Goal: Task Accomplishment & Management: Manage account settings

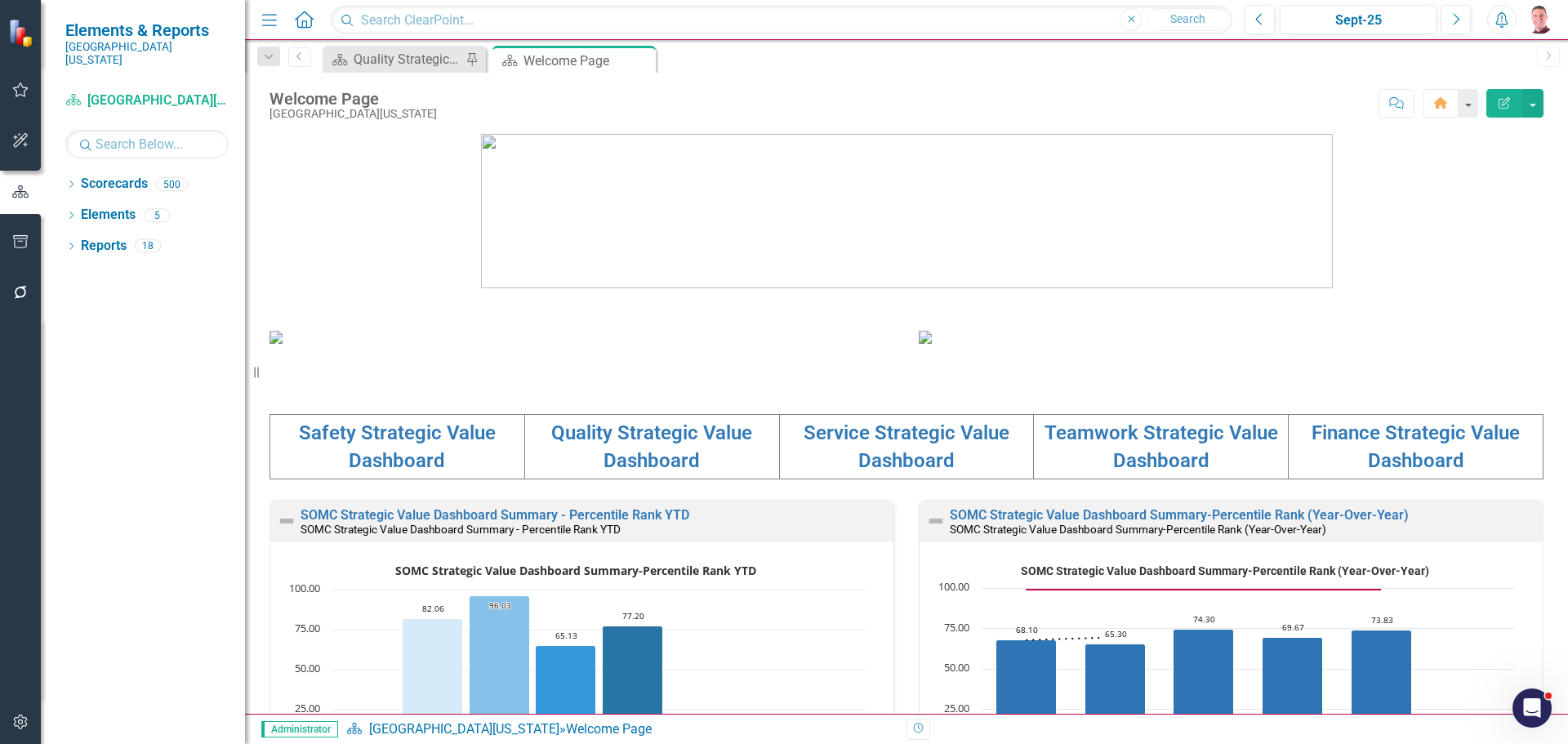
scroll to position [409, 0]
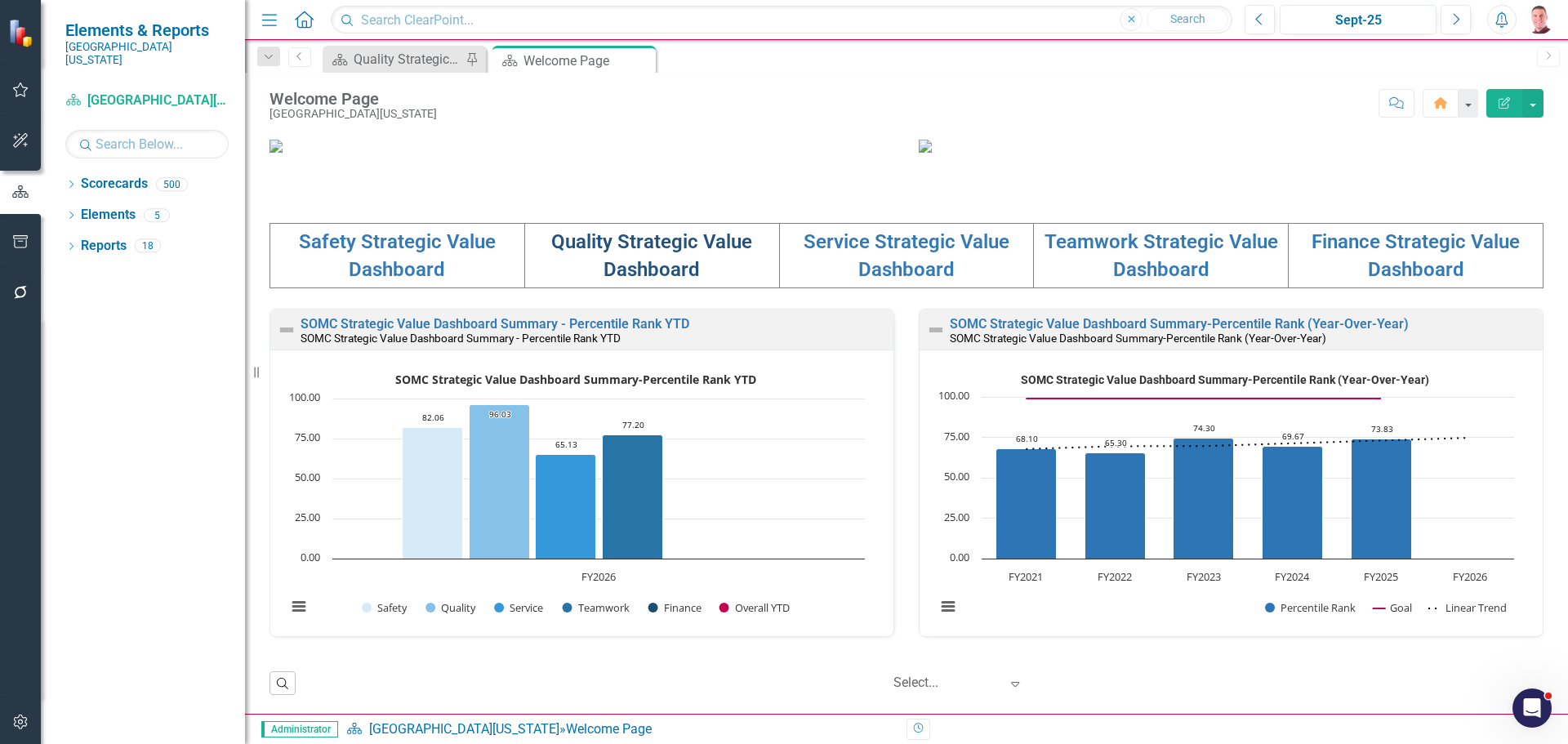
click at [639, 281] on link "Quality Strategic Value Dashboard" at bounding box center [652, 255] width 201 height 51
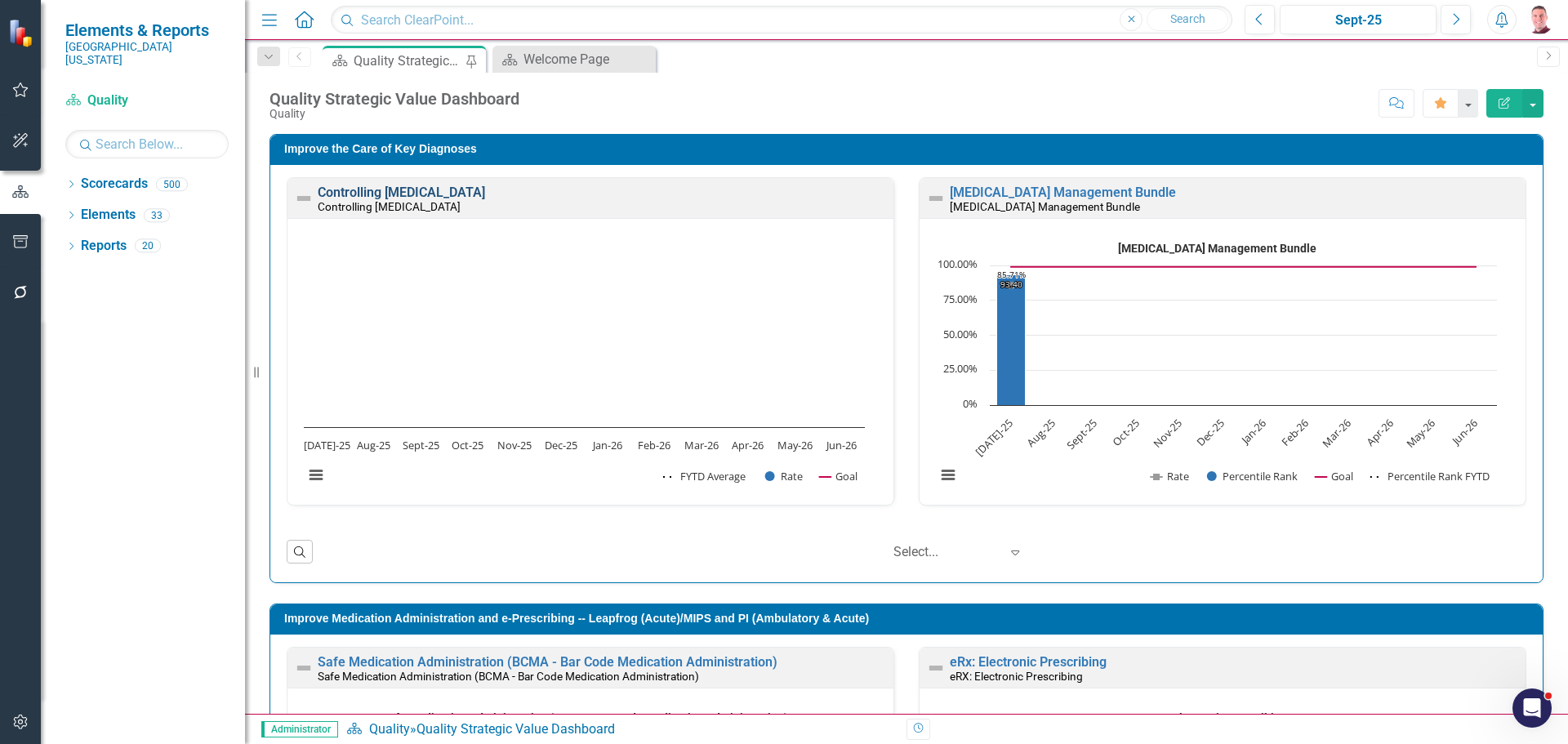
click at [485, 191] on link "Controlling [MEDICAL_DATA]" at bounding box center [401, 192] width 168 height 16
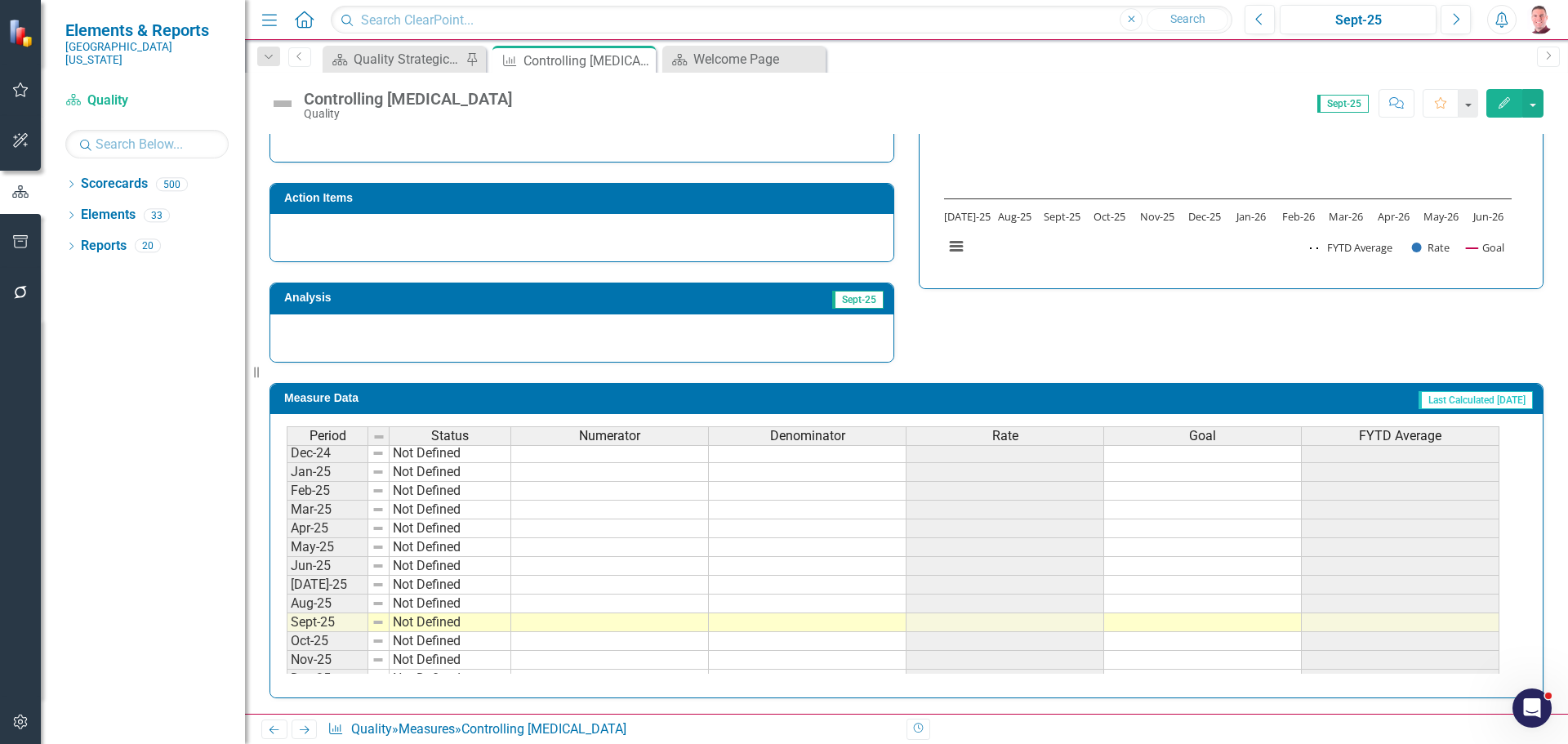
scroll to position [571, 0]
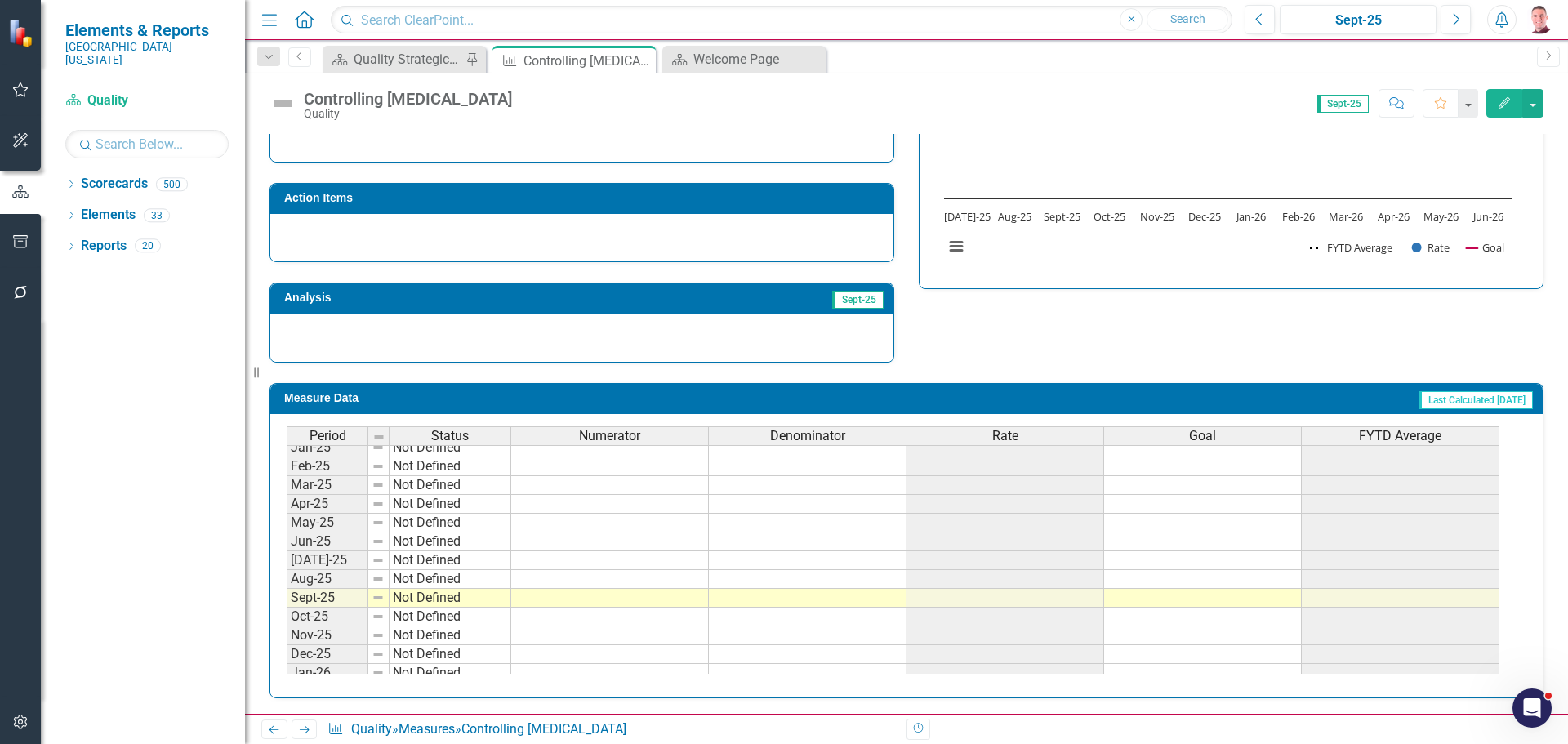
click at [594, 558] on tbody "Oct-23 Not Defined Nov-23 Not Defined Dec-23 Not Defined Jan-24 Not Defined Feb…" at bounding box center [893, 466] width 1213 height 621
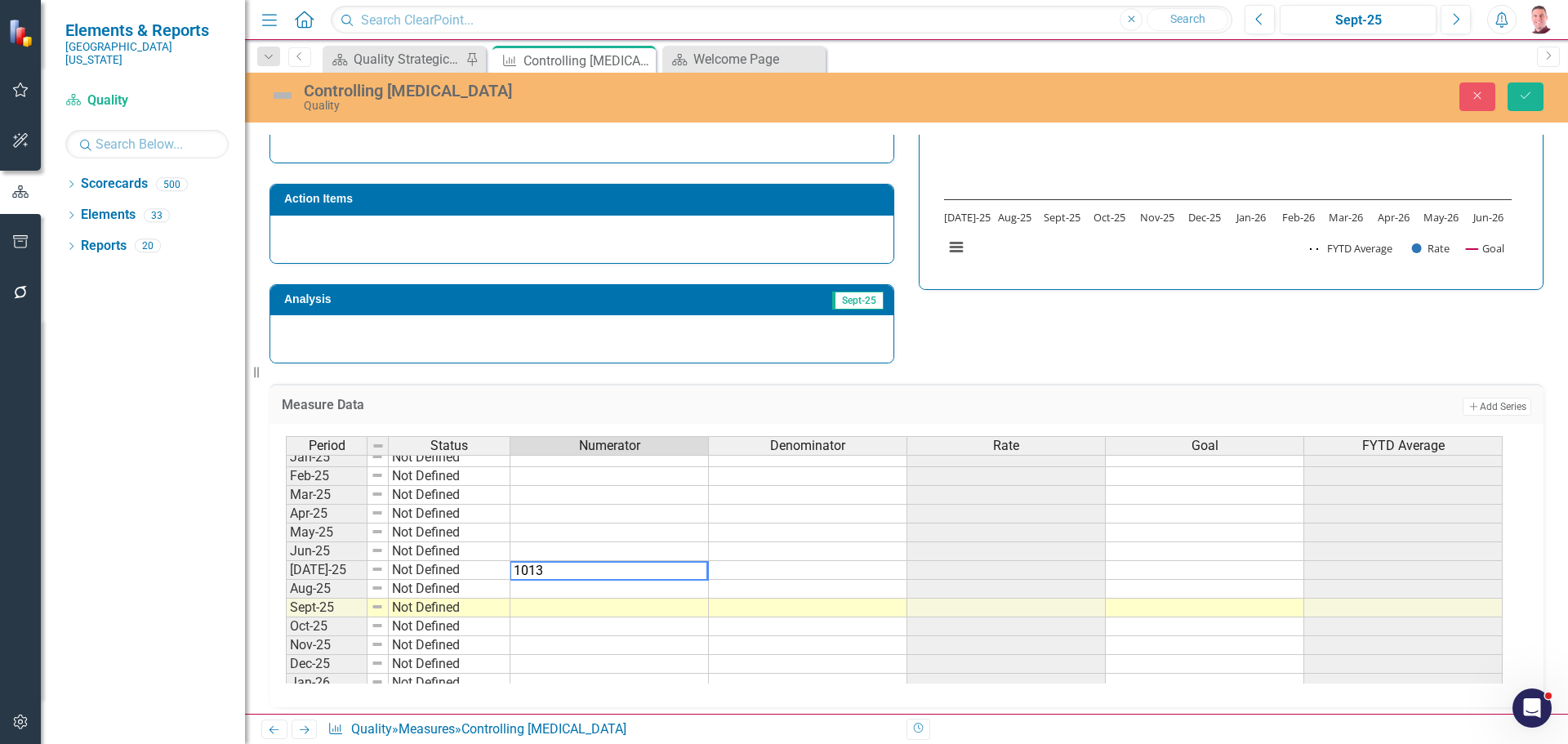
type textarea "10136"
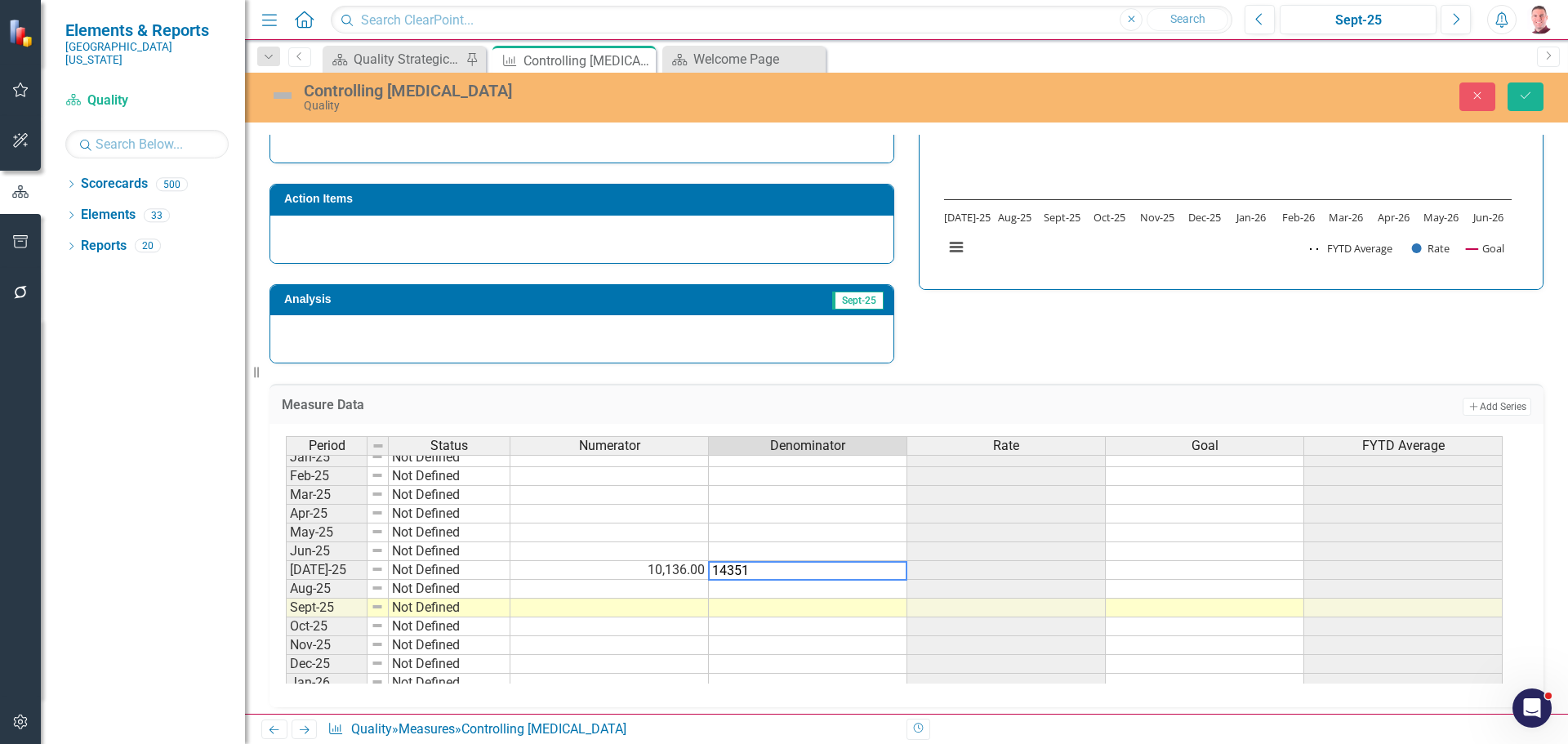
type textarea "14351"
click at [1155, 570] on td at bounding box center [1205, 570] width 198 height 19
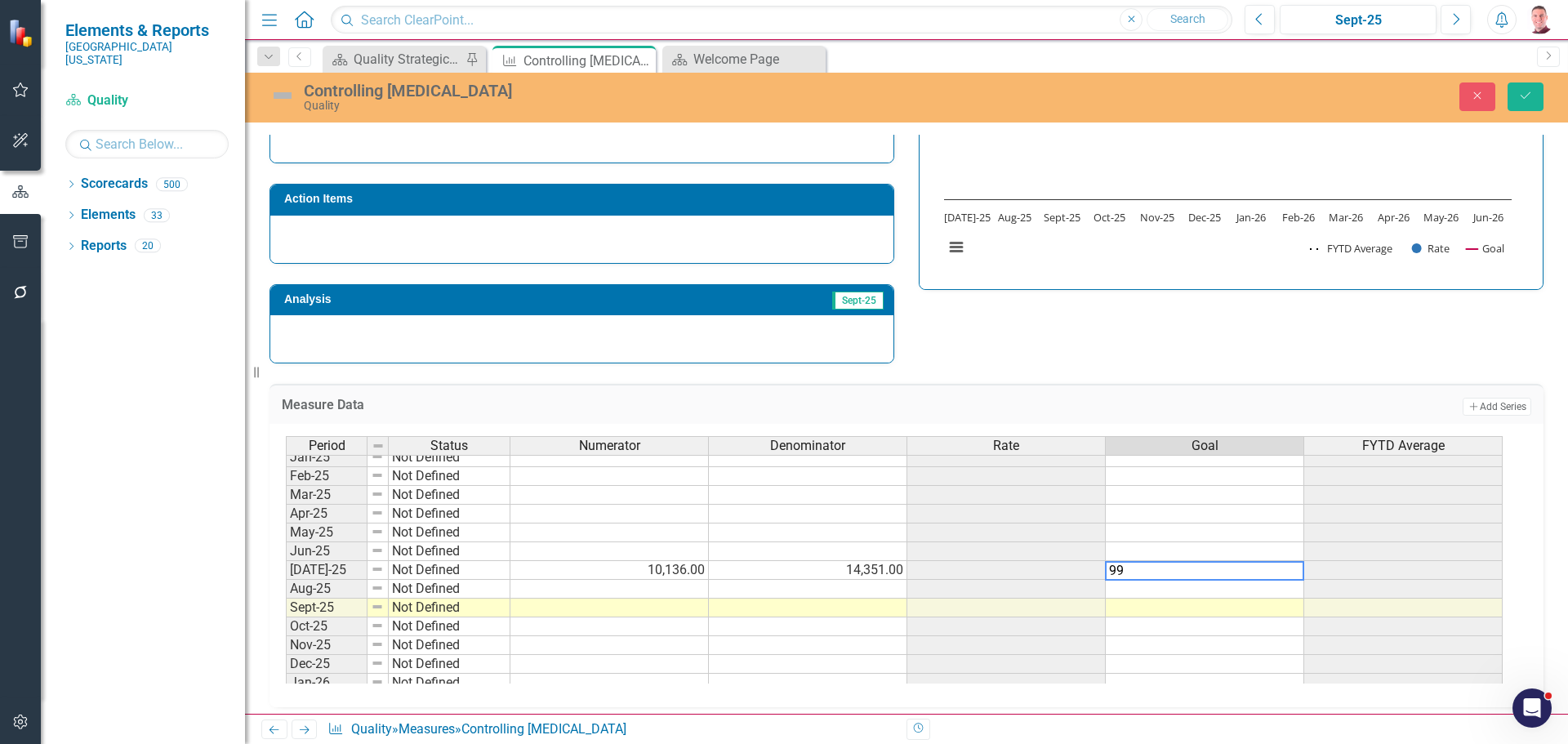
type textarea "99"
click at [286, 654] on div "Period Status Numerator Denominator Rate Goal FYTD Average Feb-24 Not Defined M…" at bounding box center [286, 504] width 0 height 565
click at [1481, 408] on button "Add Add Series" at bounding box center [1496, 407] width 68 height 18
click at [1518, 86] on button "Save" at bounding box center [1525, 96] width 36 height 29
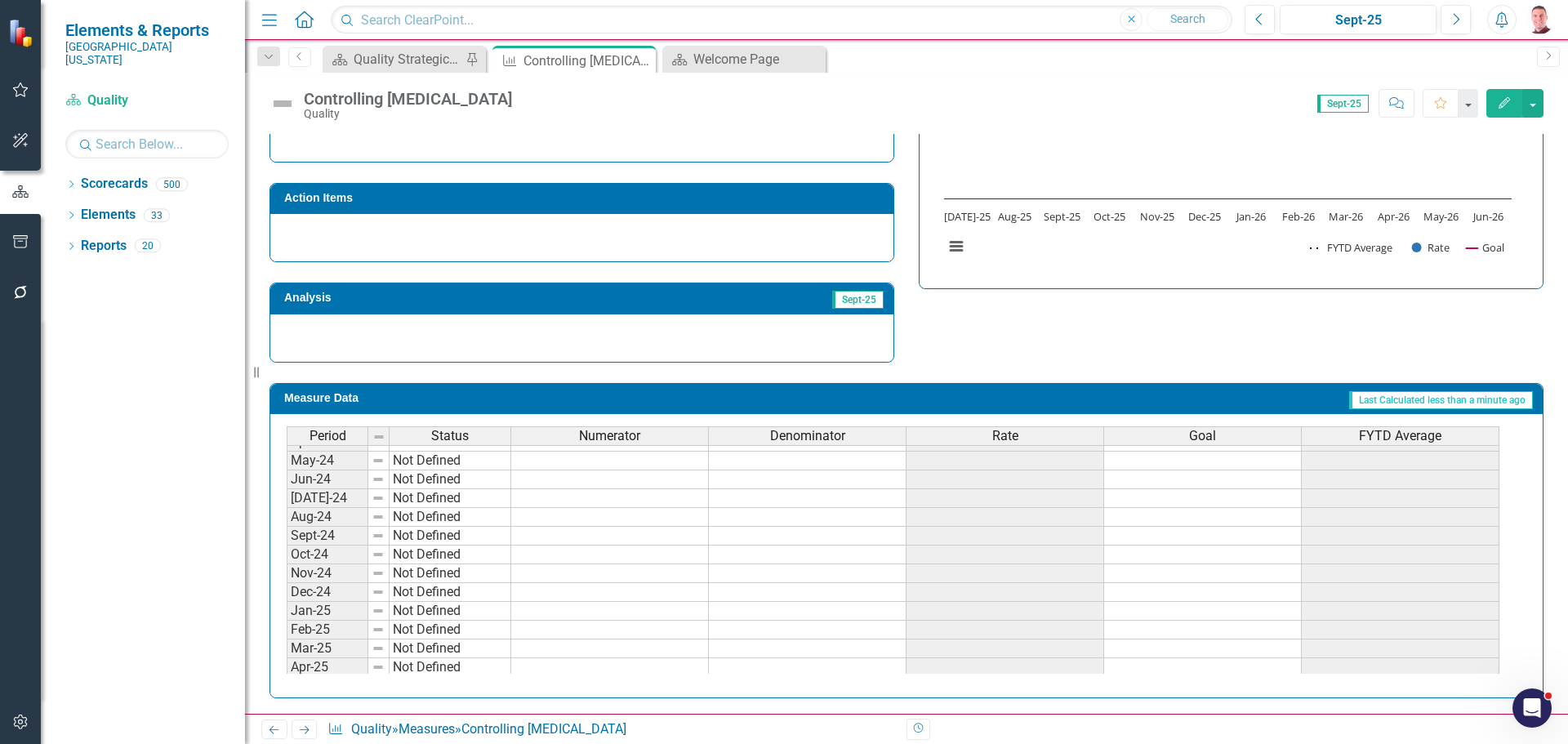
scroll to position [676, 0]
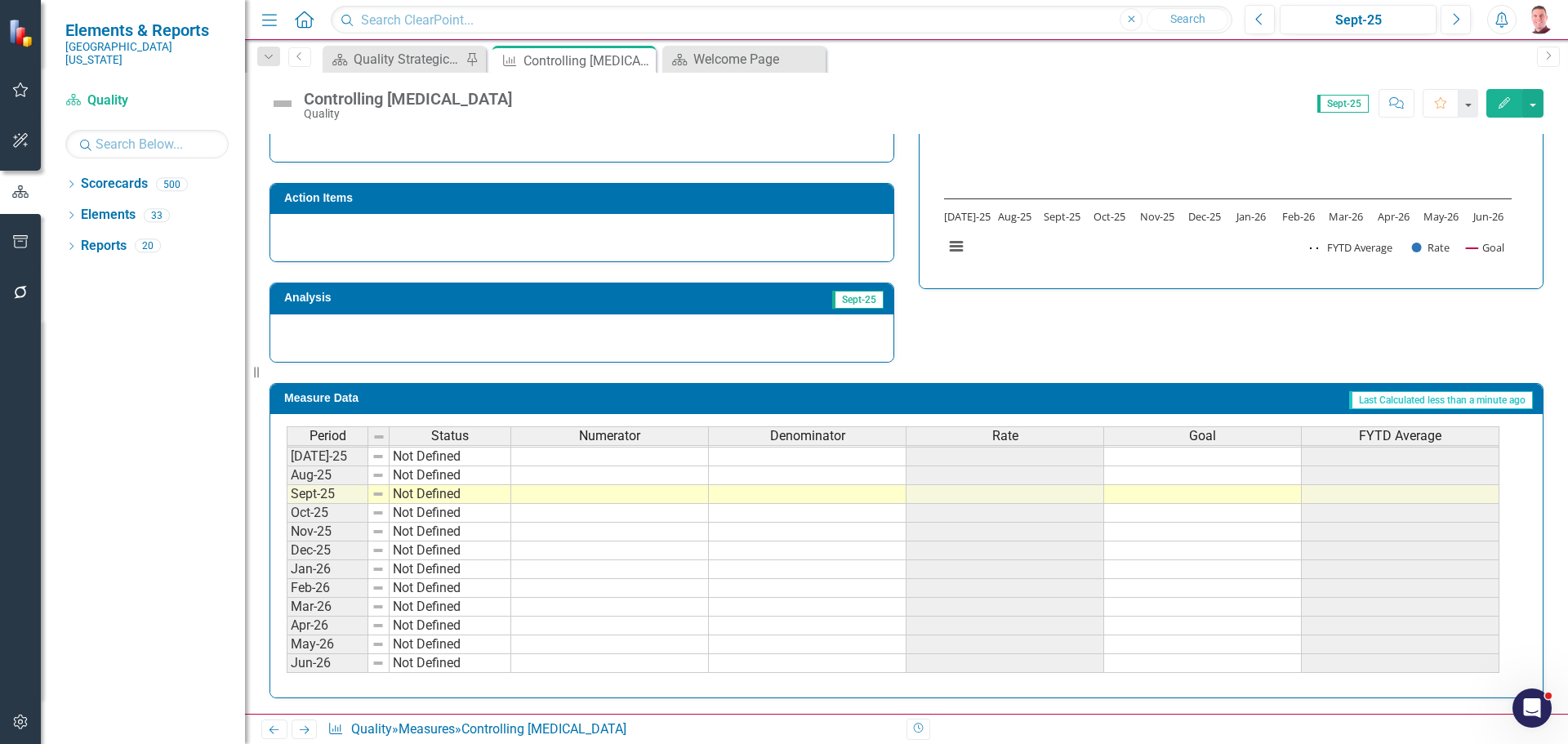
click at [664, 498] on tbody "Apr-24 Not Defined May-24 Not Defined Jun-24 Not Defined [DATE]-24 Not Defined …" at bounding box center [893, 419] width 1213 height 508
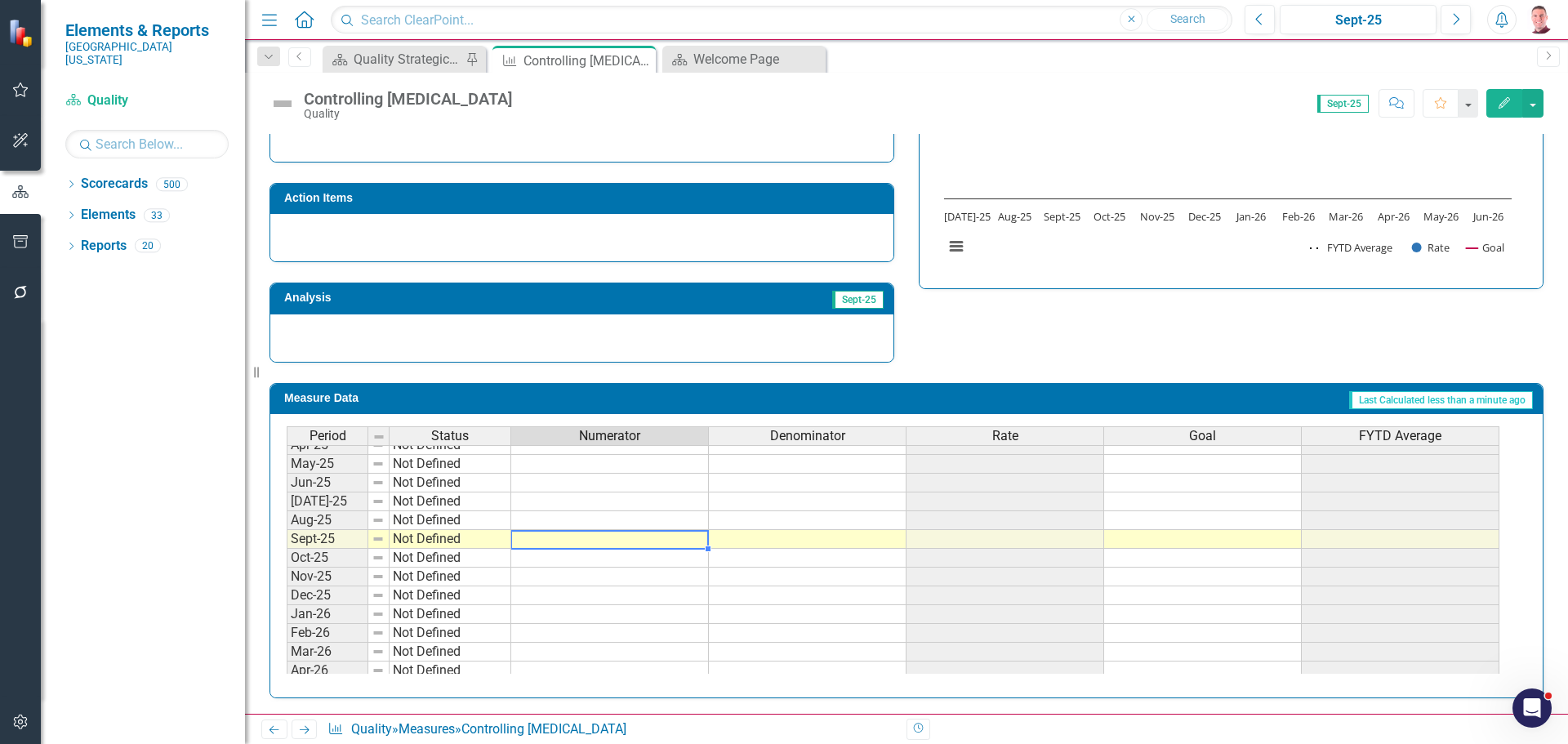
scroll to position [593, 0]
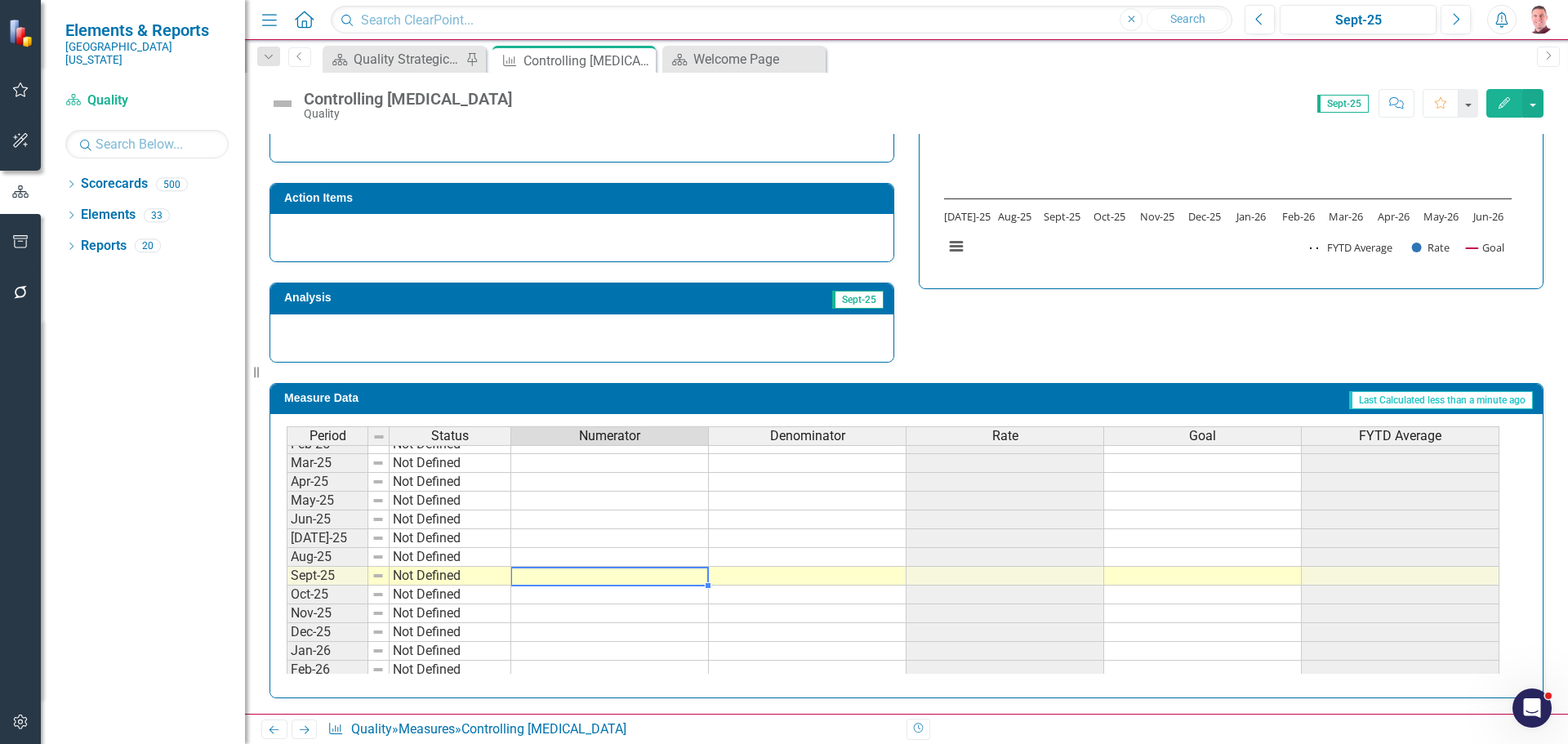
click at [638, 545] on td at bounding box center [609, 538] width 197 height 19
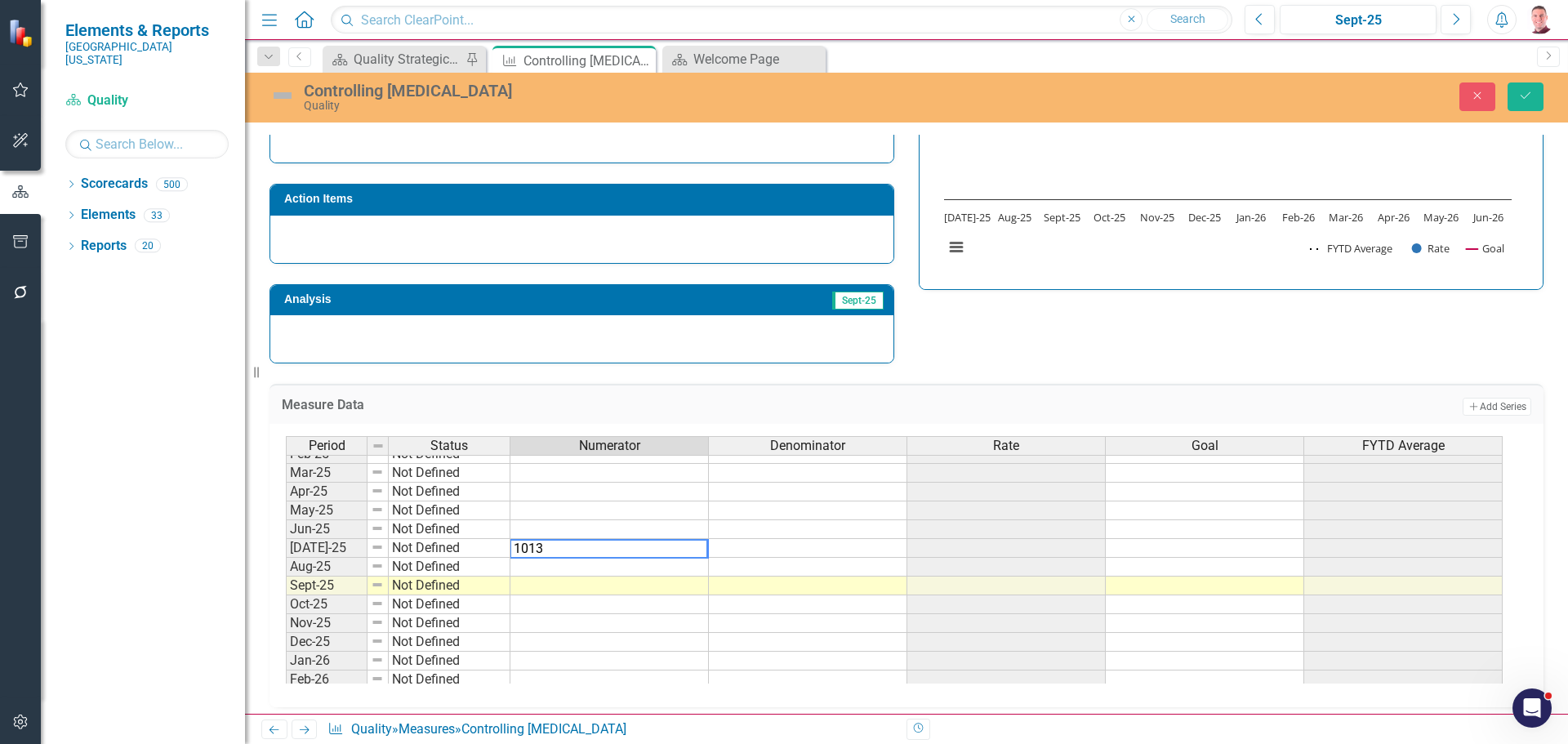
type textarea "10136"
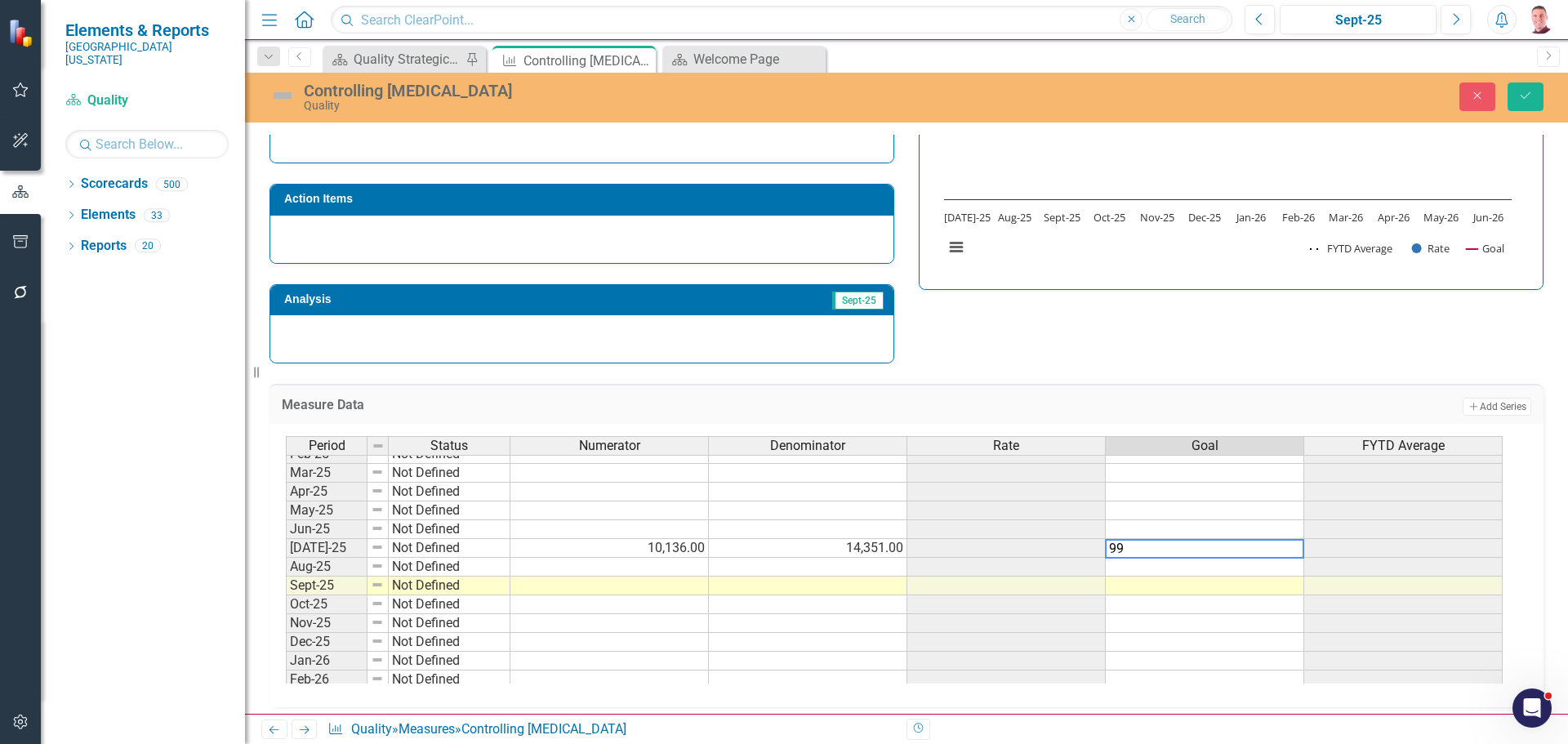
type textarea "99"
click at [1153, 317] on div "Strategic Values A Better Way Action Items Analysis Sept-25 Controlling [MEDICA…" at bounding box center [905, 164] width 1298 height 400
click at [1513, 98] on button "Save" at bounding box center [1525, 96] width 36 height 29
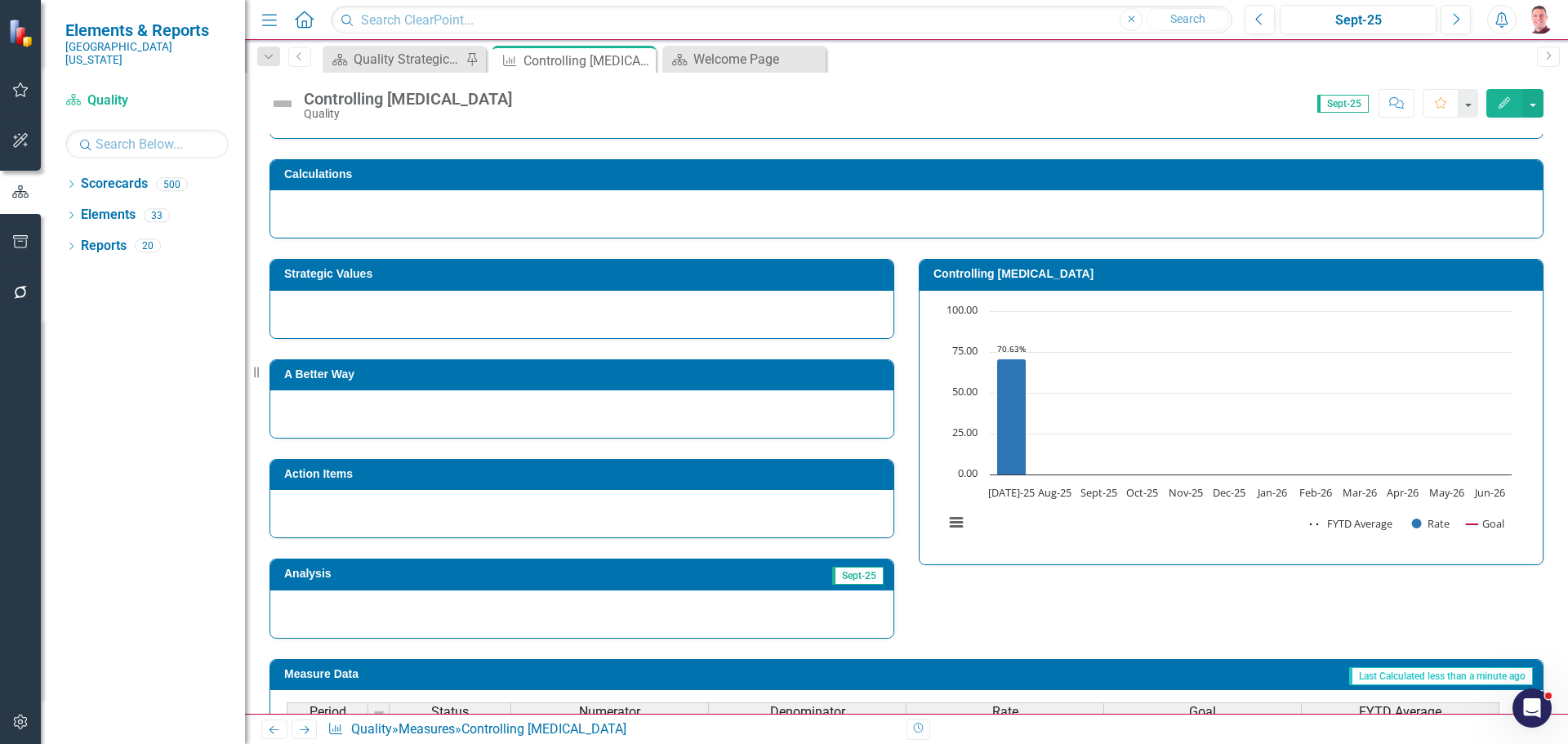
scroll to position [125, 0]
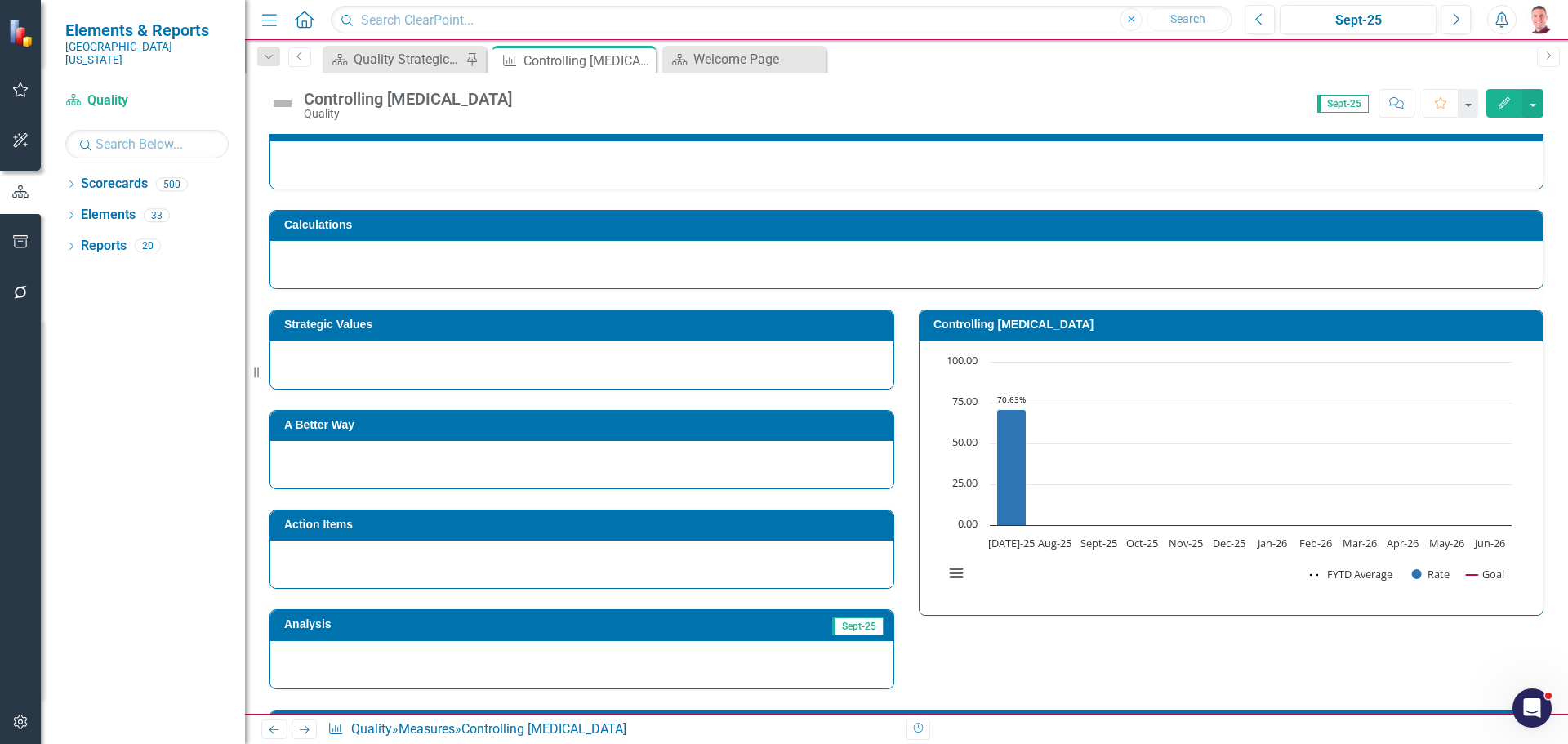
click at [1069, 323] on h3 "Controlling [MEDICAL_DATA]" at bounding box center [1234, 324] width 601 height 12
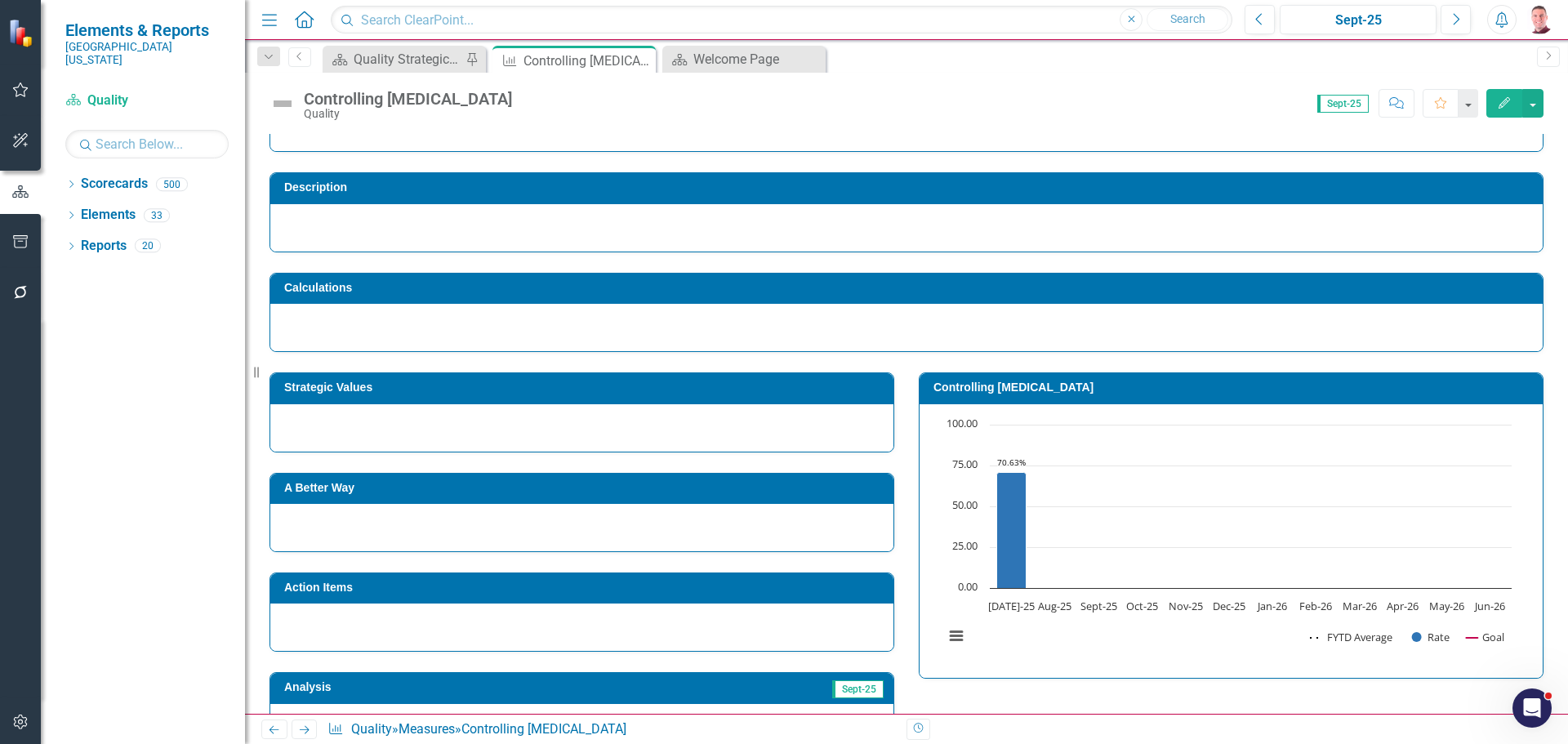
scroll to position [0, 0]
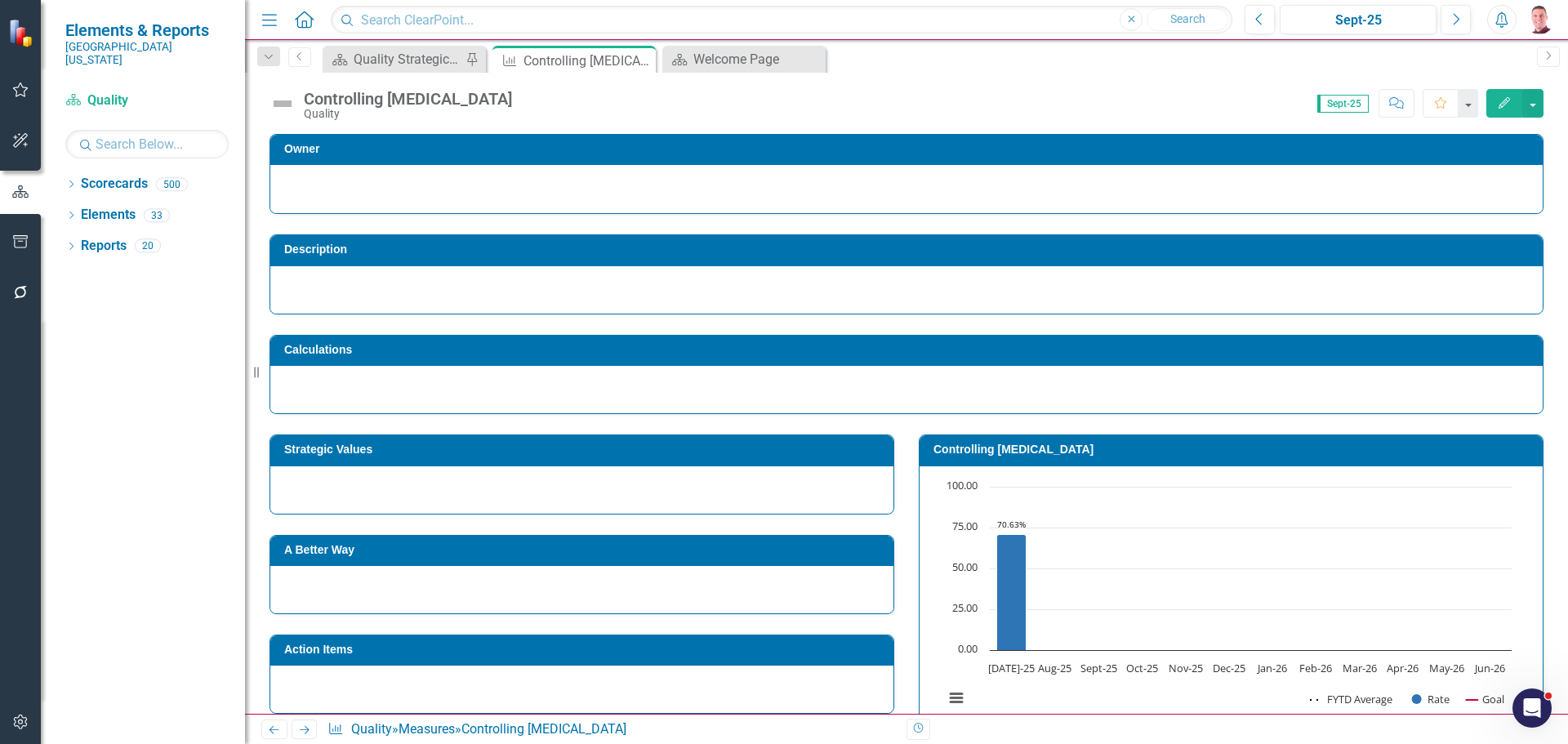
click at [1495, 99] on button "Edit" at bounding box center [1504, 103] width 36 height 29
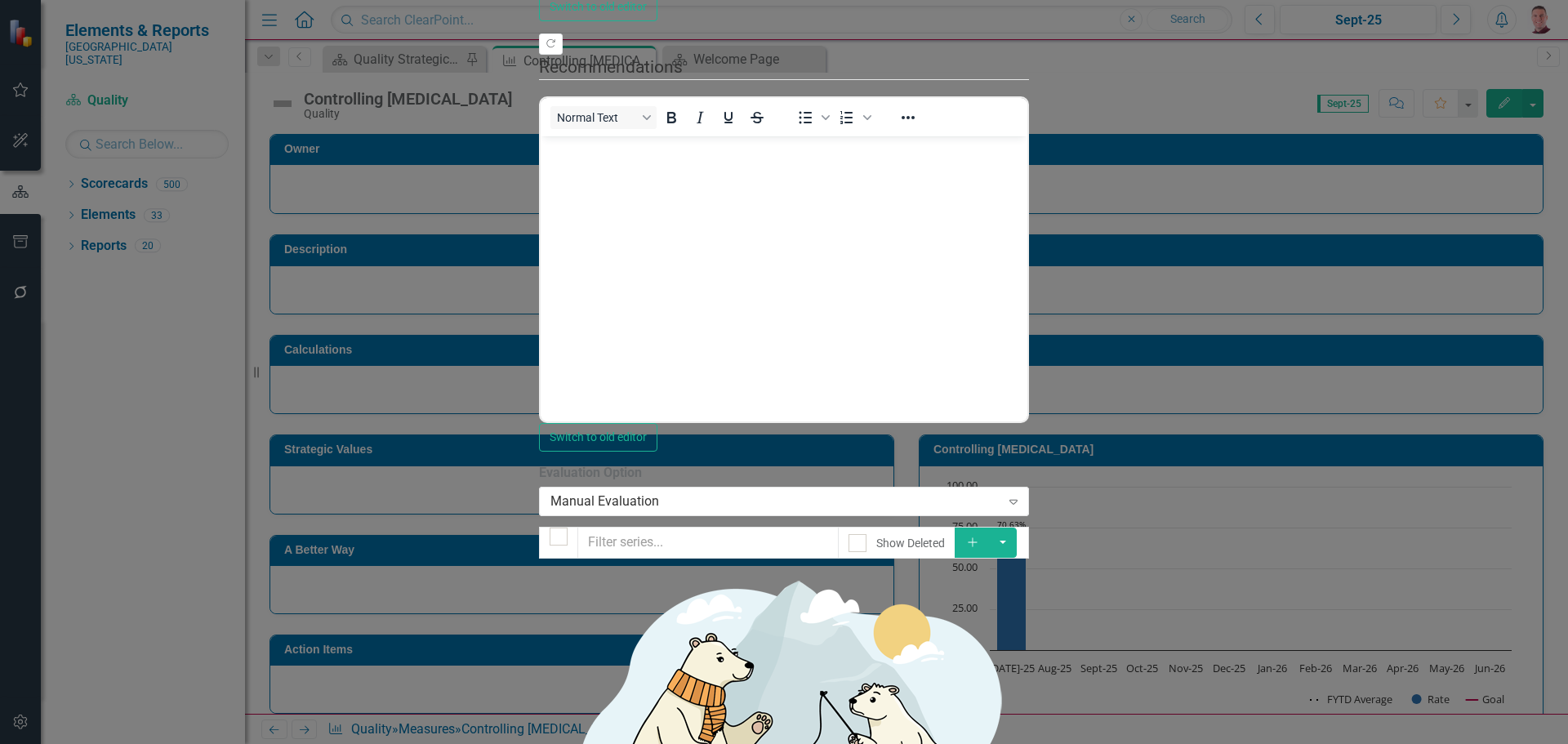
checkbox input "false"
click at [859, 534] on input "Show Deleted" at bounding box center [853, 539] width 11 height 11
checkbox input "true"
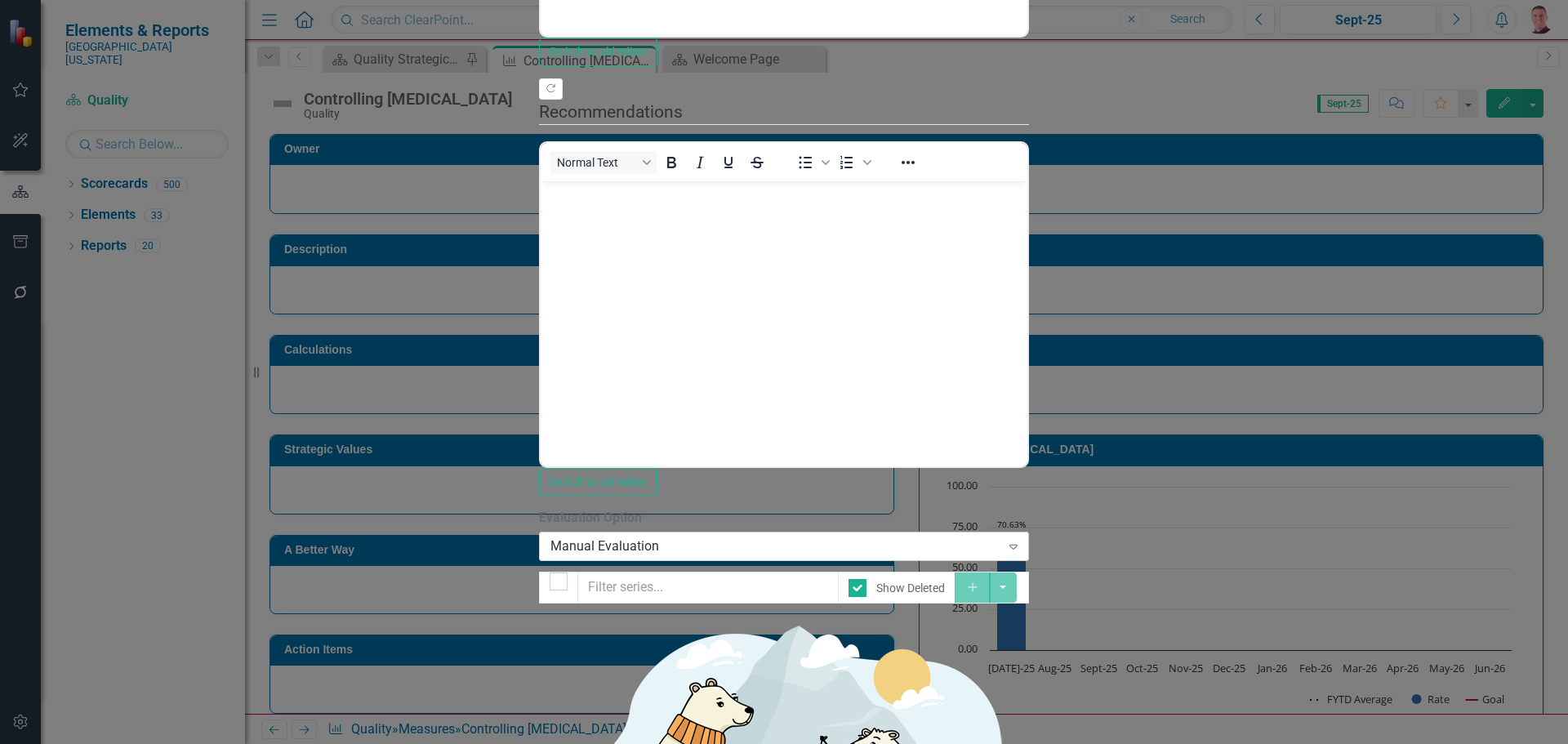
click at [597, 538] on div "Manual Evaluation" at bounding box center [776, 547] width 450 height 19
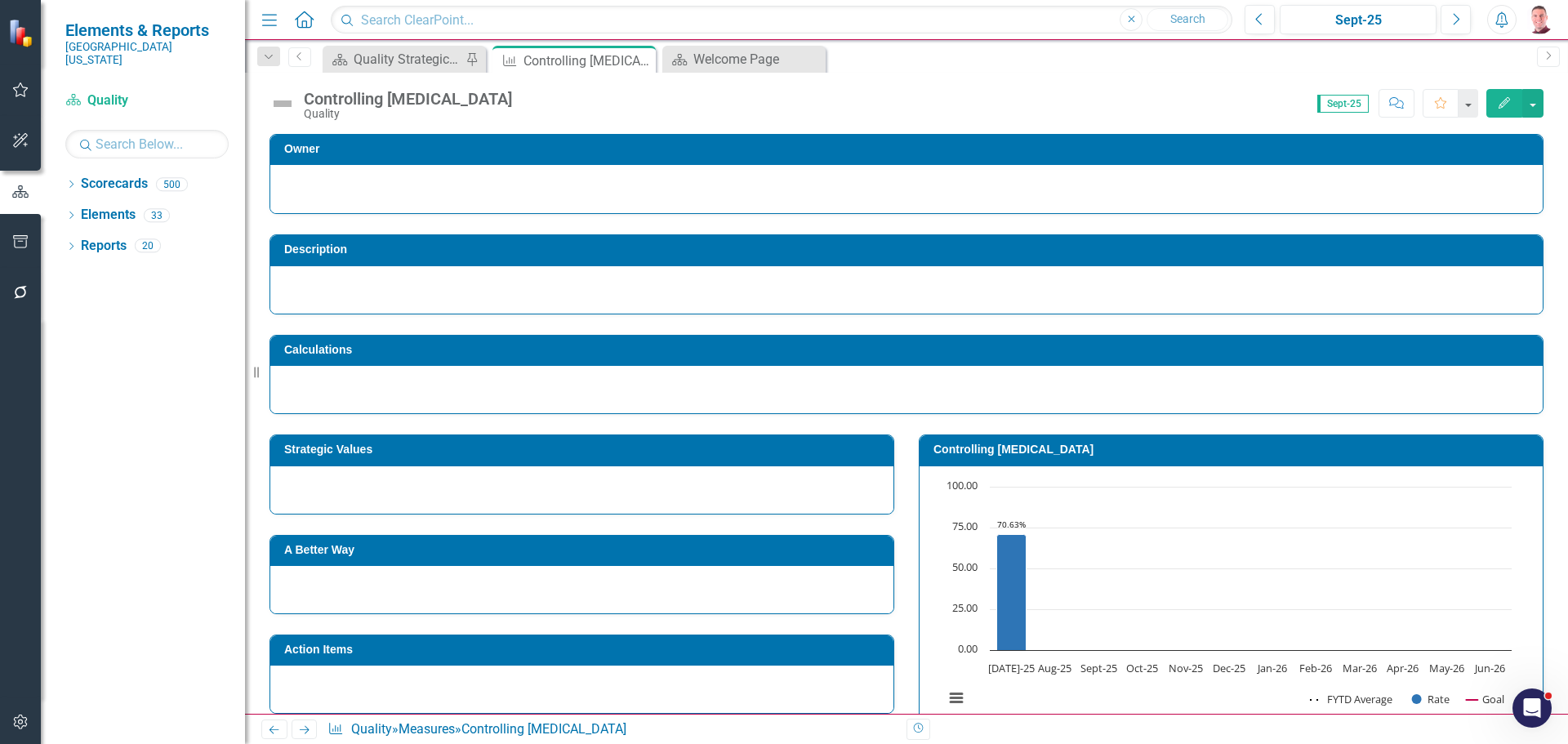
click at [1515, 103] on button "Edit" at bounding box center [1504, 103] width 36 height 29
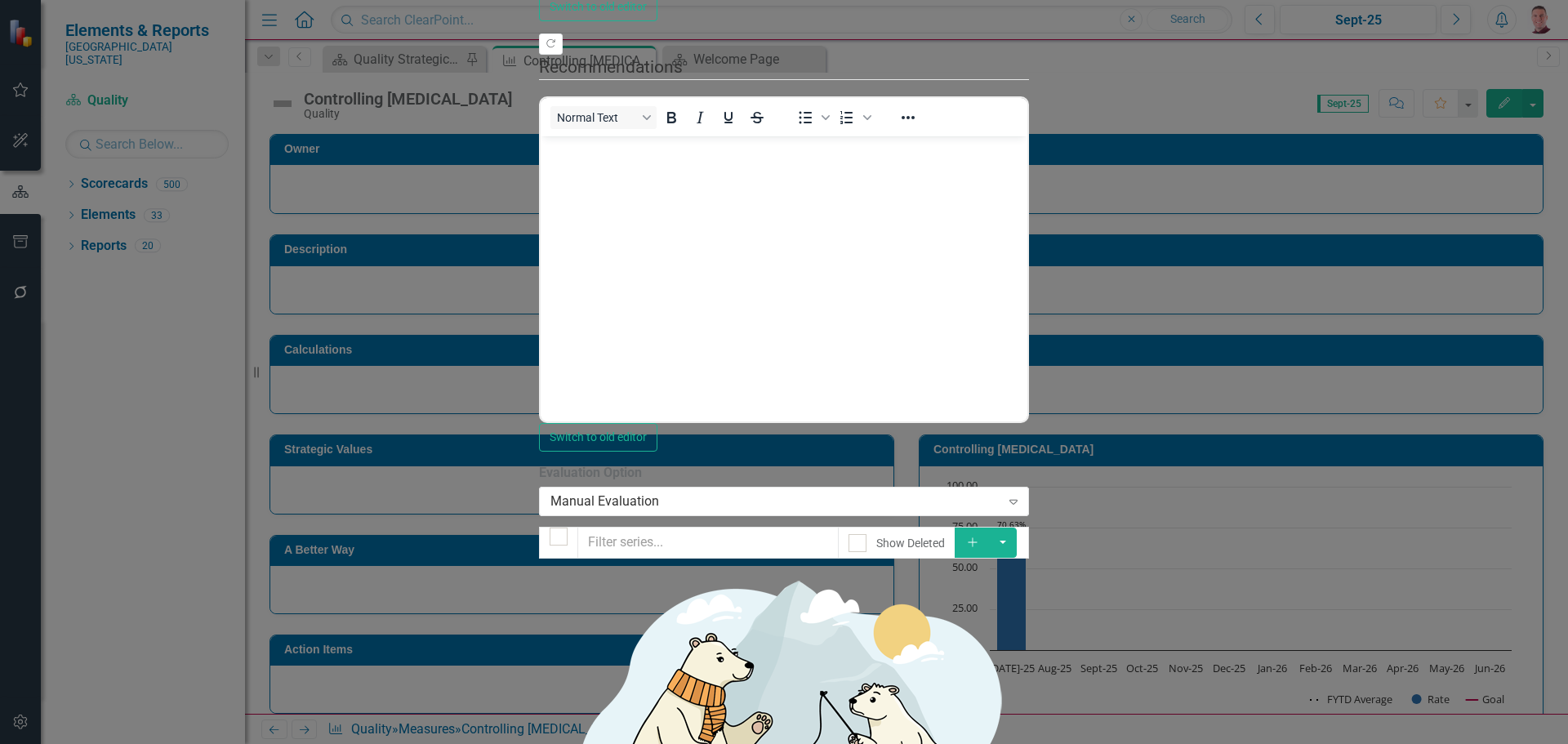
click at [980, 537] on icon "Add" at bounding box center [972, 543] width 15 height 12
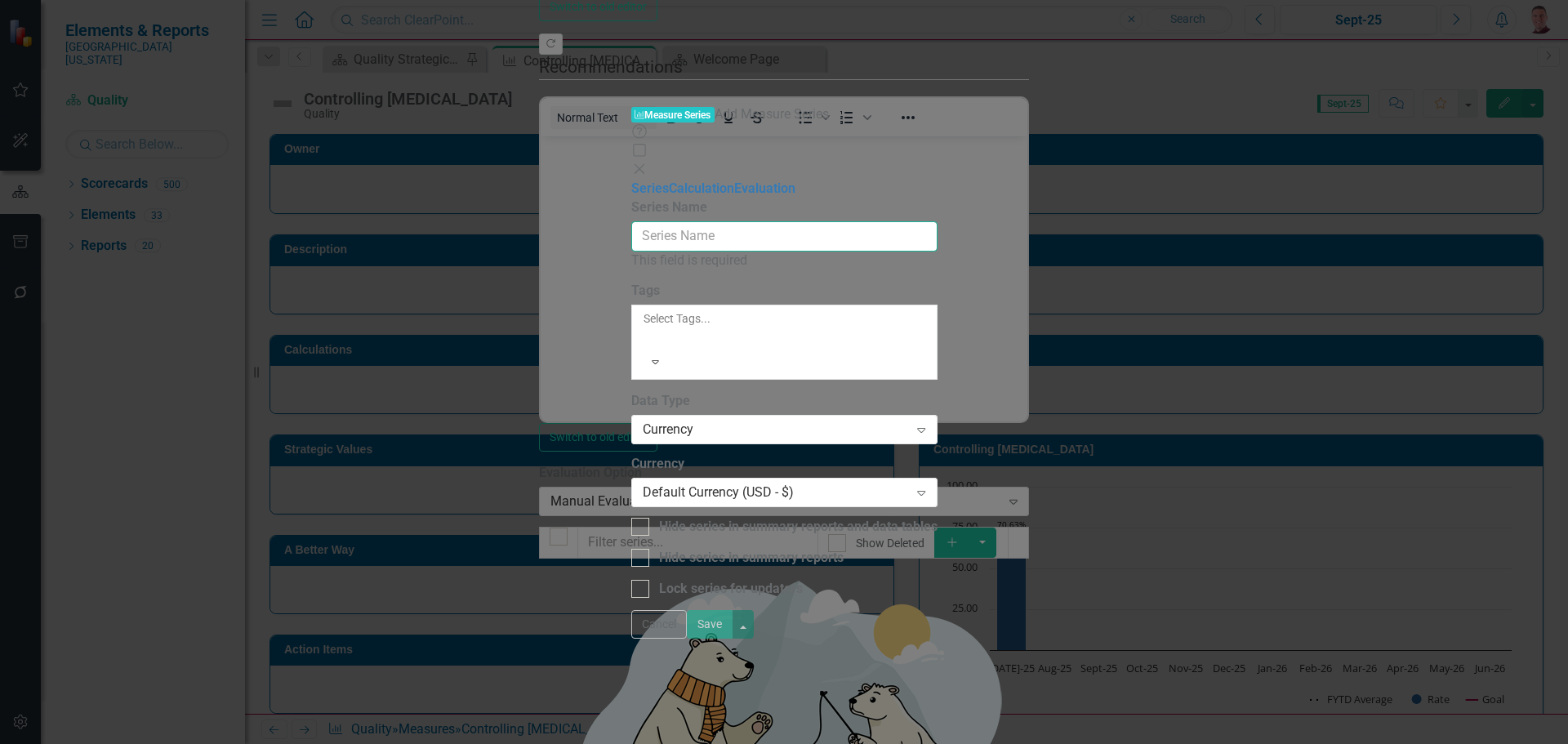
click at [824, 221] on input "Series Name" at bounding box center [784, 236] width 306 height 30
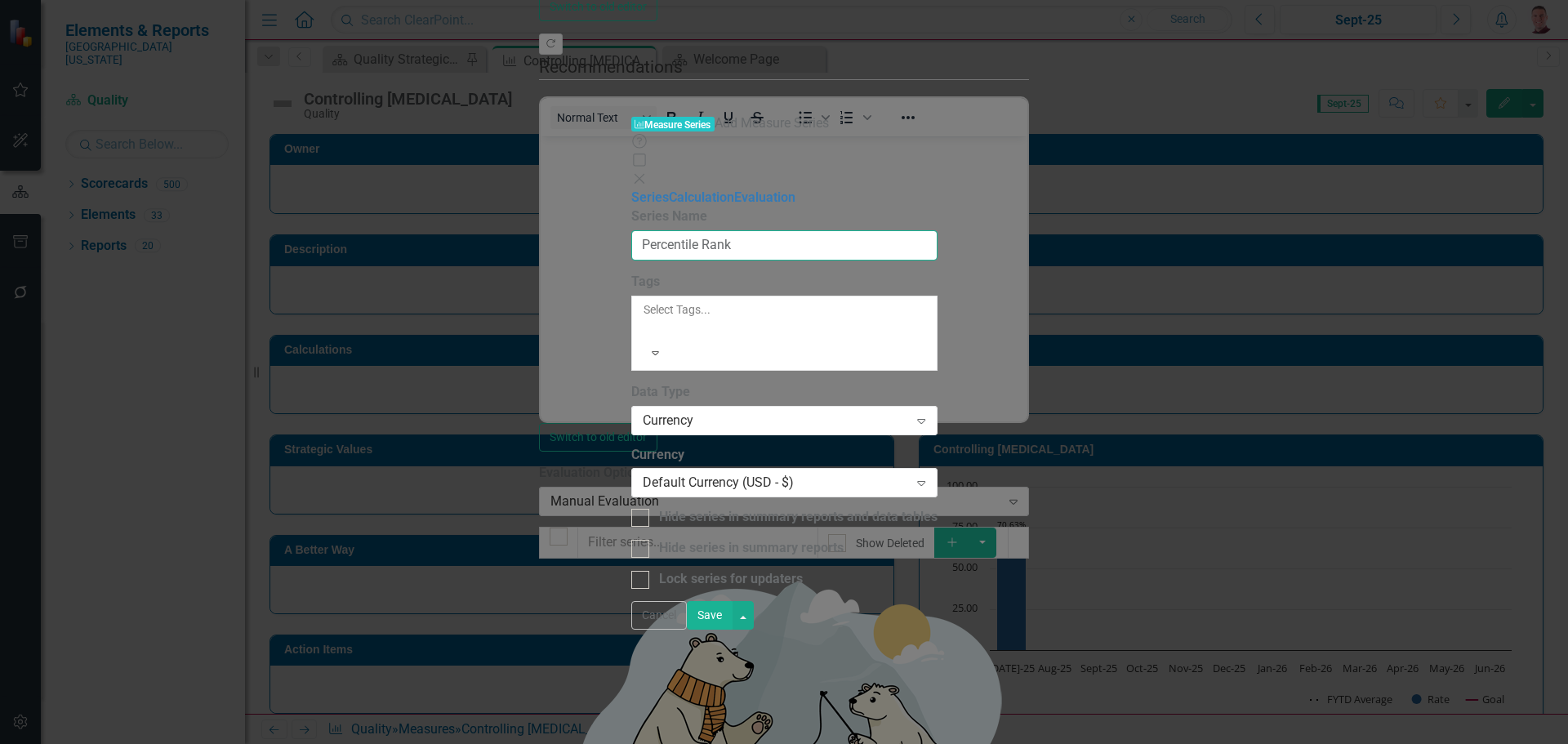
type input "Percentile Rank"
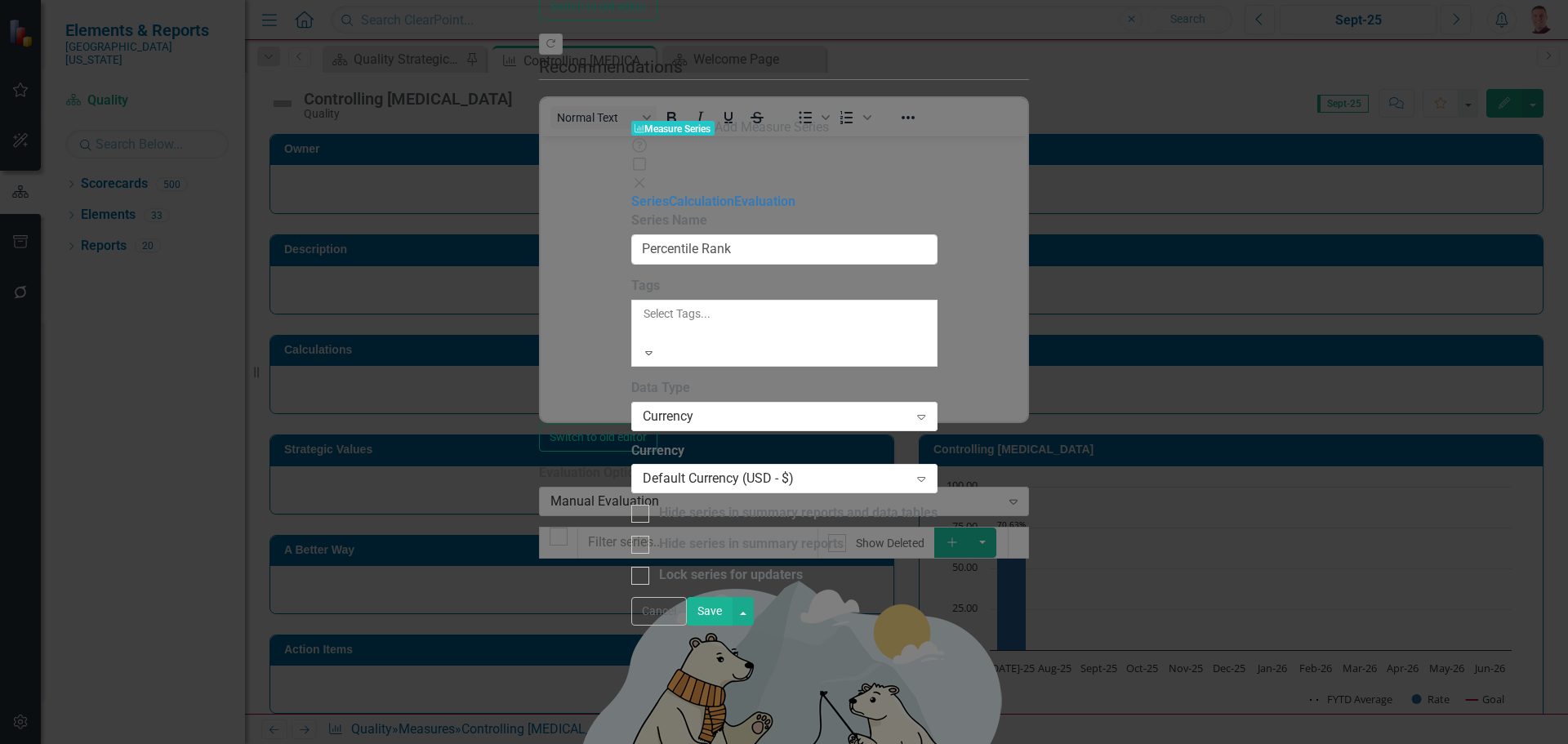
click at [657, 347] on icon "Expand" at bounding box center [649, 353] width 15 height 12
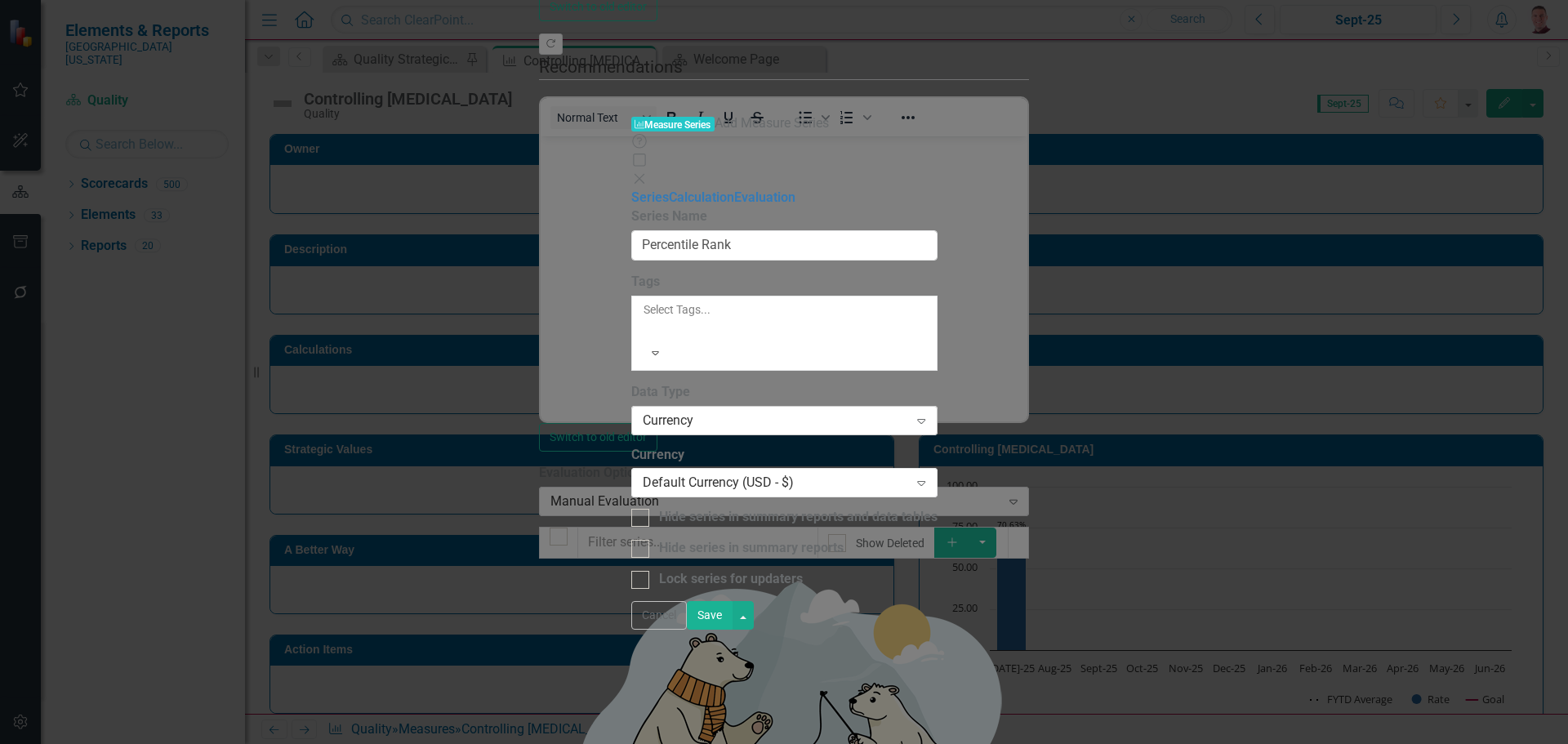
click at [935, 408] on div "Expand" at bounding box center [921, 421] width 30 height 26
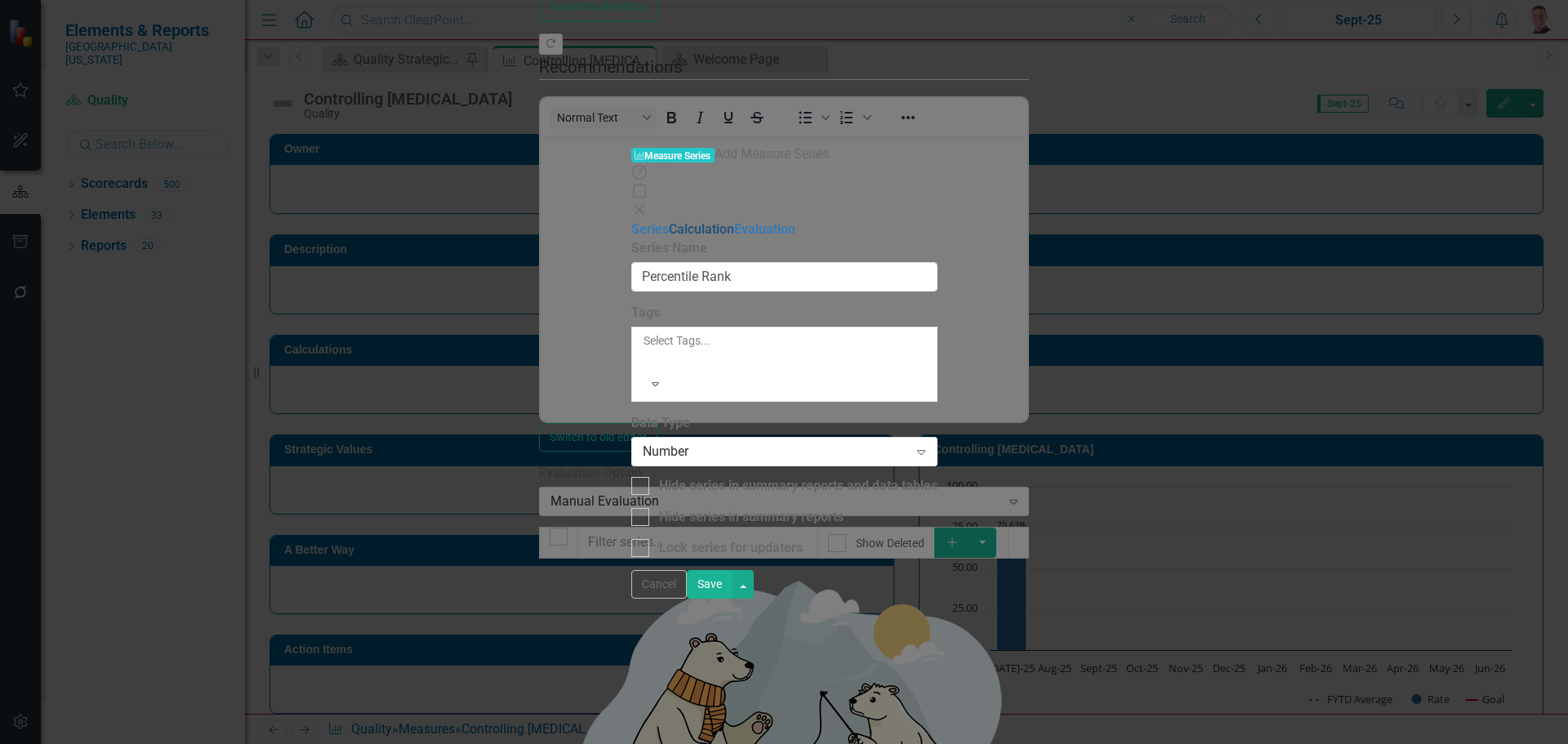
click at [668, 221] on link "Calculation" at bounding box center [701, 229] width 65 height 16
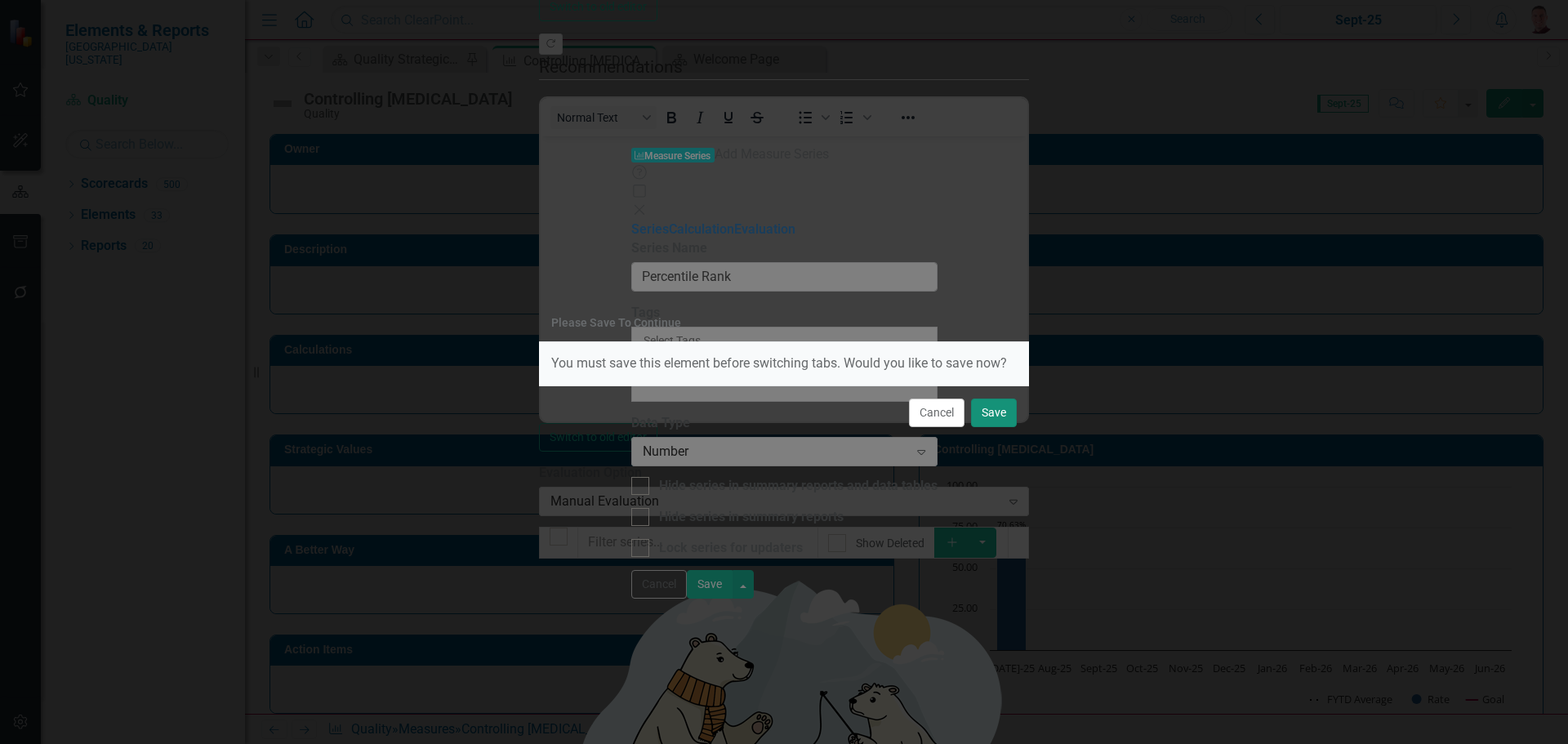
click at [1003, 409] on button "Save" at bounding box center [994, 413] width 46 height 29
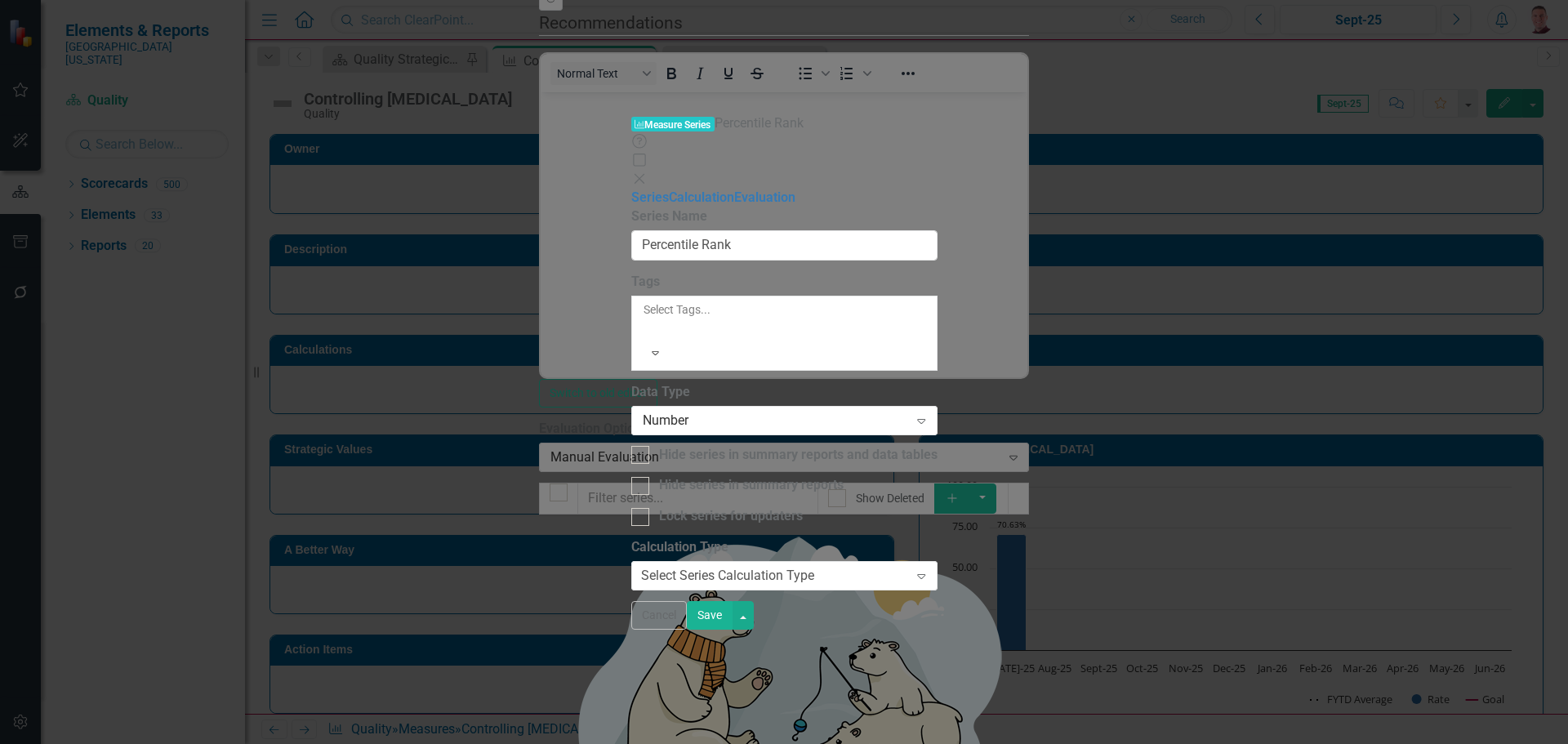
click at [732, 630] on button "Save" at bounding box center [709, 615] width 46 height 29
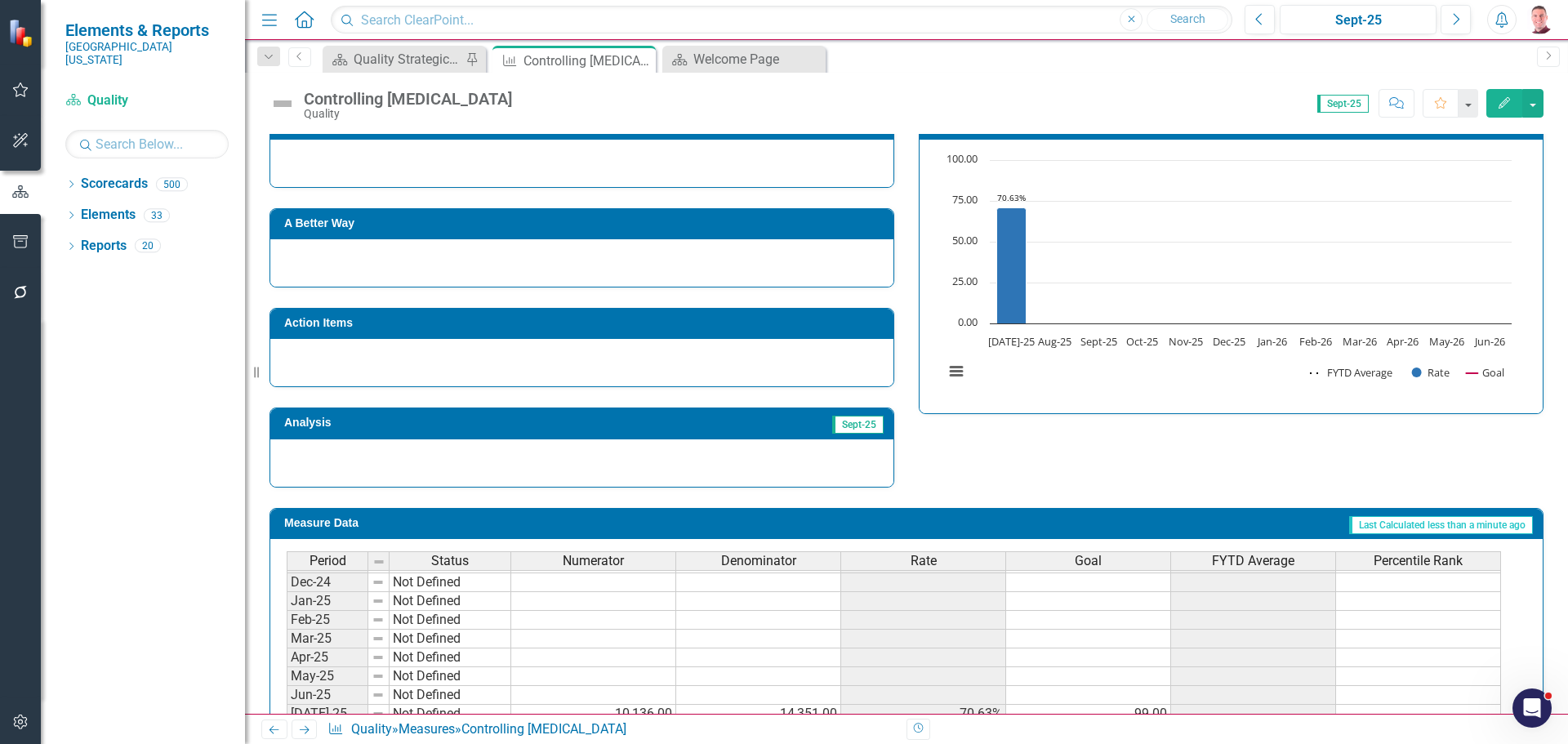
scroll to position [571, 0]
click at [1373, 688] on tbody "Nov-23 Not Defined Dec-23 Not Defined Jan-24 Not Defined Feb-24 Not Defined Mar…" at bounding box center [894, 600] width 1214 height 602
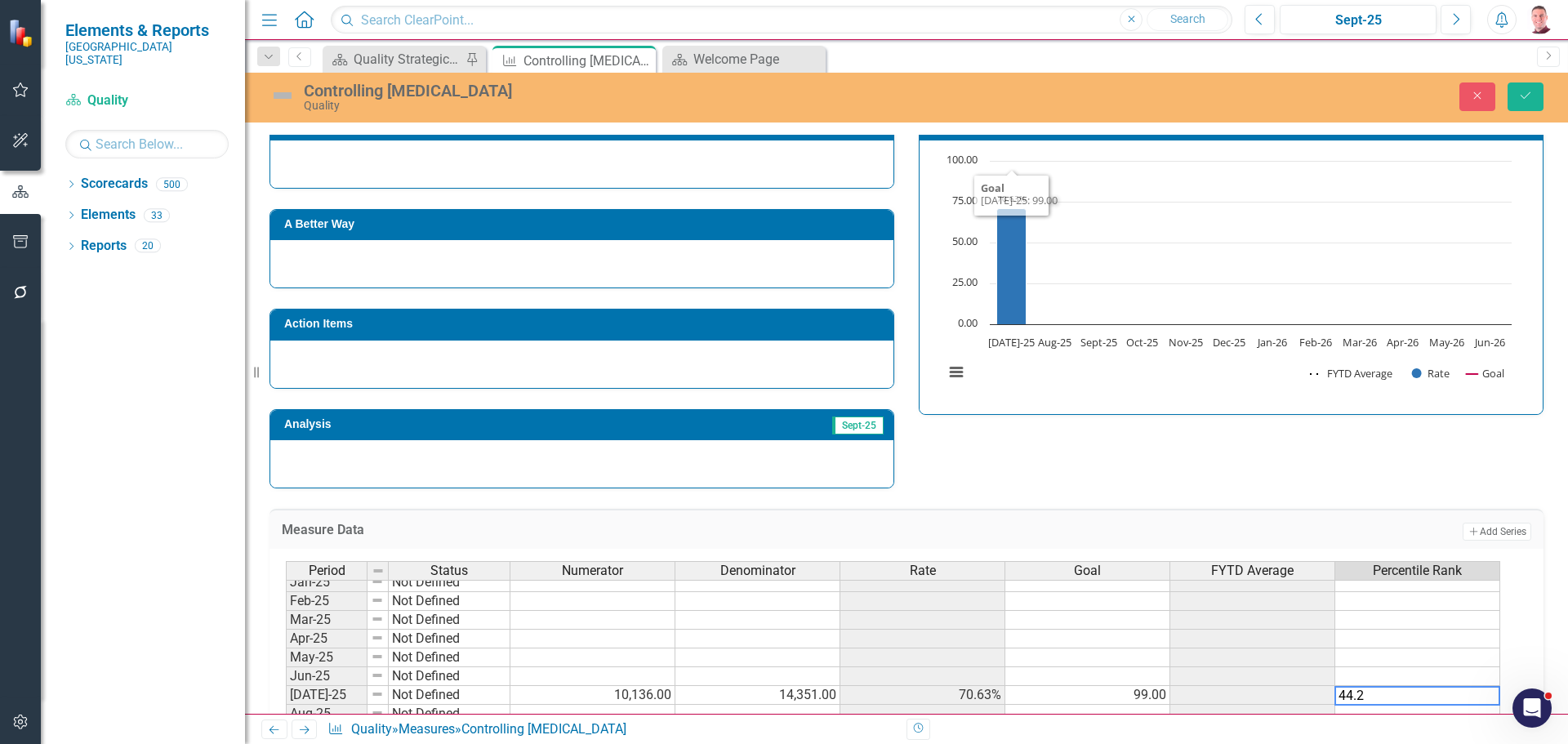
type textarea "44.2"
click at [1359, 473] on div "Strategic Values A Better Way Action Items Analysis Sept-25 Controlling [MEDICA…" at bounding box center [905, 289] width 1298 height 400
click at [1518, 95] on icon "Save" at bounding box center [1524, 96] width 15 height 12
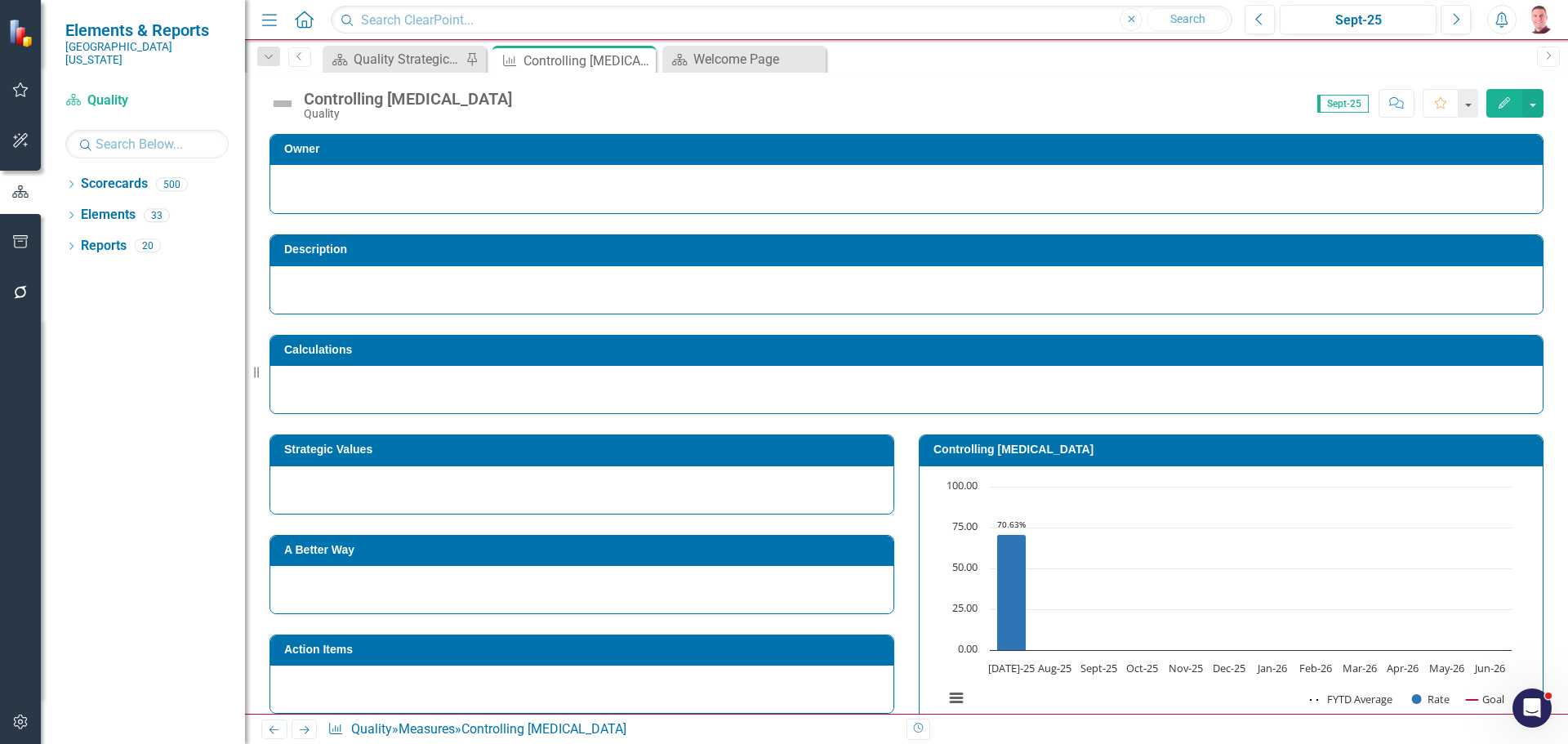
scroll to position [245, 0]
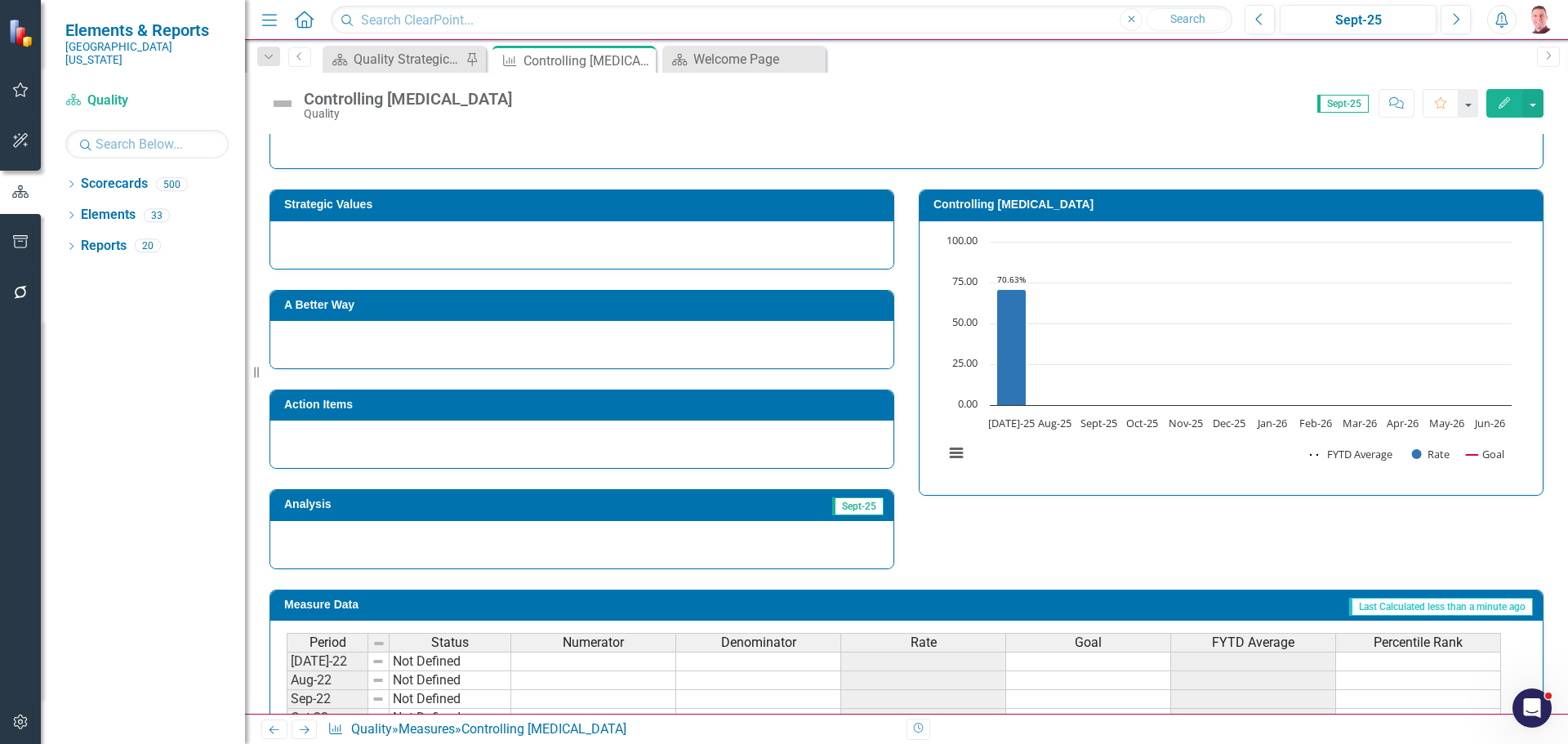
click at [1056, 212] on td "Controlling [MEDICAL_DATA]" at bounding box center [1234, 206] width 601 height 25
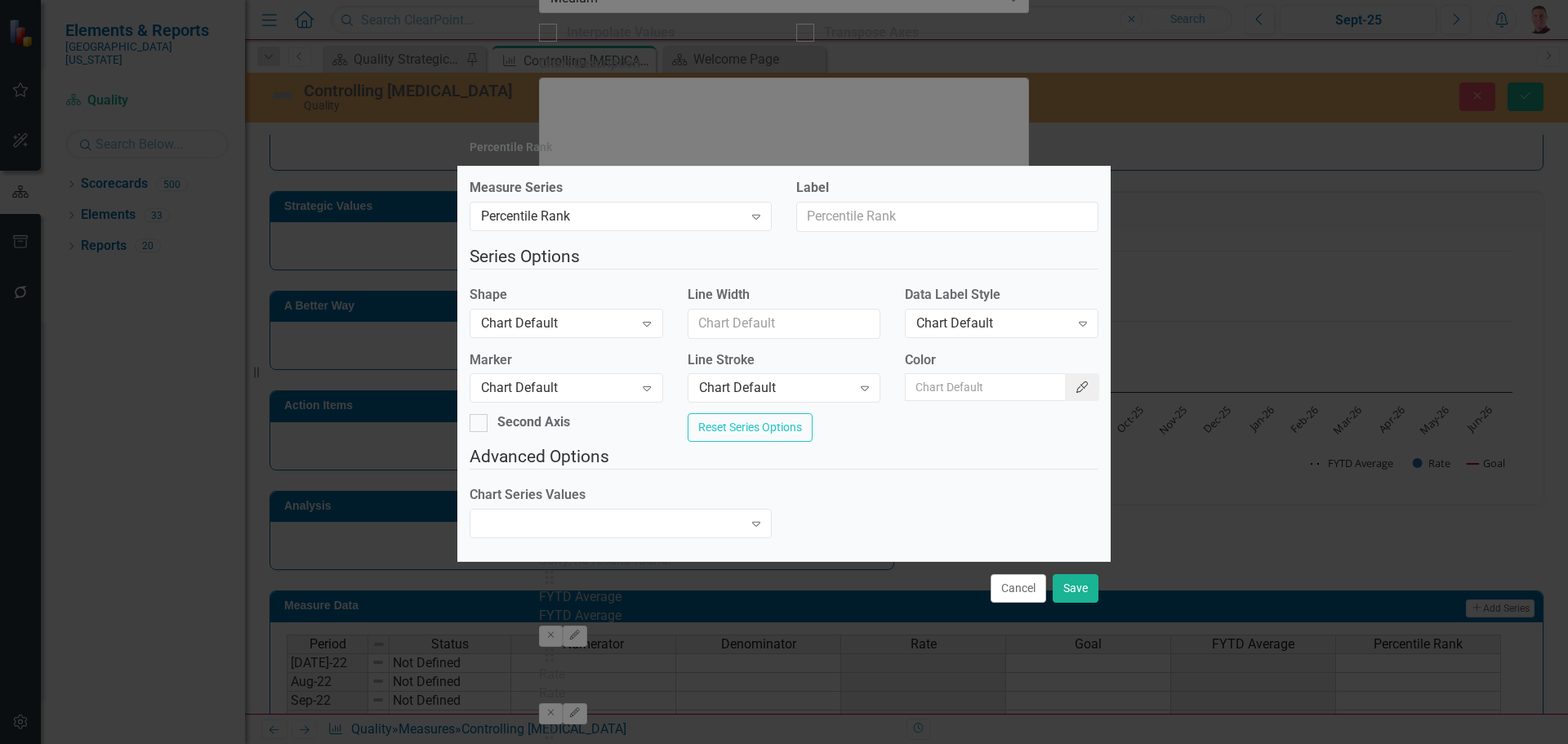
click at [1066, 390] on button "Color Picker" at bounding box center [1082, 387] width 35 height 28
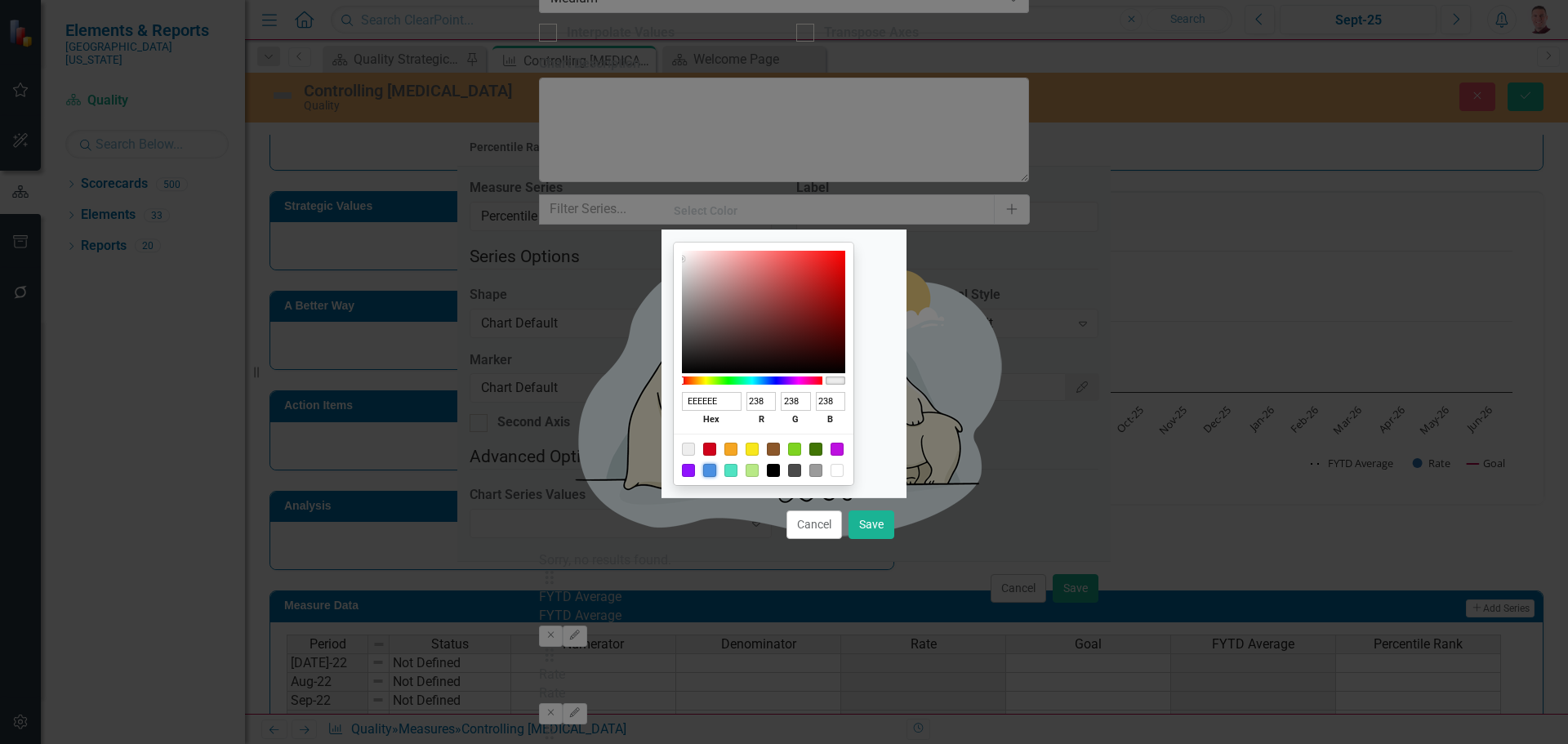
click at [716, 469] on div at bounding box center [709, 470] width 13 height 13
type input "4A90E2"
type input "74"
type input "144"
type input "226"
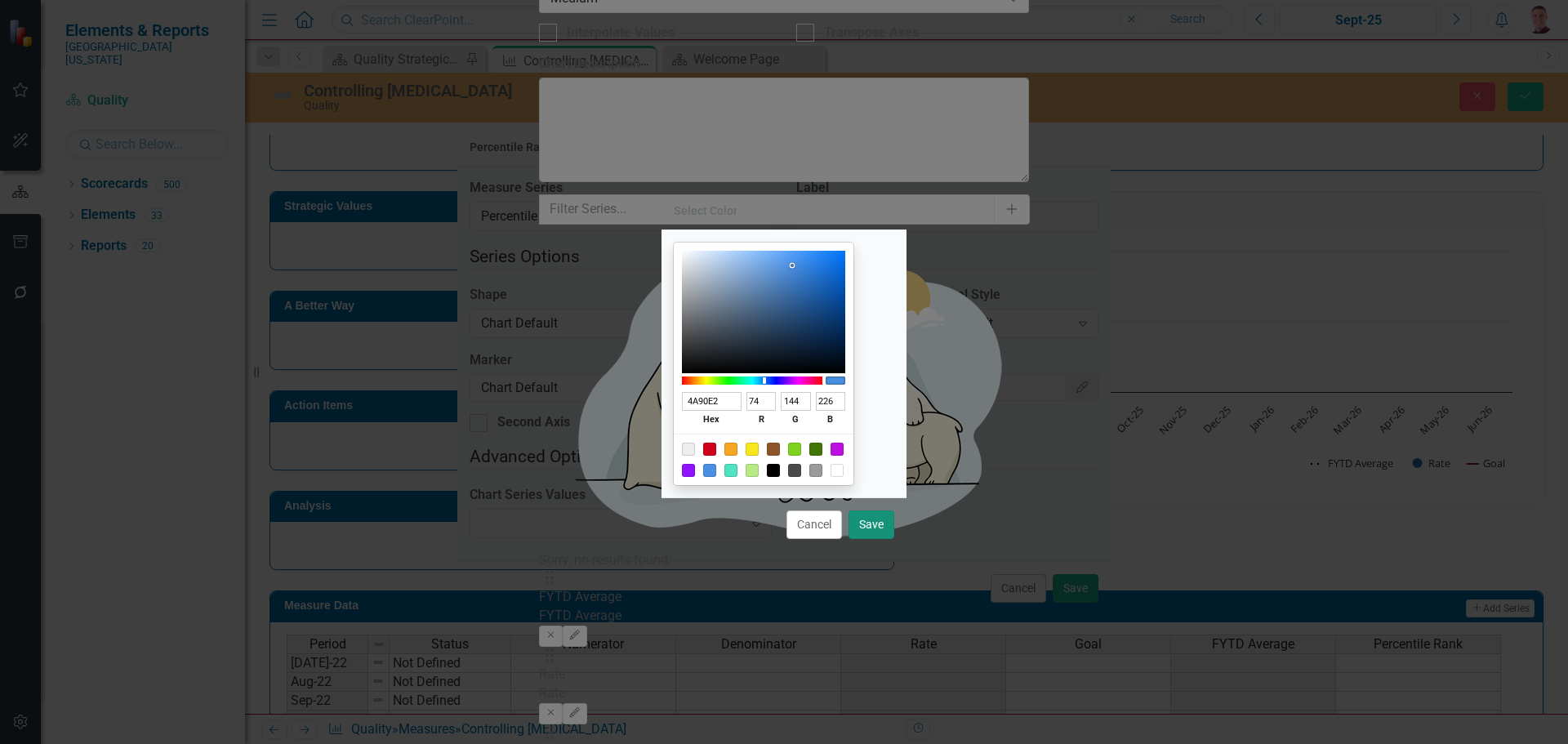
click at [870, 529] on button "Save" at bounding box center [871, 525] width 46 height 29
type input "#4a90e2"
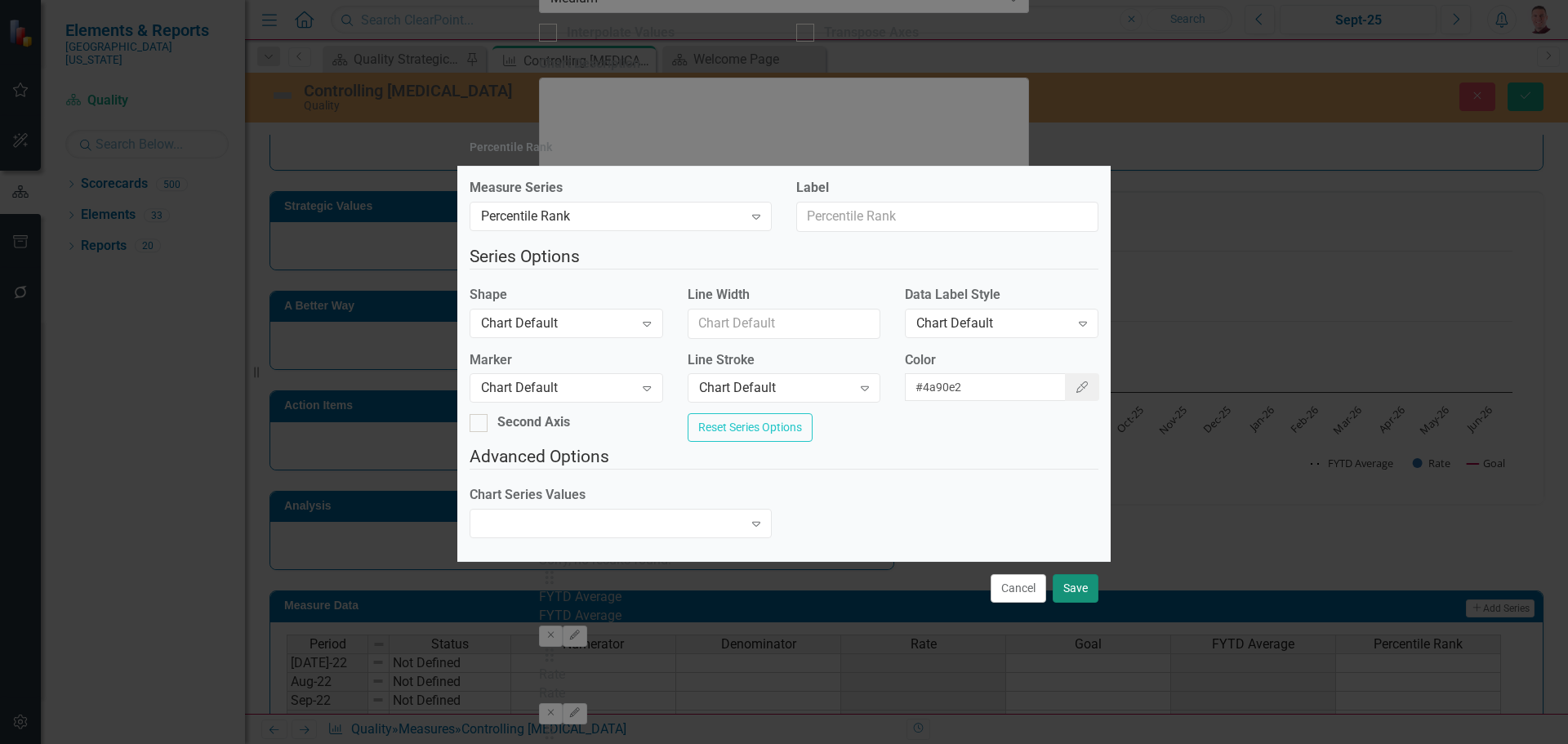
click at [1079, 593] on button "Save" at bounding box center [1075, 588] width 46 height 29
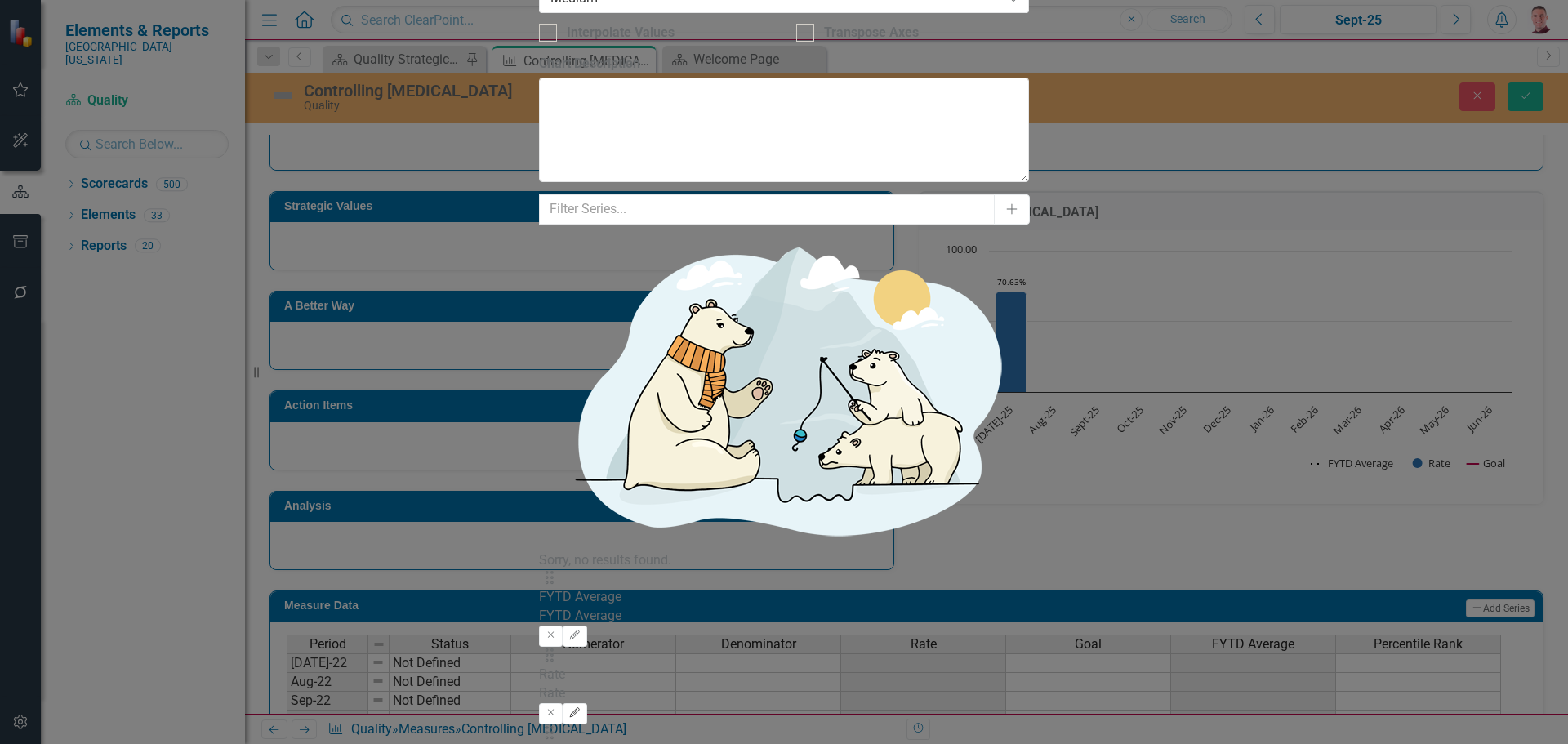
click at [580, 708] on icon "Edit" at bounding box center [574, 713] width 12 height 10
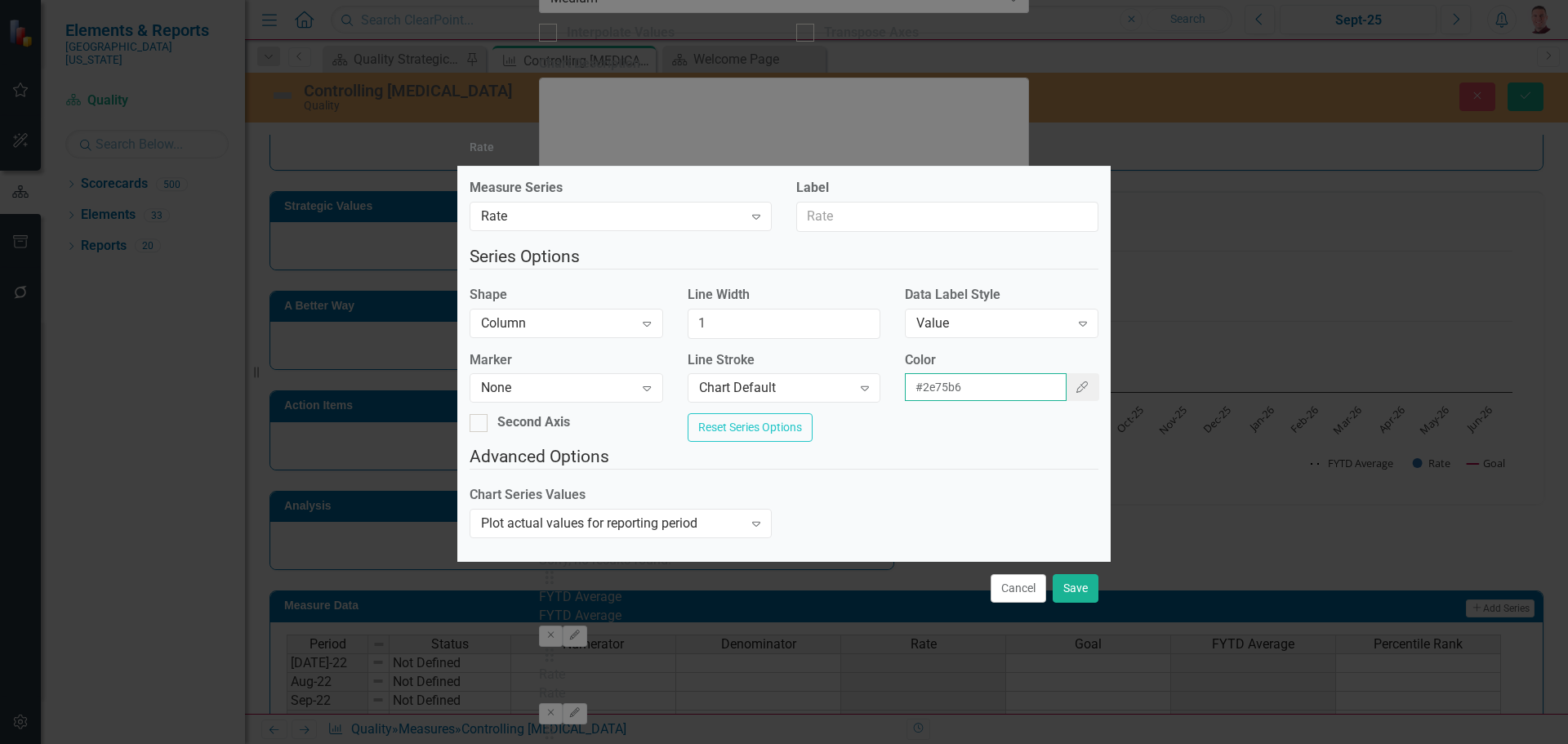
drag, startPoint x: 971, startPoint y: 377, endPoint x: 878, endPoint y: 397, distance: 95.1
click at [878, 397] on div "Marker None Expand Line Stroke Chart Default Expand Color #2e75b6 Color Picker" at bounding box center [784, 382] width 654 height 62
click at [863, 386] on icon at bounding box center [865, 388] width 8 height 5
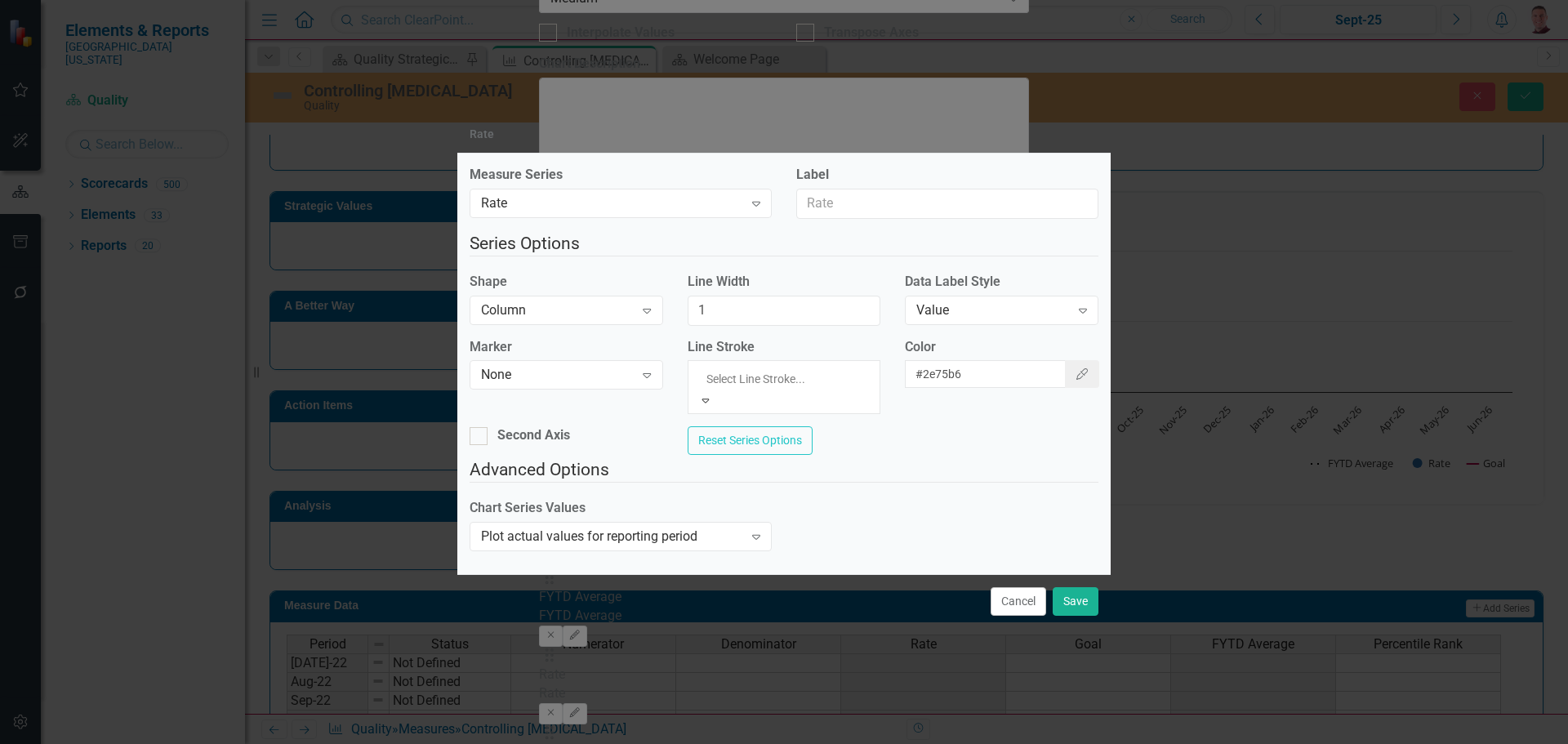
scroll to position [0, 0]
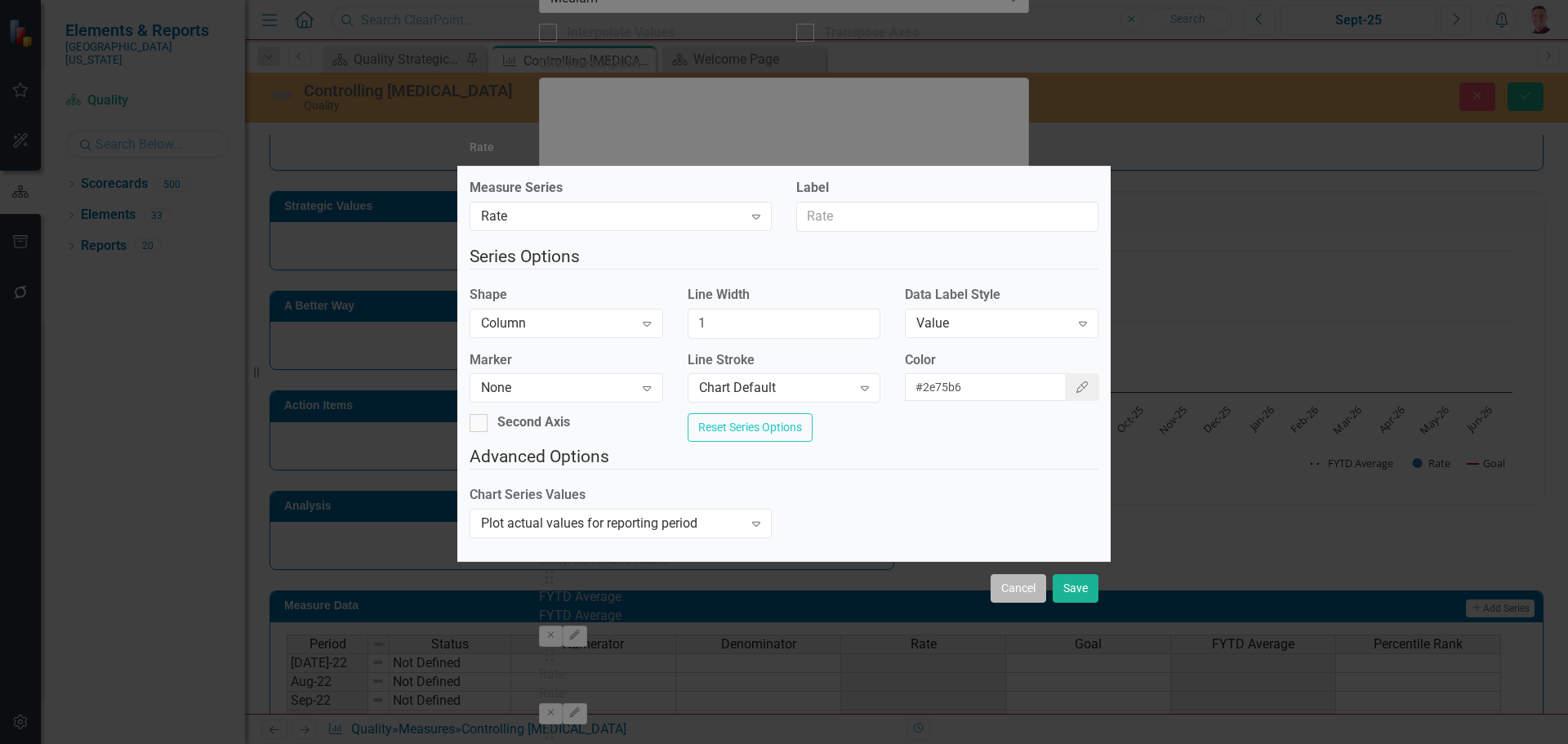
click at [1026, 592] on button "Cancel" at bounding box center [1019, 588] width 56 height 29
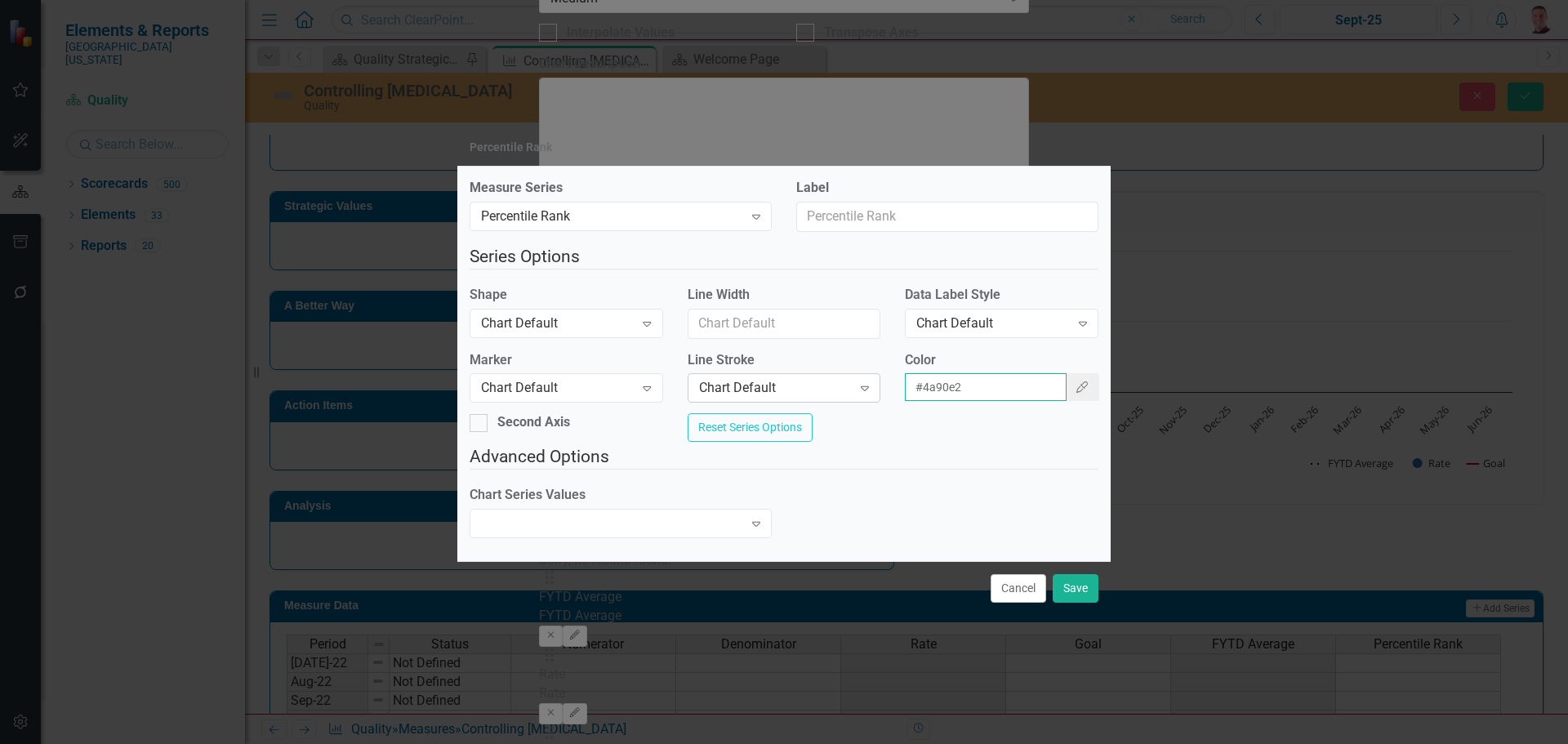
drag, startPoint x: 995, startPoint y: 381, endPoint x: 865, endPoint y: 394, distance: 130.6
click at [865, 394] on div "Marker Chart Default Expand Line Stroke Chart Default Expand Color #4a90e2 Colo…" at bounding box center [784, 382] width 654 height 62
paste input "2e75b6"
type input "#2e75b6"
click at [1065, 592] on button "Save" at bounding box center [1075, 588] width 46 height 29
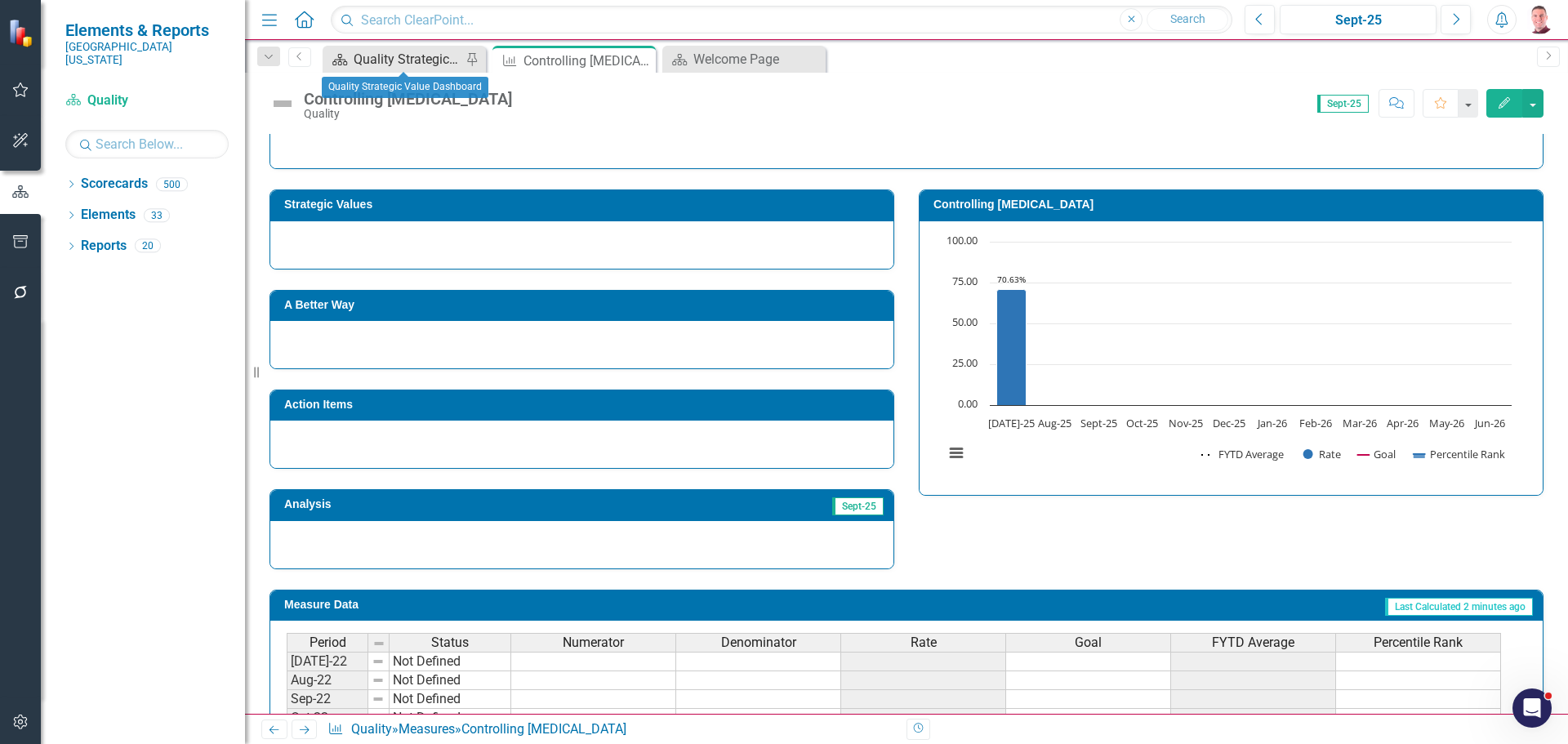
click at [417, 57] on div "Quality Strategic Value Dashboard" at bounding box center [407, 59] width 108 height 21
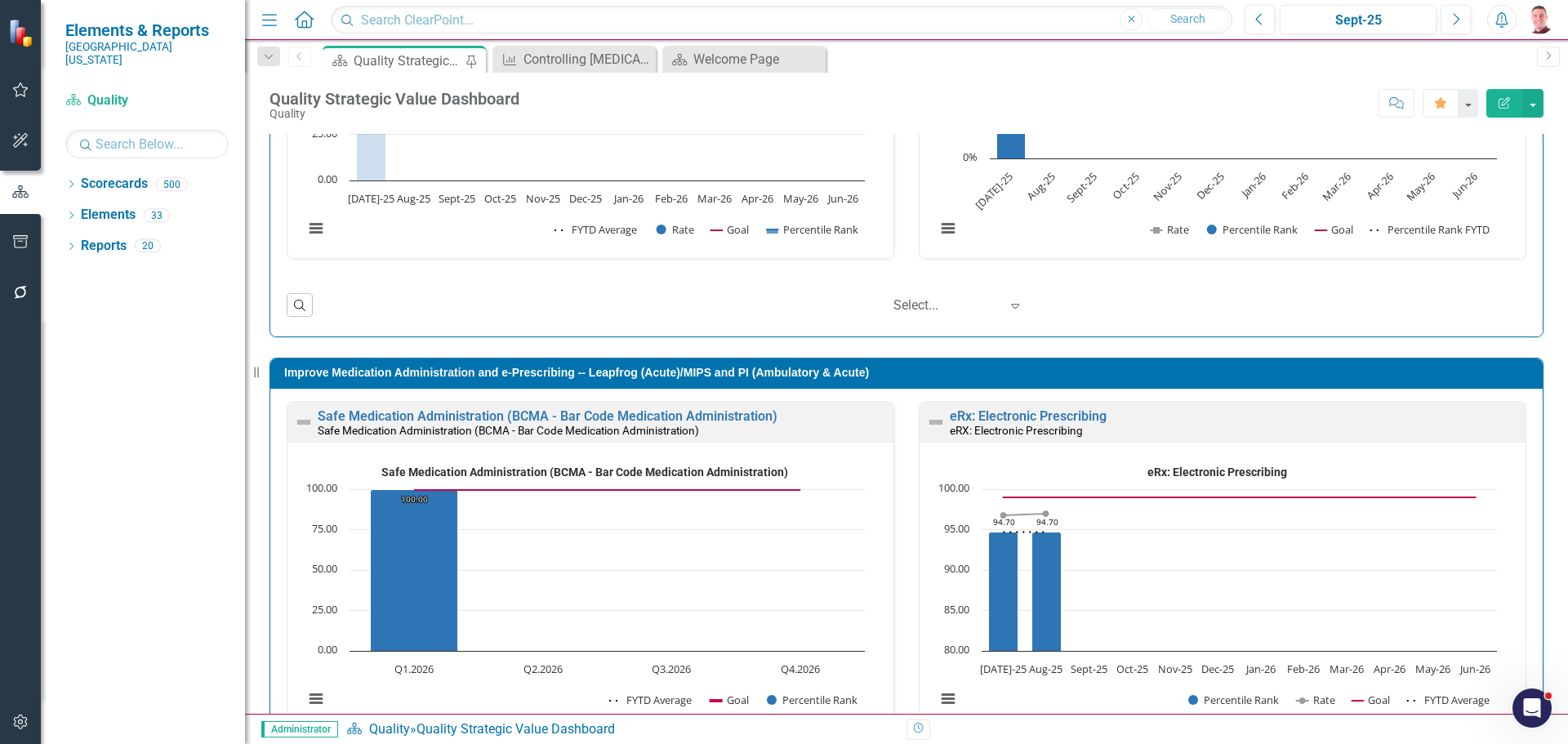
scroll to position [326, 0]
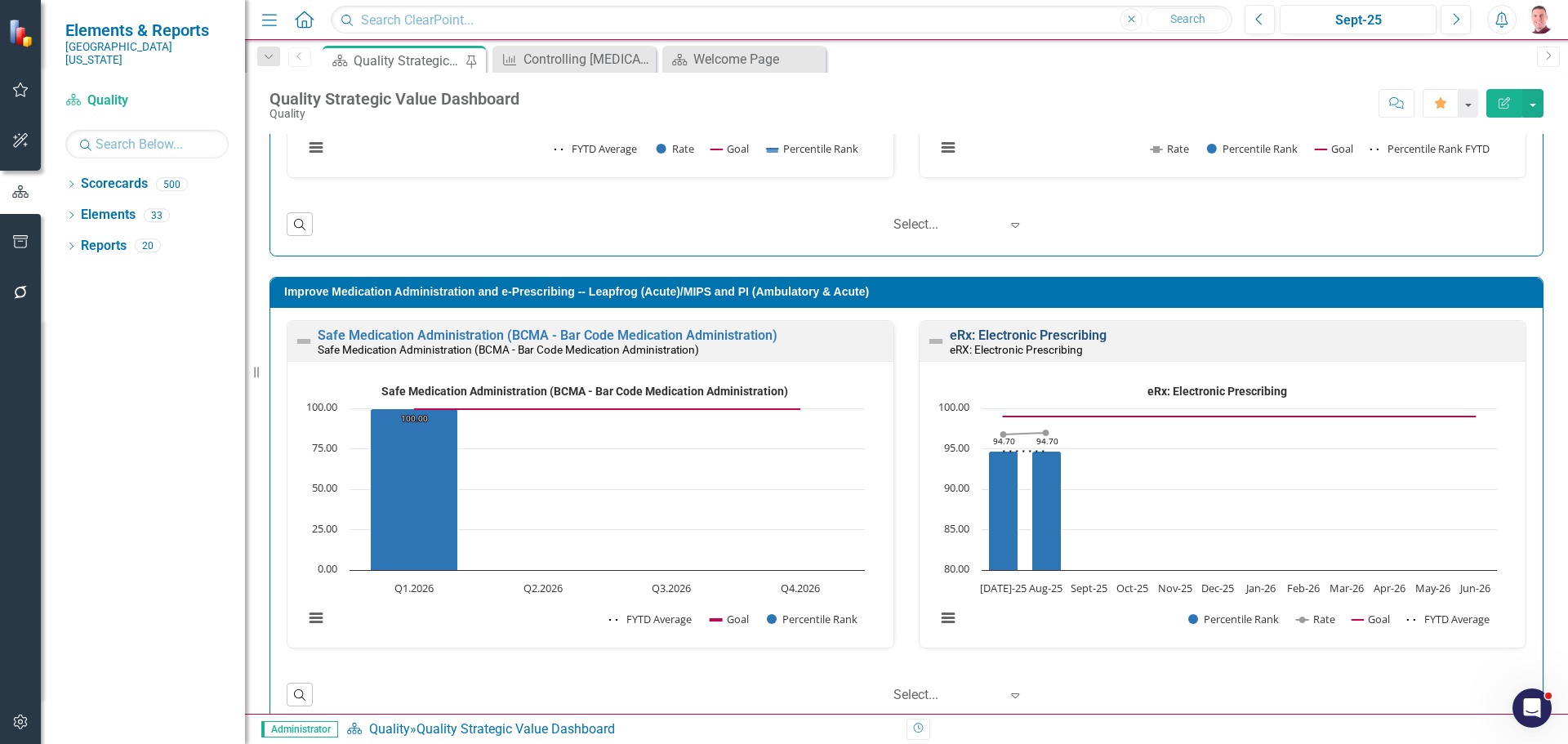
click at [985, 333] on link "eRx: Electronic Prescribing" at bounding box center [1027, 335] width 157 height 16
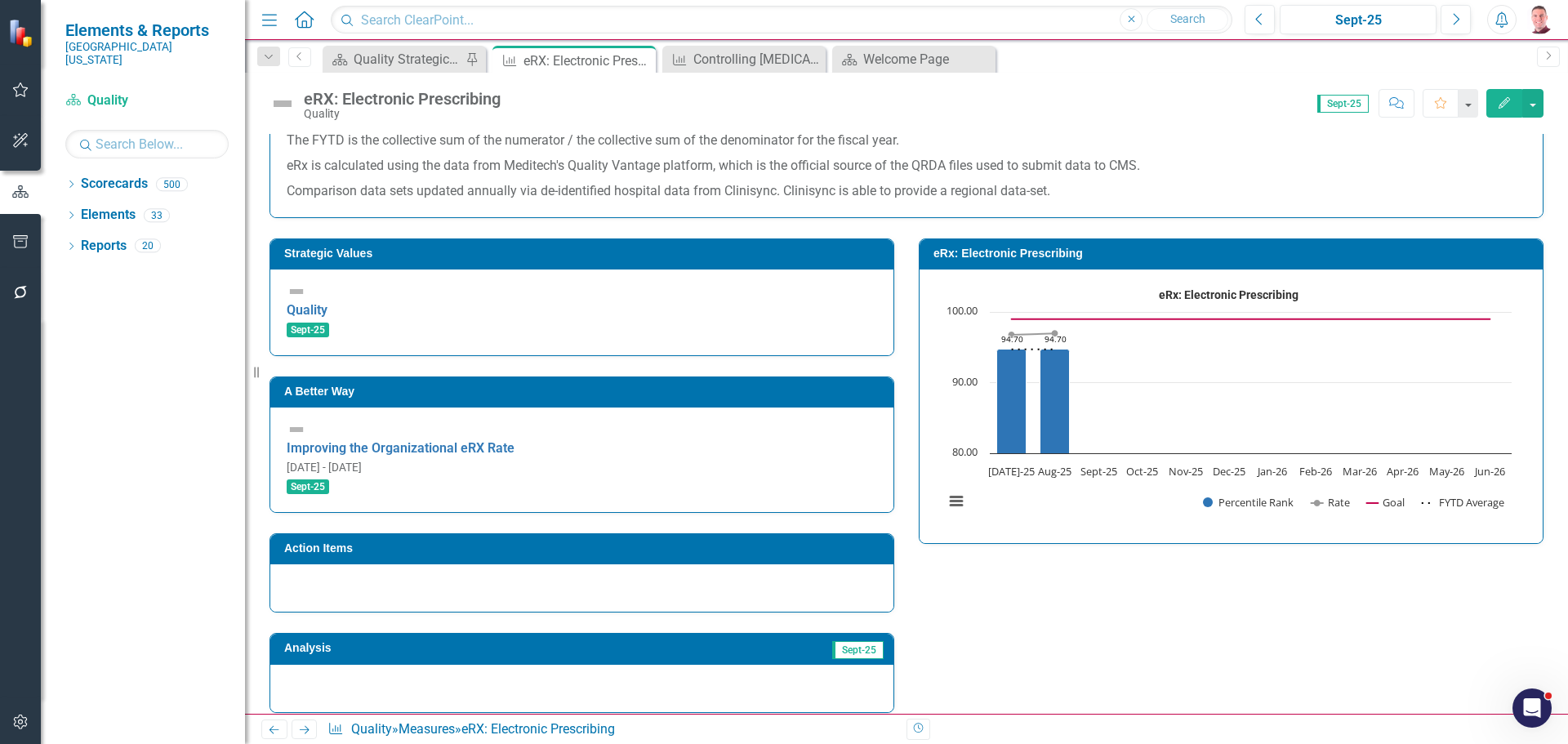
scroll to position [409, 0]
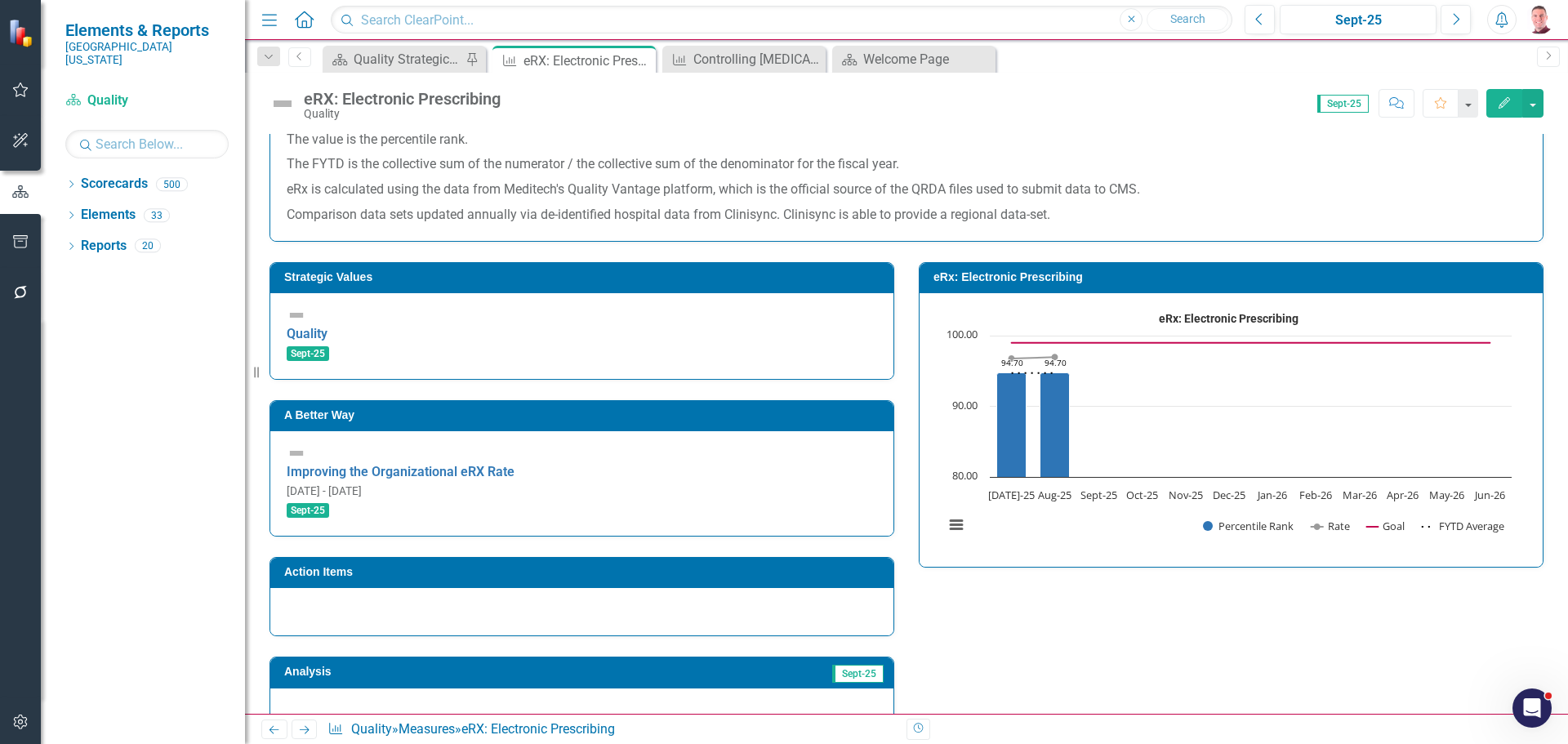
click at [1023, 271] on h3 "eRx: Electronic Prescribing" at bounding box center [1234, 277] width 601 height 12
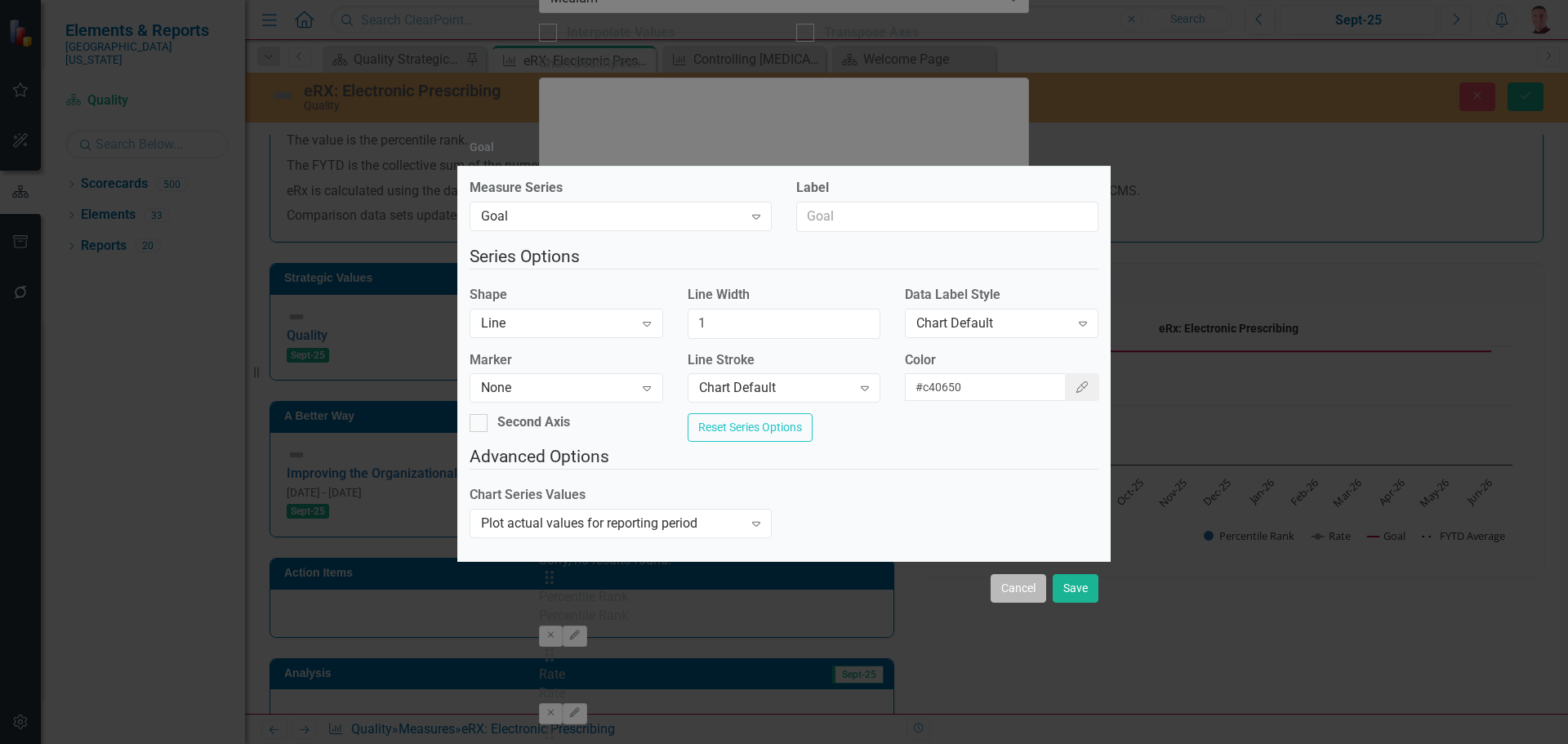
click at [1010, 603] on button "Cancel" at bounding box center [1019, 588] width 56 height 29
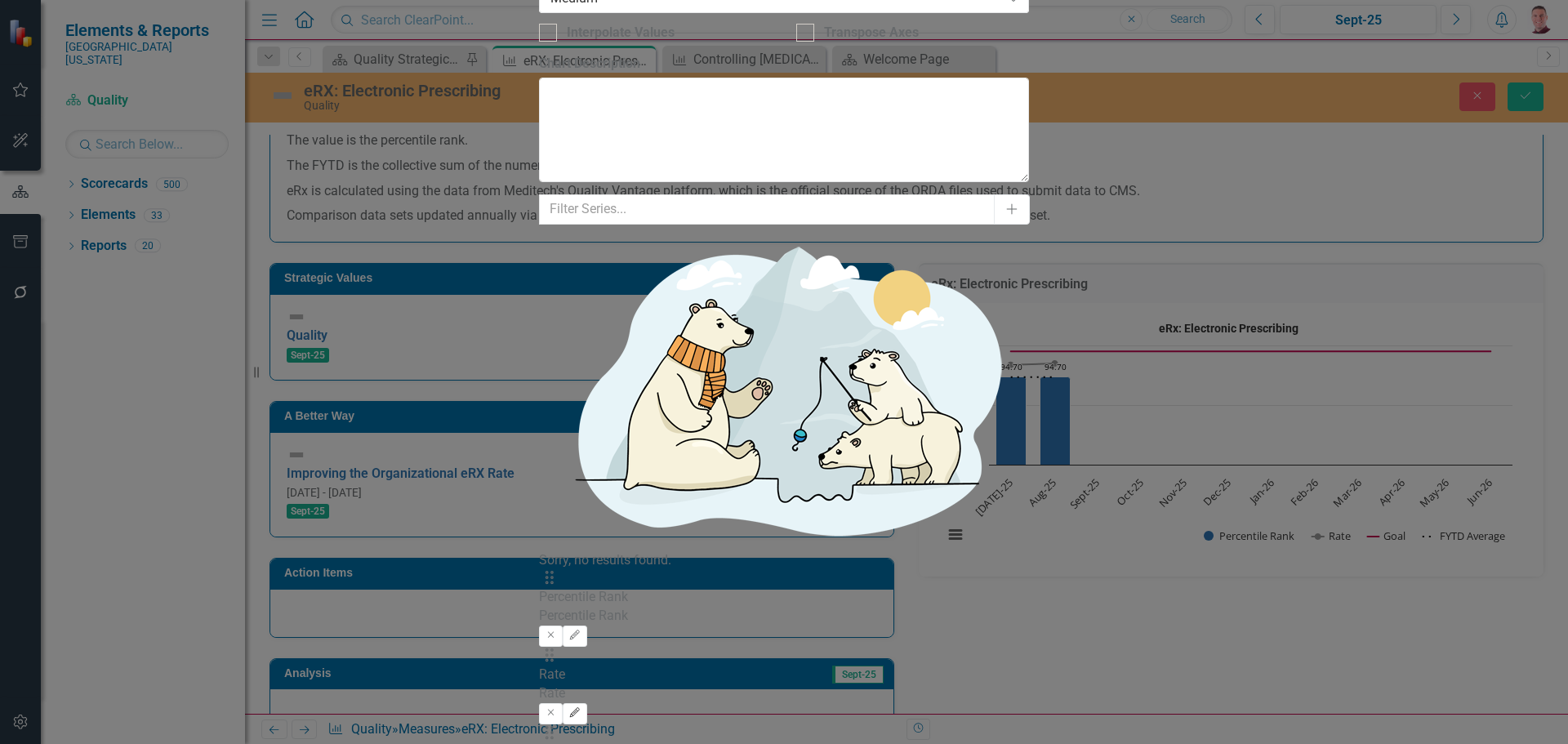
click at [586, 703] on button "Edit" at bounding box center [574, 713] width 24 height 21
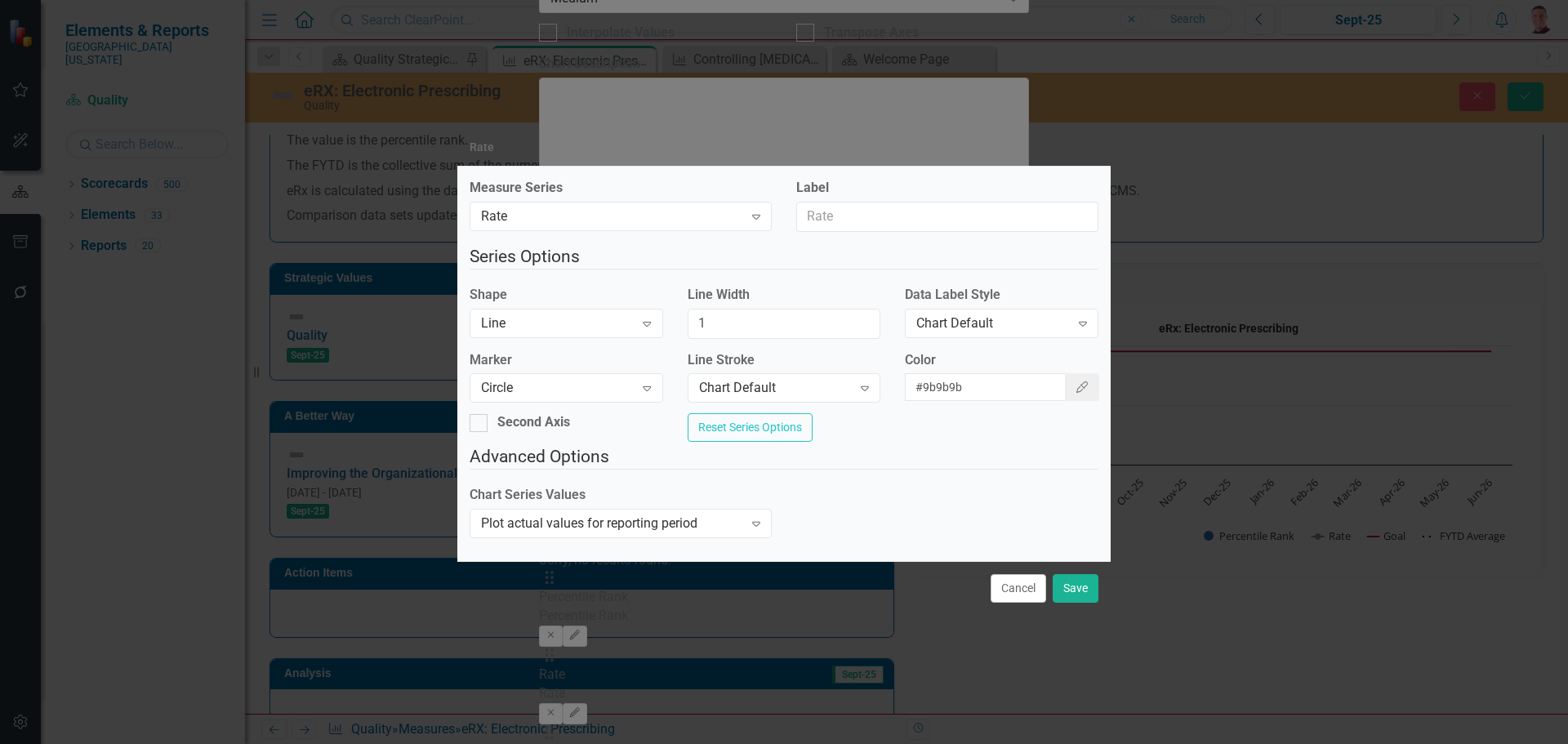
click at [1028, 600] on button "Cancel" at bounding box center [1019, 588] width 56 height 29
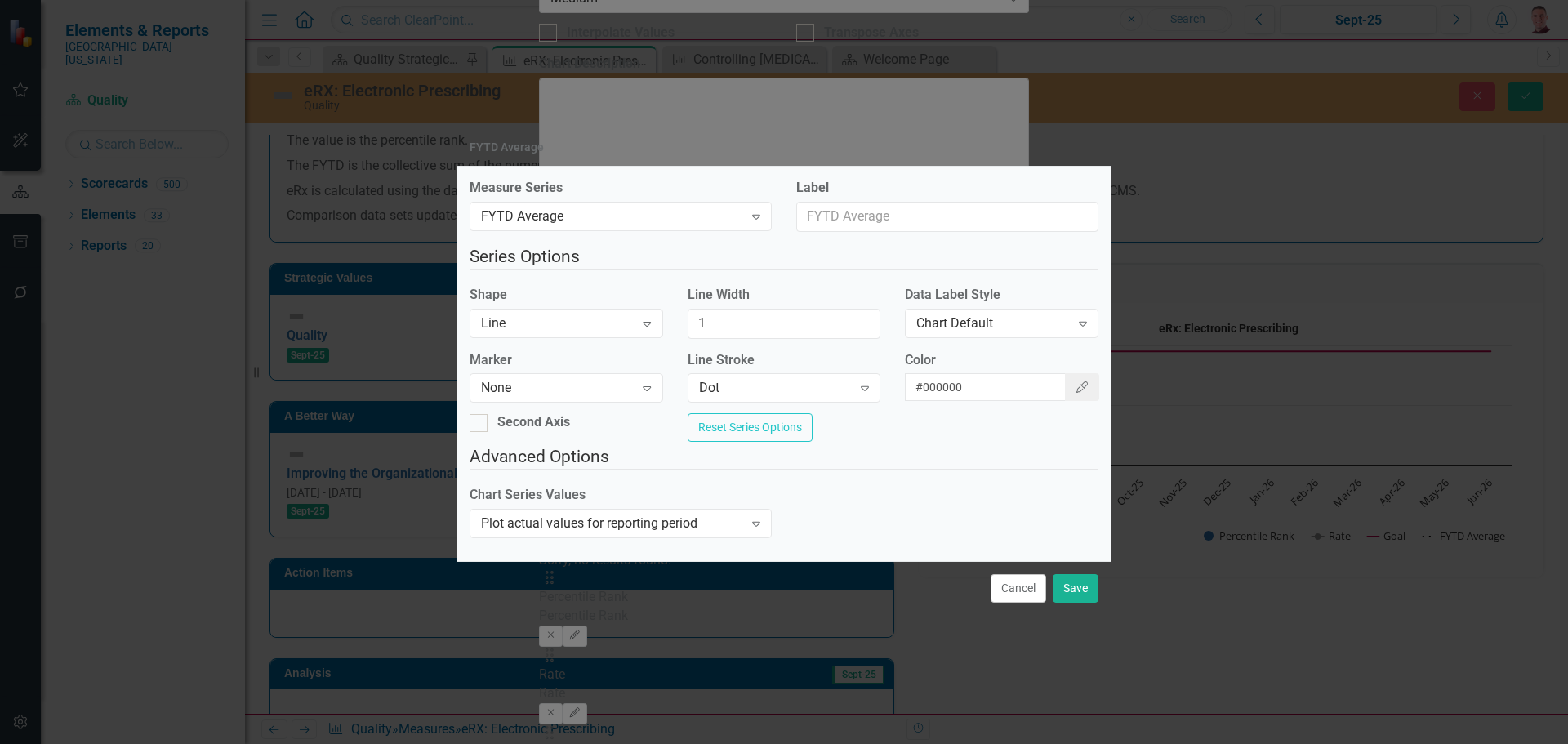
click at [1025, 603] on button "Cancel" at bounding box center [1019, 588] width 56 height 29
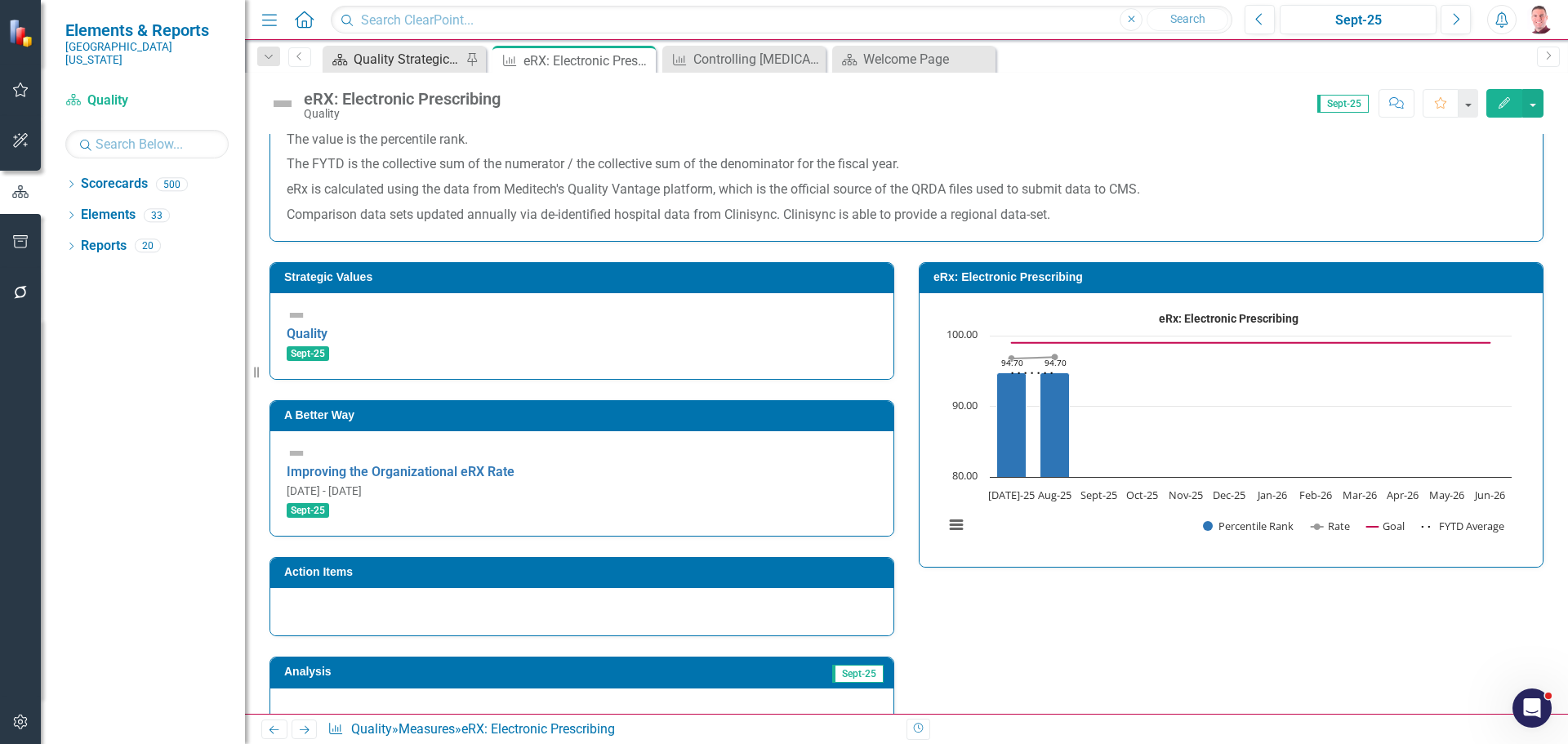
click at [394, 55] on div "Quality Strategic Value Dashboard" at bounding box center [407, 59] width 108 height 21
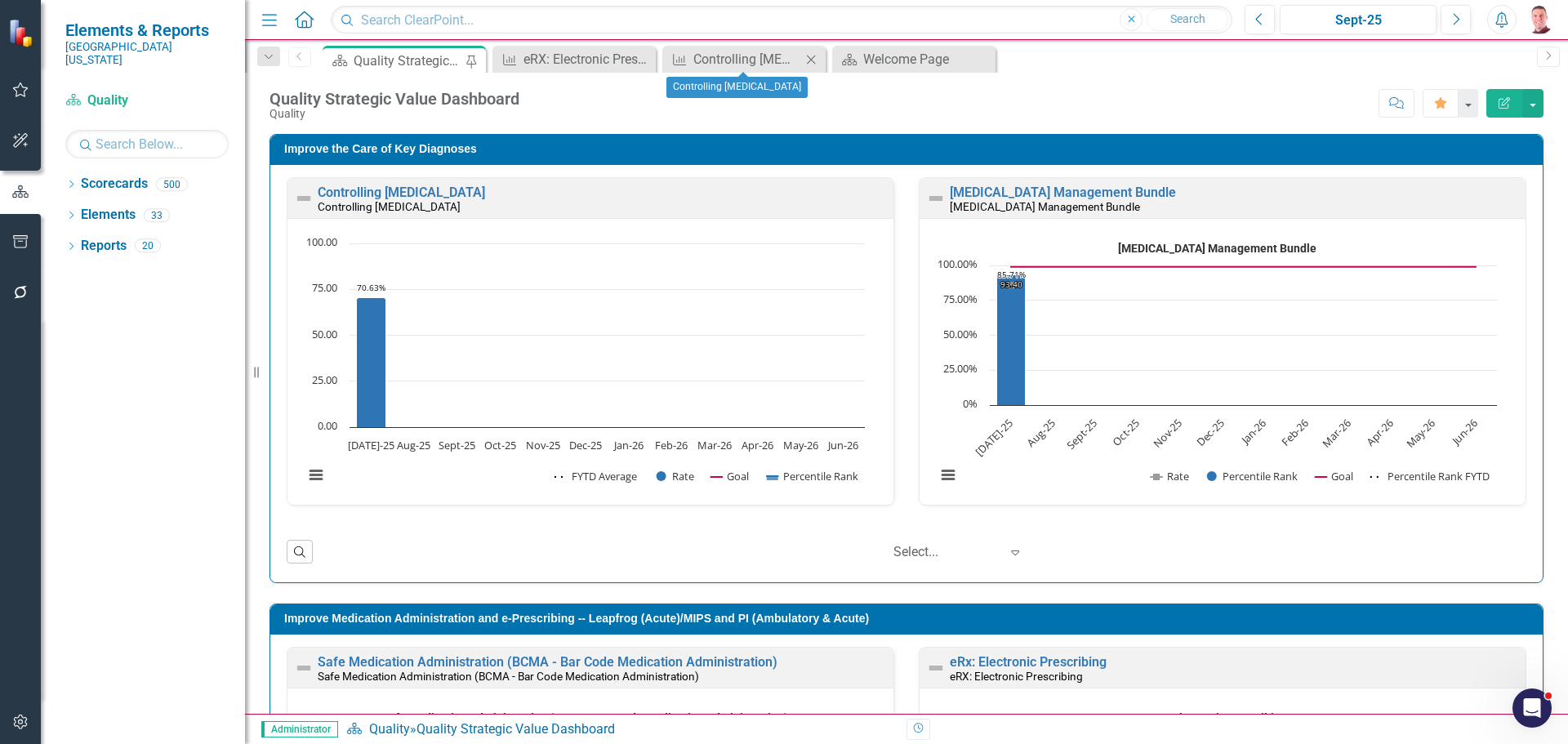
click at [713, 49] on div "Measure Controlling [MEDICAL_DATA] Close" at bounding box center [744, 59] width 164 height 27
click at [714, 56] on div "Controlling [MEDICAL_DATA]" at bounding box center [747, 59] width 108 height 21
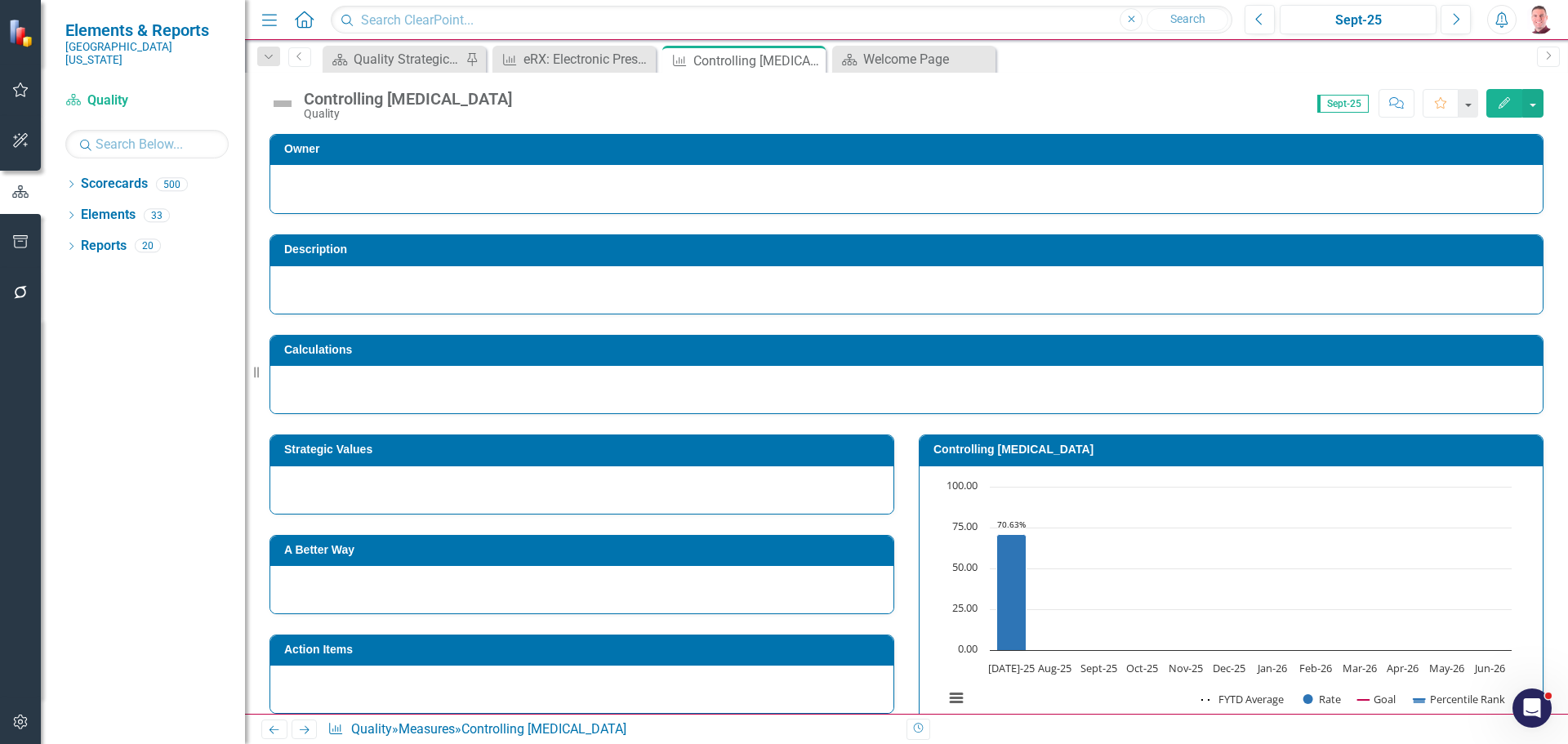
click at [972, 441] on td "Controlling [MEDICAL_DATA]" at bounding box center [1234, 451] width 601 height 25
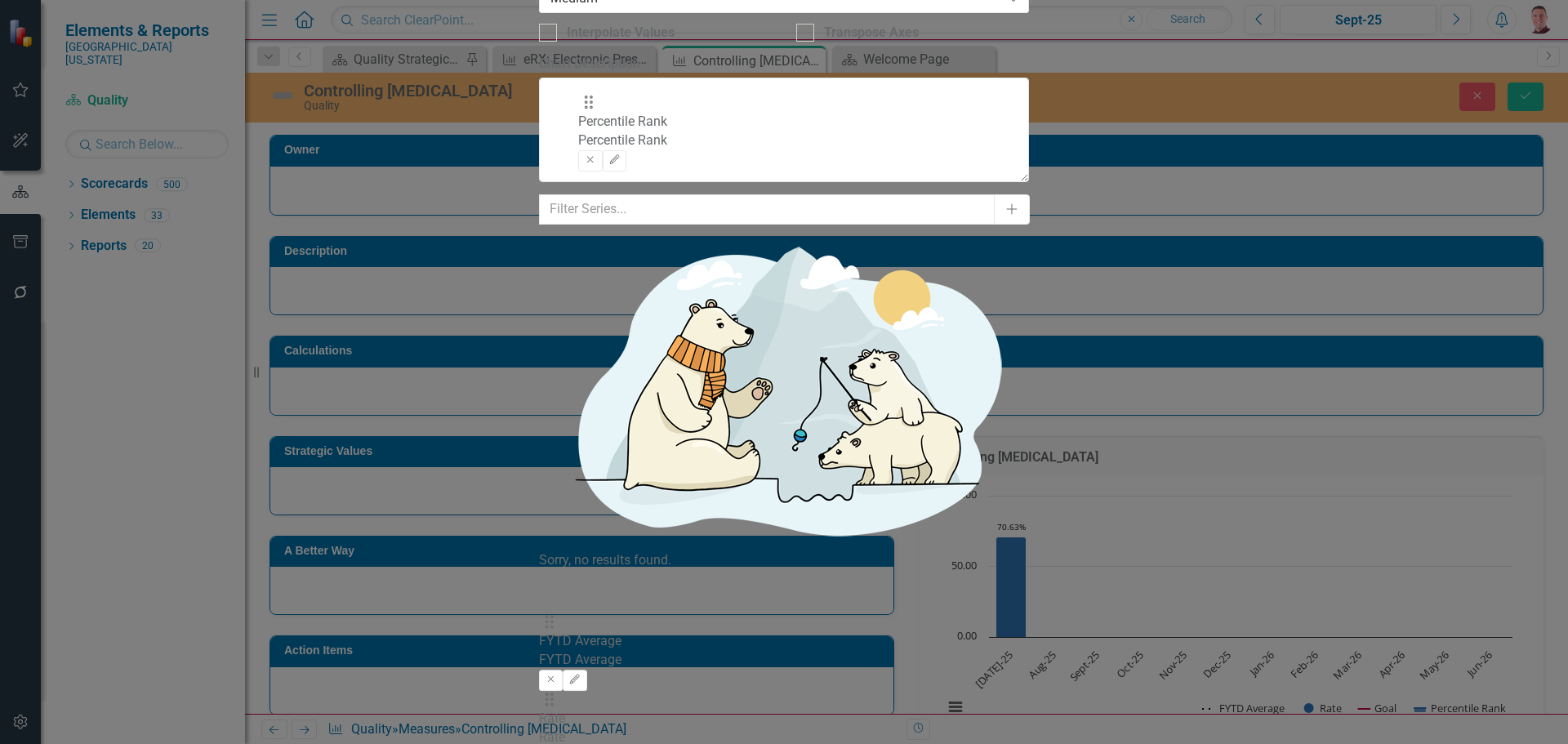
drag, startPoint x: 604, startPoint y: 294, endPoint x: 602, endPoint y: 121, distance: 173.0
click at [602, 569] on div "Drag FYTD Average FYTD Average Remove Edit Drag Rate Rate Remove Edit Drag Goal…" at bounding box center [784, 723] width 490 height 309
drag, startPoint x: 603, startPoint y: 237, endPoint x: 602, endPoint y: 178, distance: 59.0
click at [602, 569] on div "Drag Percentile Rank Percentile Rank Remove Edit Drag FYTD Average FYTD Average…" at bounding box center [784, 723] width 490 height 309
drag, startPoint x: 602, startPoint y: 297, endPoint x: 603, endPoint y: 234, distance: 63.0
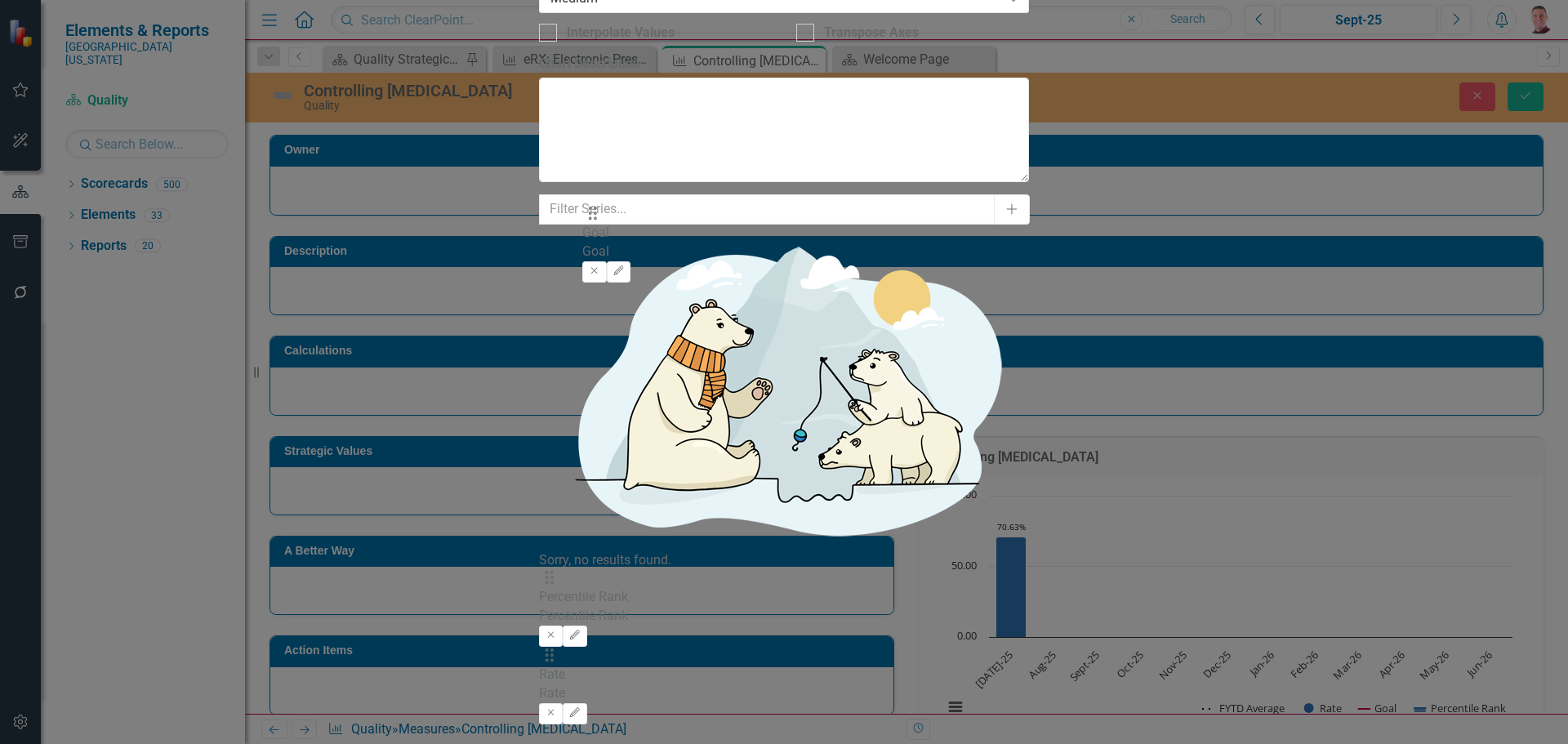
click at [603, 569] on div "Drag Percentile Rank Percentile Rank Remove Edit Drag Rate Rate Remove Edit Dra…" at bounding box center [784, 723] width 490 height 309
click at [580, 708] on icon "Edit" at bounding box center [574, 713] width 12 height 10
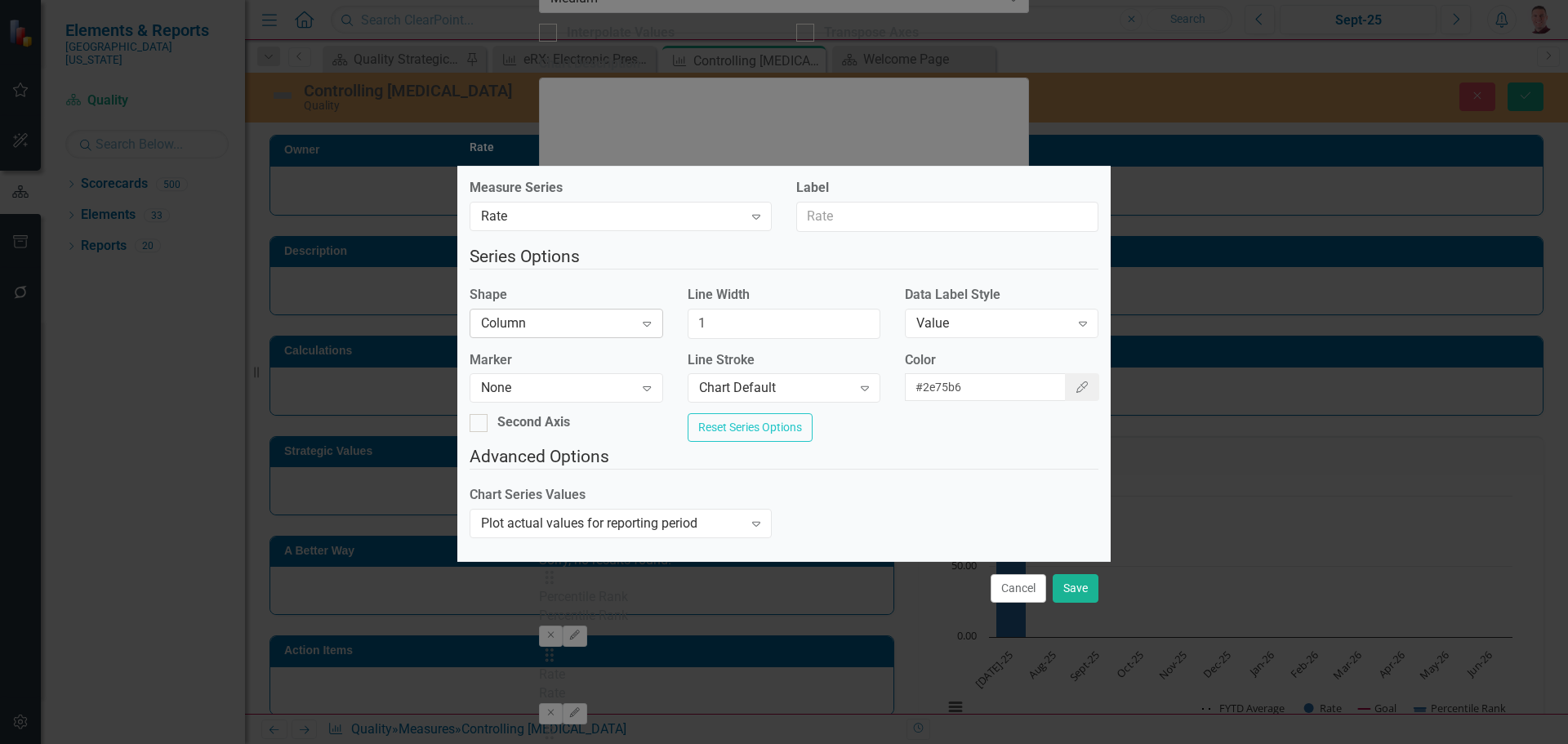
click at [655, 321] on icon "Expand" at bounding box center [647, 322] width 16 height 13
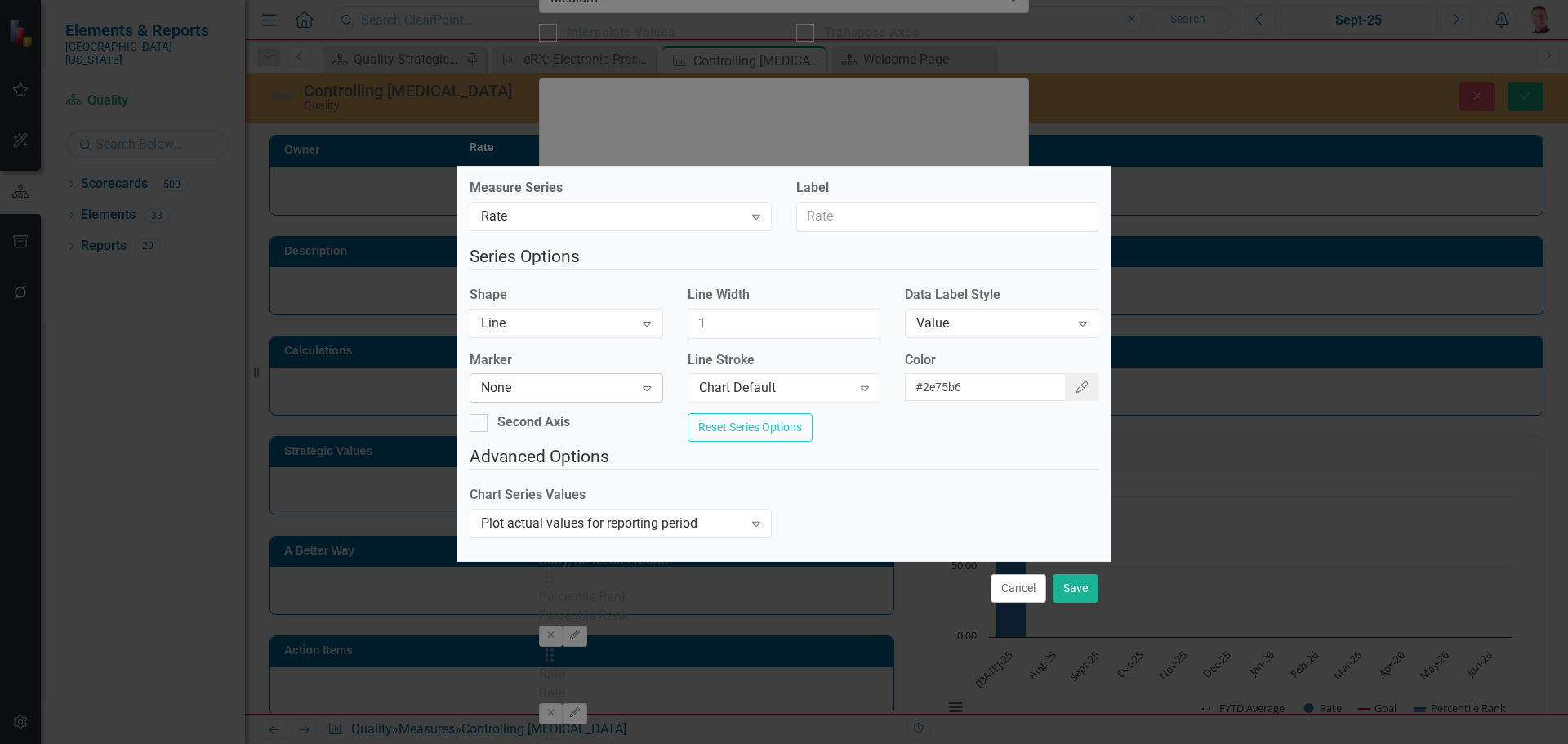
click at [651, 386] on icon at bounding box center [647, 388] width 8 height 5
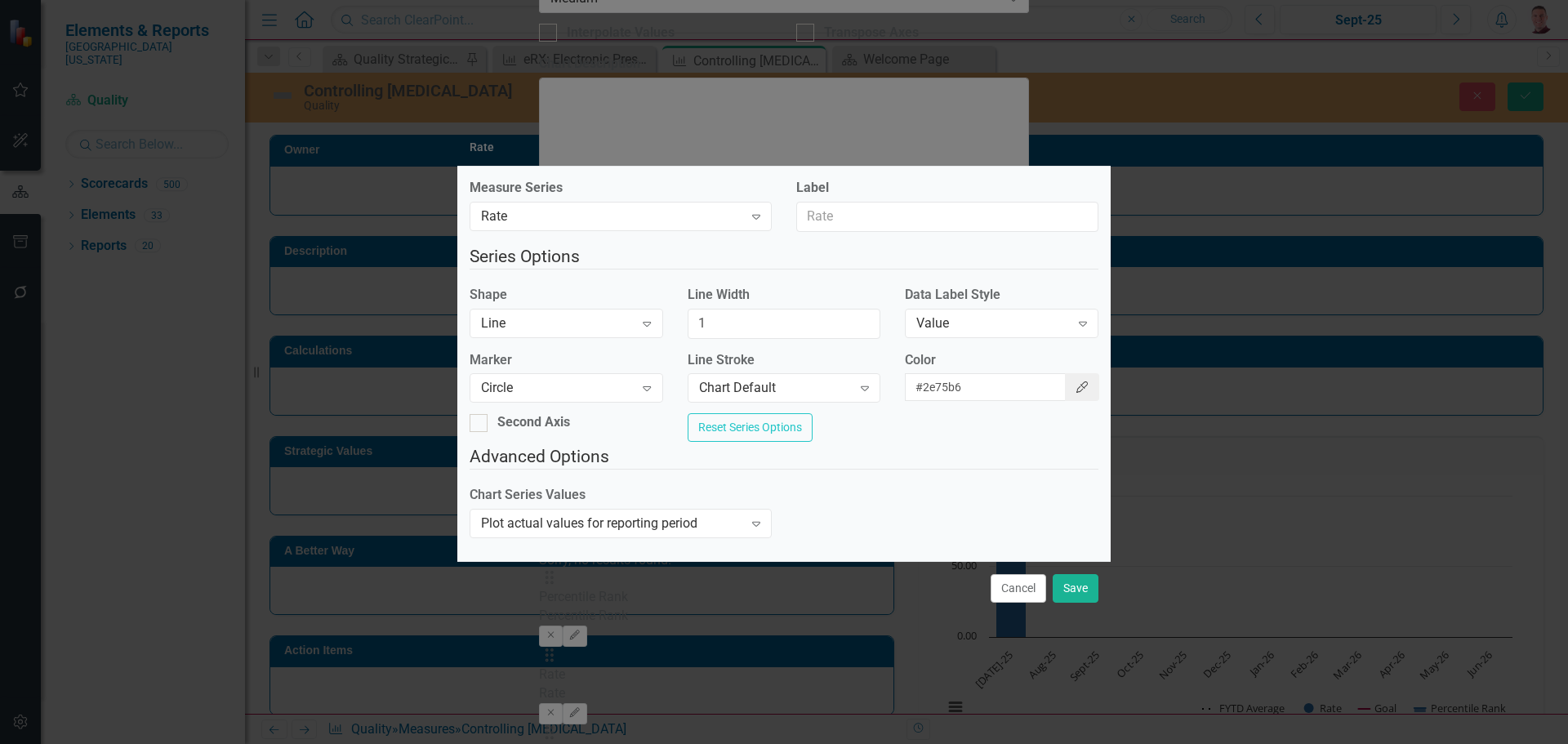
click at [1074, 383] on icon "Color Picker" at bounding box center [1081, 387] width 15 height 12
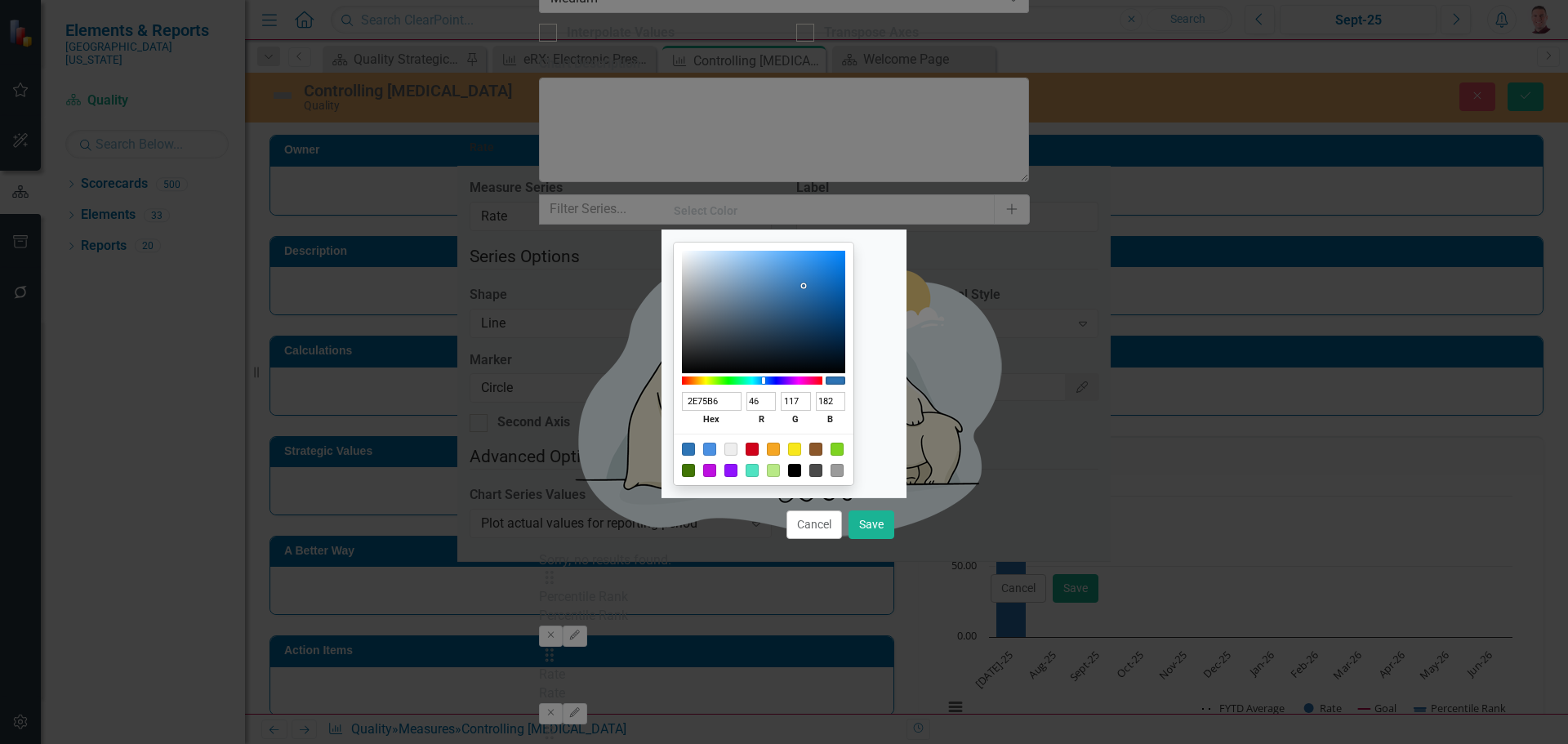
click at [843, 473] on div at bounding box center [836, 470] width 13 height 13
type input "9B9B9B"
type input "155"
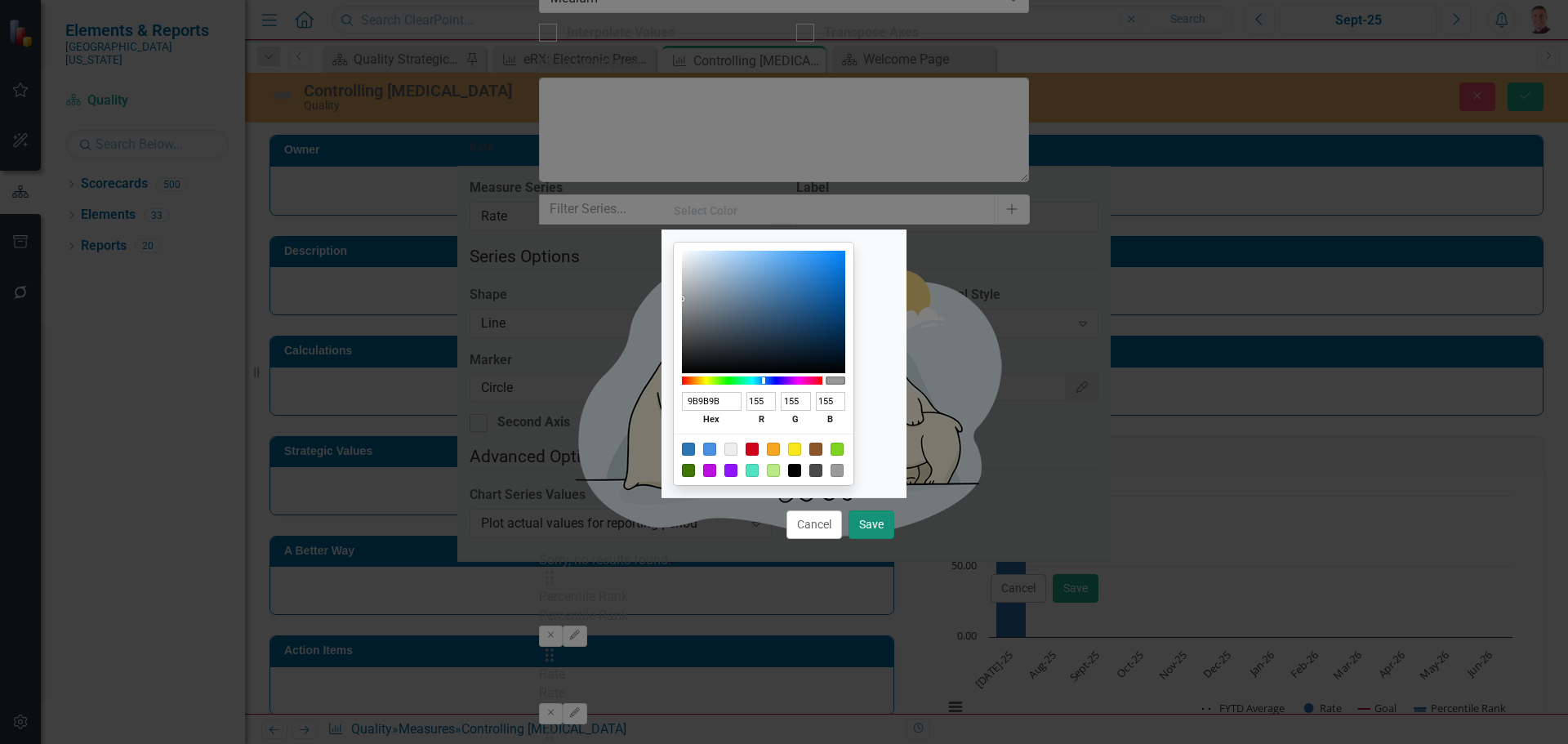
click at [870, 525] on button "Save" at bounding box center [871, 525] width 46 height 29
type input "#9b9b9b"
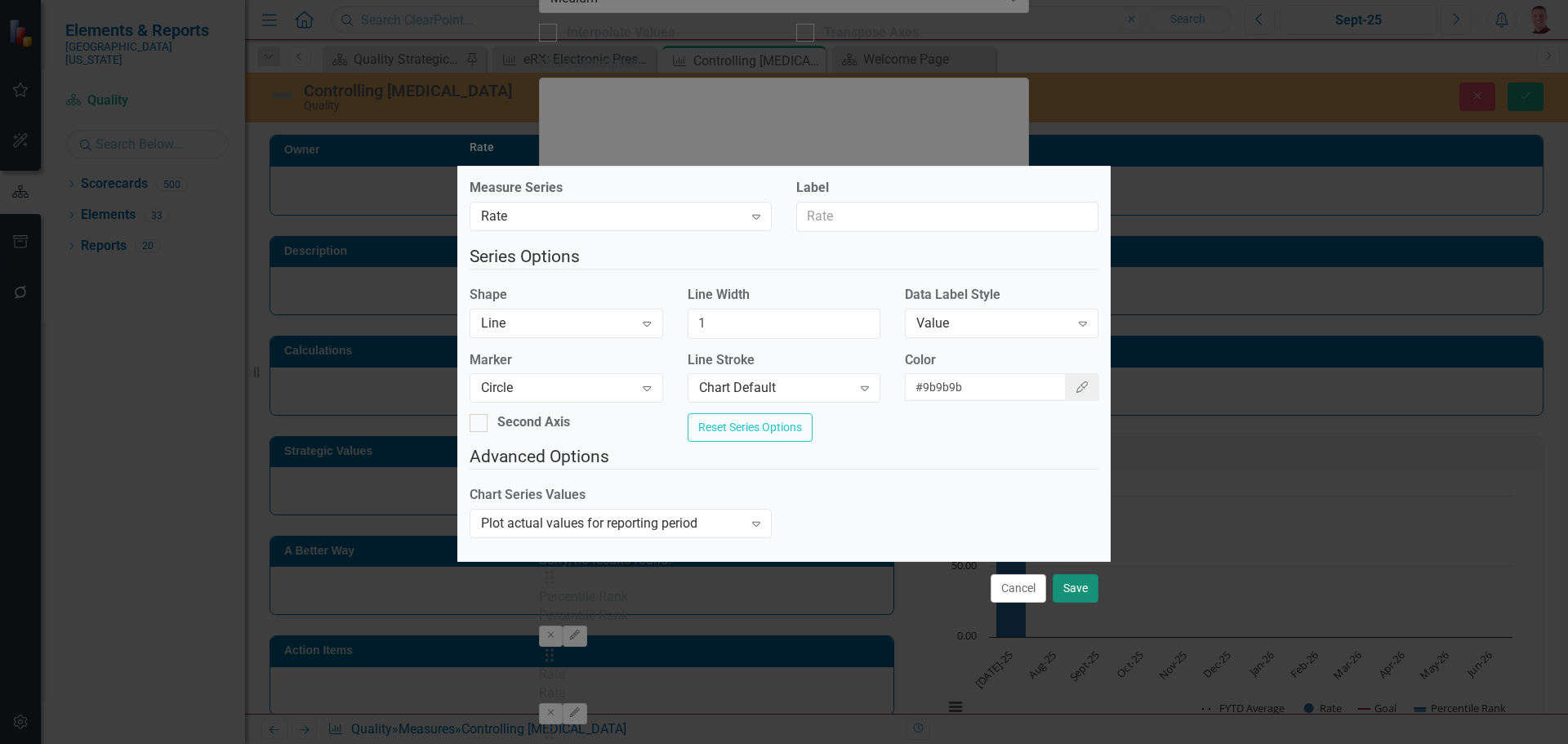
click at [1065, 592] on button "Save" at bounding box center [1075, 588] width 46 height 29
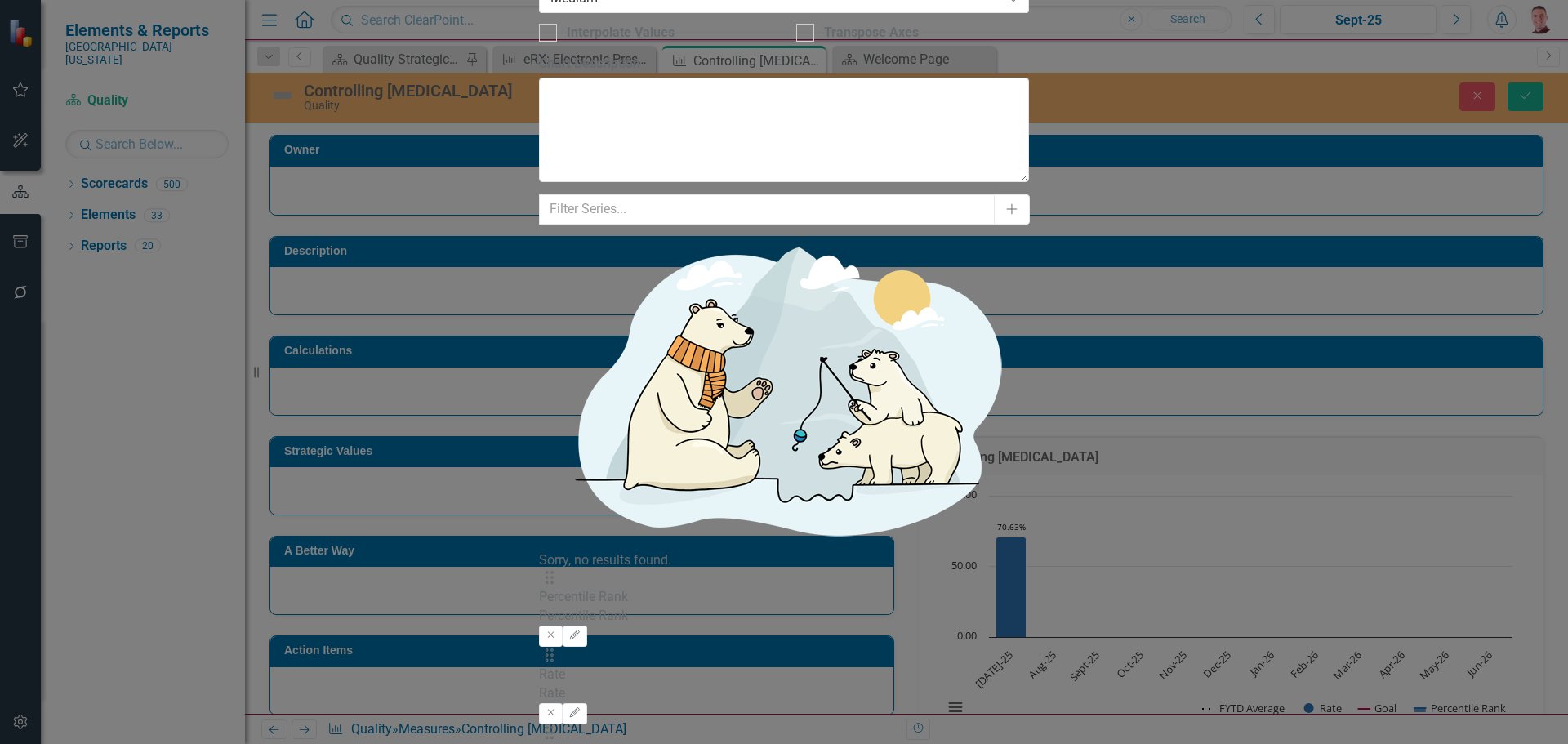
click at [580, 631] on icon "Edit" at bounding box center [574, 636] width 12 height 10
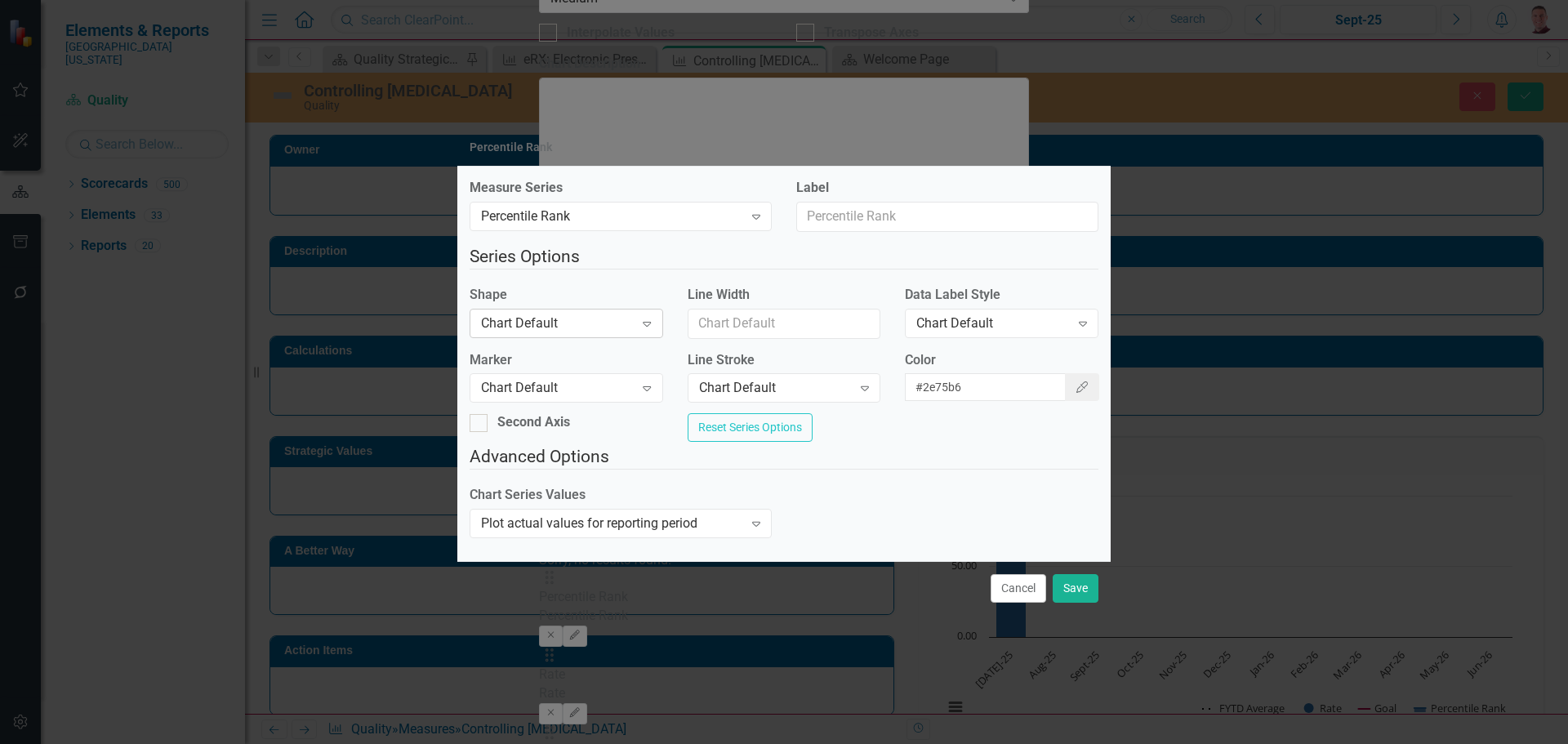
click at [651, 321] on icon at bounding box center [647, 323] width 8 height 5
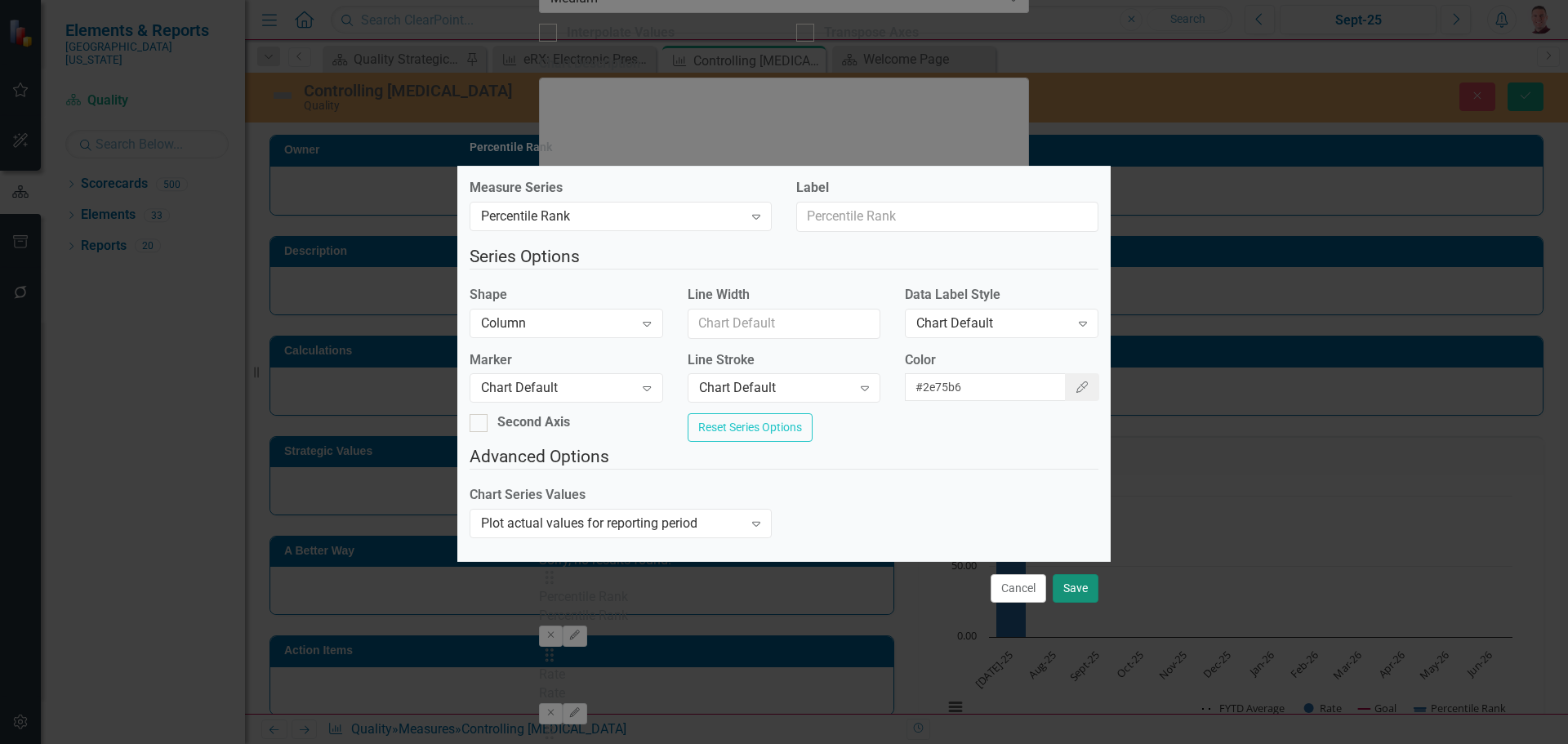
click at [1071, 601] on button "Save" at bounding box center [1075, 588] width 46 height 29
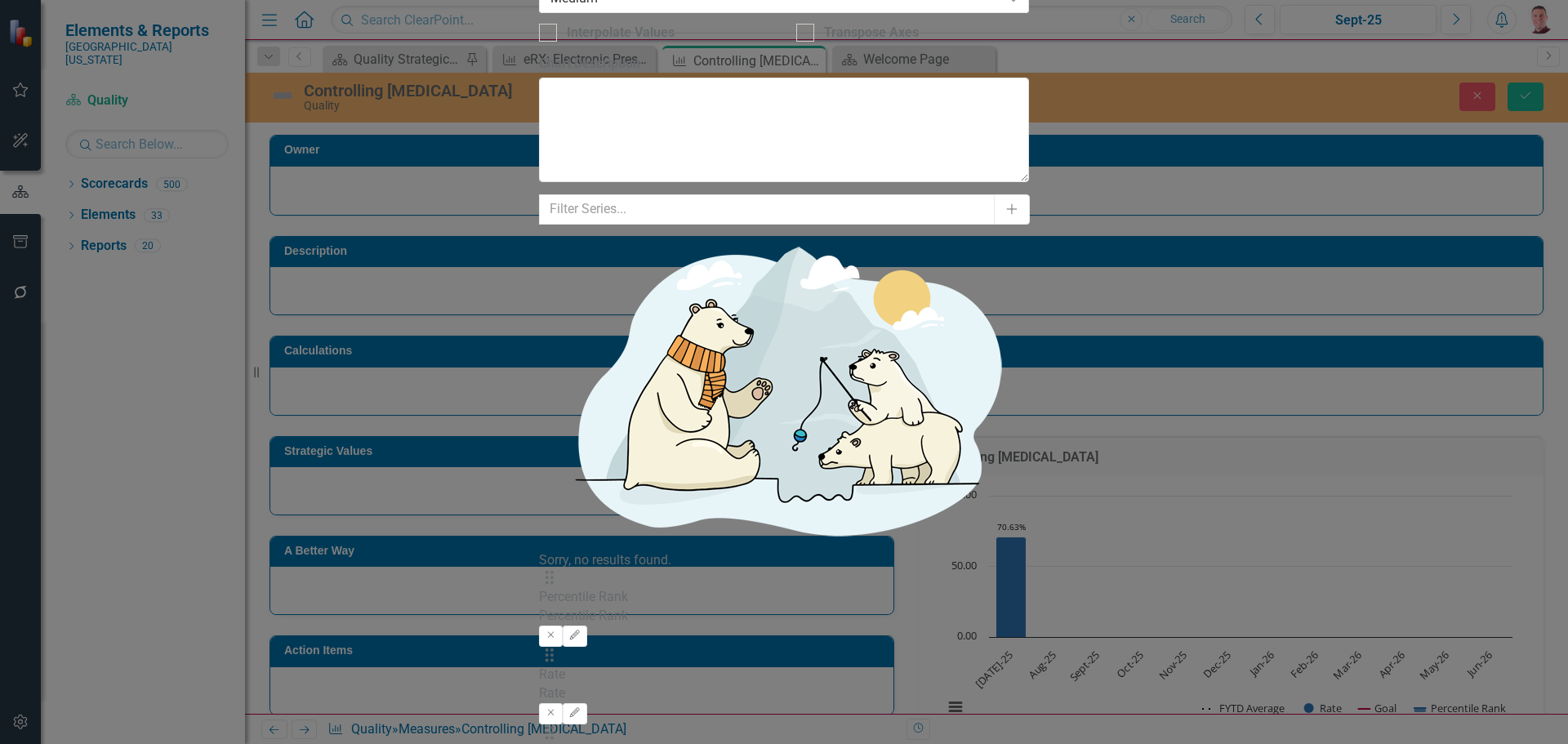
click at [580, 631] on icon "button" at bounding box center [575, 636] width 10 height 10
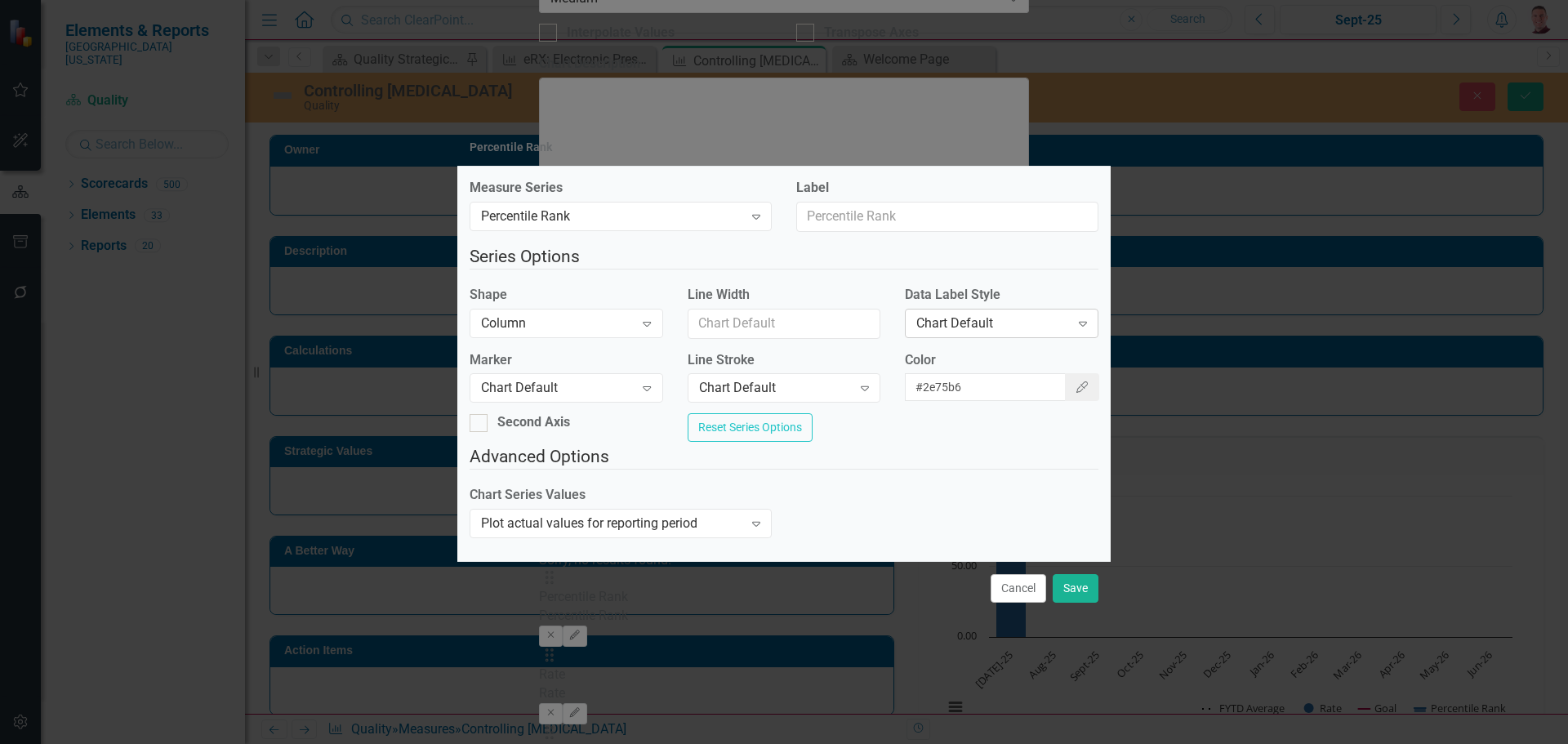
click at [1074, 316] on icon "Expand" at bounding box center [1082, 322] width 16 height 13
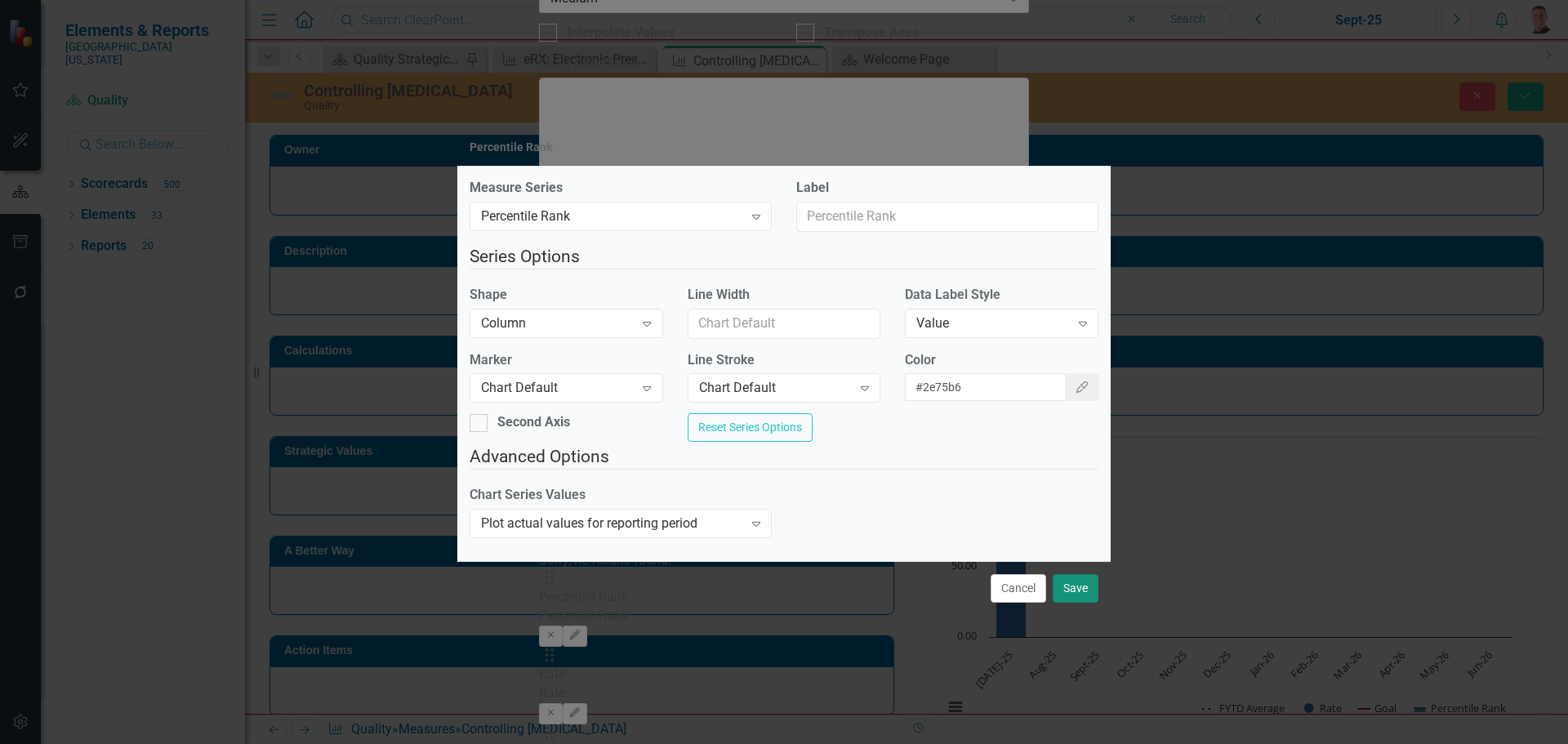
click at [1083, 603] on button "Save" at bounding box center [1075, 588] width 46 height 29
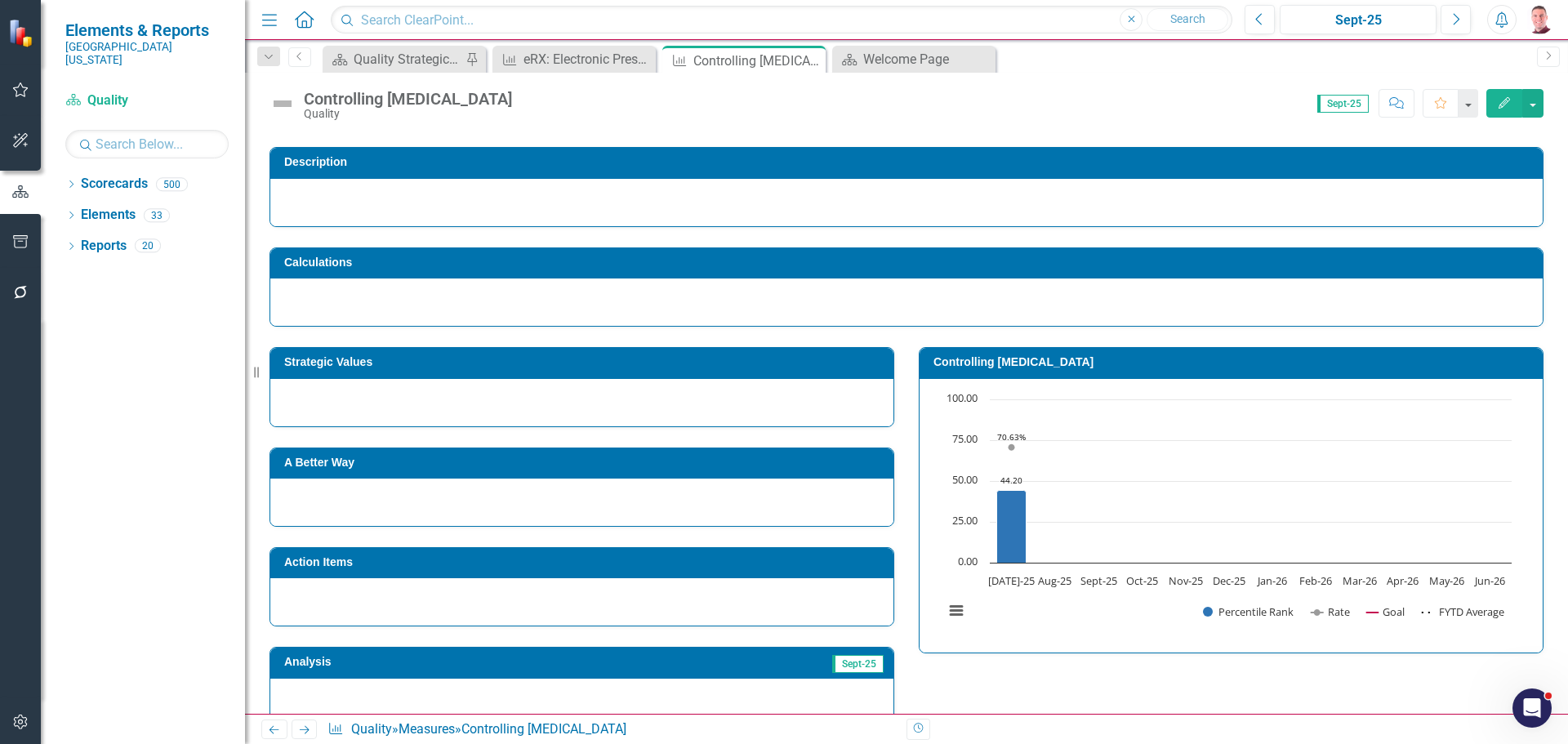
scroll to position [81, 0]
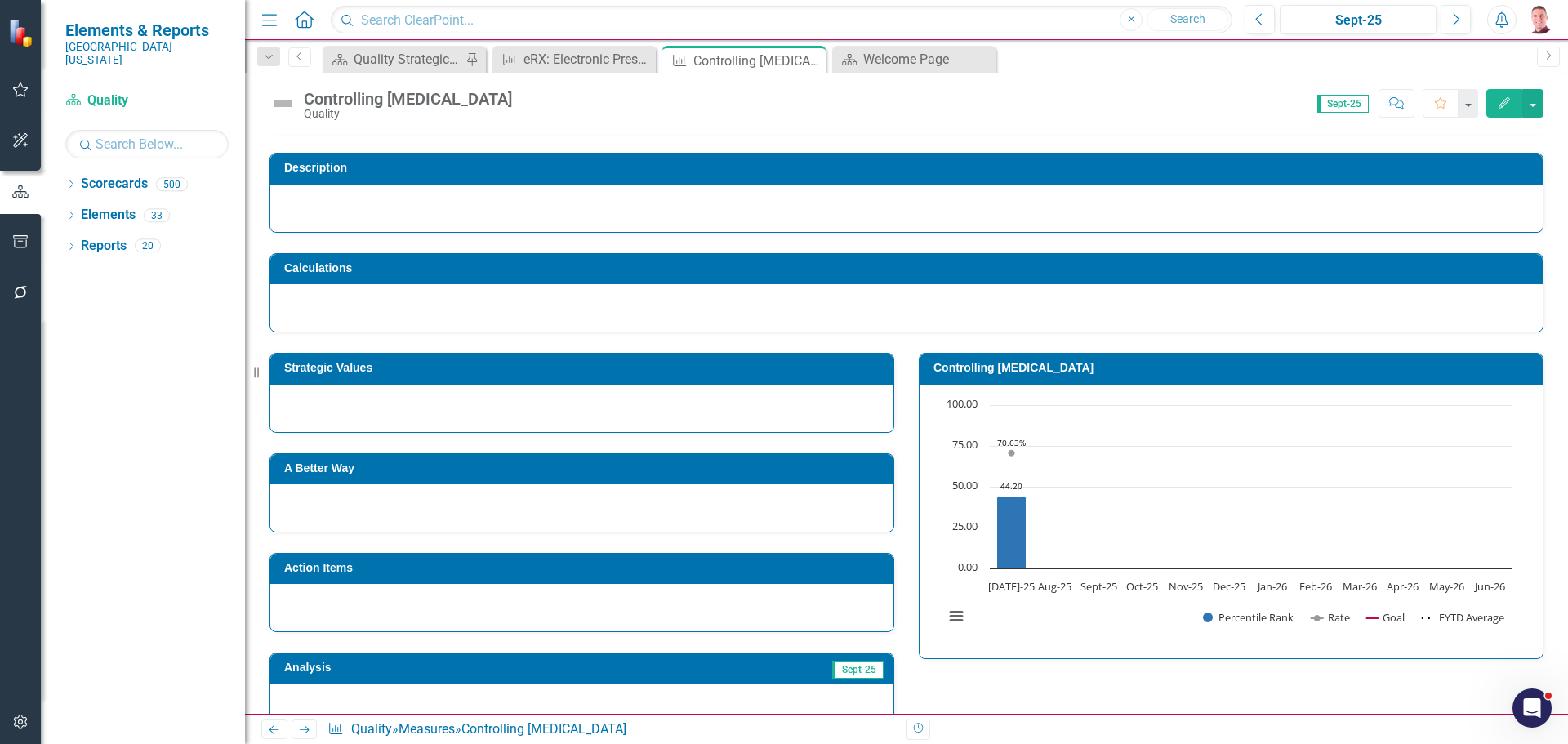
click at [1501, 99] on icon "Edit" at bounding box center [1504, 103] width 15 height 12
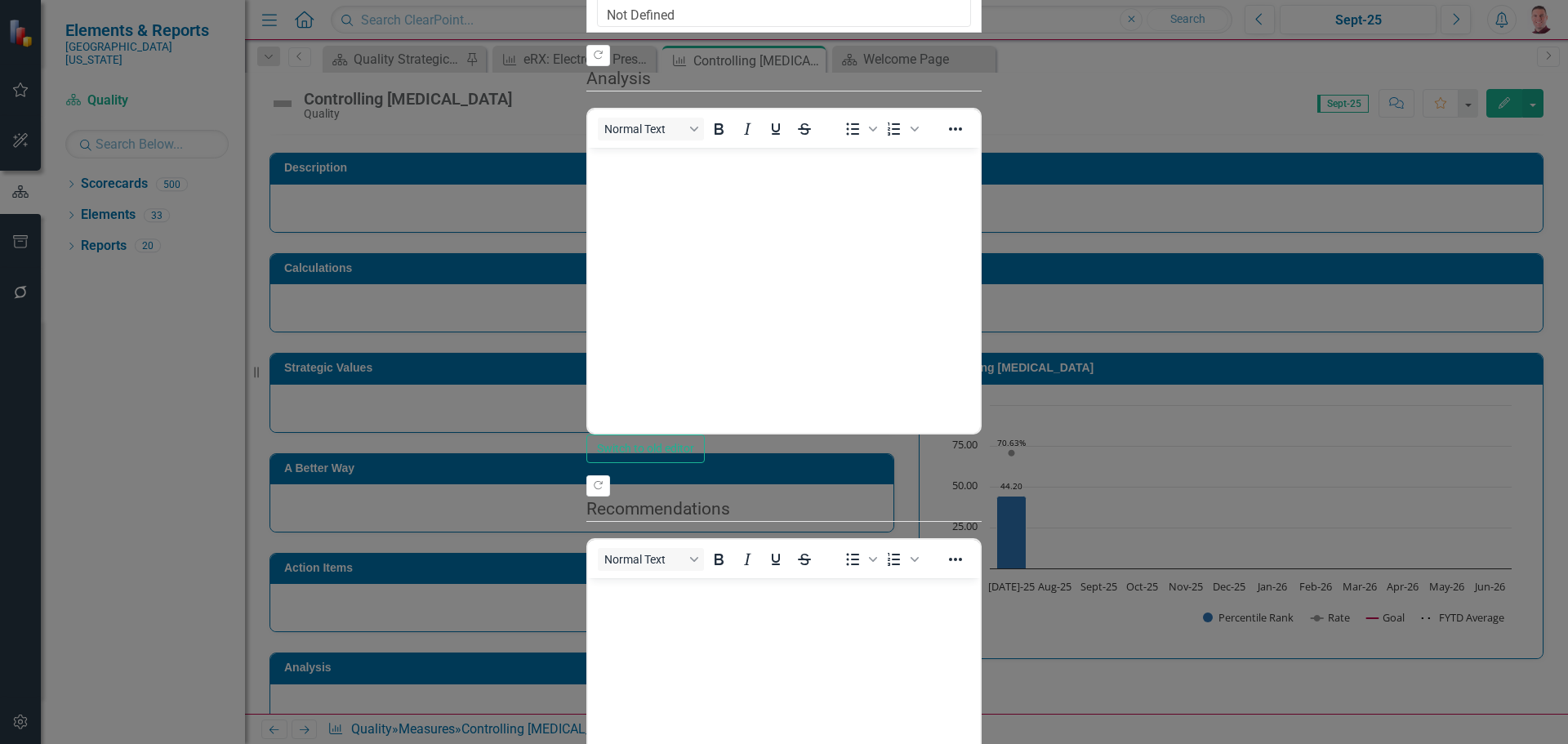
scroll to position [0, 0]
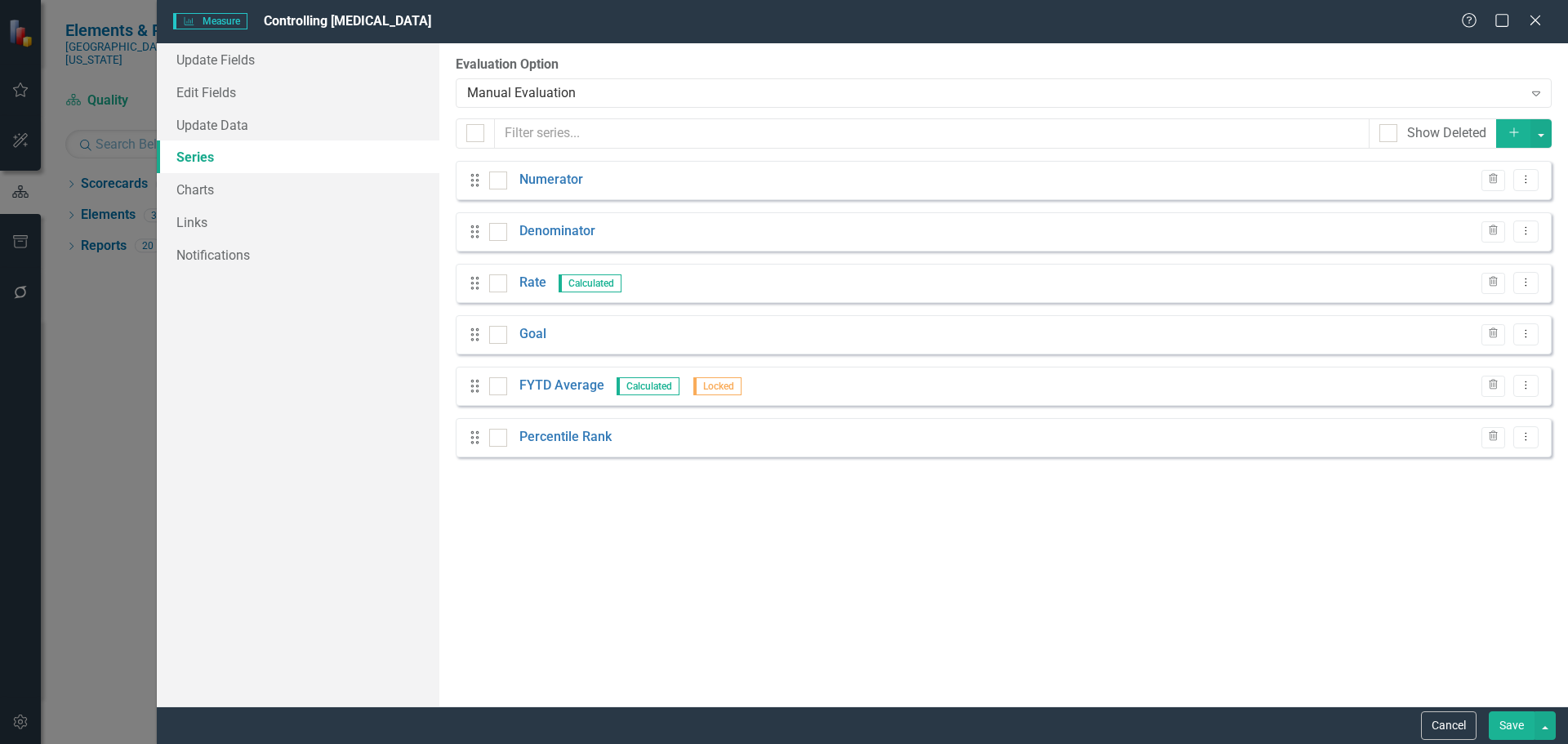
scroll to position [81, 0]
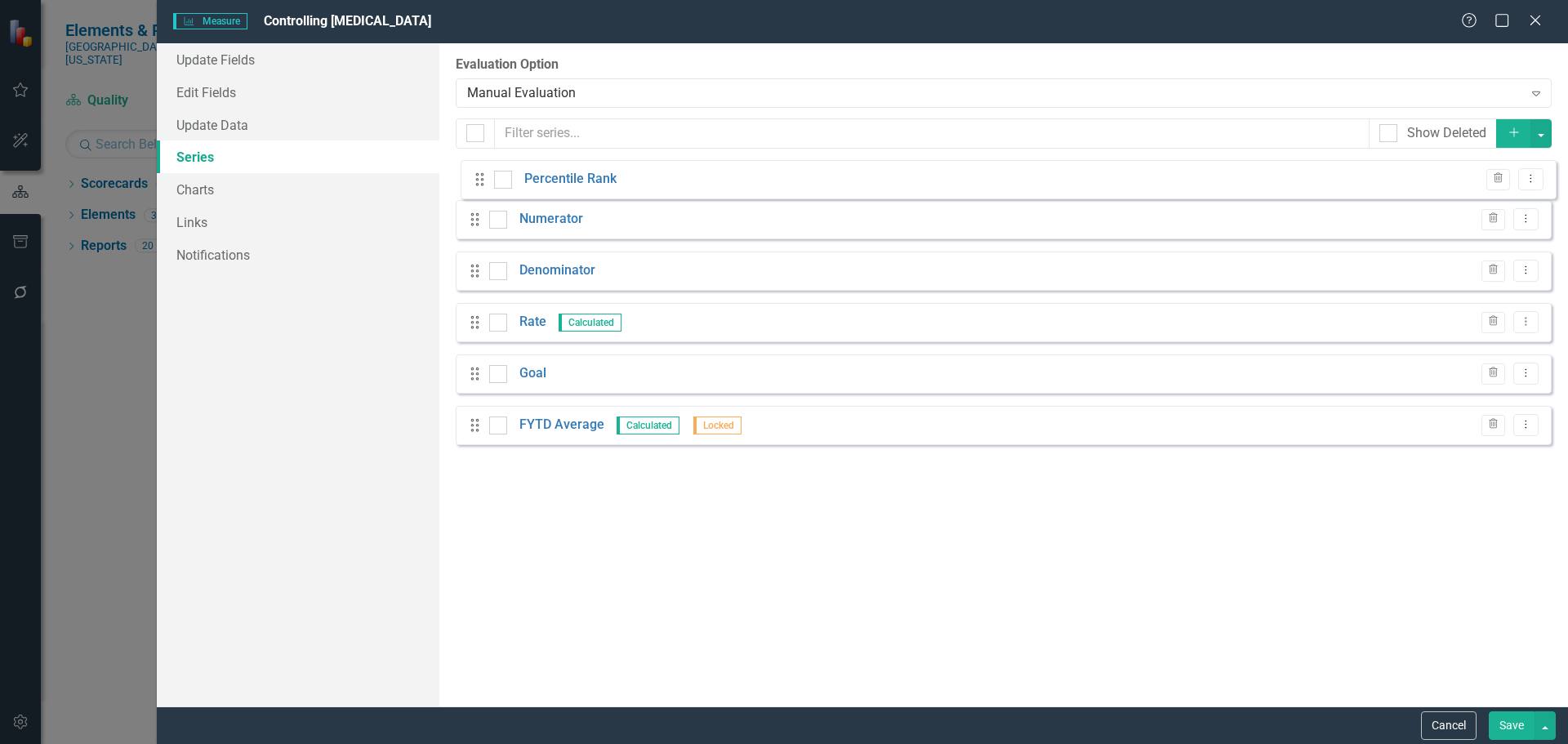
drag, startPoint x: 469, startPoint y: 439, endPoint x: 474, endPoint y: 182, distance: 257.0
click at [474, 182] on div "Drag Numerator Trash Dropdown Menu Drag Denominator Trash Dropdown Menu Drag Ra…" at bounding box center [1003, 309] width 1096 height 297
click at [1502, 720] on button "Save" at bounding box center [1511, 725] width 46 height 29
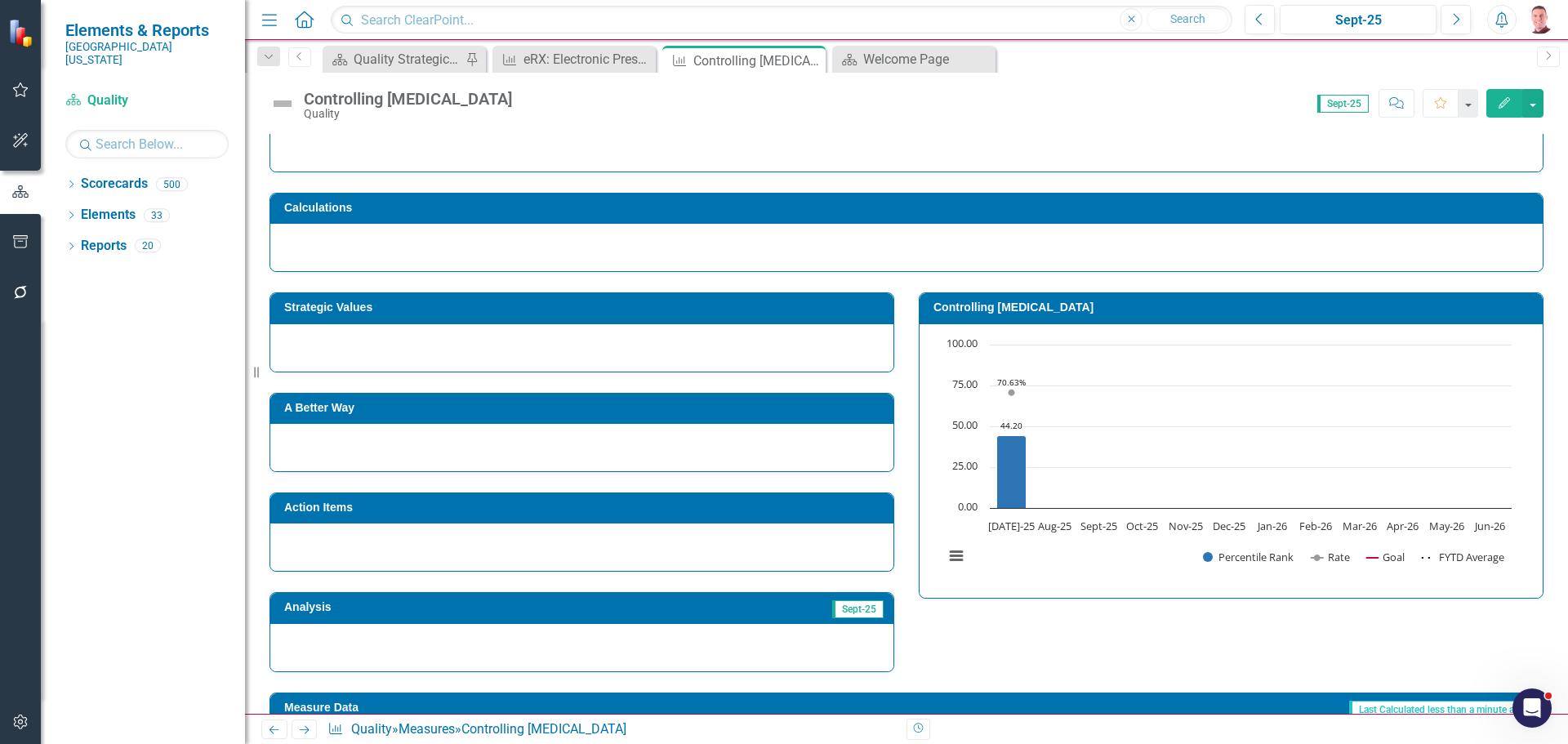
scroll to position [44, 0]
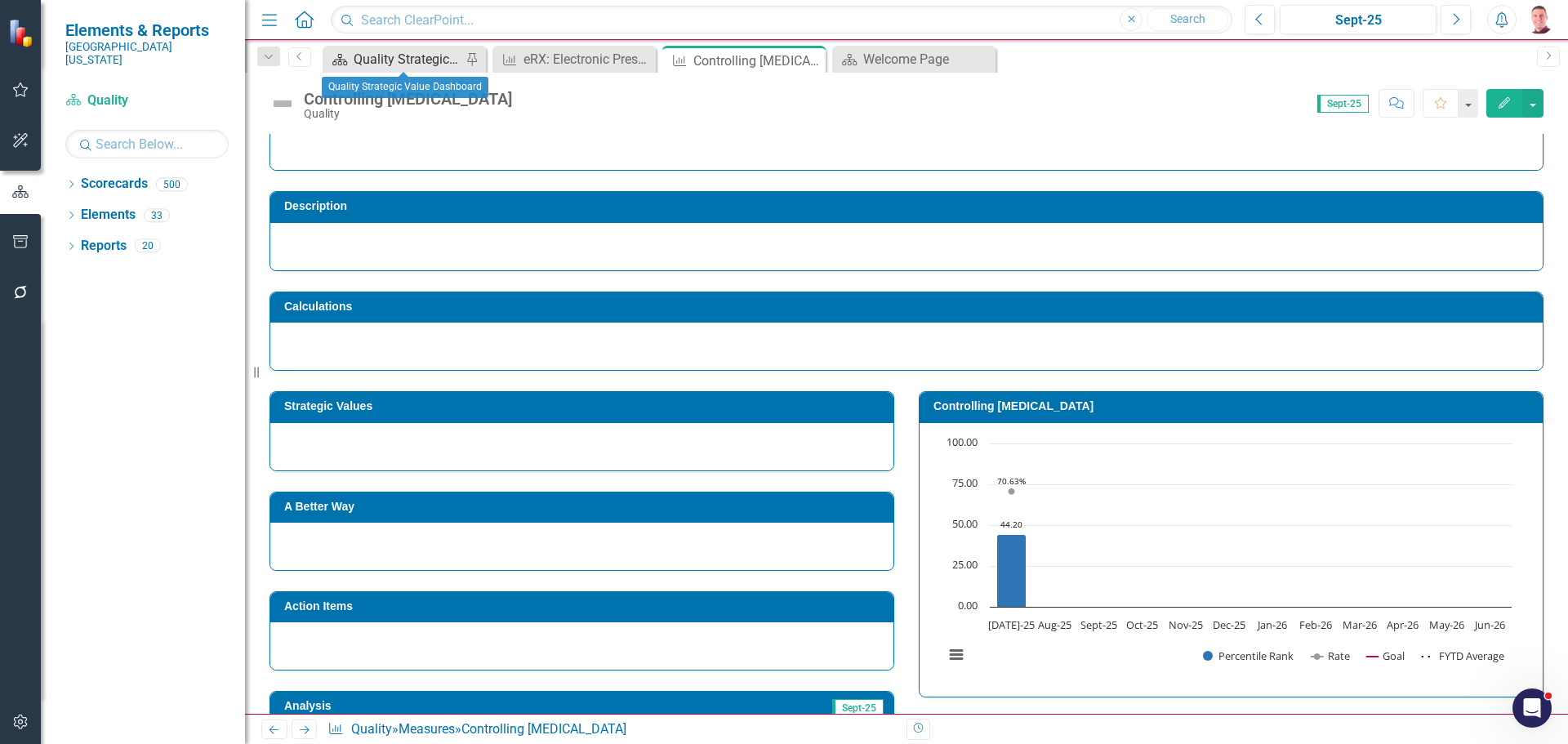
click at [422, 65] on div "Quality Strategic Value Dashboard" at bounding box center [407, 59] width 108 height 21
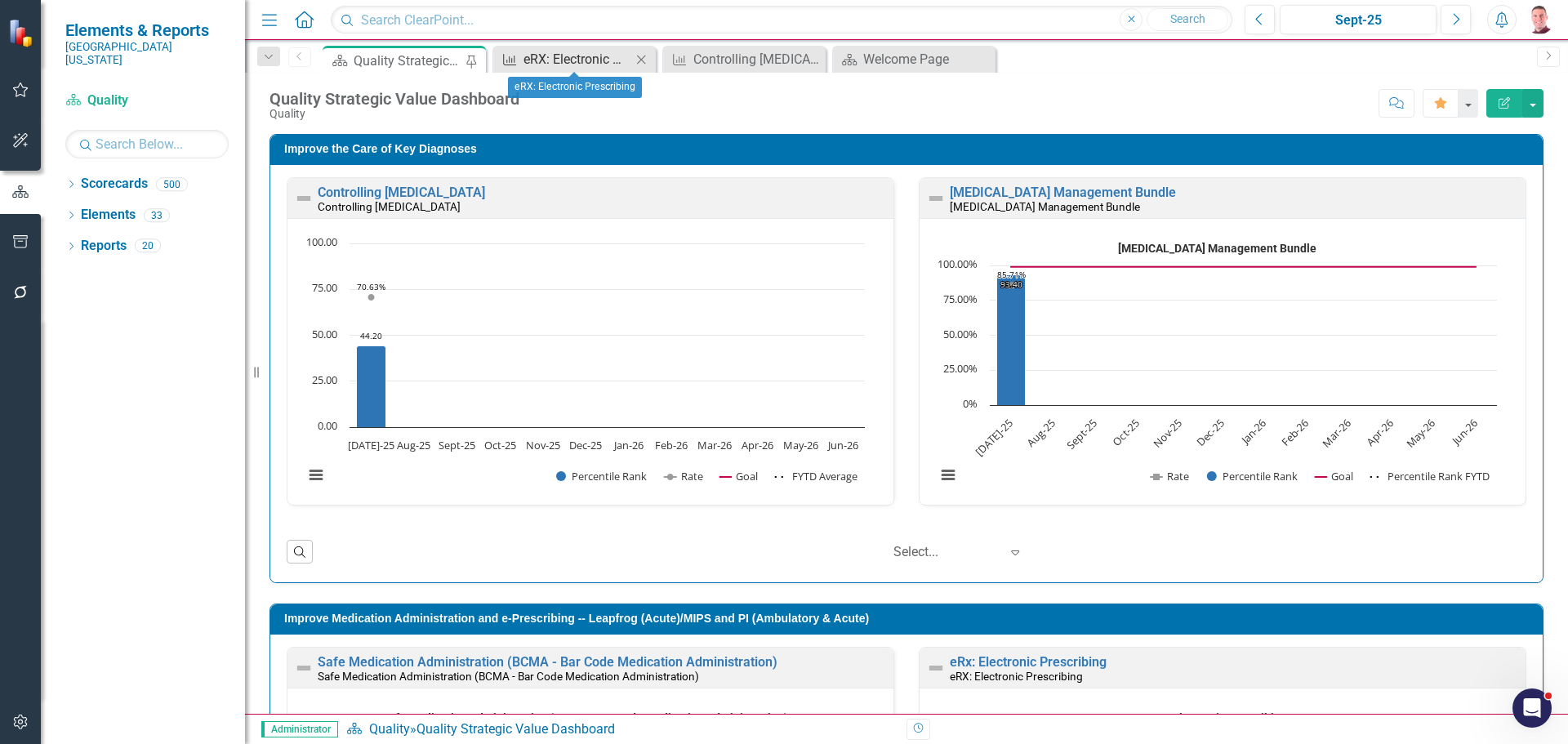
click at [579, 58] on div "eRX: Electronic Prescribing" at bounding box center [577, 59] width 108 height 21
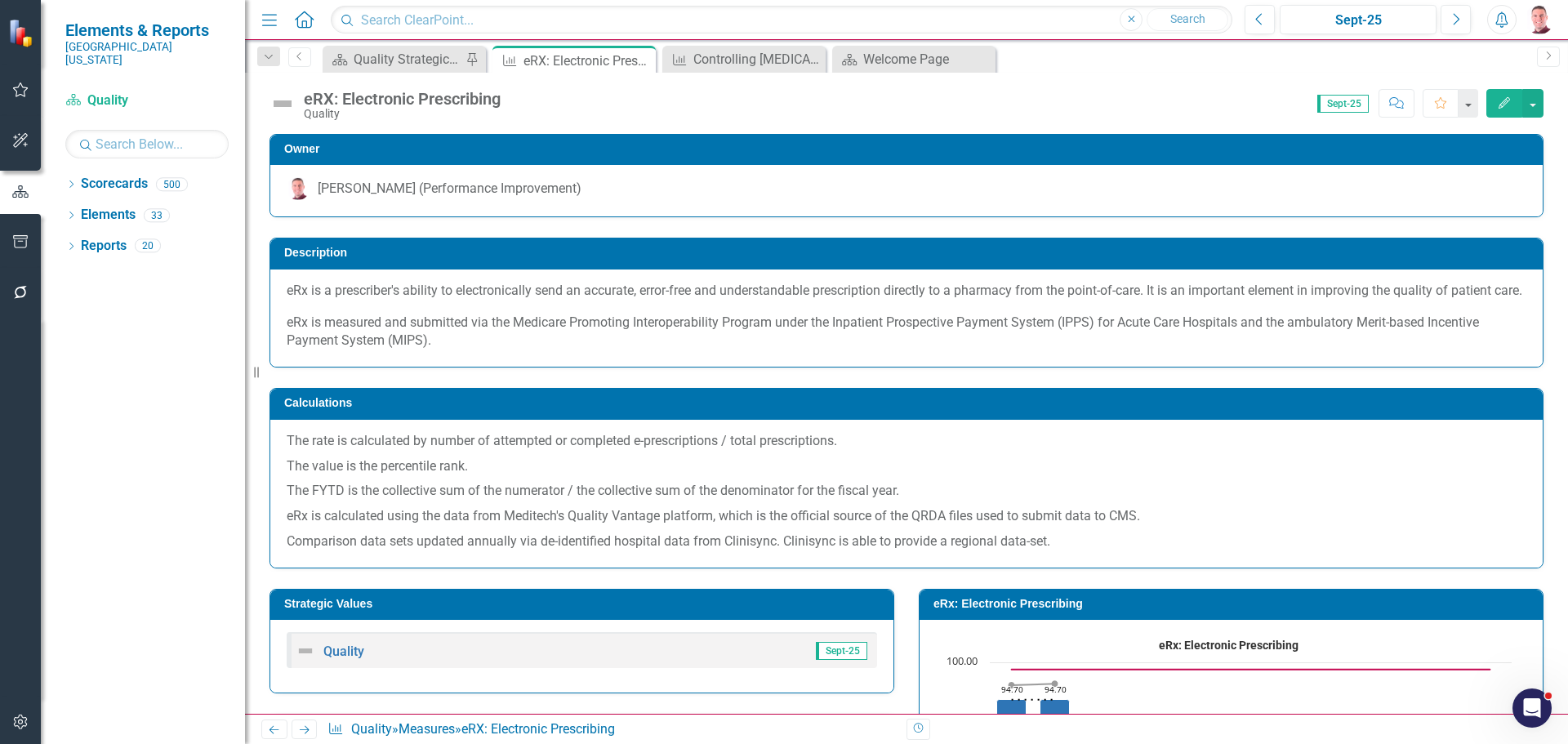
click at [991, 610] on h3 "eRx: Electronic Prescribing" at bounding box center [1234, 604] width 601 height 12
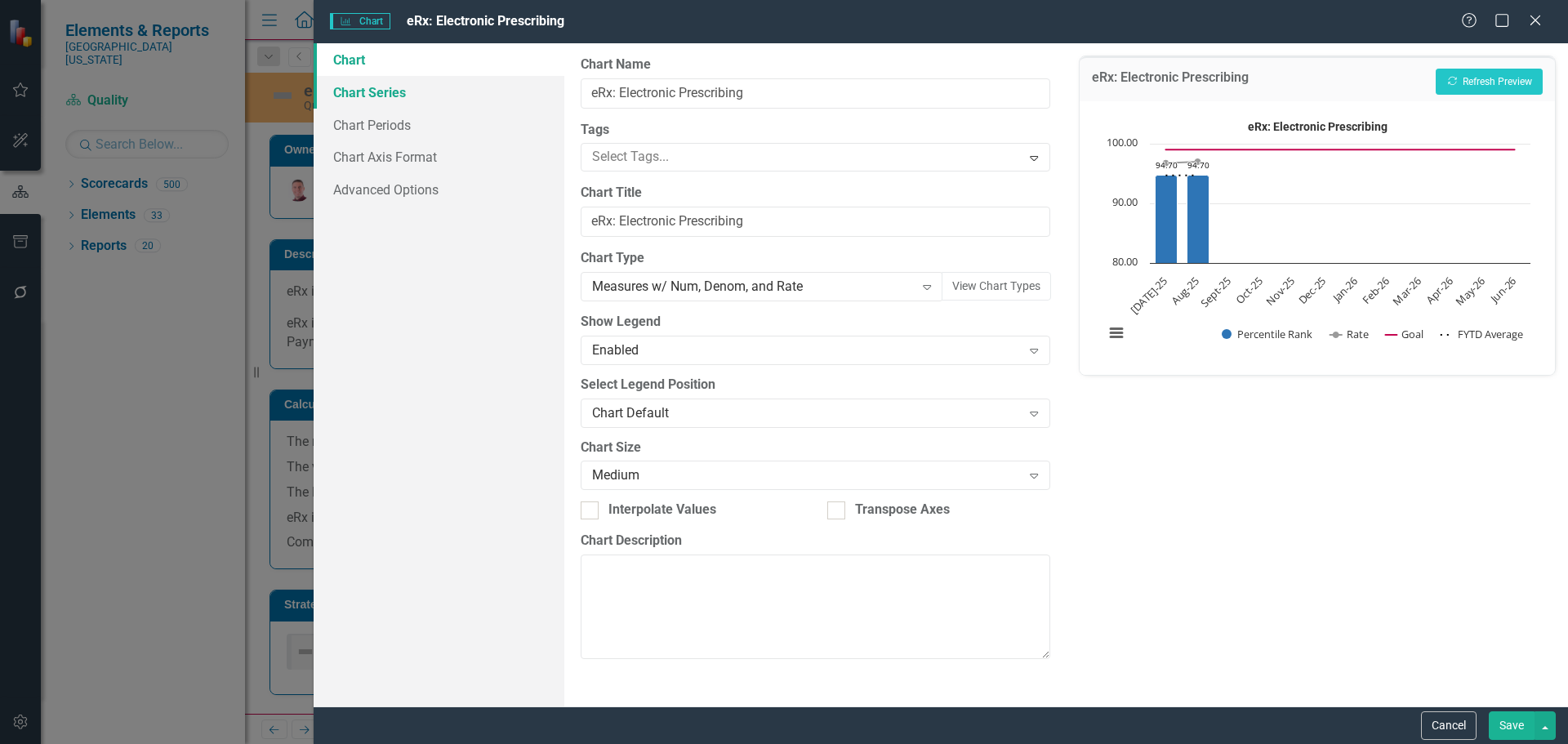
click at [390, 96] on link "Chart Series" at bounding box center [438, 92] width 251 height 33
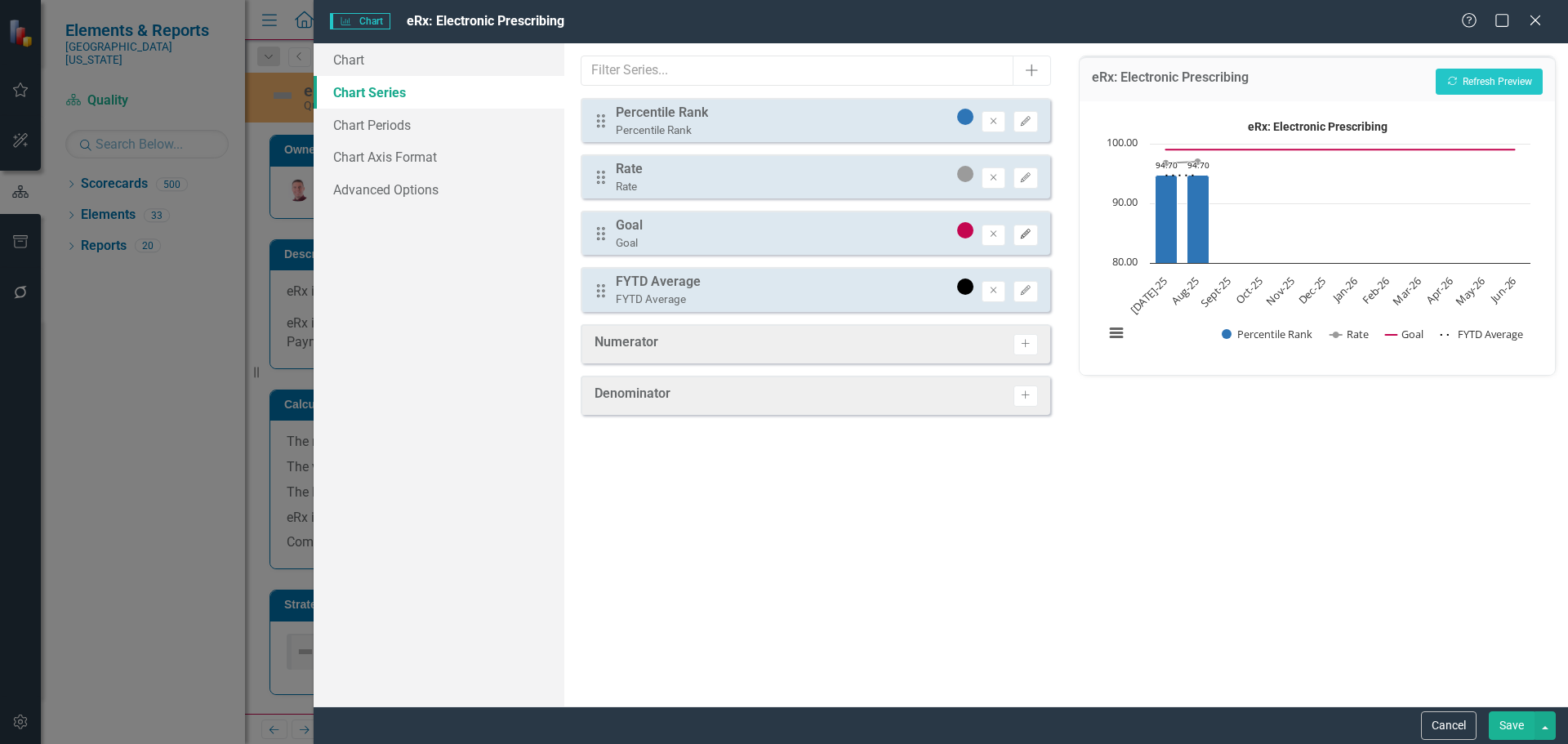
click at [1024, 236] on icon "Edit" at bounding box center [1025, 234] width 12 height 10
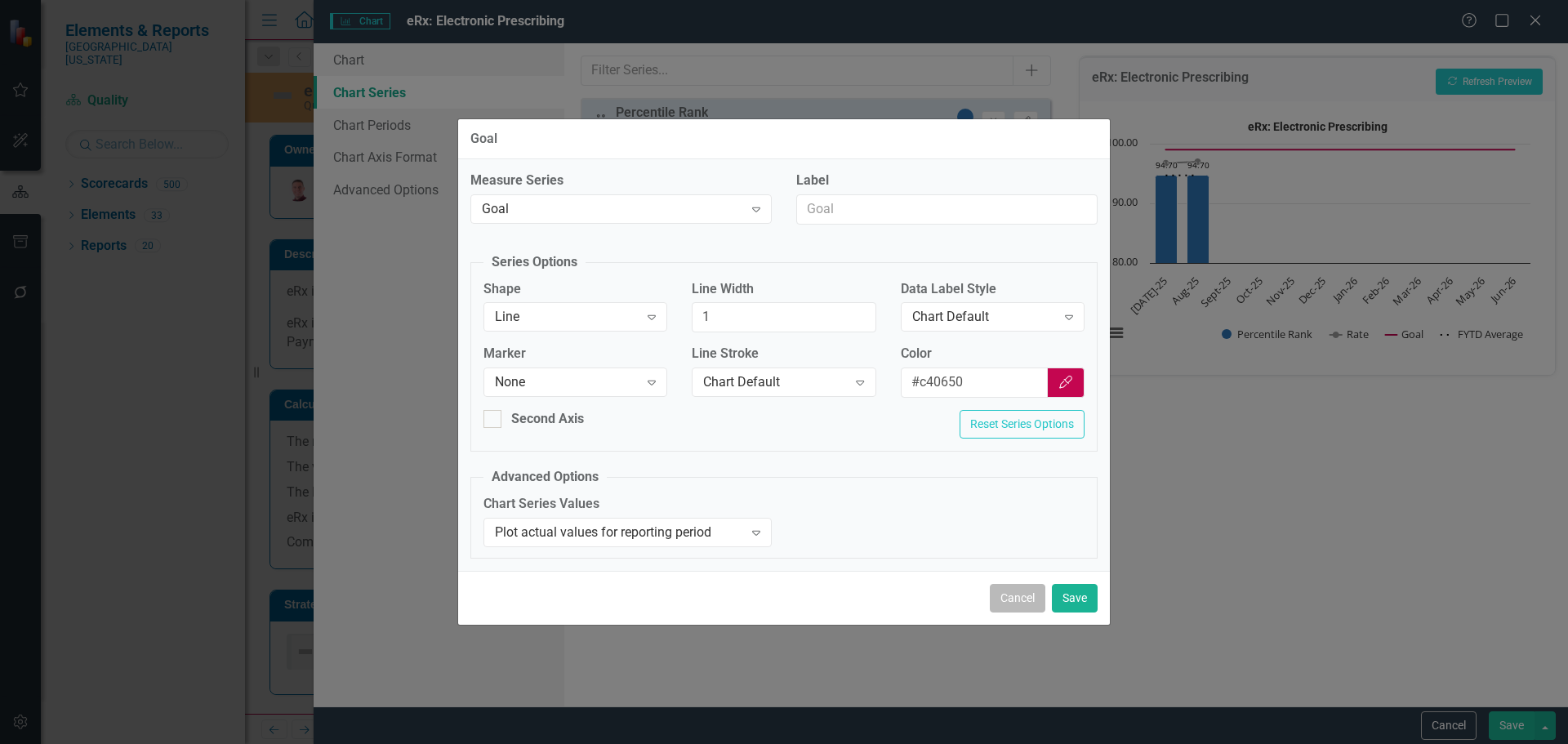
click at [1035, 598] on button "Cancel" at bounding box center [1018, 598] width 56 height 29
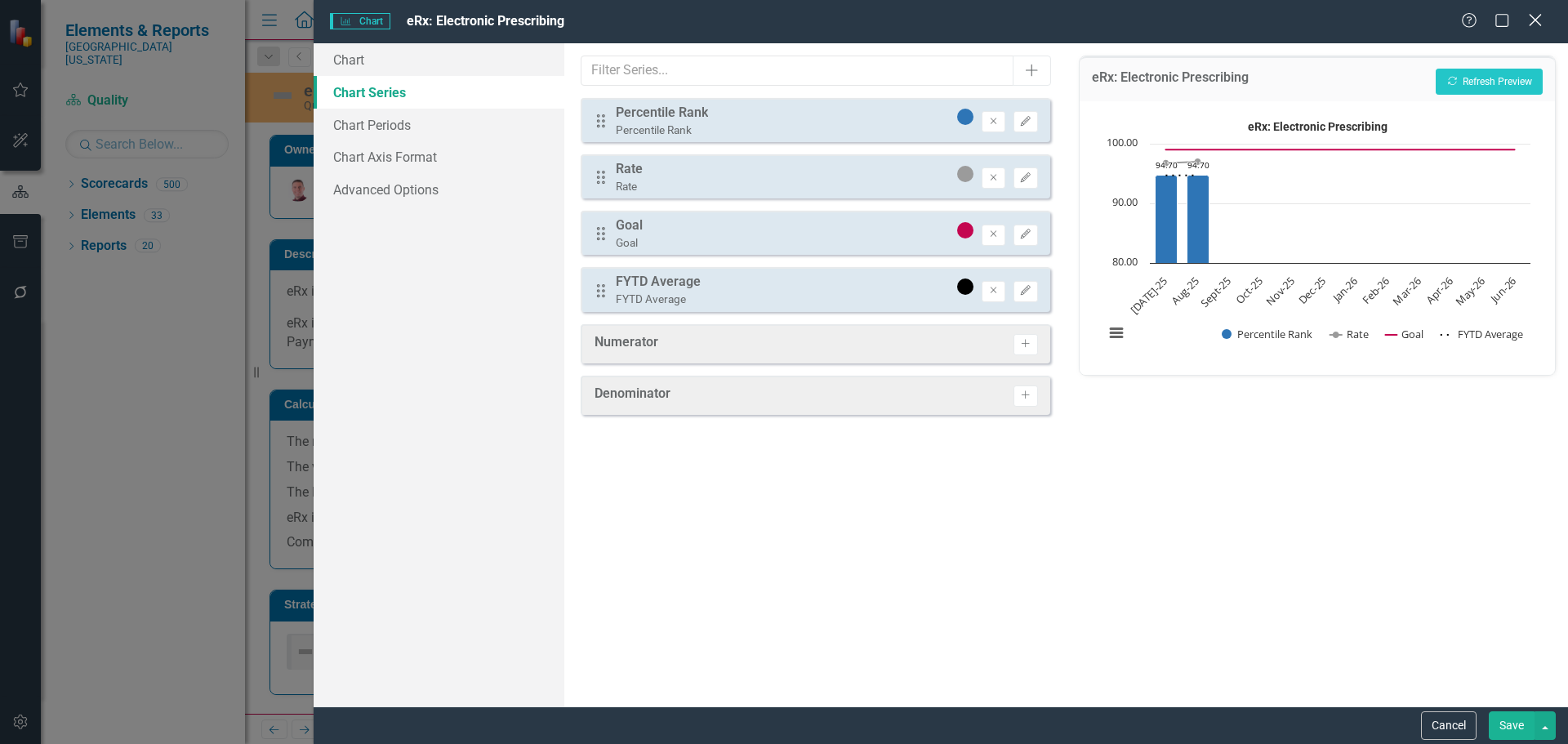
click at [1534, 15] on icon "Close" at bounding box center [1534, 20] width 21 height 16
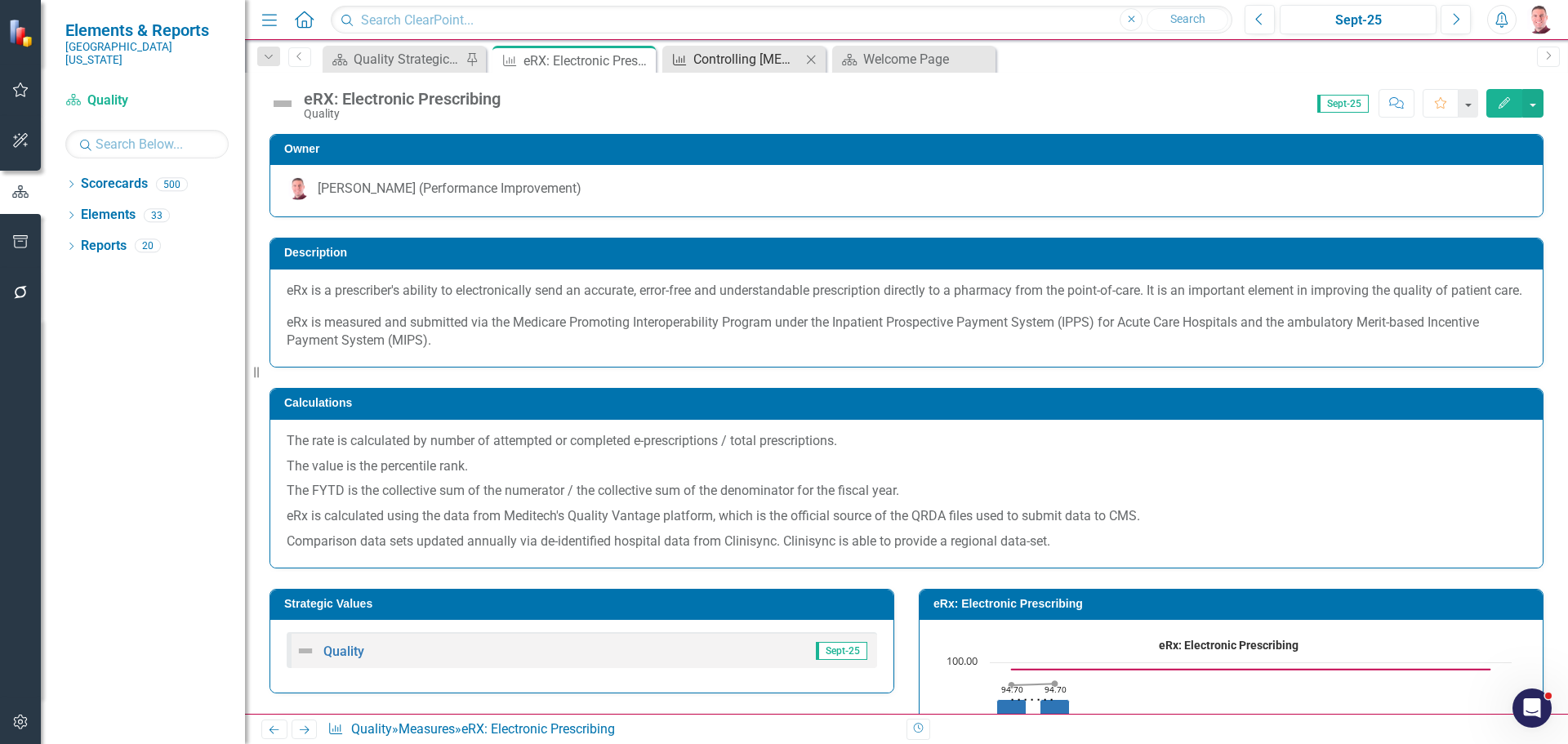
click at [730, 62] on div "Controlling [MEDICAL_DATA]" at bounding box center [747, 59] width 108 height 21
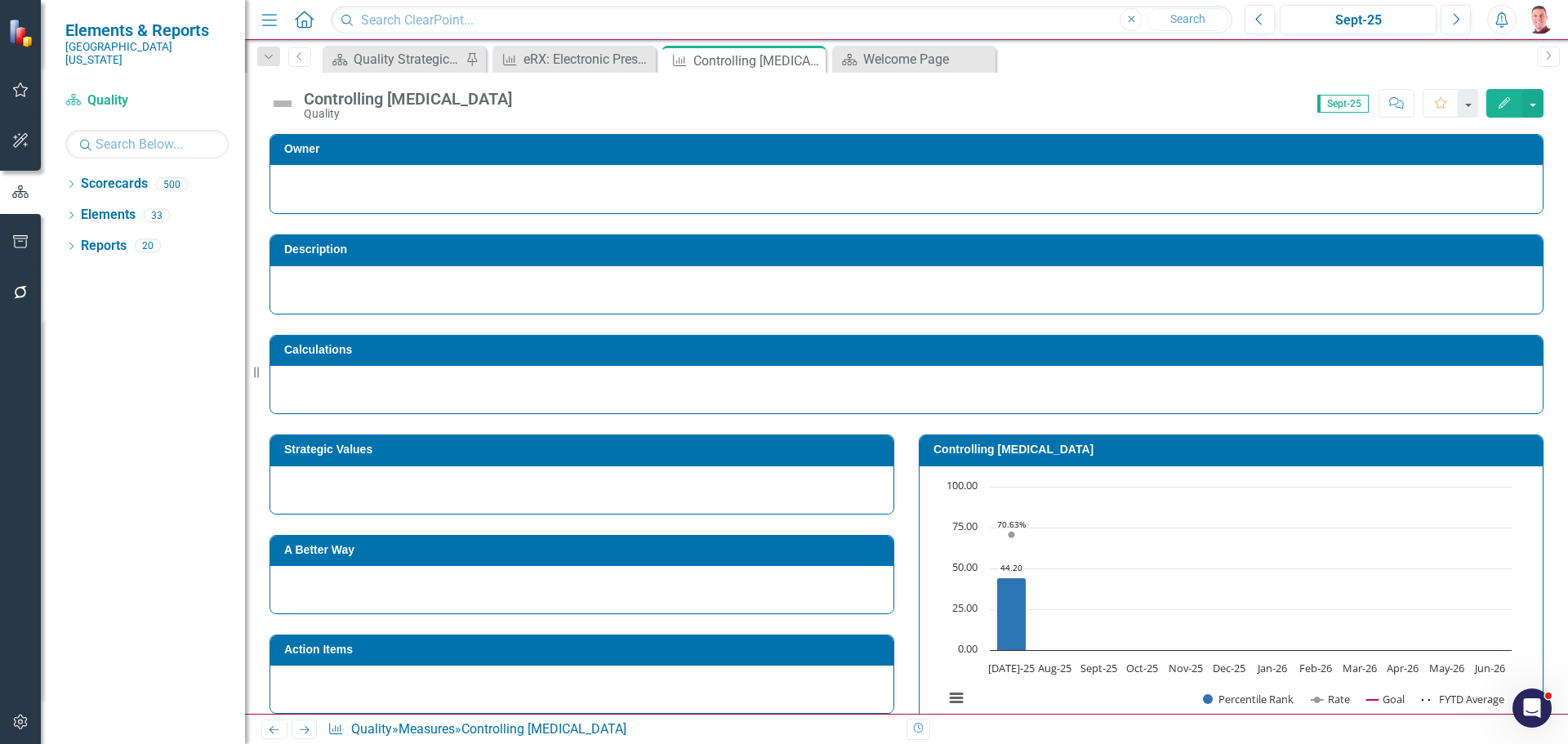
click at [1017, 444] on h3 "Controlling [MEDICAL_DATA]" at bounding box center [1234, 449] width 601 height 12
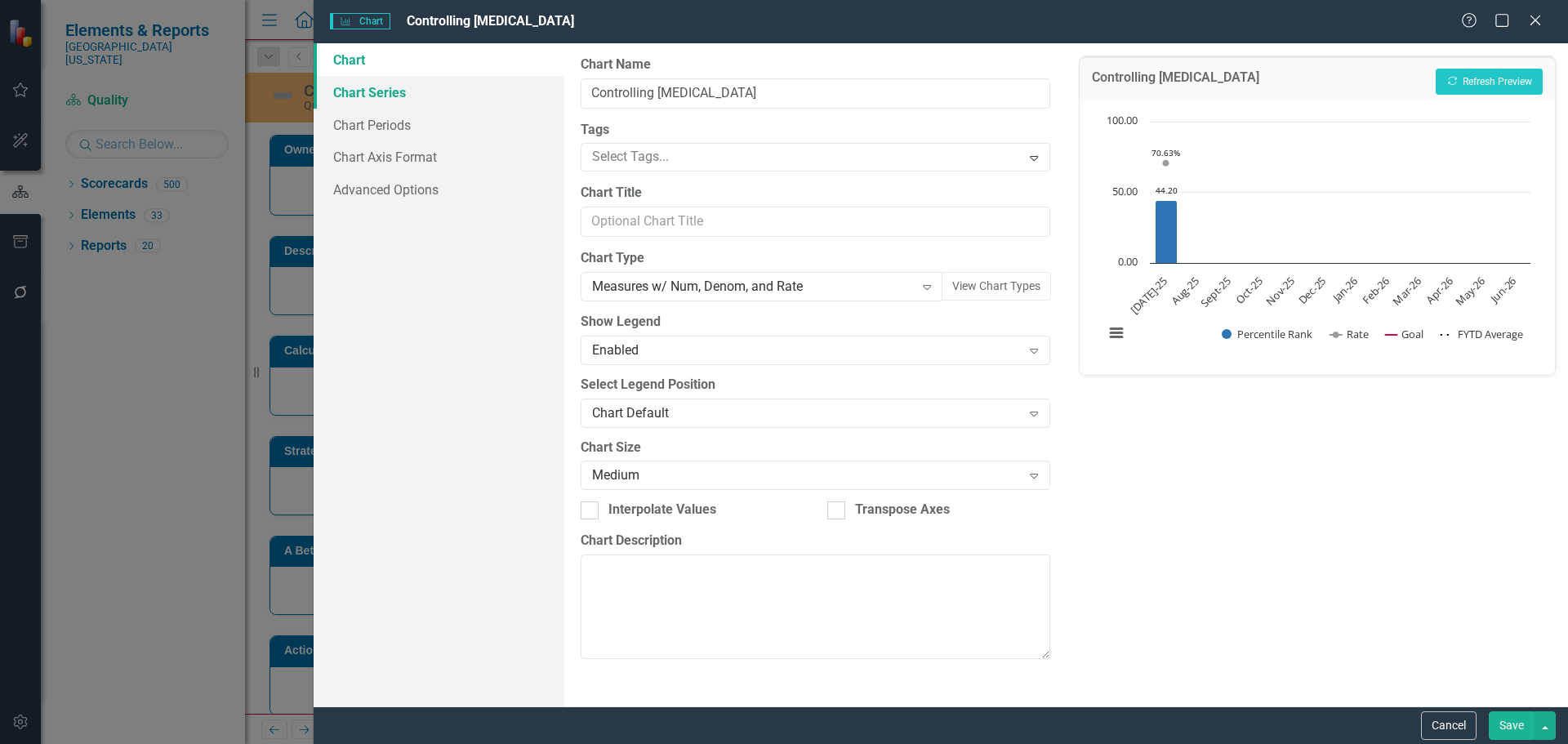
click at [405, 100] on link "Chart Series" at bounding box center [438, 92] width 251 height 33
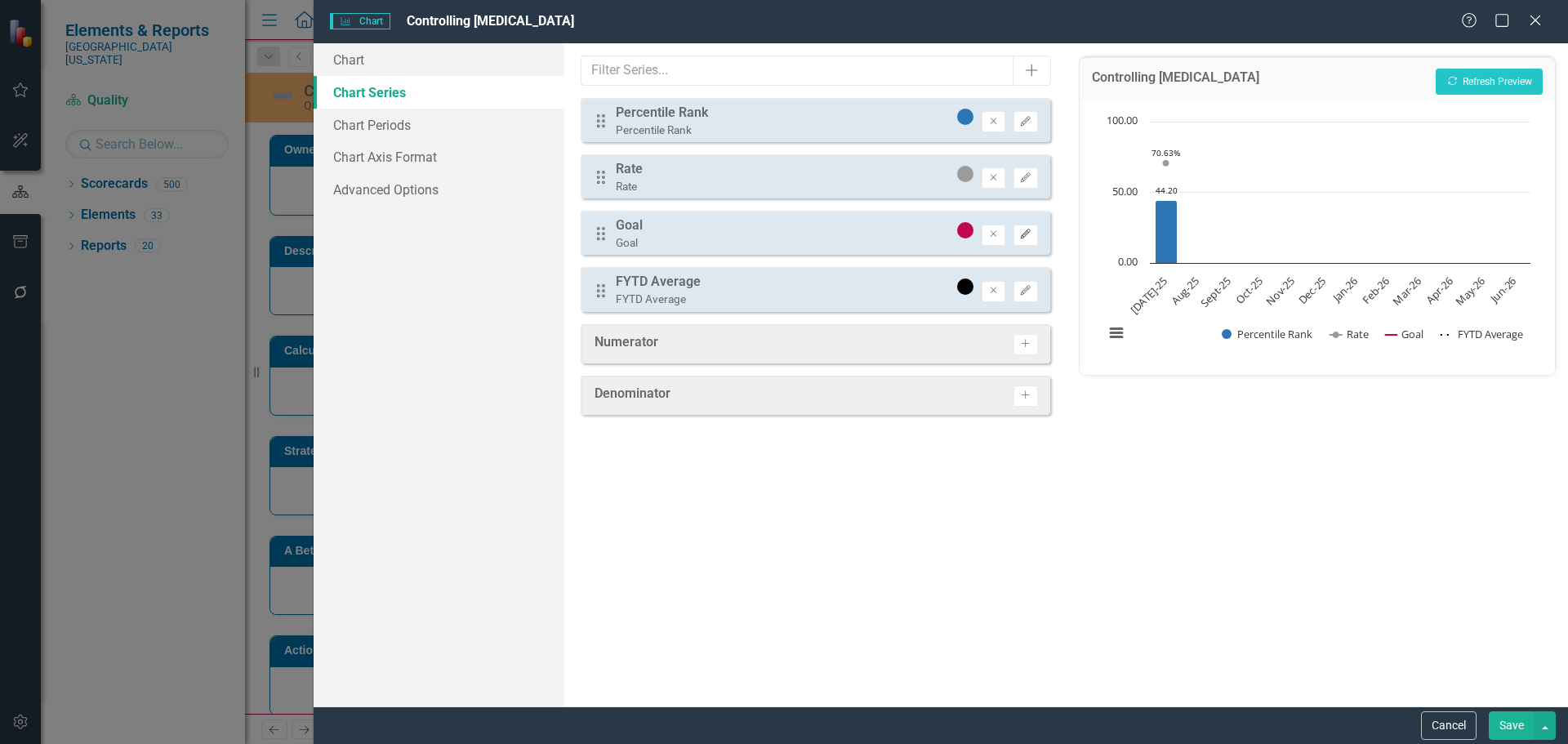
click at [1032, 235] on button "Edit" at bounding box center [1025, 234] width 24 height 21
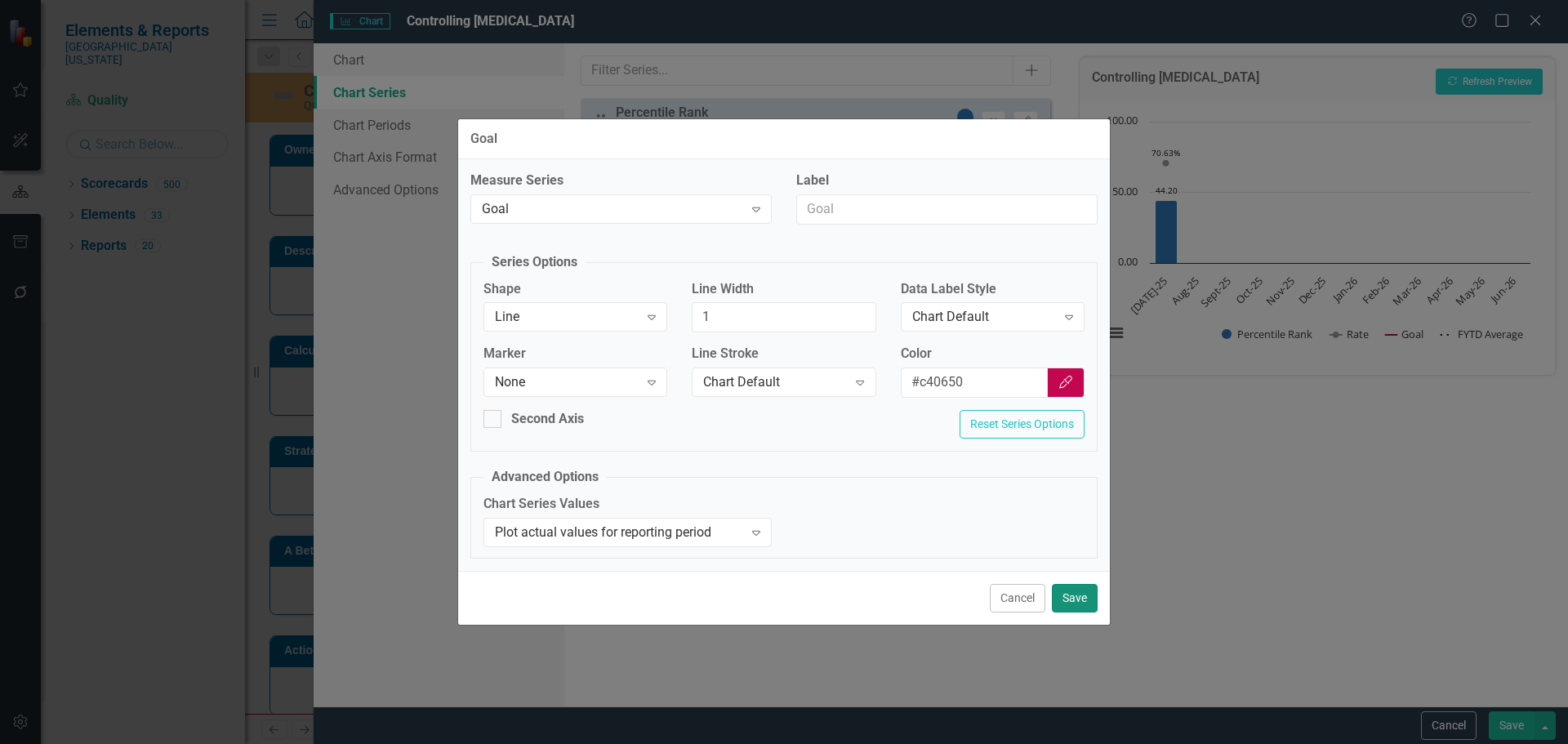
click at [1065, 592] on button "Save" at bounding box center [1074, 598] width 46 height 29
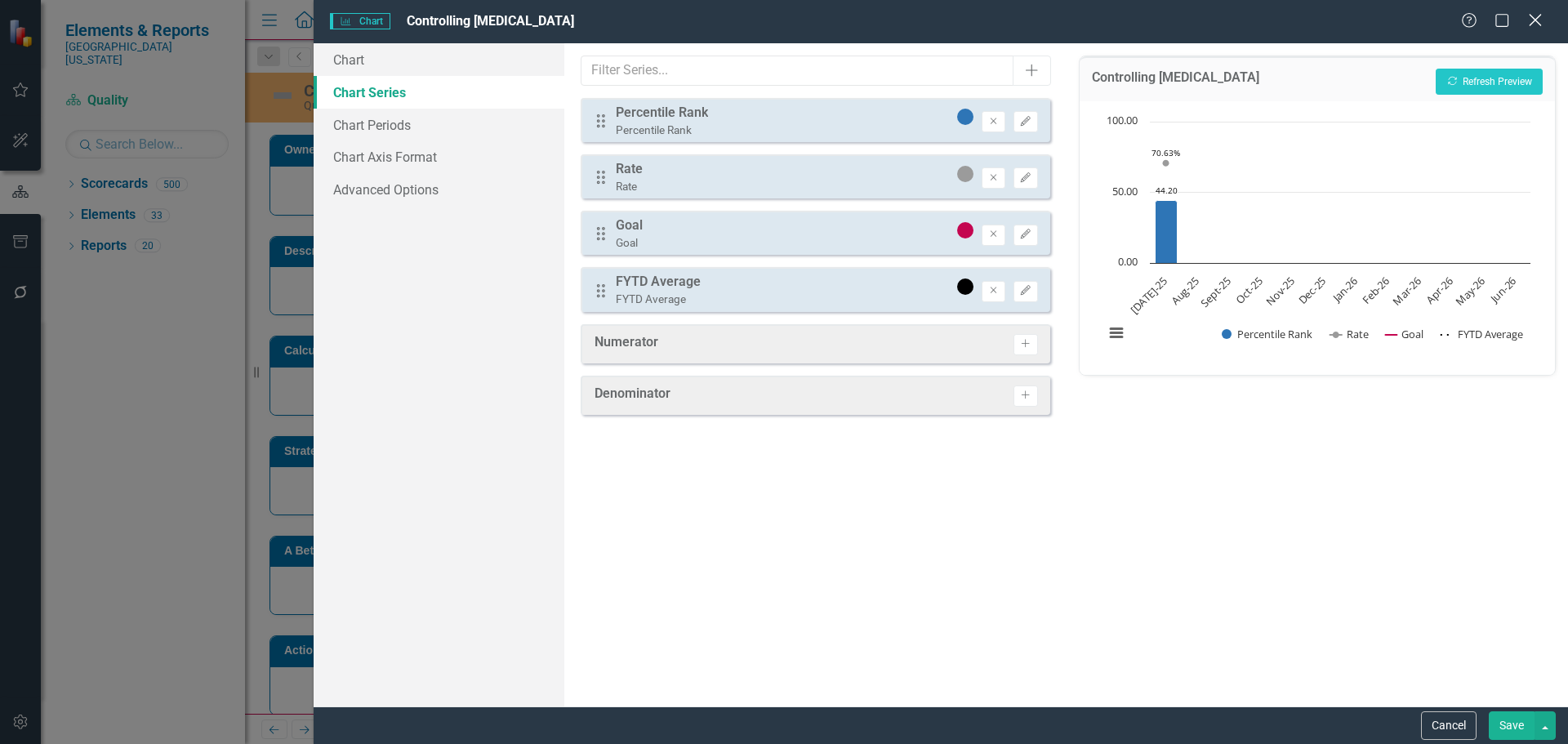
click at [1531, 29] on div "Close" at bounding box center [1534, 22] width 21 height 22
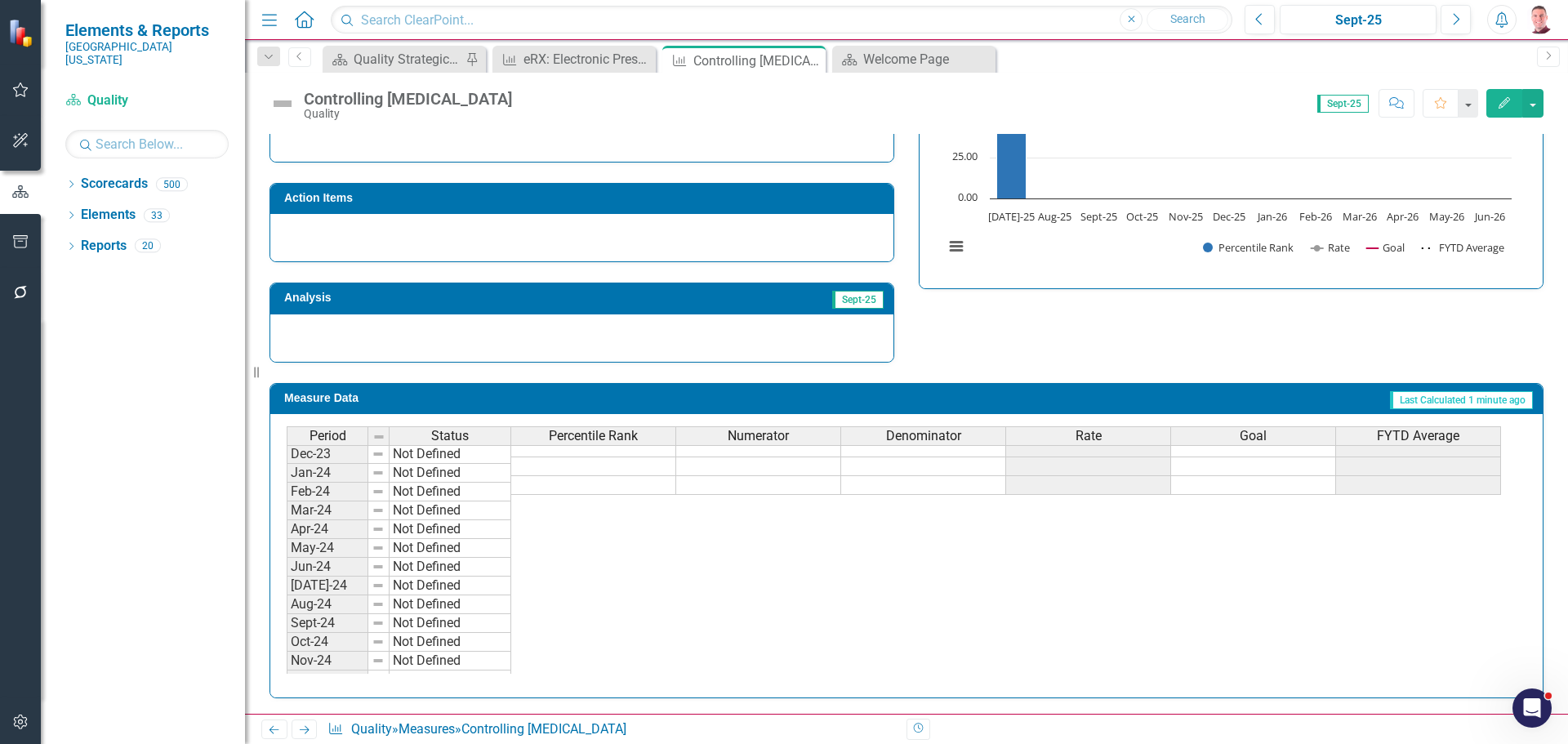
scroll to position [571, 0]
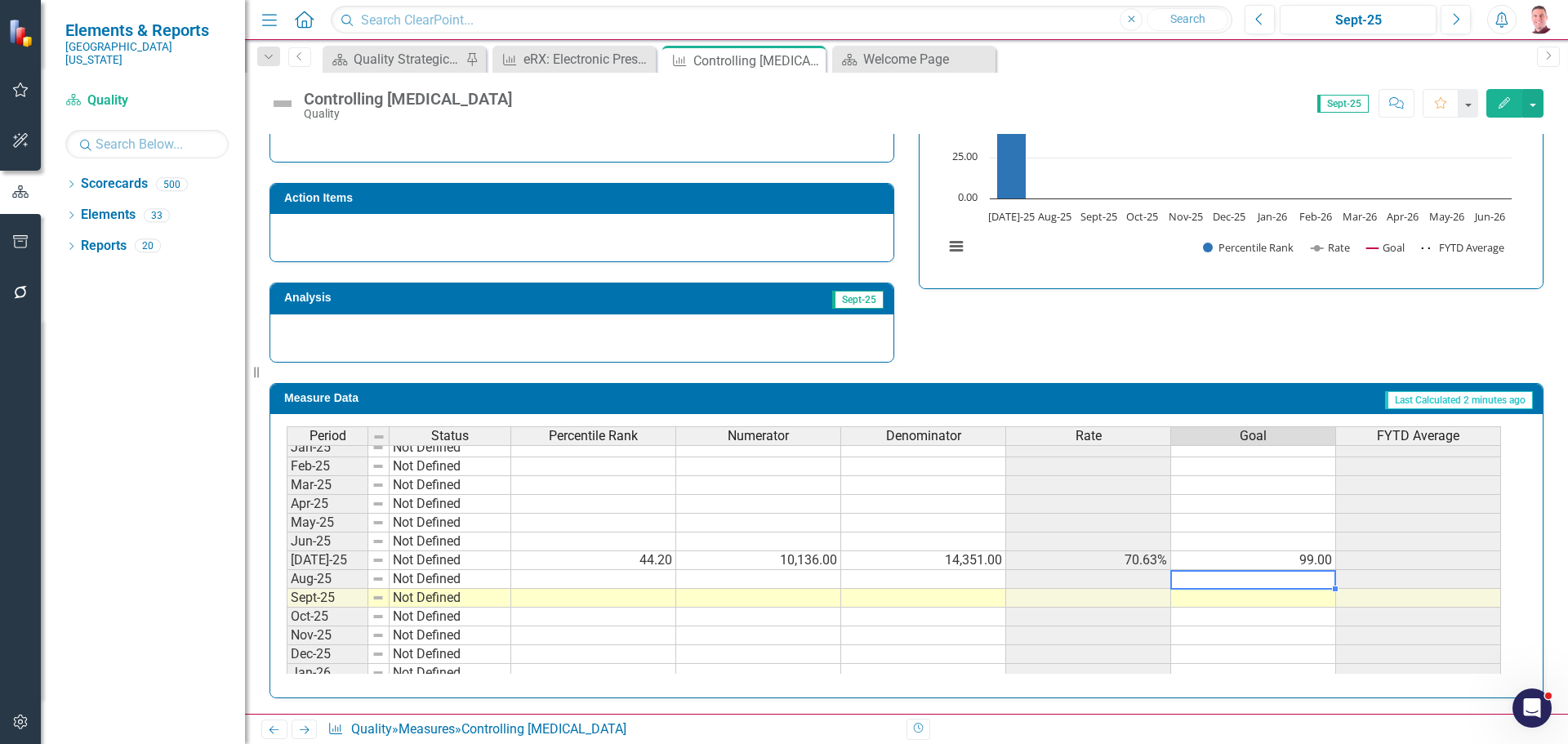
click at [1303, 577] on tbody "Feb-24 Not Defined Mar-24 Not Defined Apr-24 Not Defined May-24 Not Defined Jun…" at bounding box center [894, 504] width 1214 height 546
click at [1308, 558] on td "99.00" at bounding box center [1254, 560] width 165 height 19
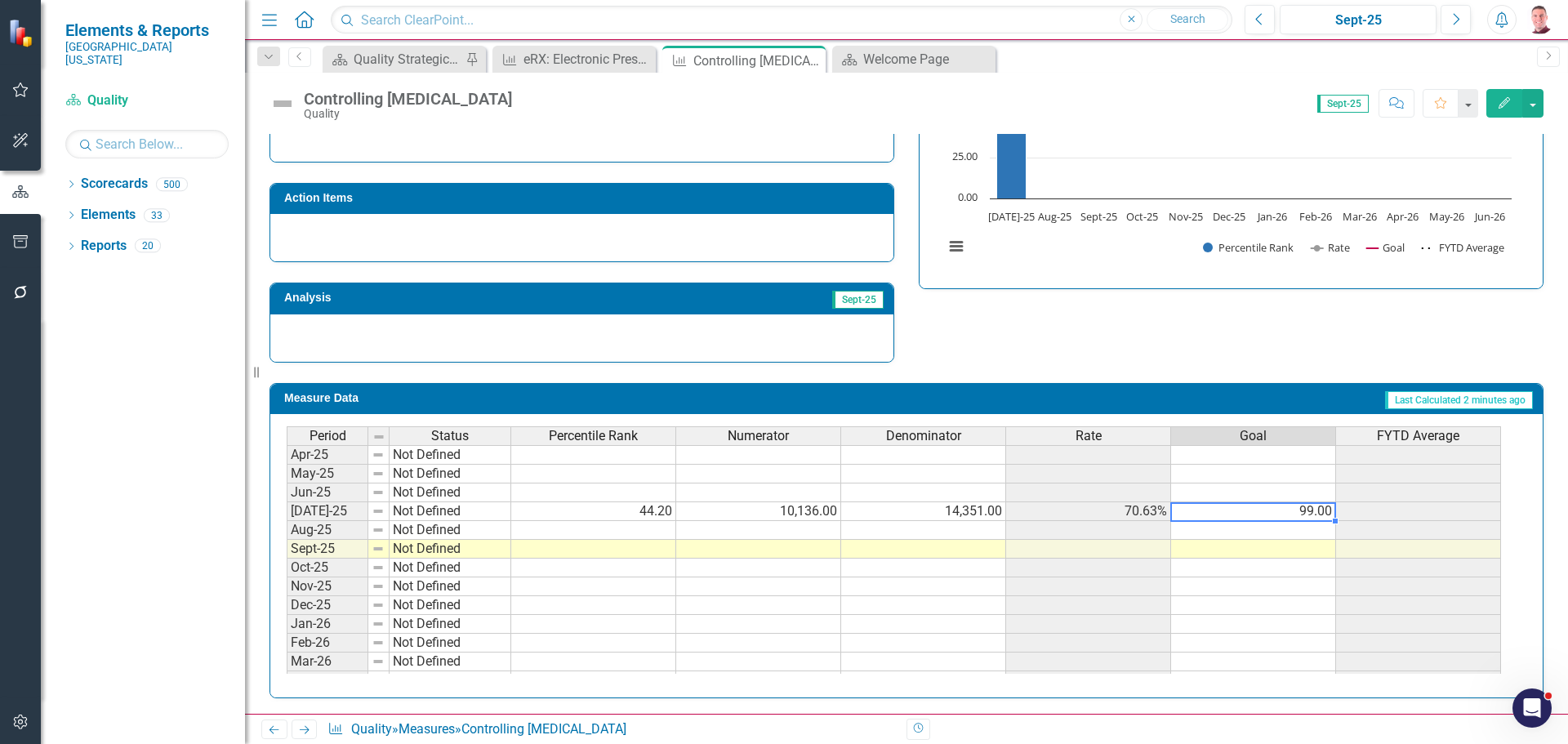
scroll to position [676, 0]
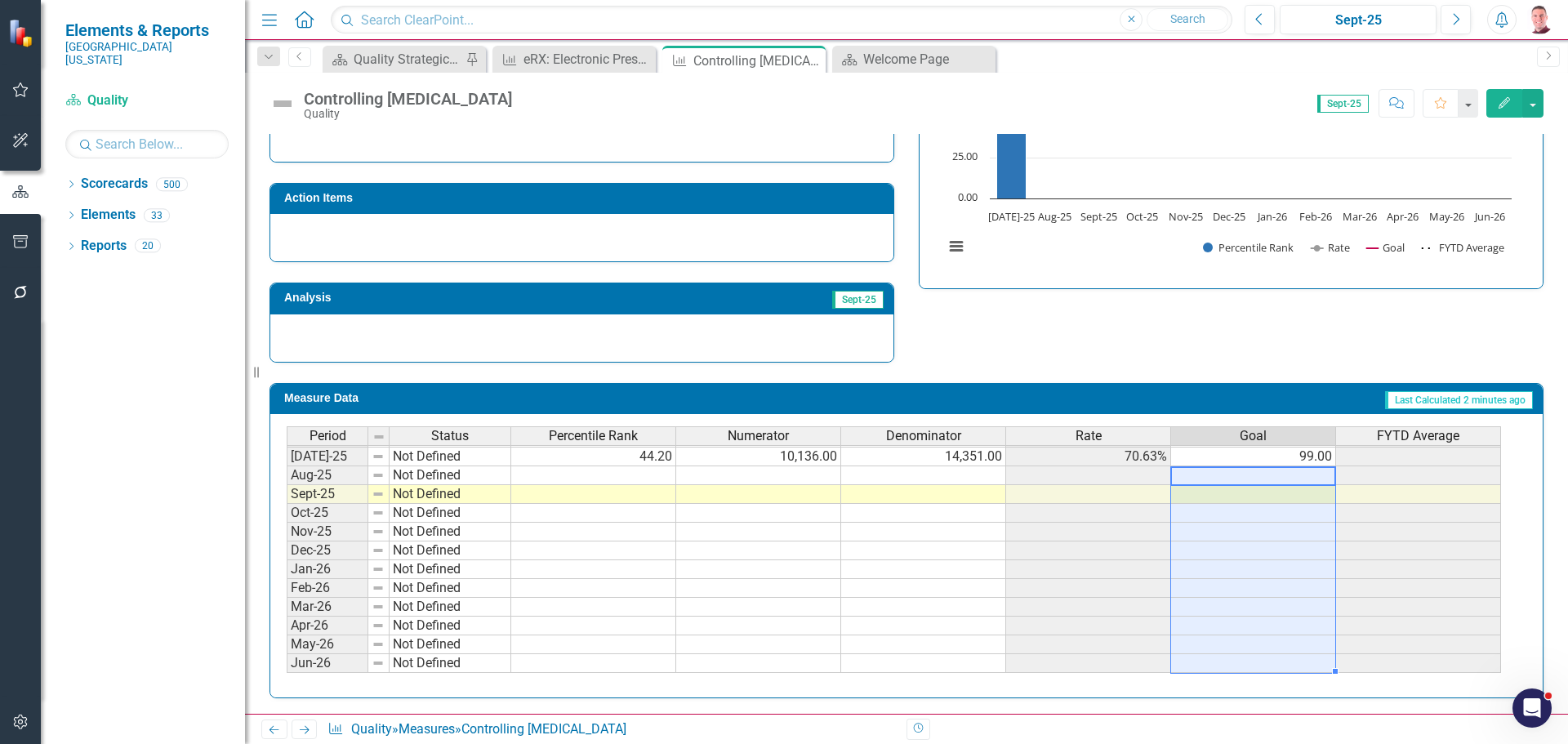
drag, startPoint x: 1250, startPoint y: 475, endPoint x: 1272, endPoint y: 656, distance: 182.3
click at [1272, 656] on tbody "Feb-24 Not Defined Mar-24 Not Defined Apr-24 Not Defined May-24 Not Defined Jun…" at bounding box center [894, 400] width 1214 height 546
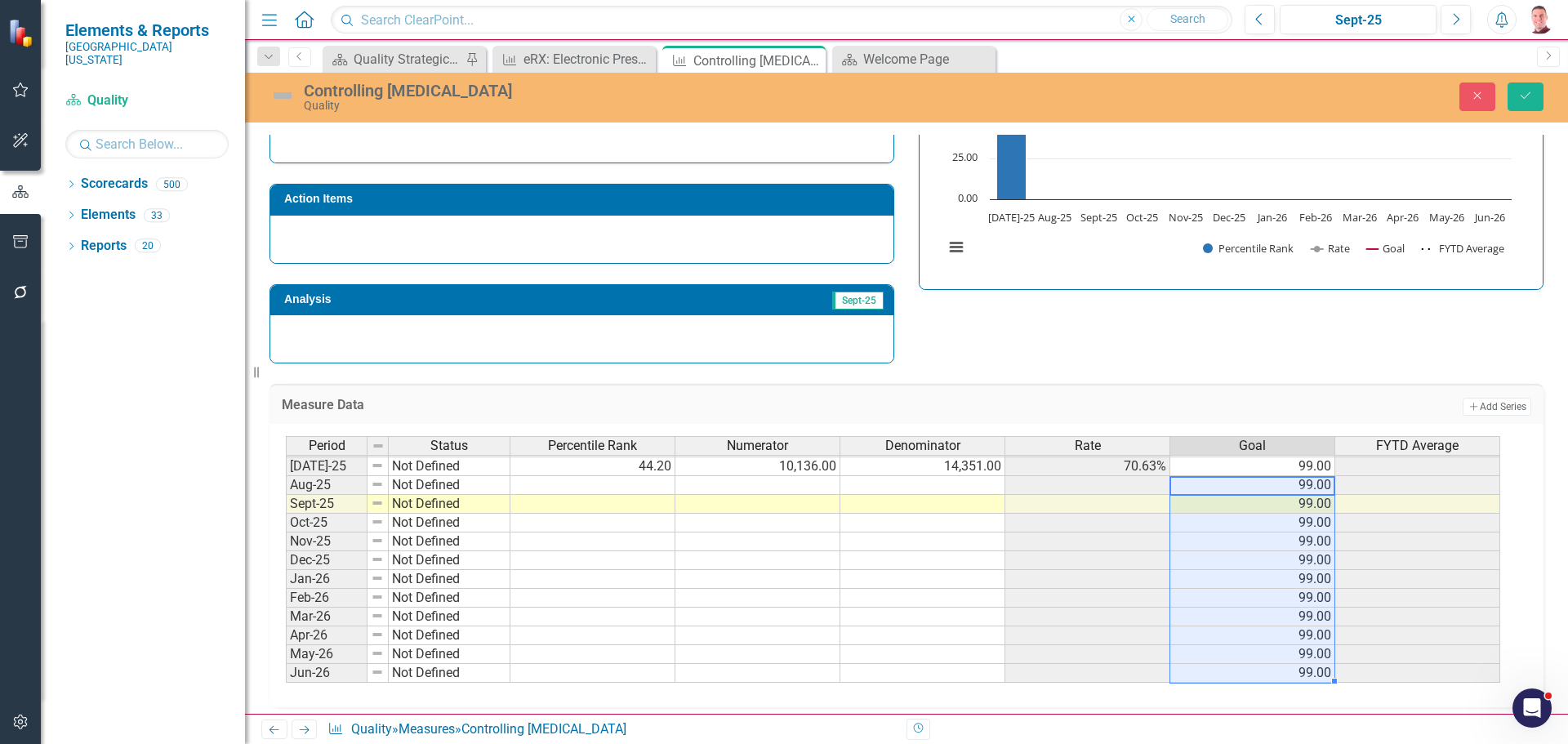
type textarea "99"
click at [1519, 102] on button "Save" at bounding box center [1525, 96] width 36 height 29
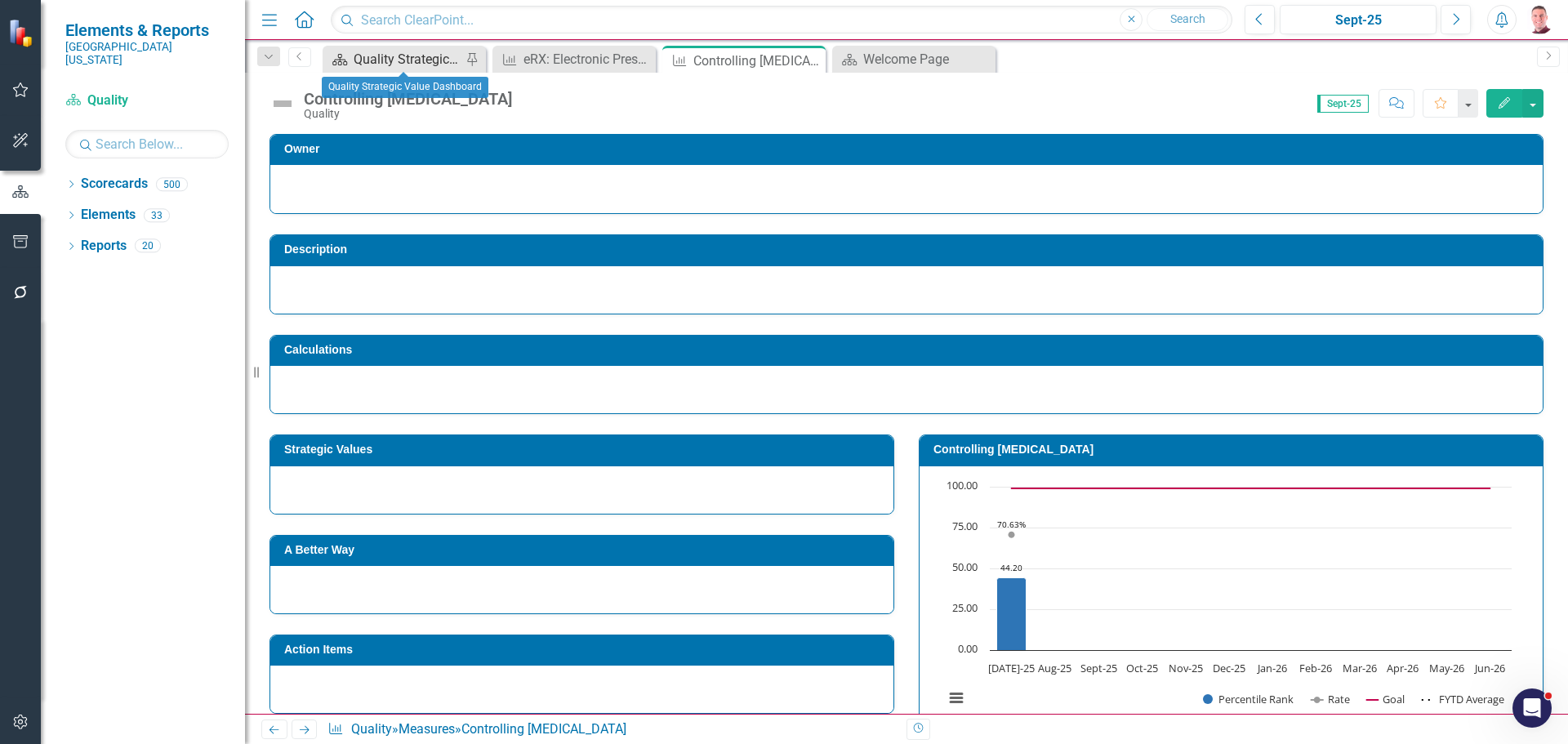
click at [420, 54] on div "Quality Strategic Value Dashboard" at bounding box center [407, 59] width 108 height 21
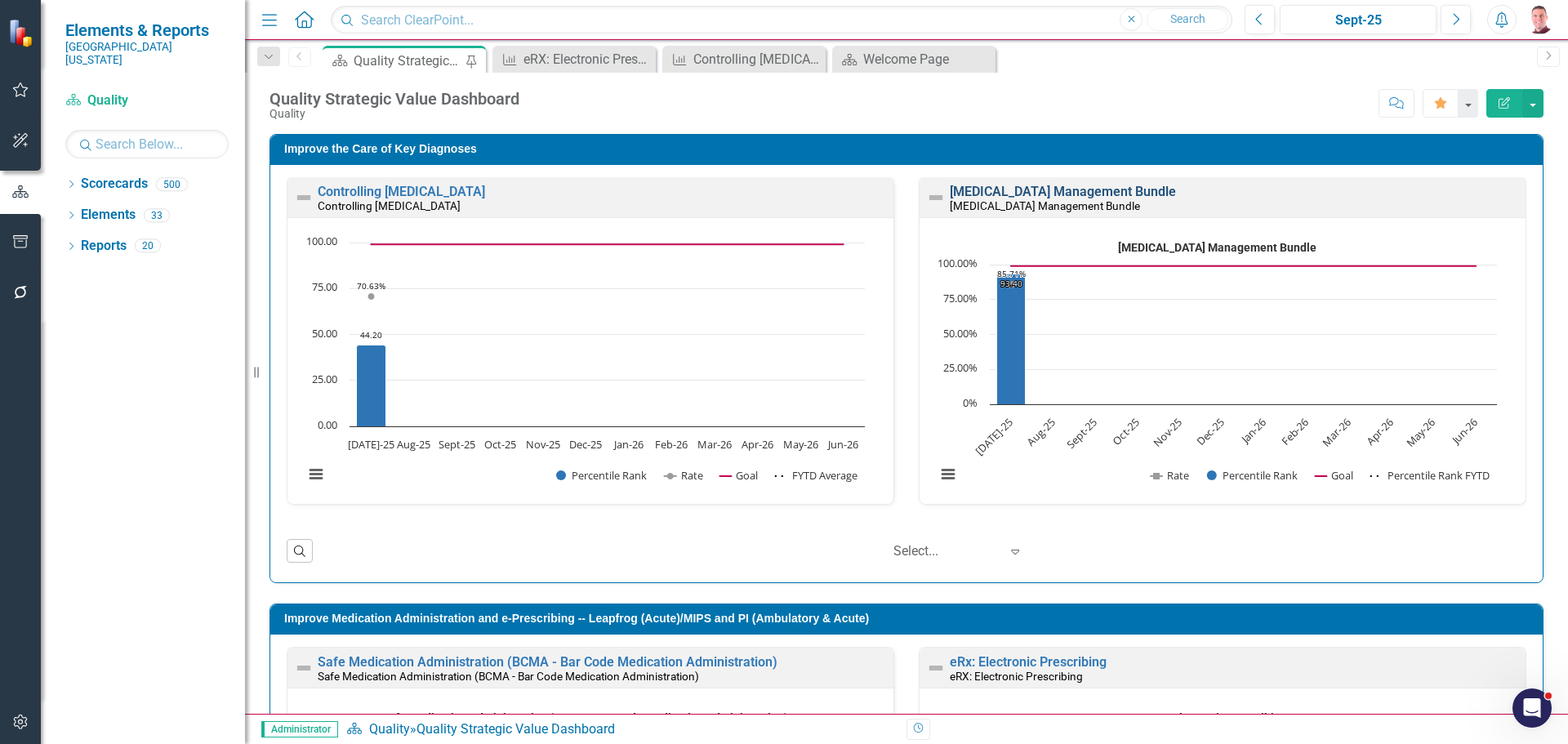
click at [1108, 190] on link "[MEDICAL_DATA] Management Bundle" at bounding box center [1062, 191] width 226 height 16
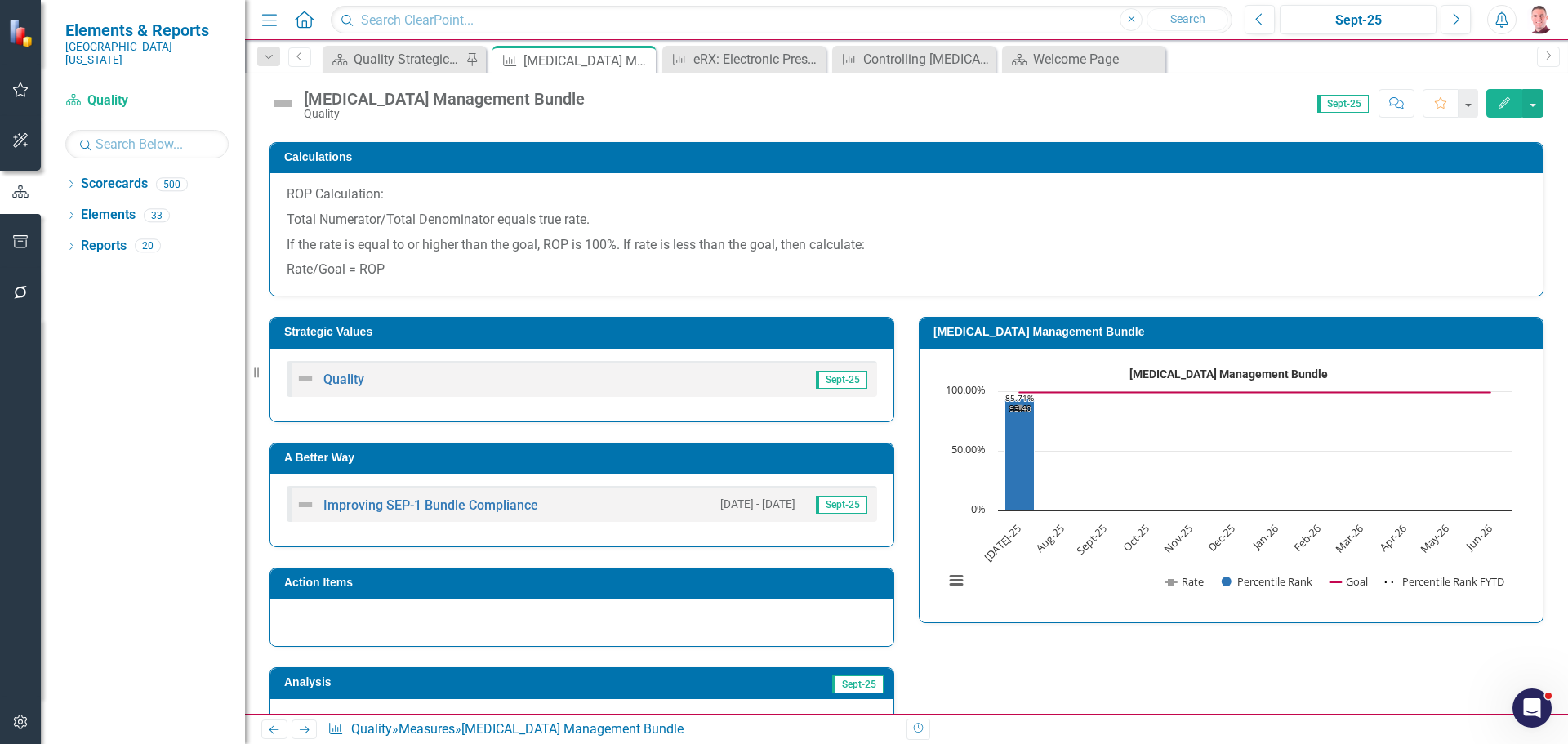
scroll to position [409, 0]
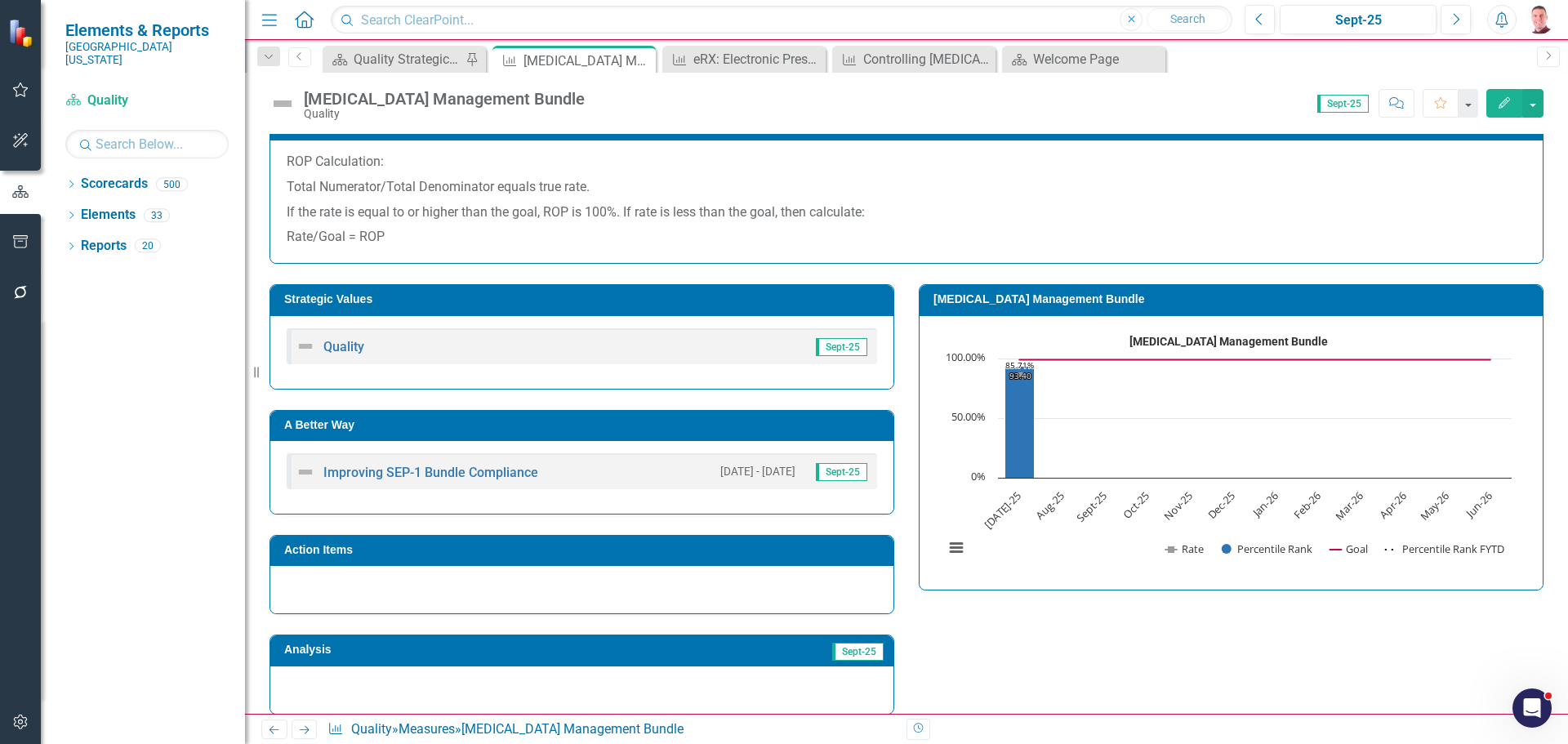
click at [1043, 297] on h3 "[MEDICAL_DATA] Management Bundle" at bounding box center [1234, 300] width 601 height 12
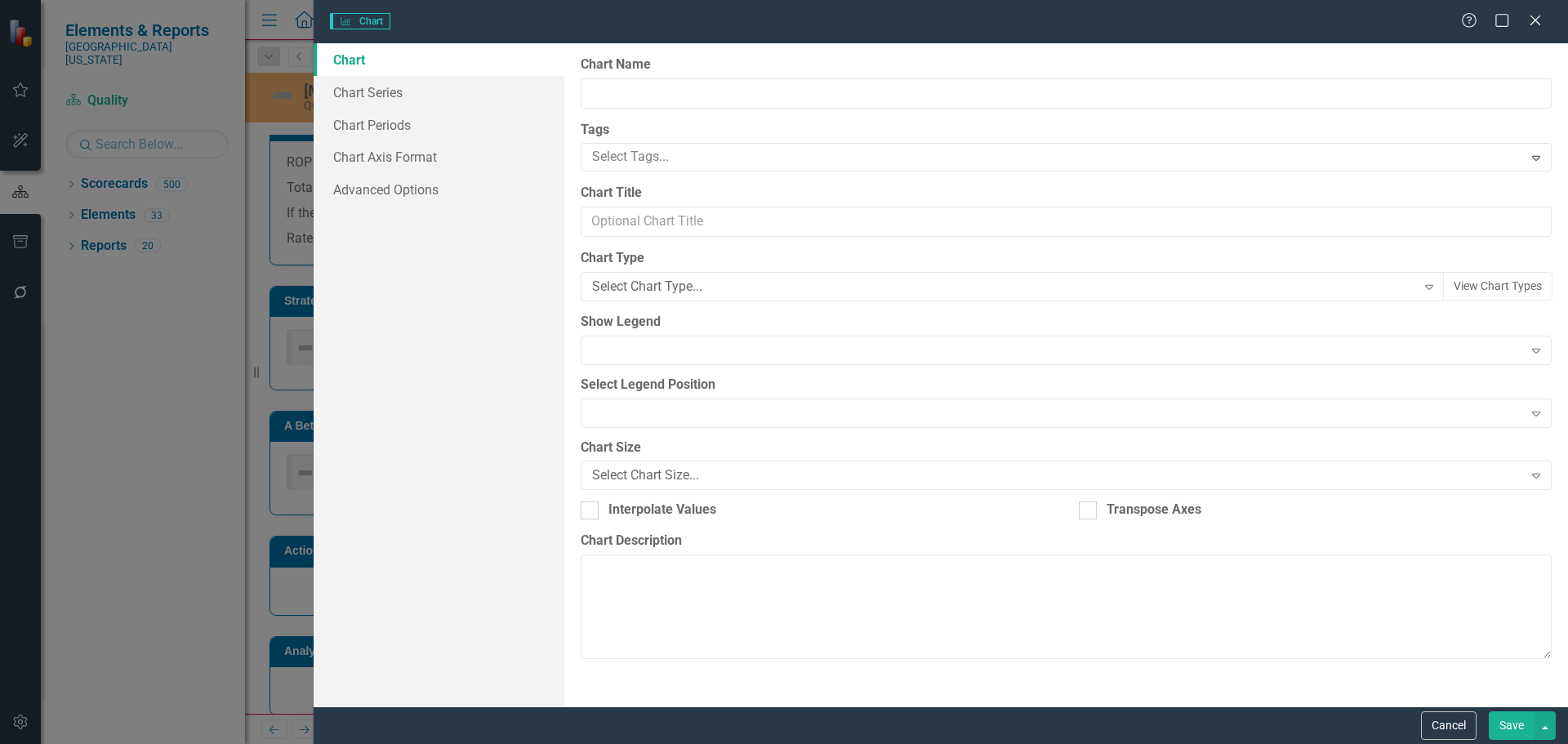
type input "[MEDICAL_DATA] Management Bundle"
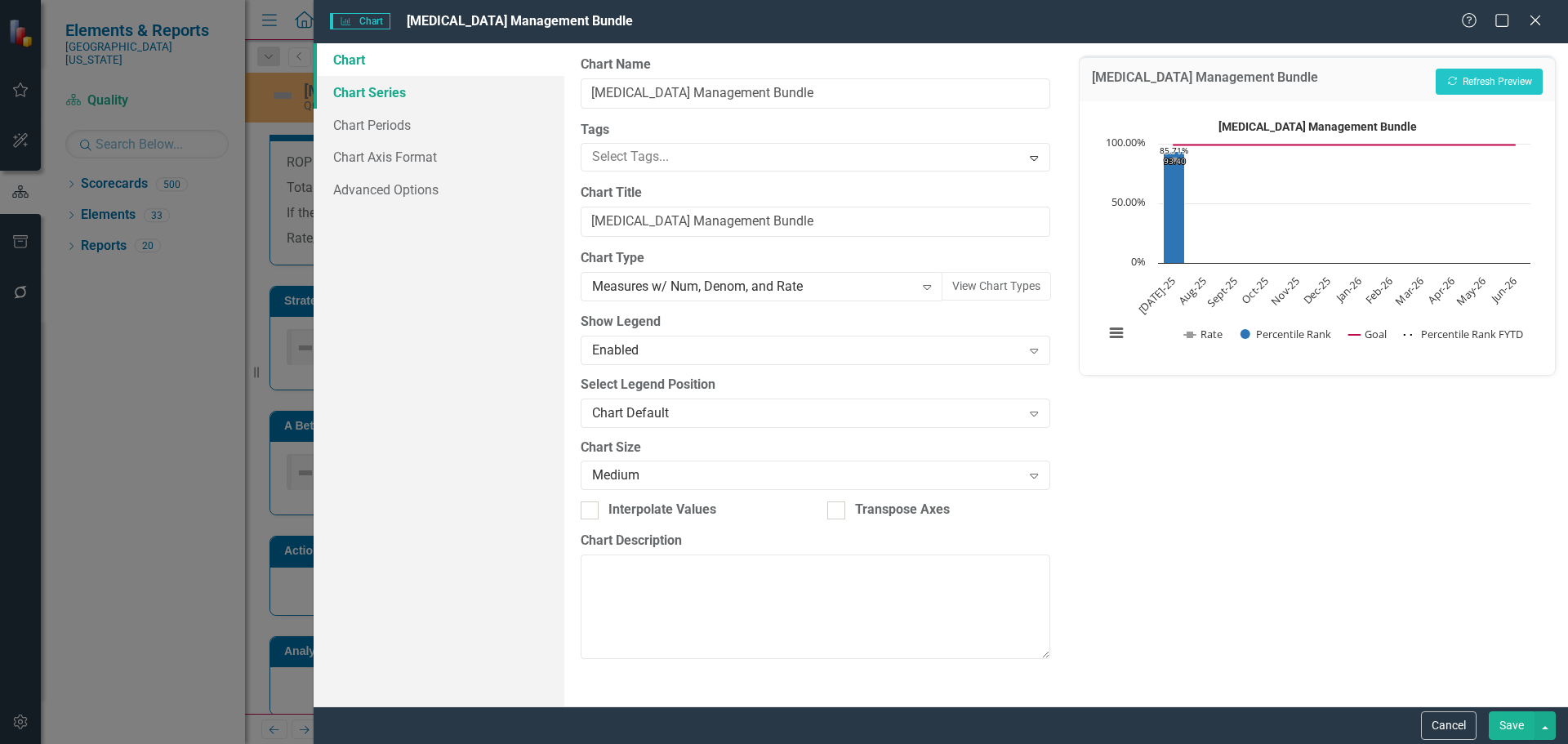
click at [395, 96] on link "Chart Series" at bounding box center [438, 92] width 251 height 33
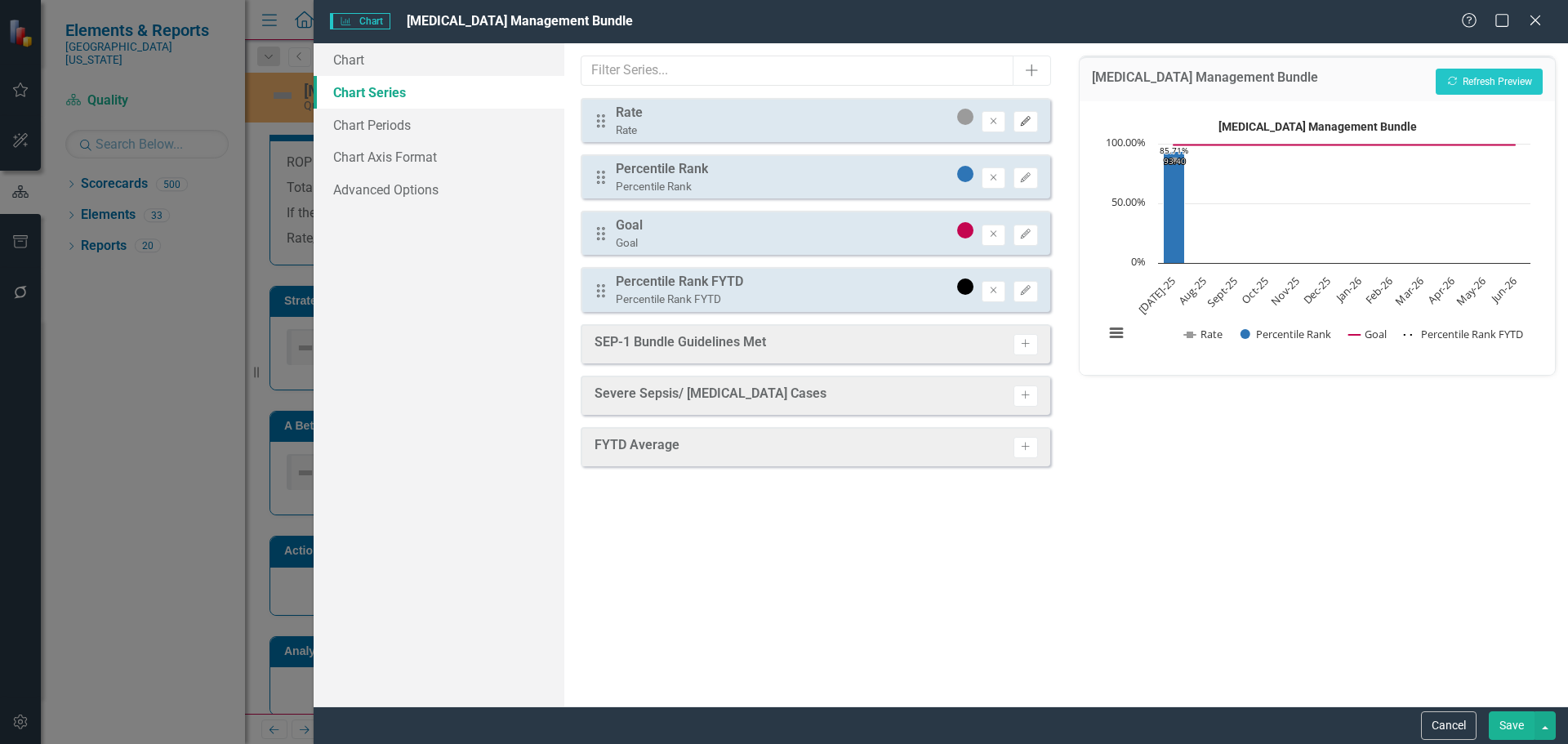
click at [1026, 122] on icon "Edit" at bounding box center [1025, 122] width 12 height 10
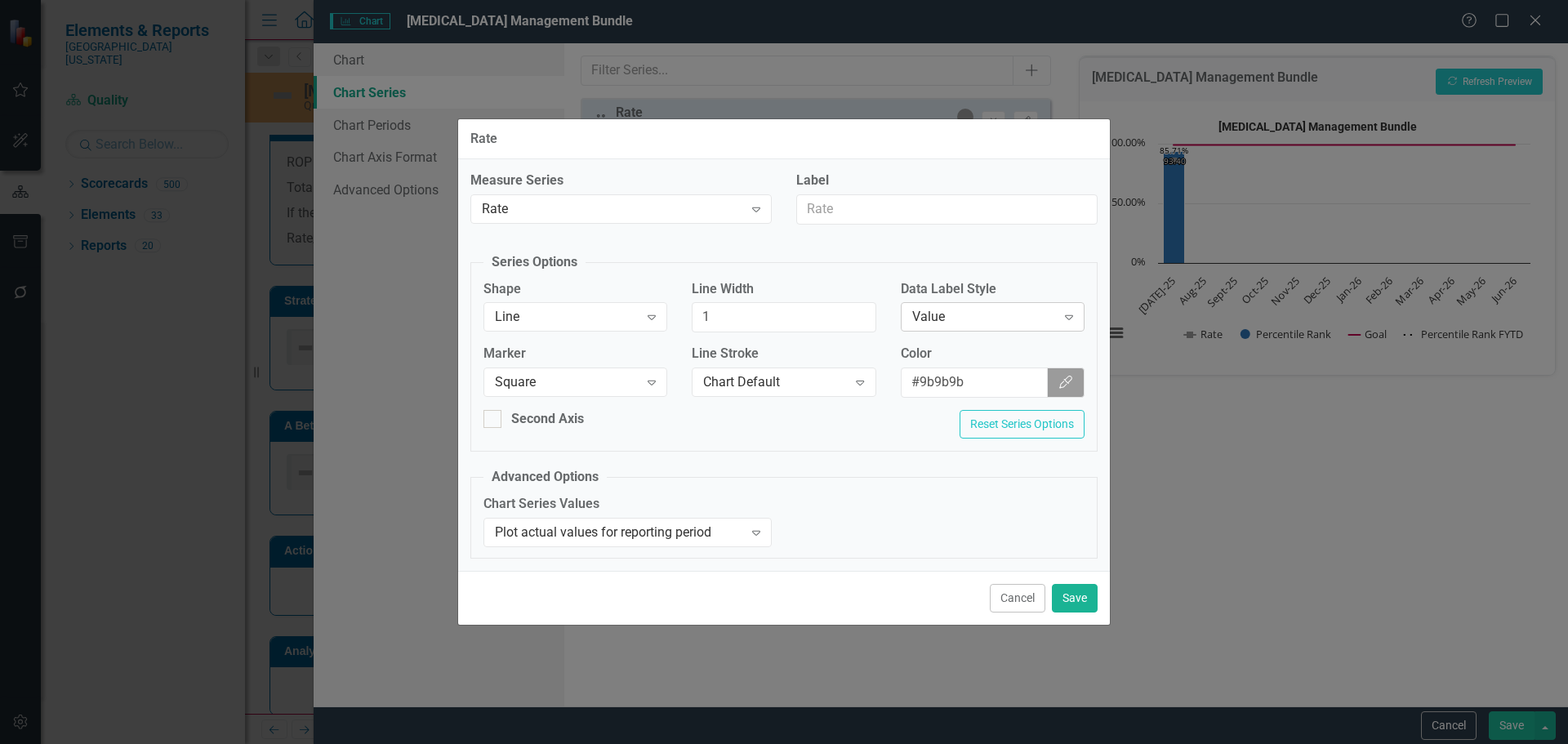
click at [1072, 314] on icon "Expand" at bounding box center [1068, 316] width 16 height 13
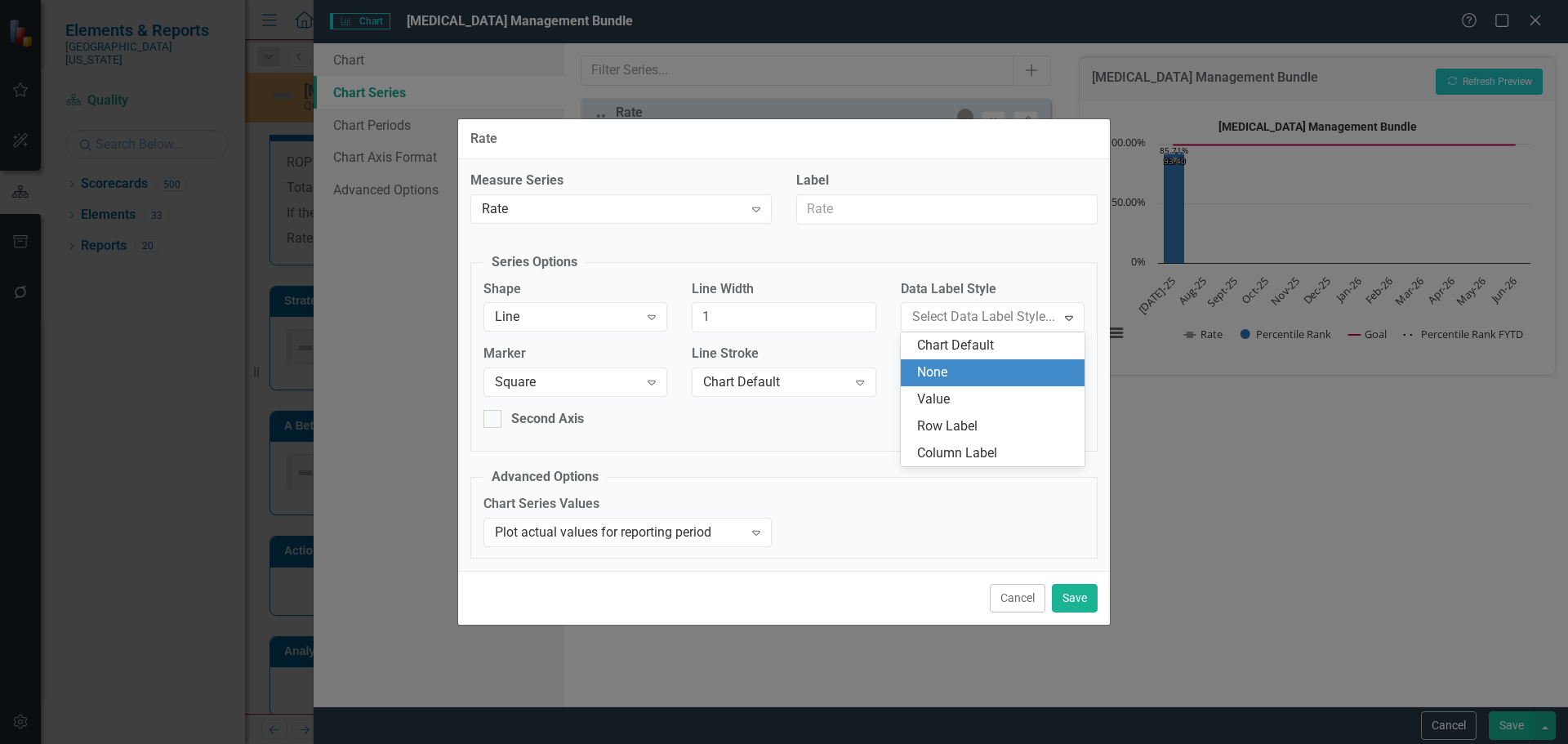
click at [971, 366] on div "None" at bounding box center [996, 372] width 158 height 19
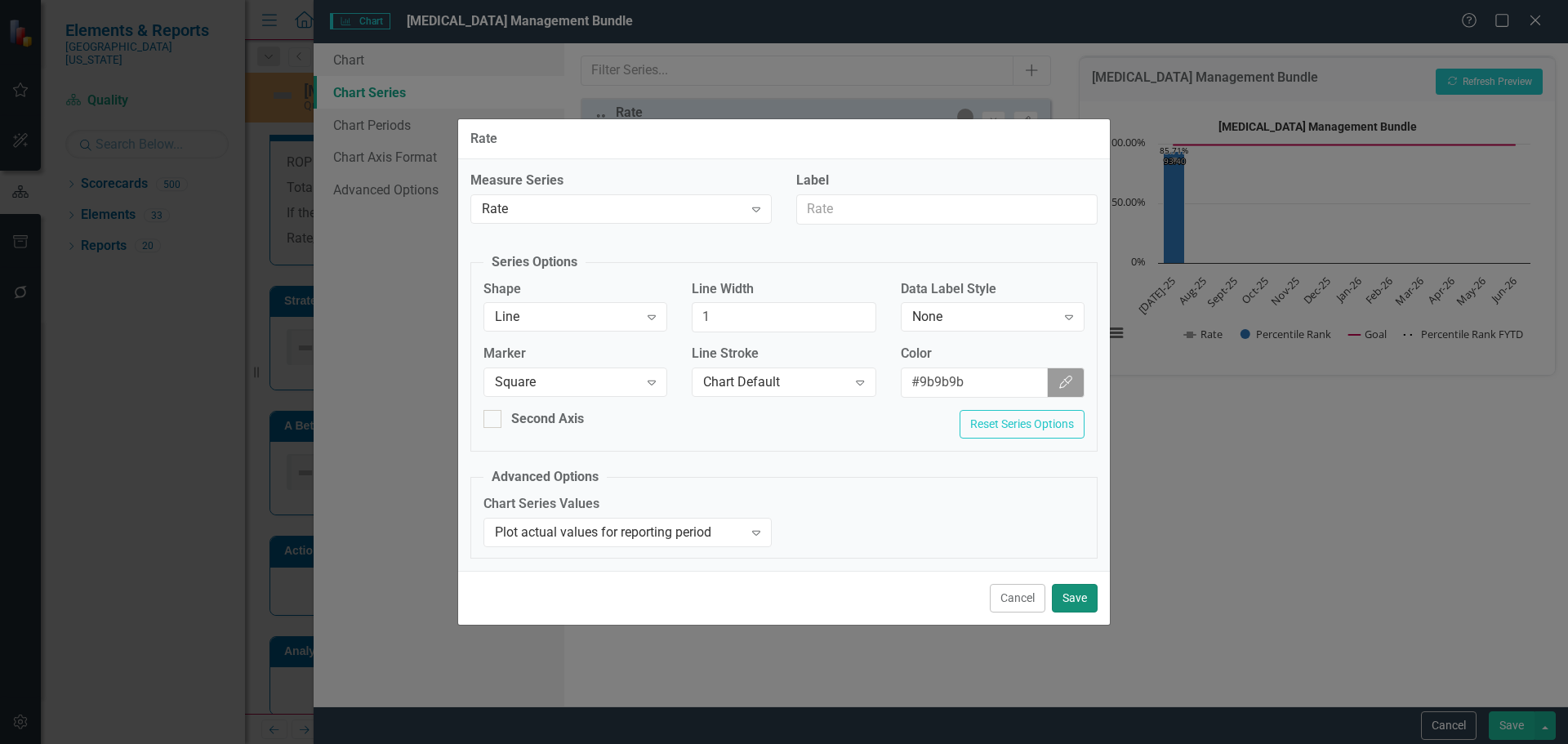
click at [1072, 601] on button "Save" at bounding box center [1074, 598] width 46 height 29
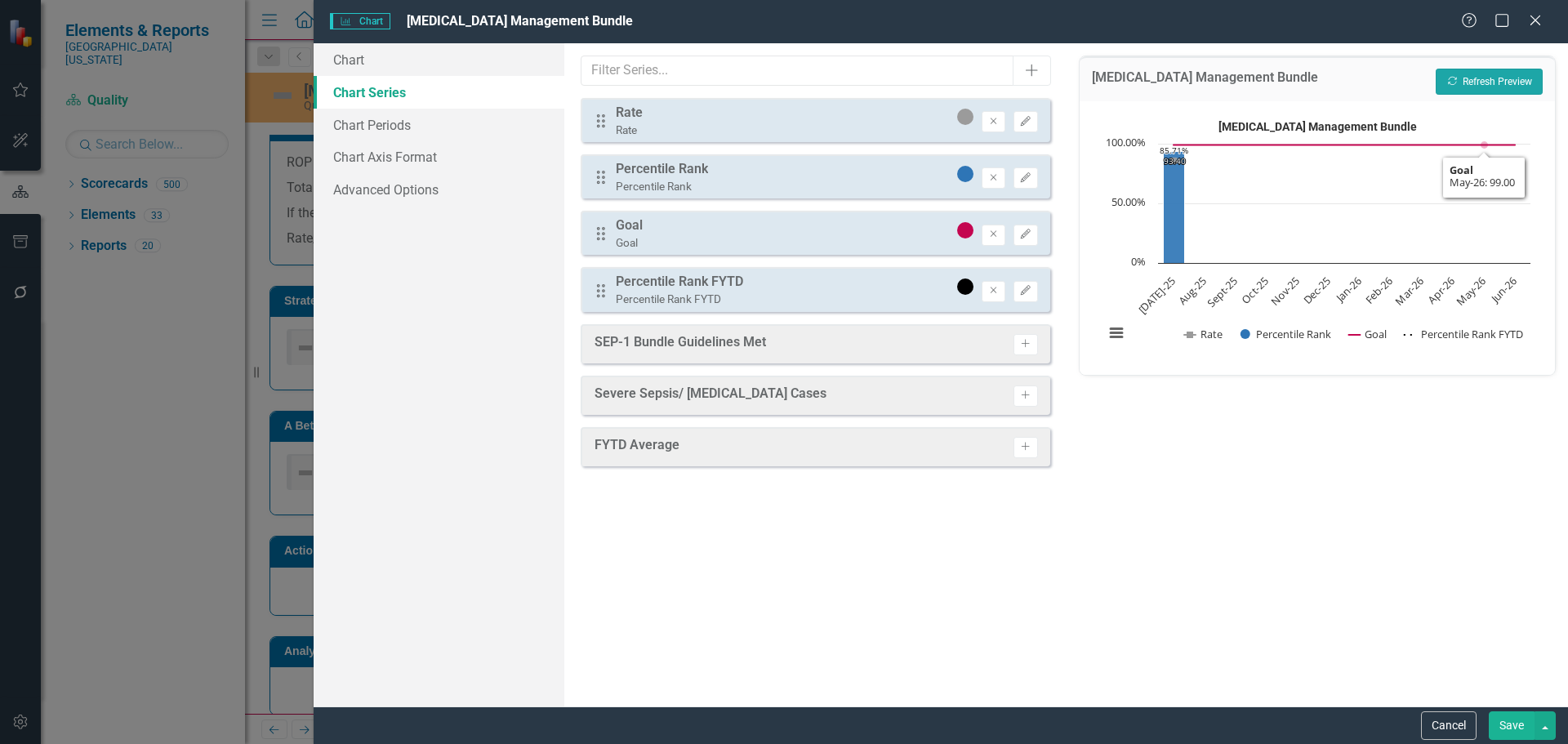
click at [1485, 72] on button "Recalculate Refresh Preview" at bounding box center [1489, 81] width 107 height 26
click at [1519, 723] on button "Save" at bounding box center [1511, 725] width 46 height 29
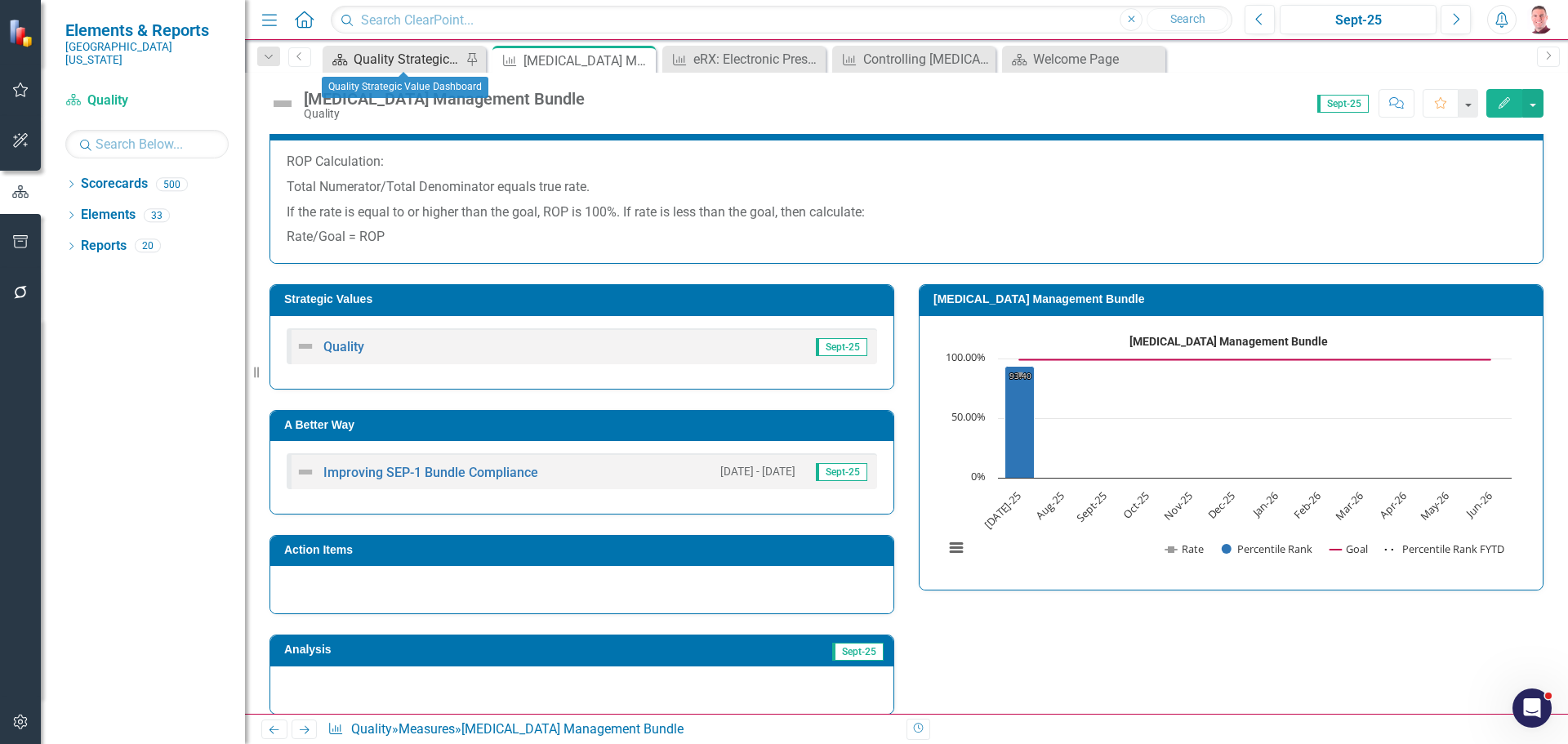
click at [436, 54] on div "Quality Strategic Value Dashboard" at bounding box center [407, 59] width 108 height 21
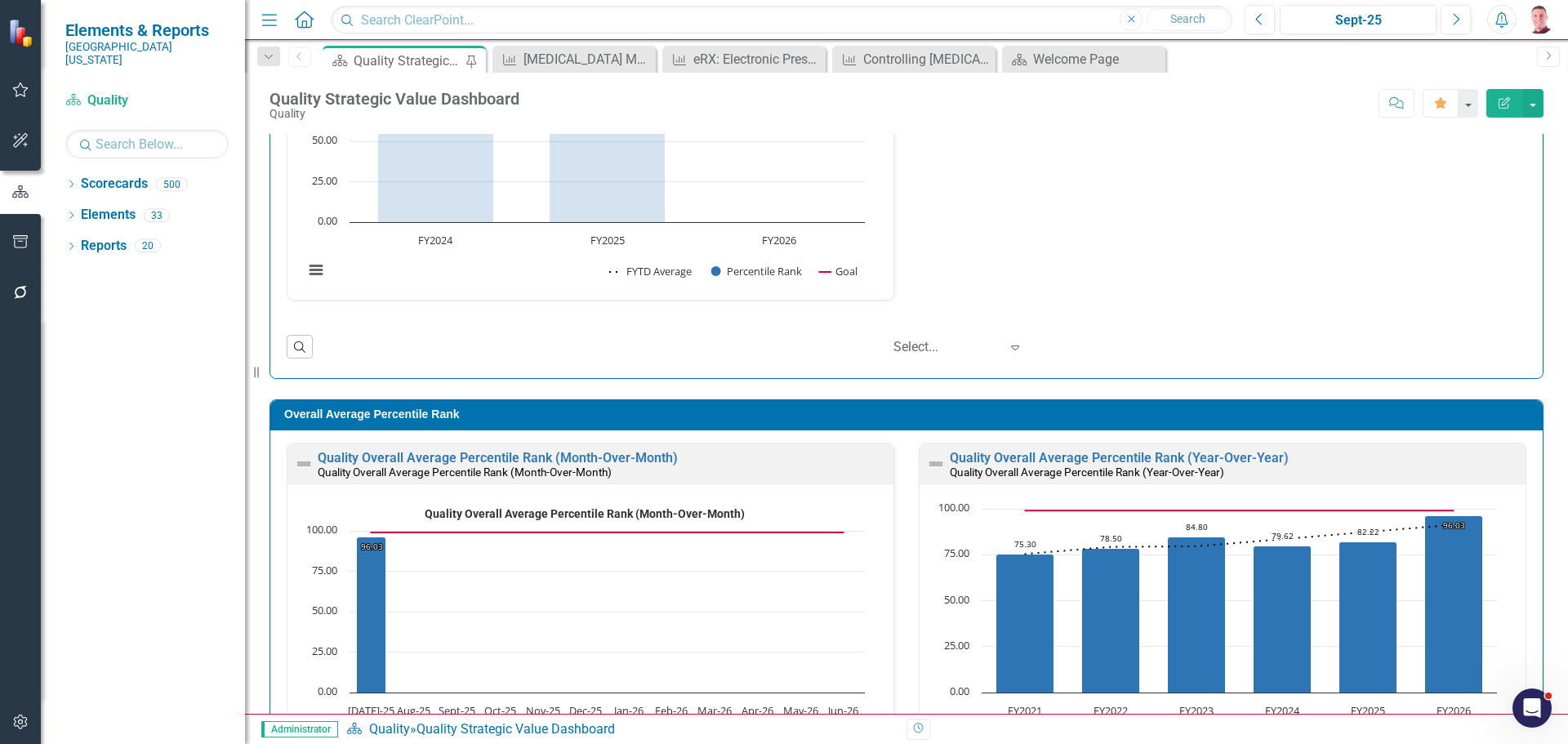
scroll to position [1225, 0]
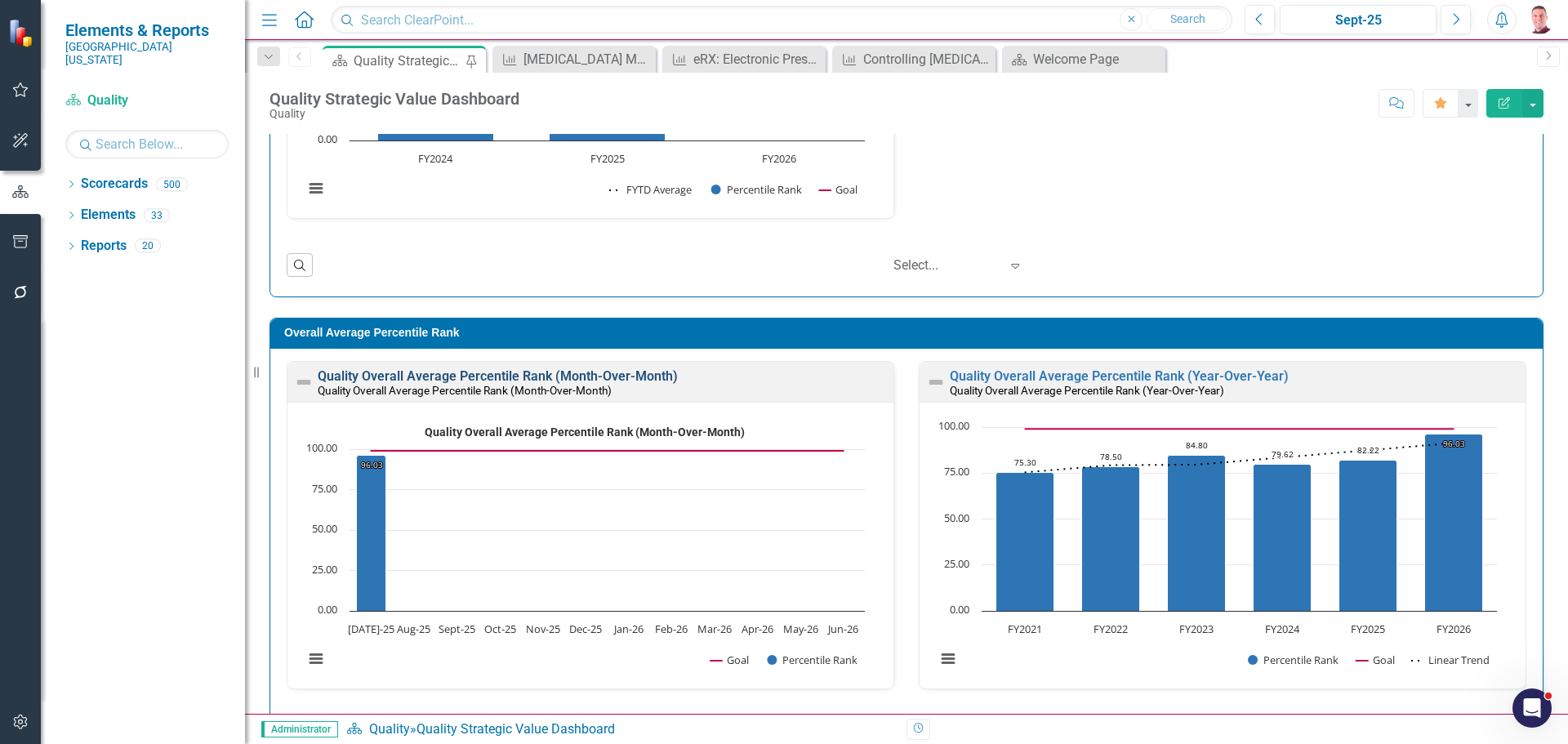
click at [491, 372] on link "Quality Overall Average Percentile Rank (Month-Over-Month)" at bounding box center [497, 376] width 360 height 16
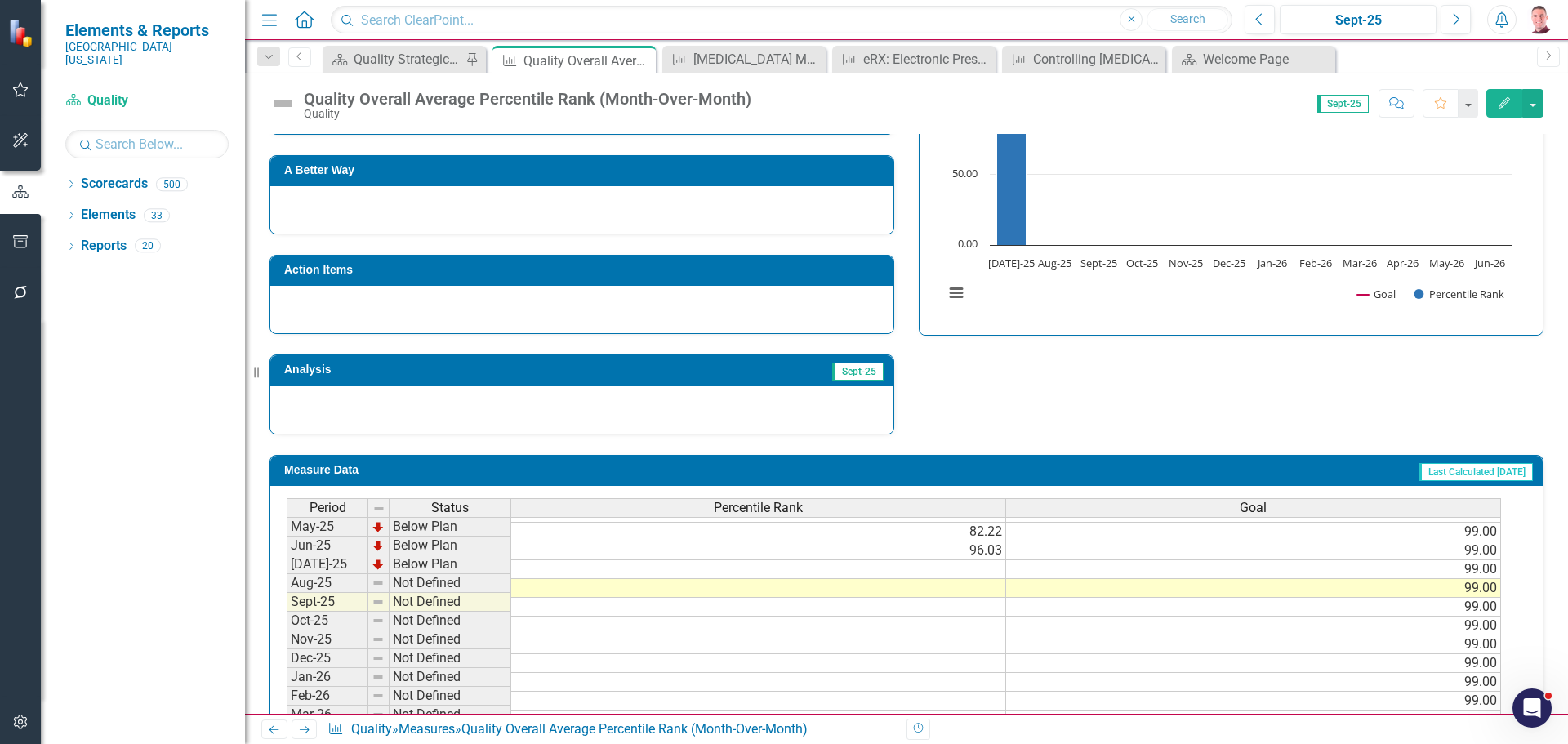
scroll to position [654, 0]
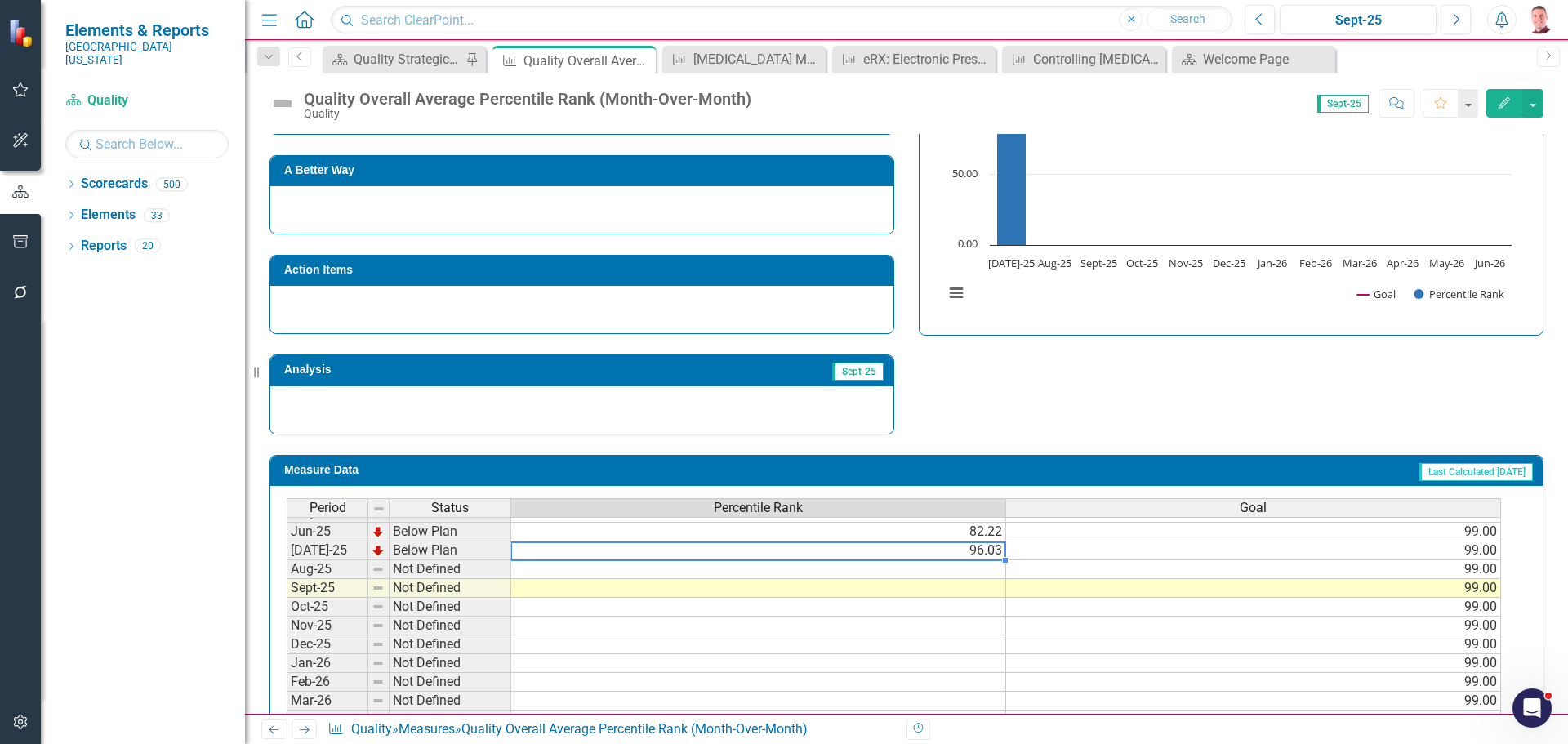
click at [934, 554] on tbody "May-24 Below Plan 80.45 99.00 Jun-24 Below Plan 79.62 99.00 Jul-24 Below Plan 8…" at bounding box center [894, 522] width 1214 height 489
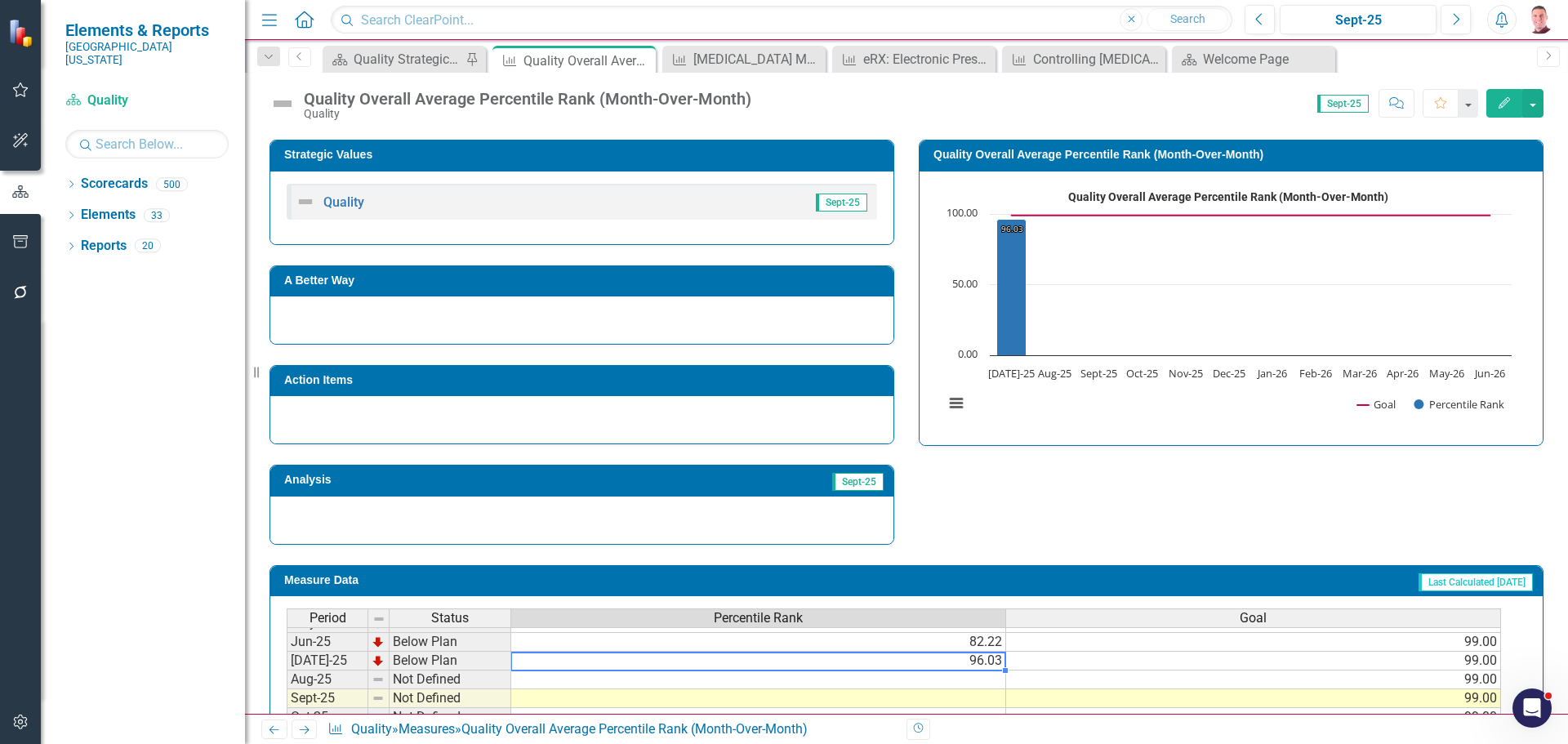
scroll to position [326, 0]
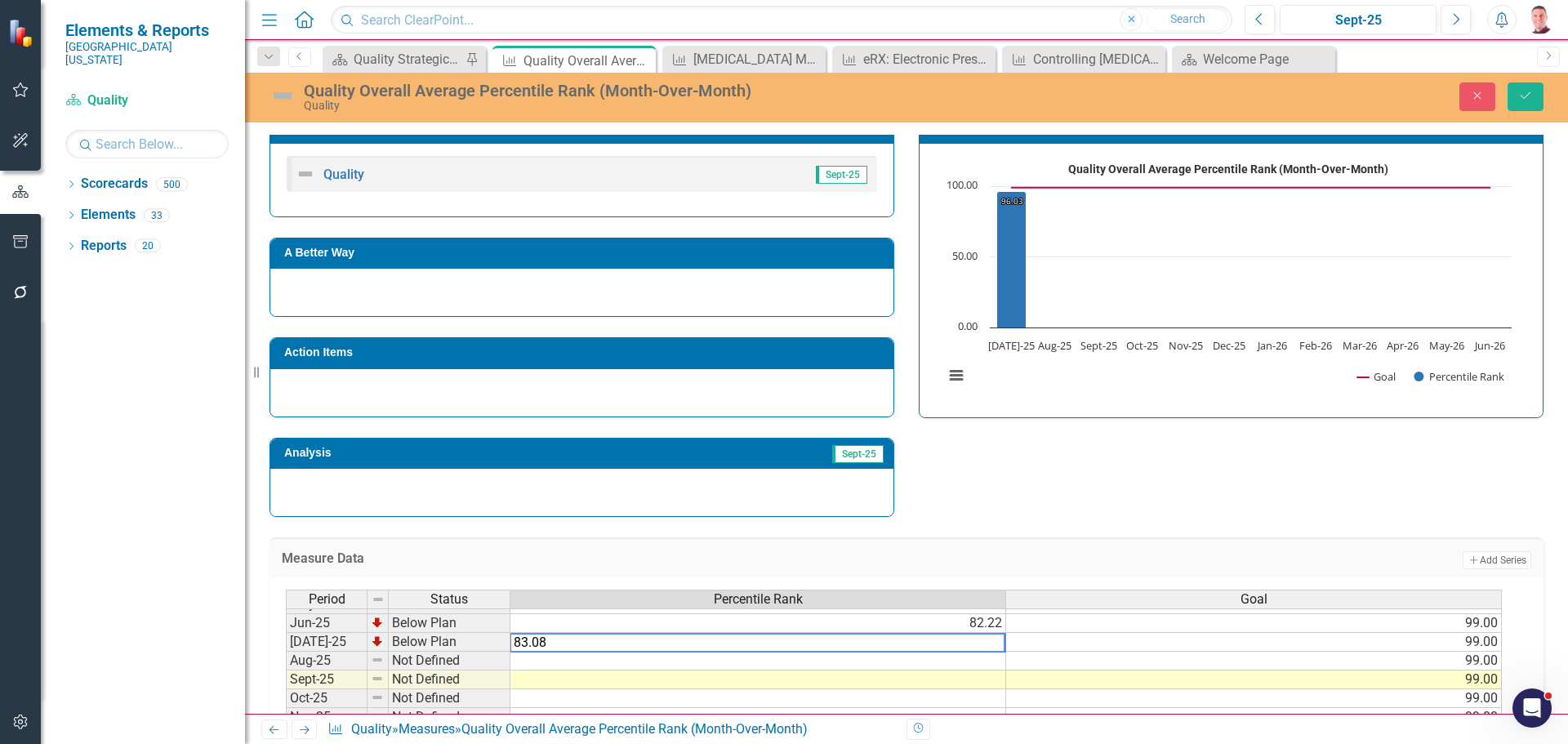
type textarea "83.08"
click at [1242, 476] on div "Strategic Values Quality Sept-25 A Better Way Action Items Analysis Sept-25 Qua…" at bounding box center [905, 305] width 1298 height 426
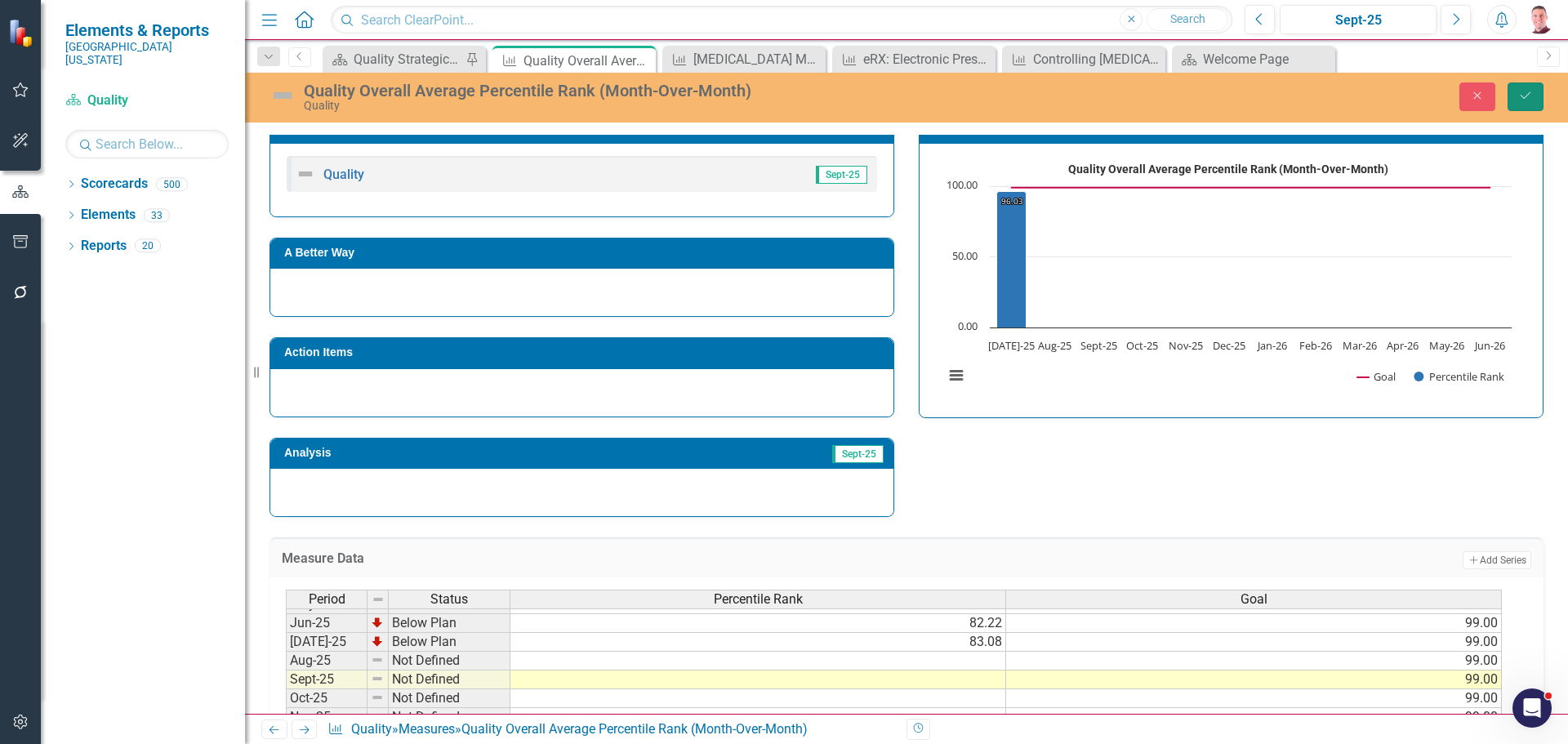
click at [1533, 98] on button "Save" at bounding box center [1525, 96] width 36 height 29
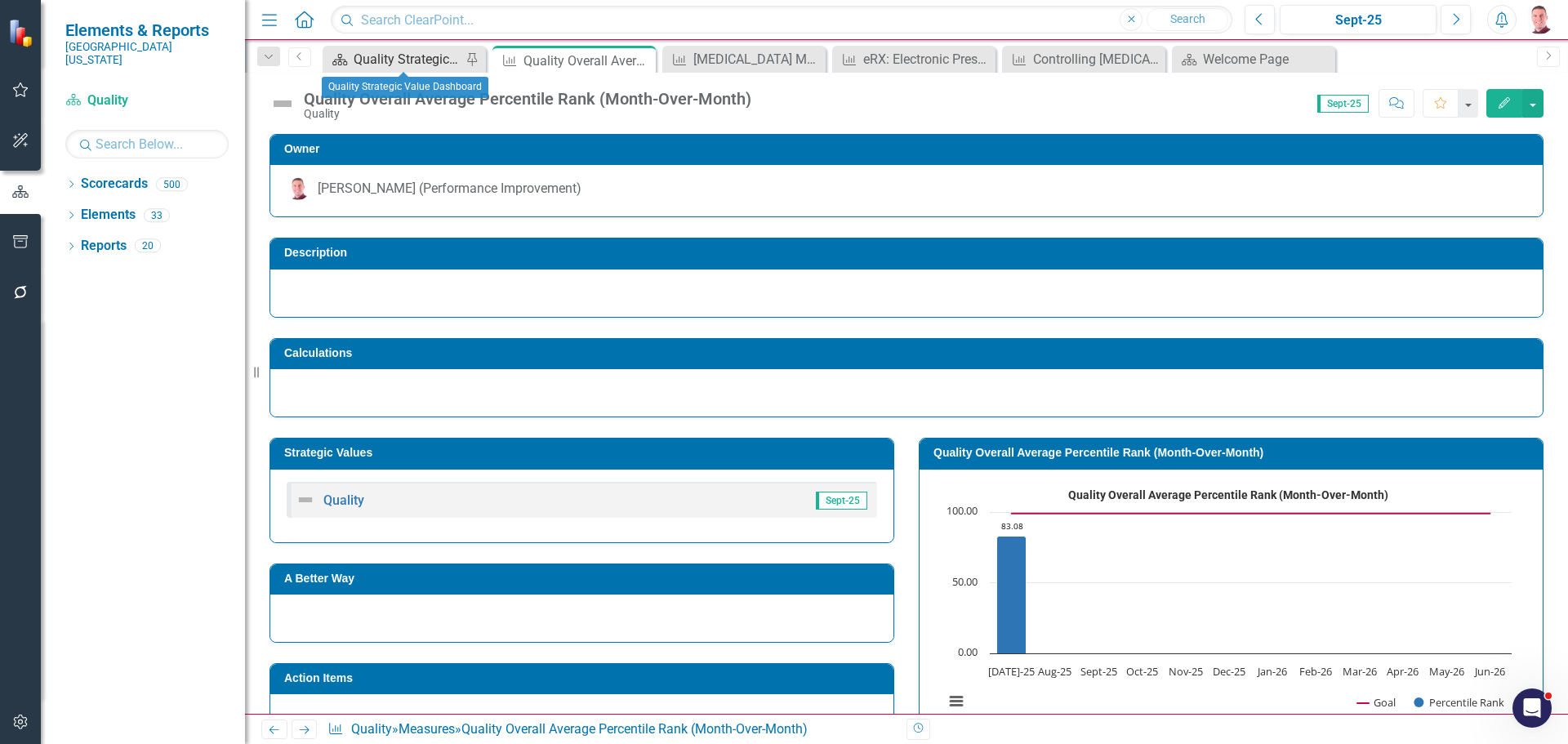
click at [431, 53] on div "Quality Strategic Value Dashboard" at bounding box center [407, 59] width 108 height 21
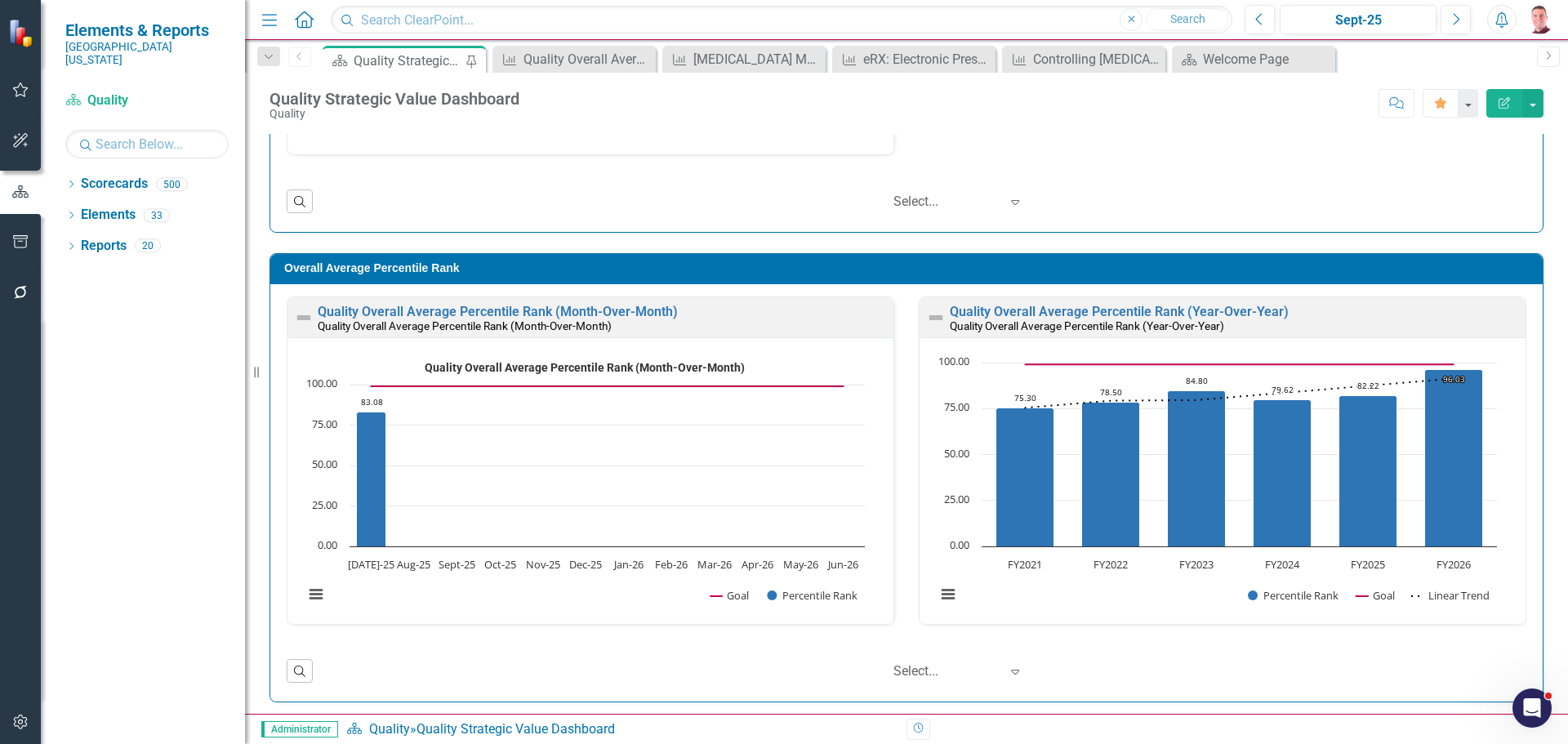
scroll to position [1295, 0]
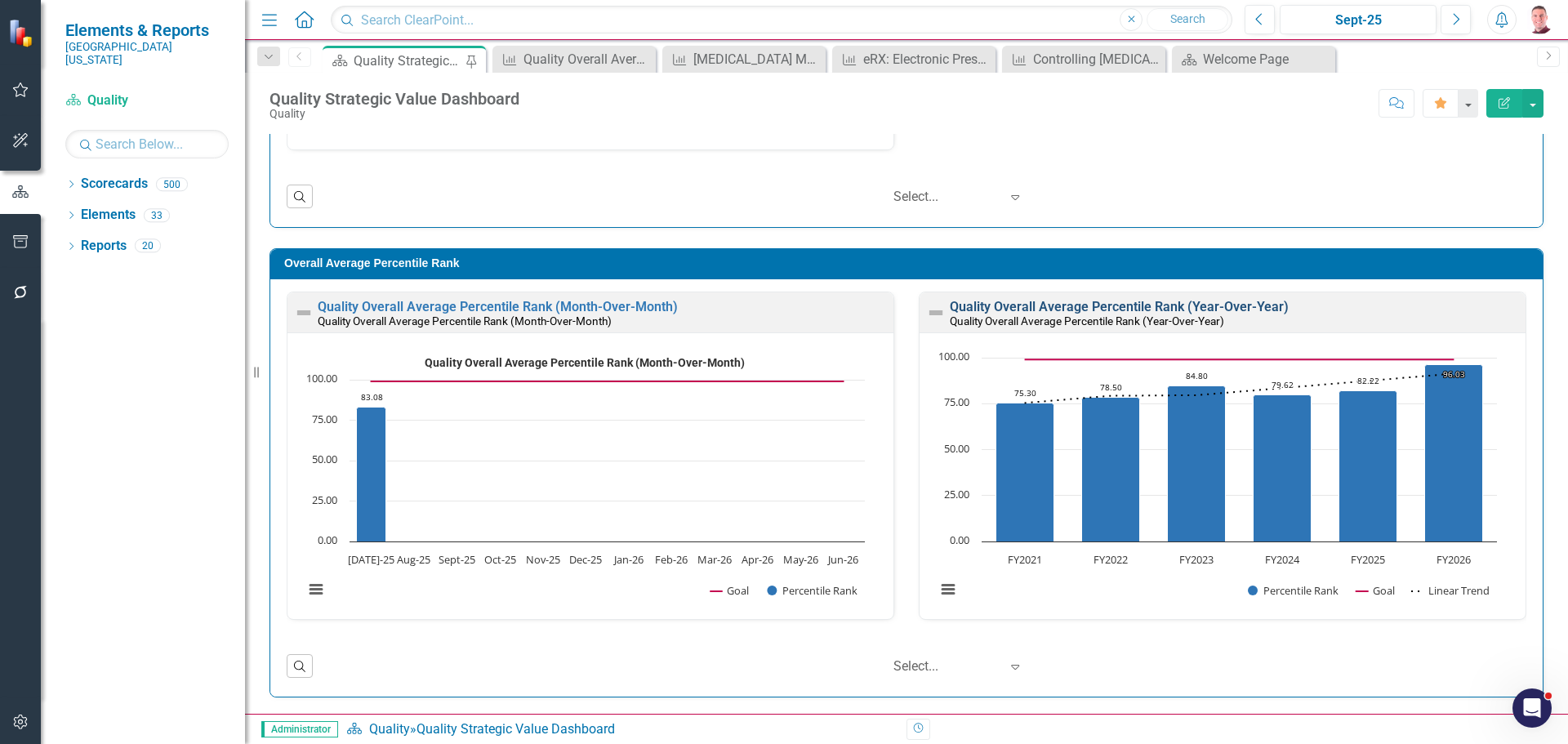
click at [1169, 309] on link "Quality Overall Average Percentile Rank (Year-Over-Year)" at bounding box center [1119, 307] width 339 height 16
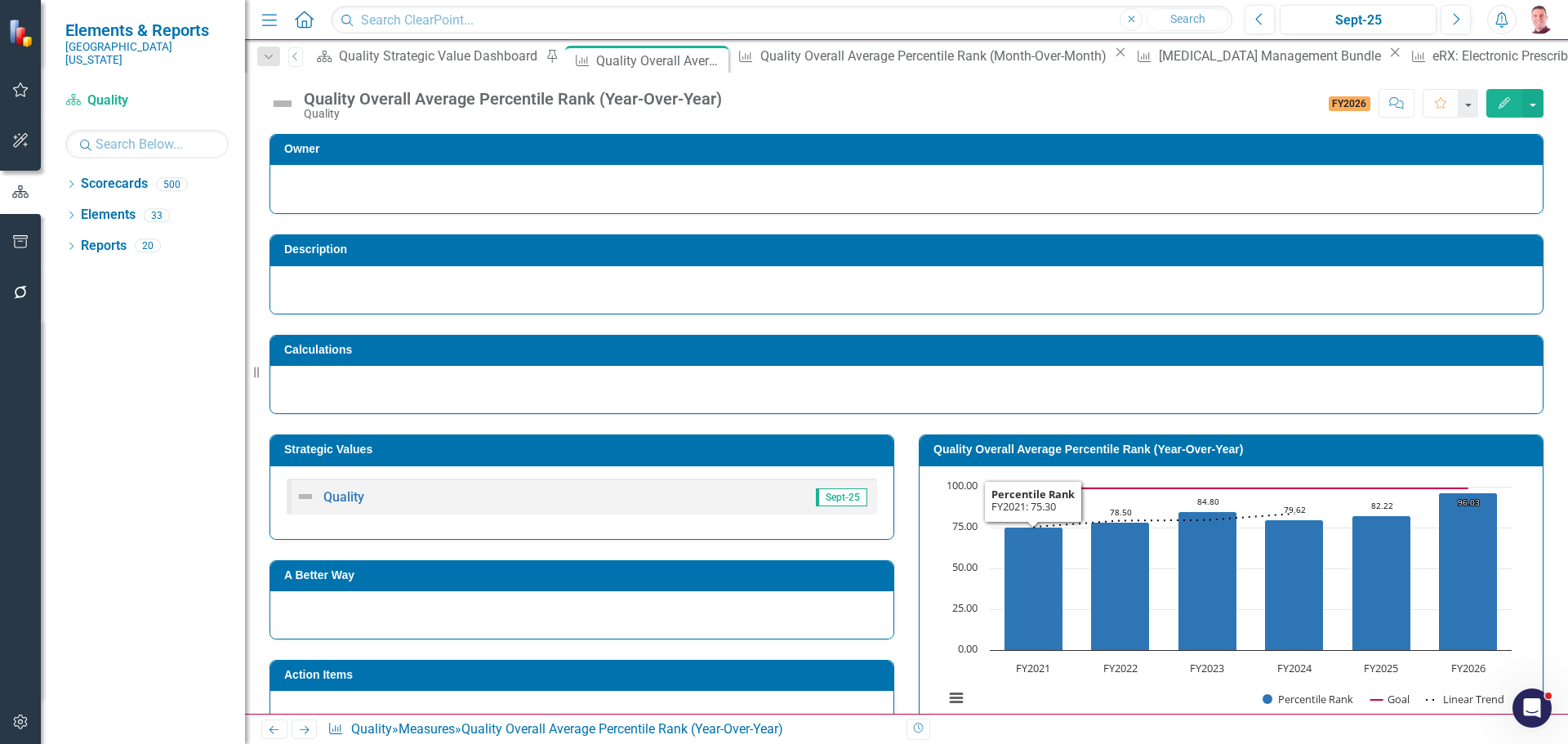
scroll to position [394, 0]
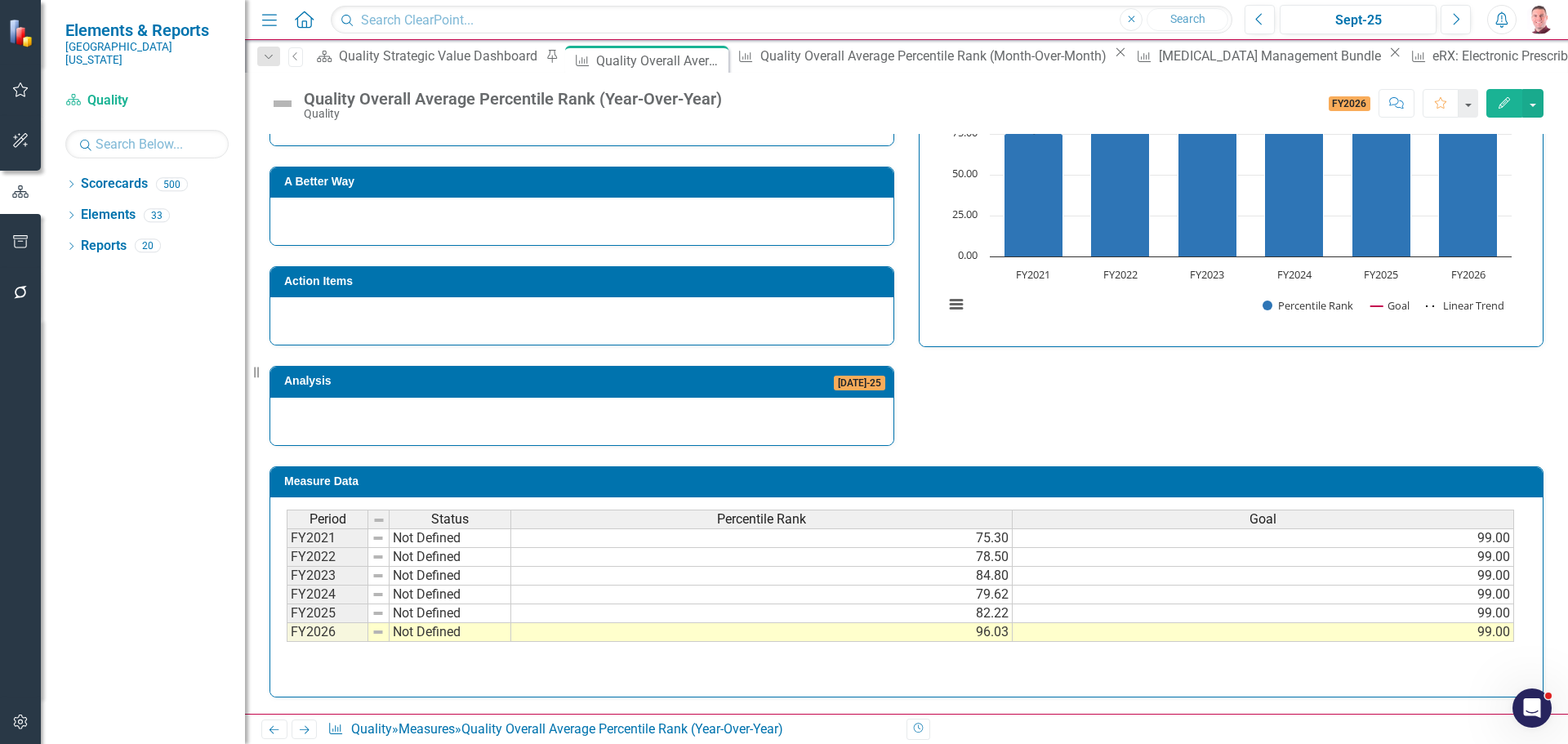
click at [968, 636] on td "96.03" at bounding box center [761, 632] width 501 height 19
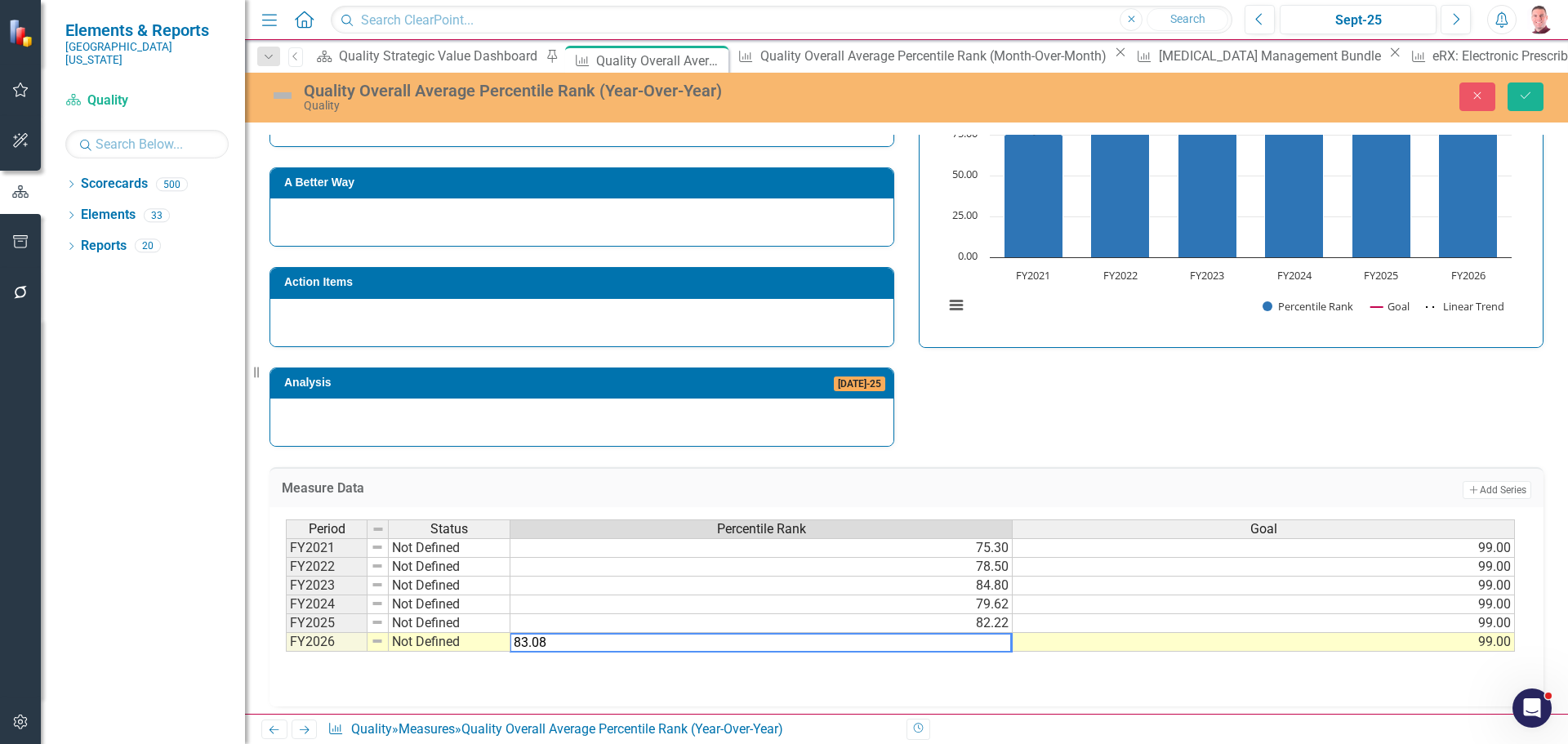
type textarea "83.08"
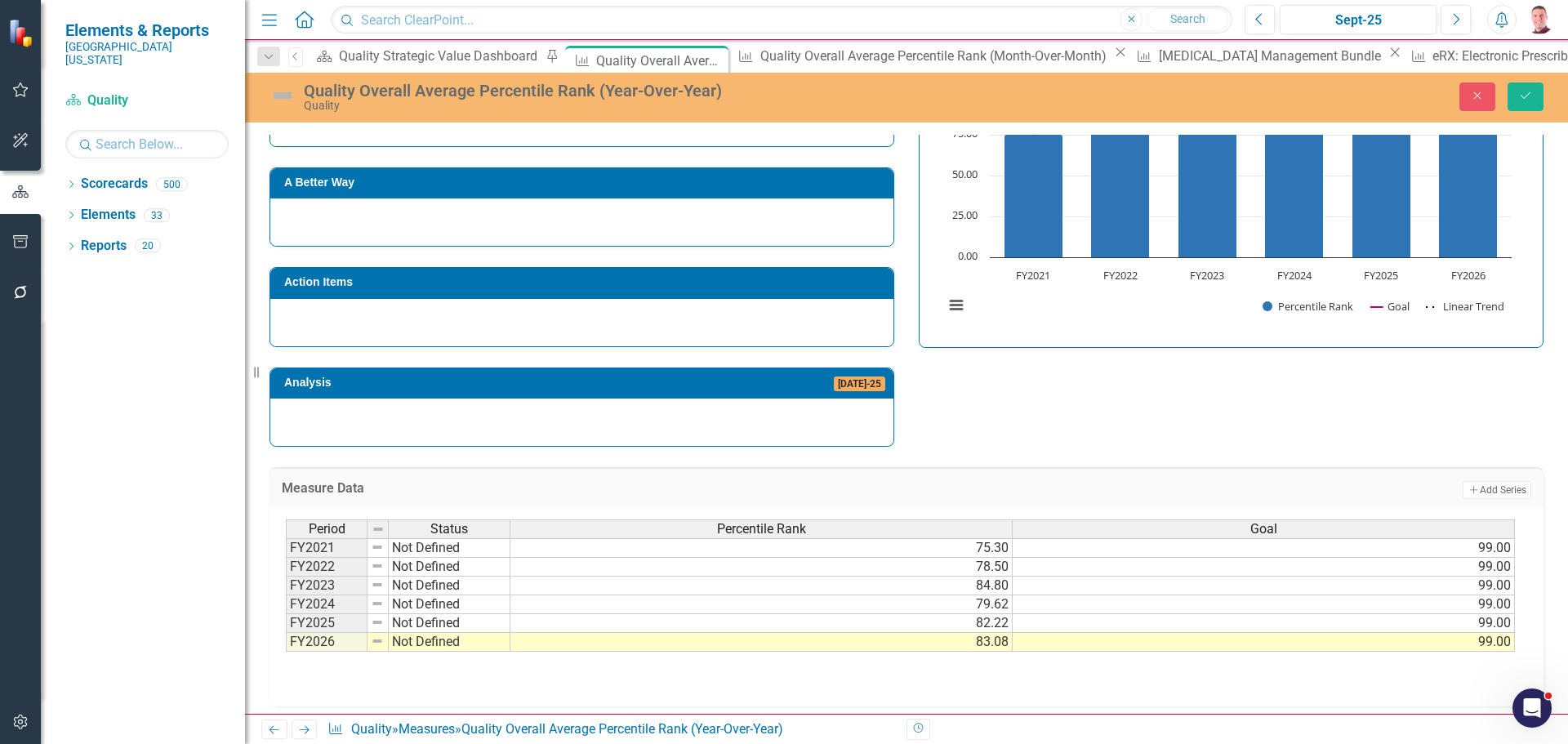
click at [1074, 409] on div "Strategic Values Quality Sept-25 A Better Way Action Items Analysis Jul-25 Qual…" at bounding box center [905, 234] width 1298 height 426
click at [1524, 96] on icon "Save" at bounding box center [1524, 96] width 15 height 12
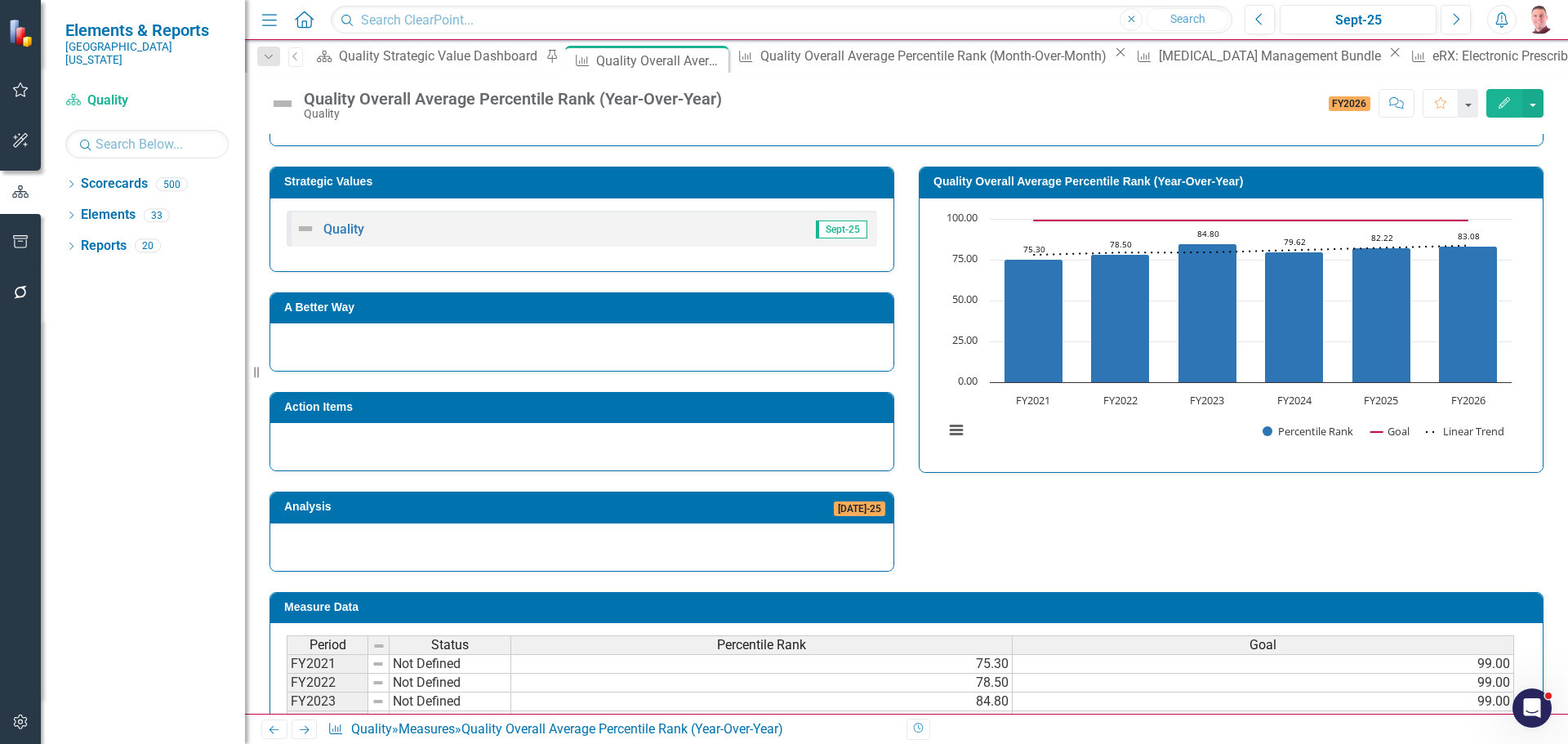
scroll to position [0, 0]
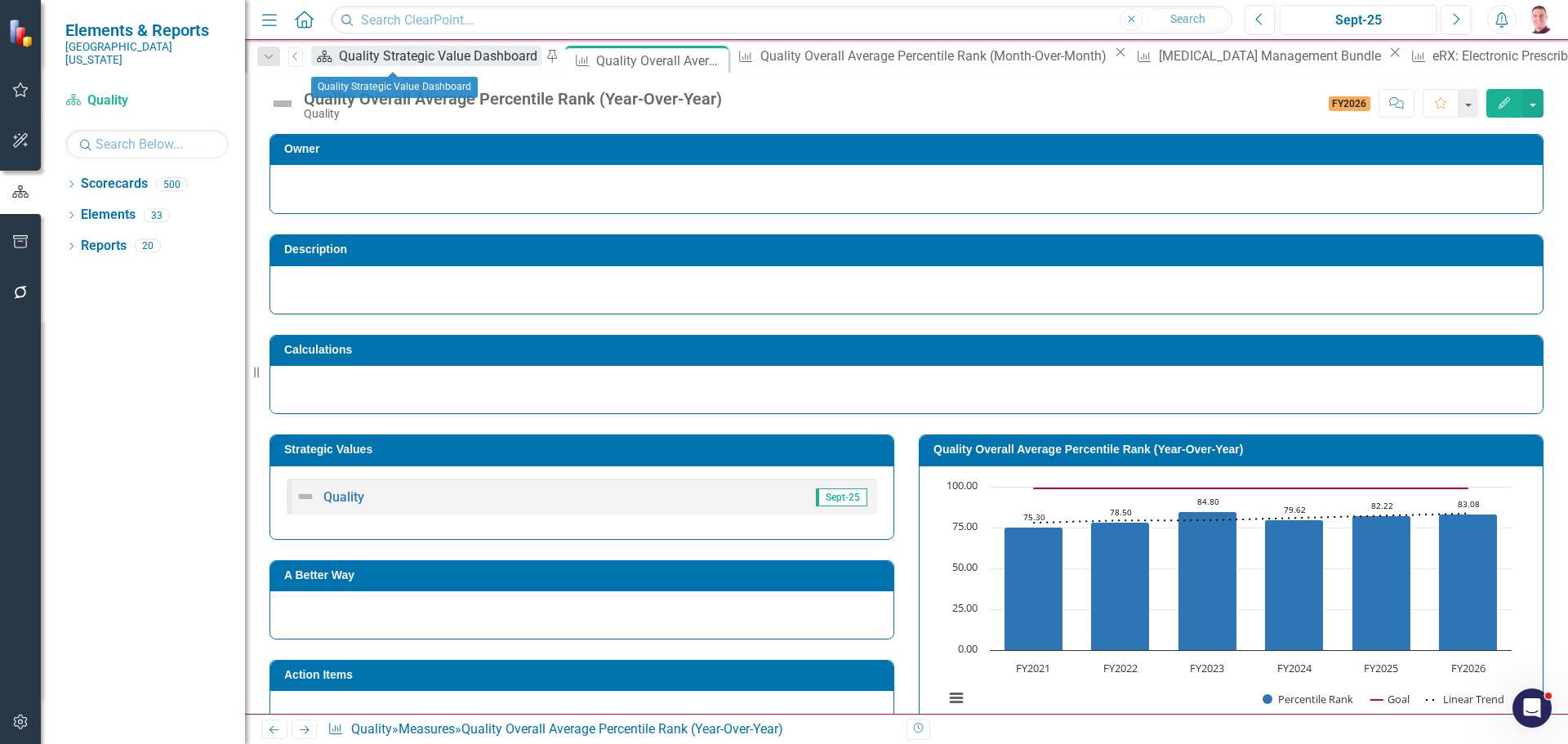
click at [421, 64] on div "Quality Strategic Value Dashboard" at bounding box center [440, 56] width 202 height 21
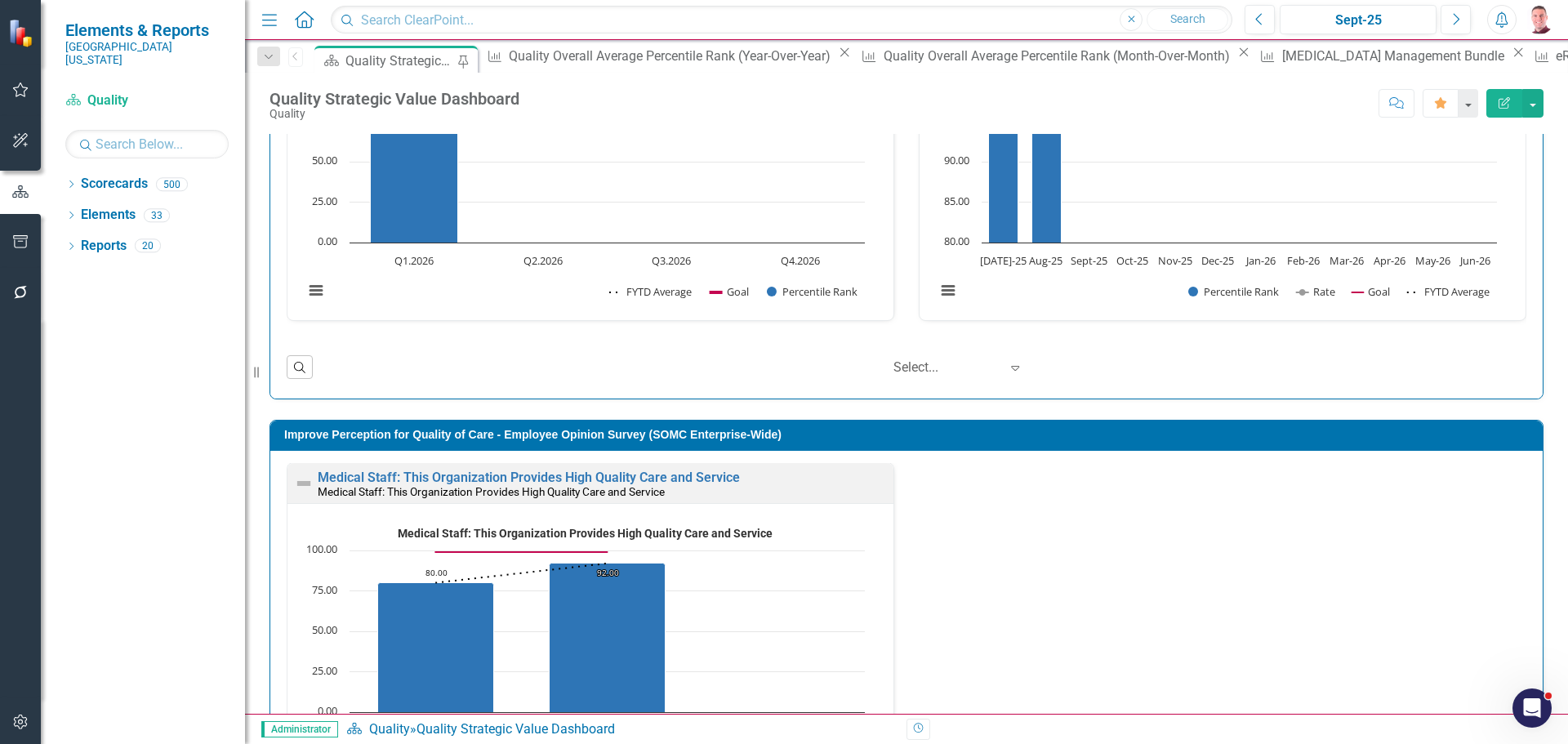
scroll to position [81, 0]
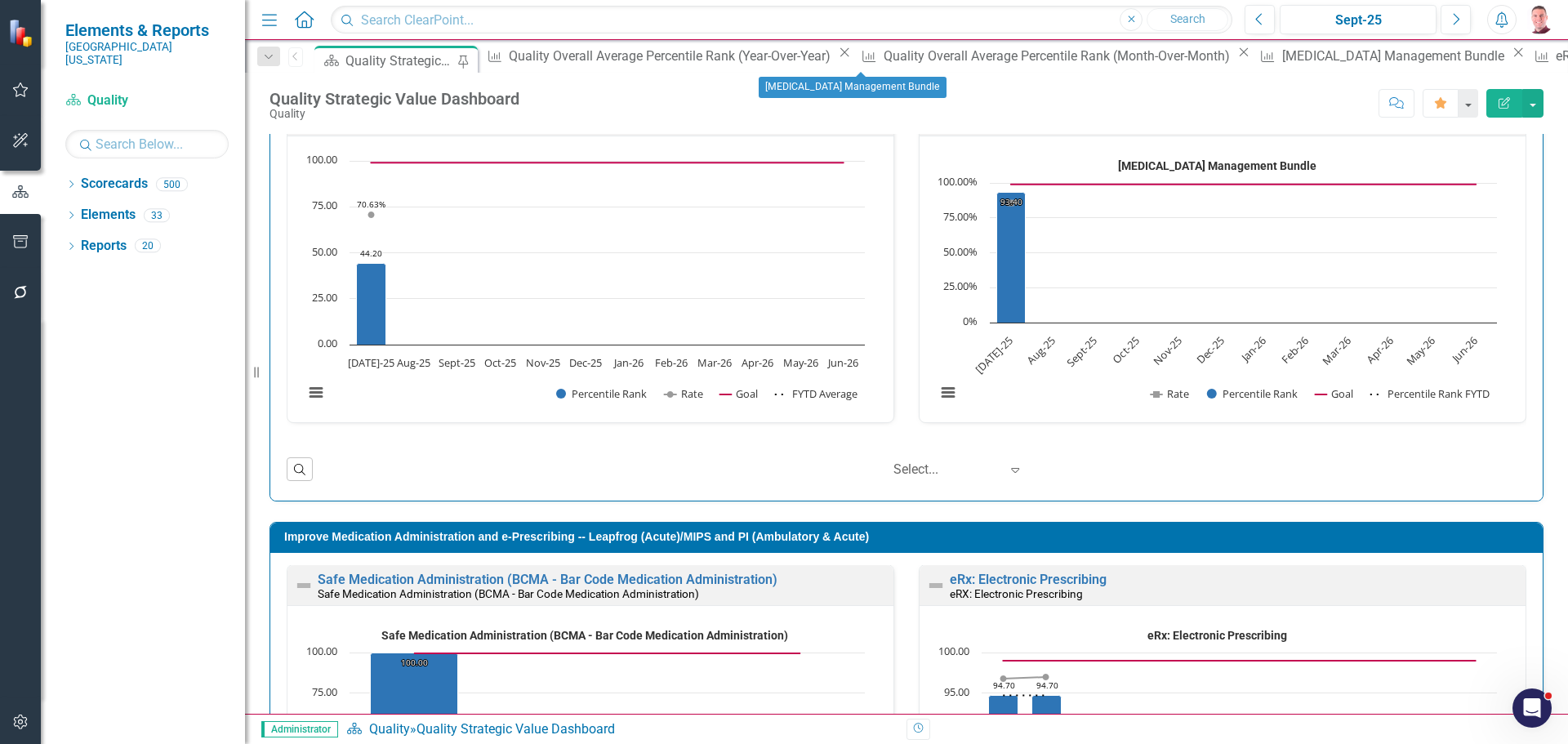
click at [1509, 59] on icon "Close" at bounding box center [1517, 52] width 16 height 13
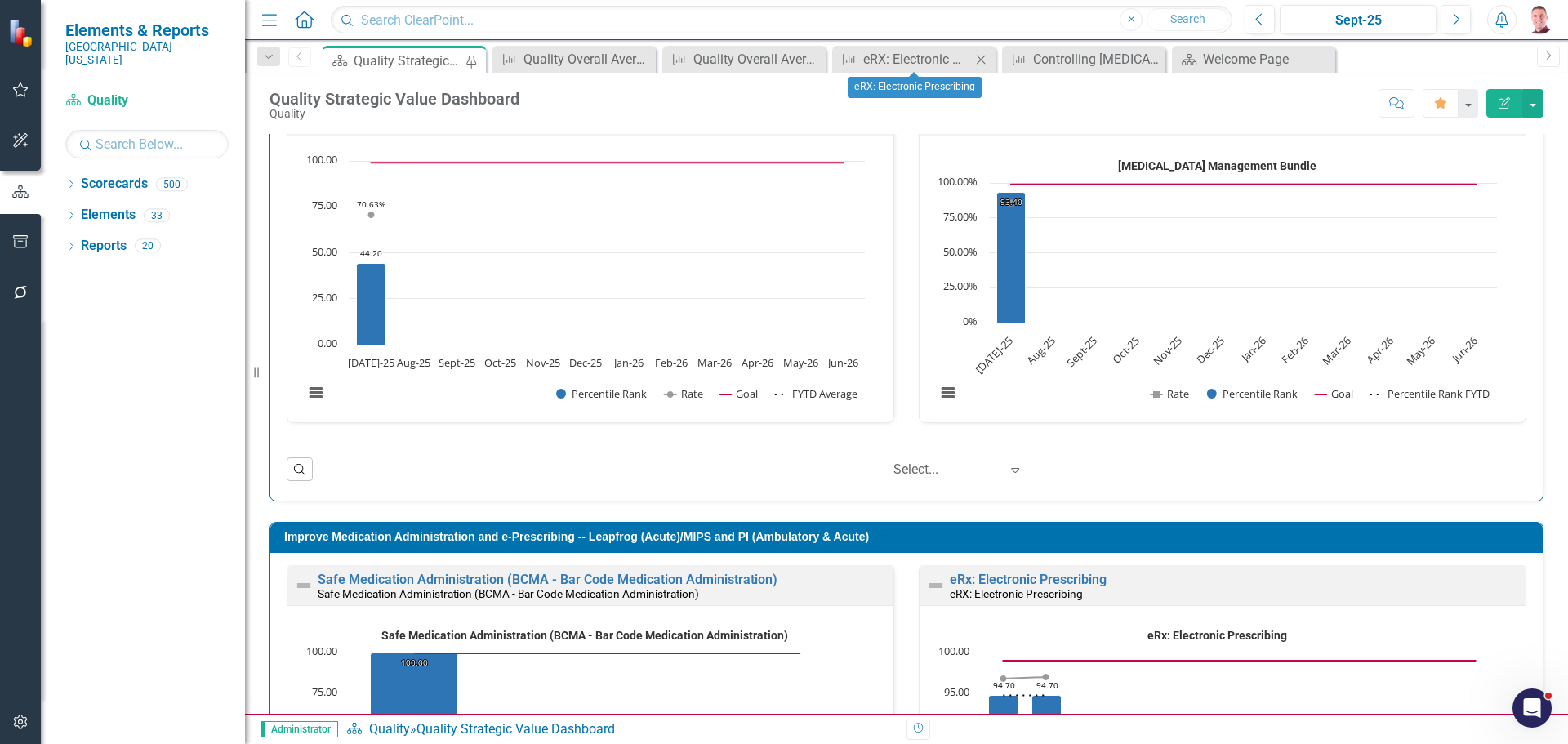
click at [977, 54] on icon "Close" at bounding box center [980, 60] width 16 height 13
click at [0, 0] on icon "Close" at bounding box center [0, 0] width 0 height 0
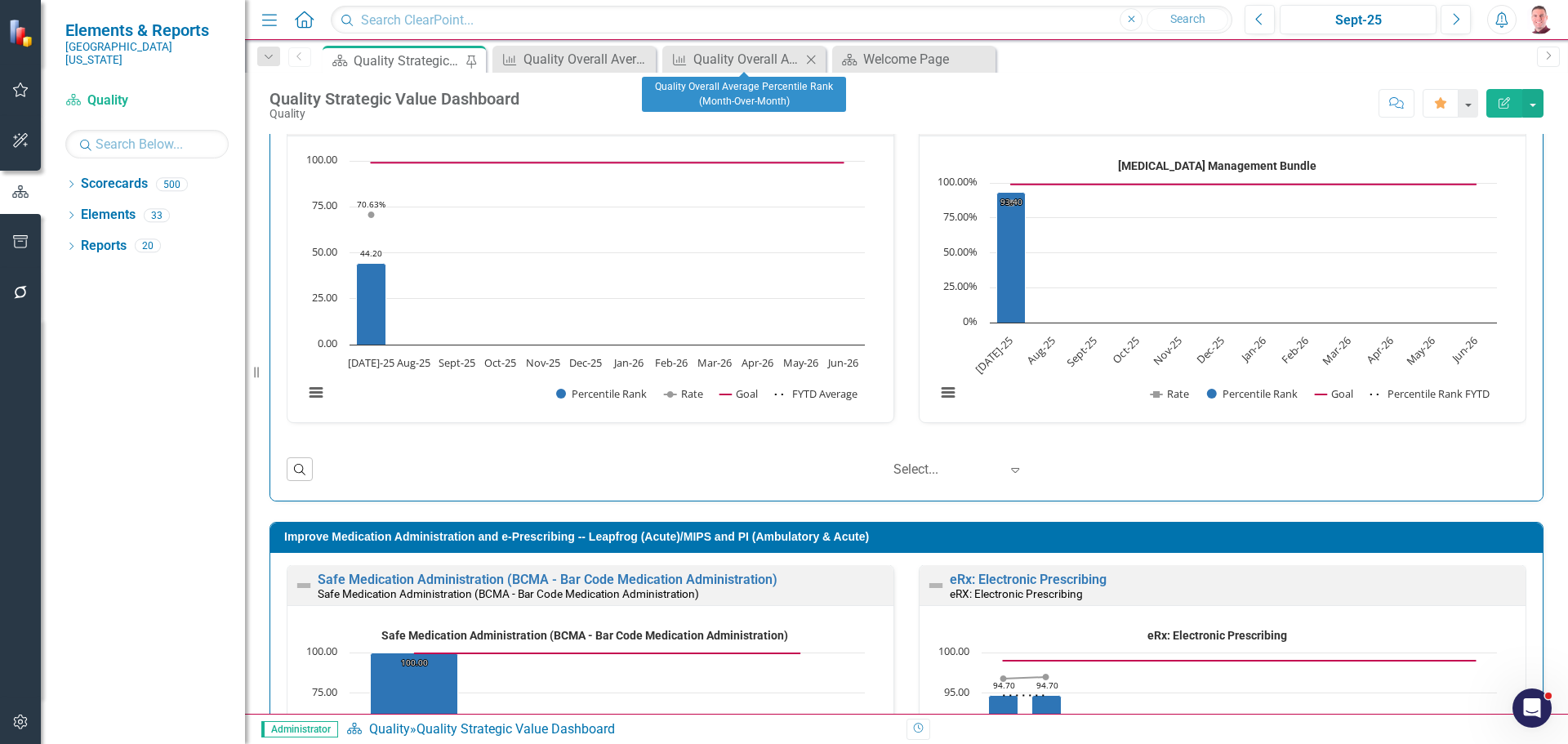
click at [815, 62] on icon "Close" at bounding box center [810, 60] width 16 height 13
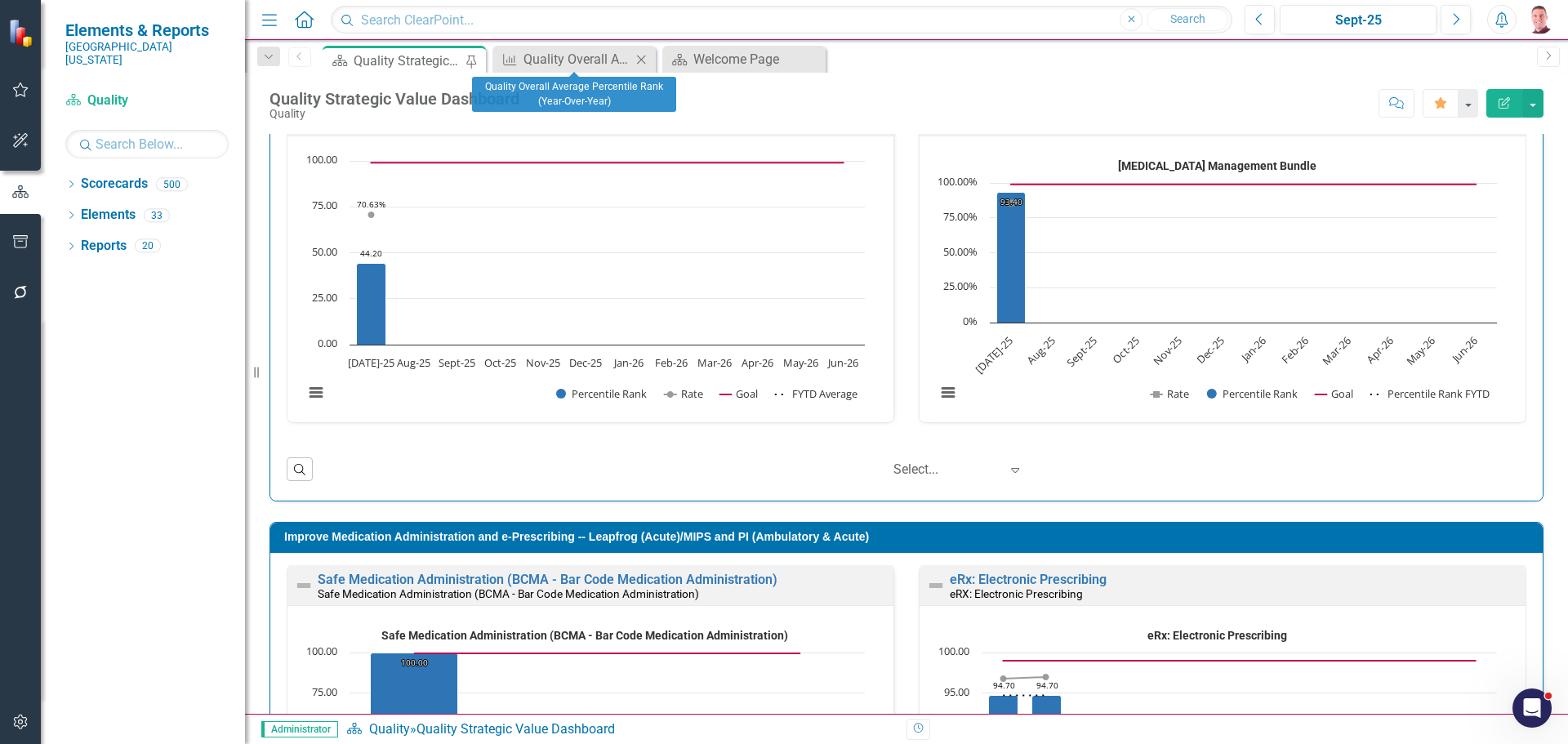
click at [641, 58] on icon "Close" at bounding box center [641, 60] width 16 height 13
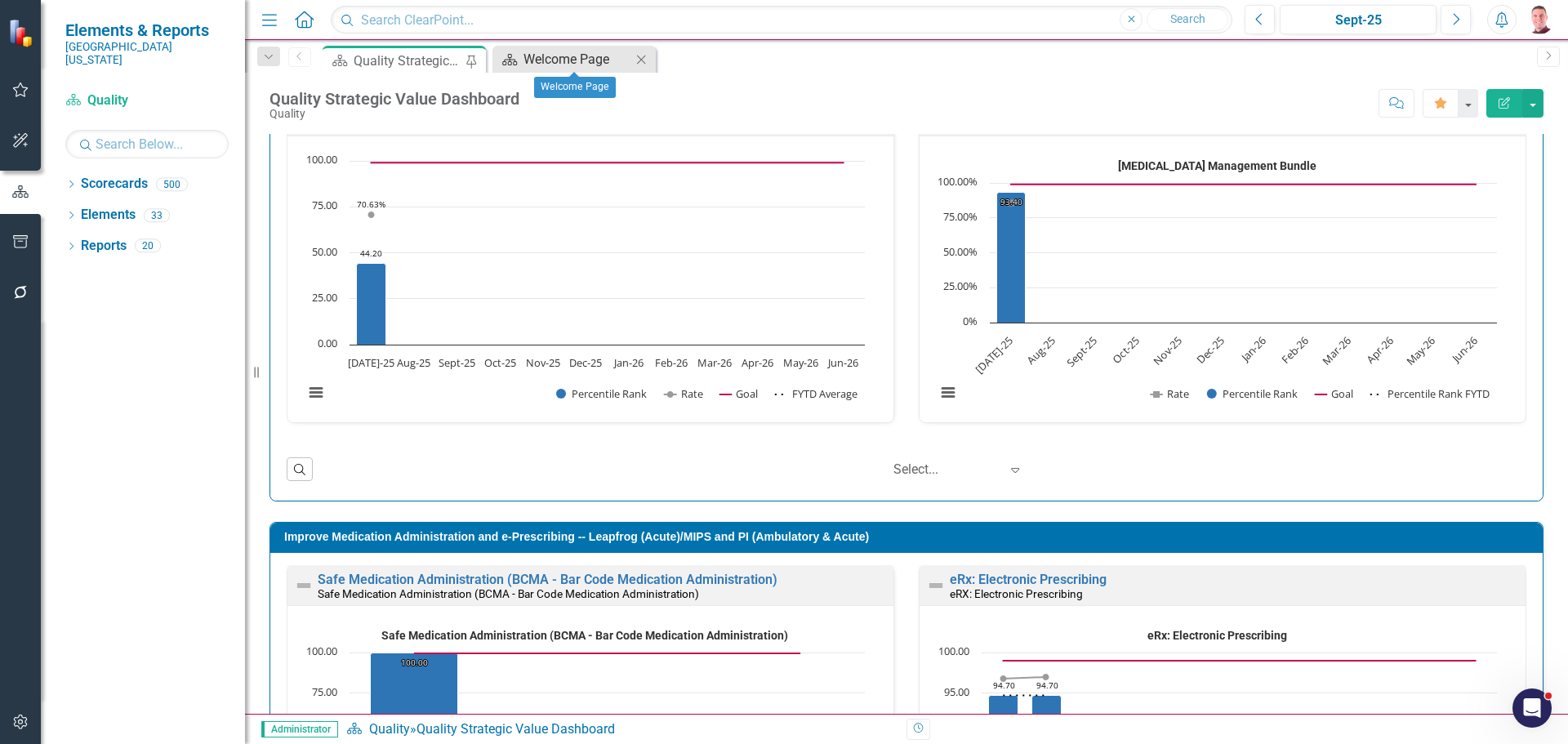
click at [563, 66] on div "Welcome Page" at bounding box center [577, 59] width 108 height 21
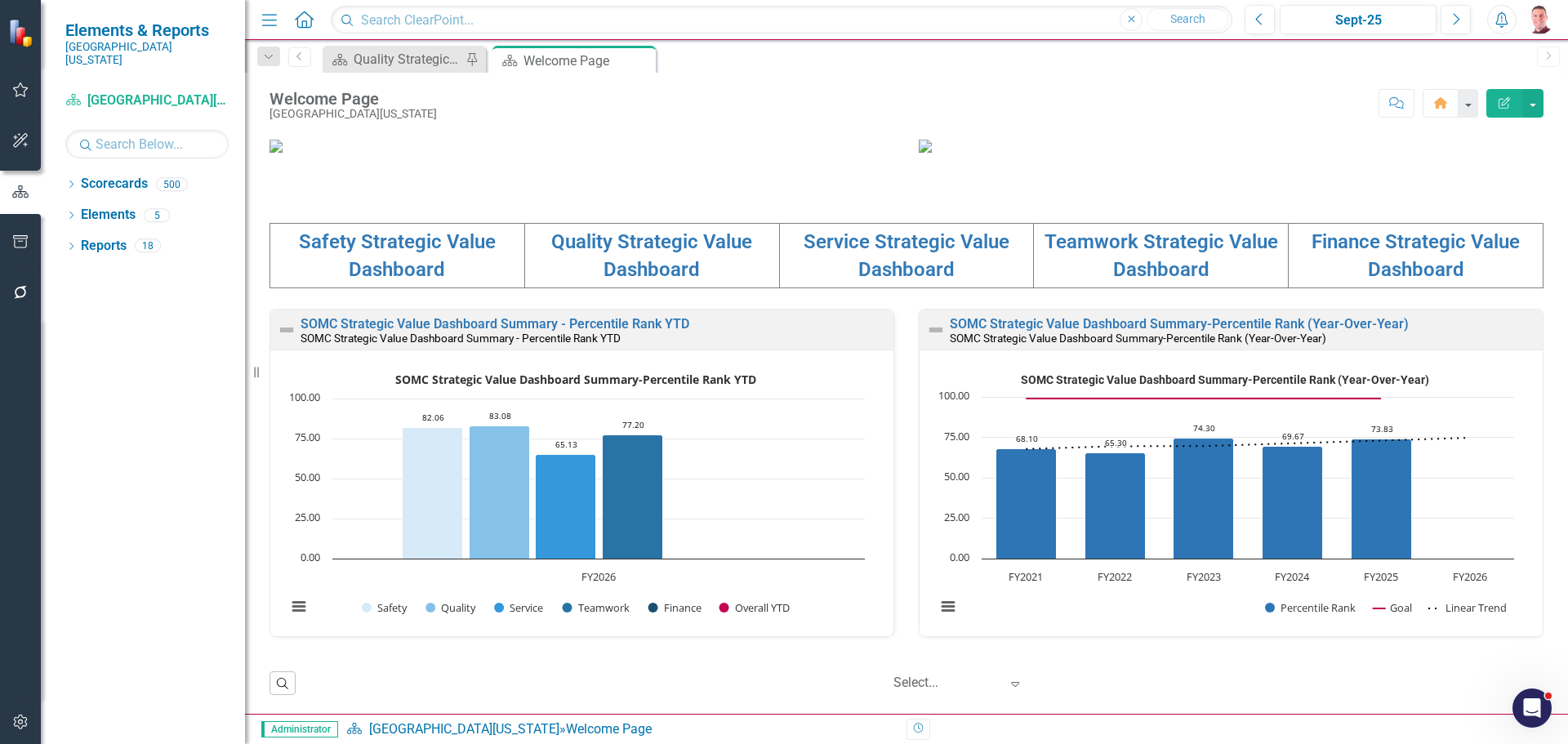
scroll to position [562, 0]
